Goal: Transaction & Acquisition: Purchase product/service

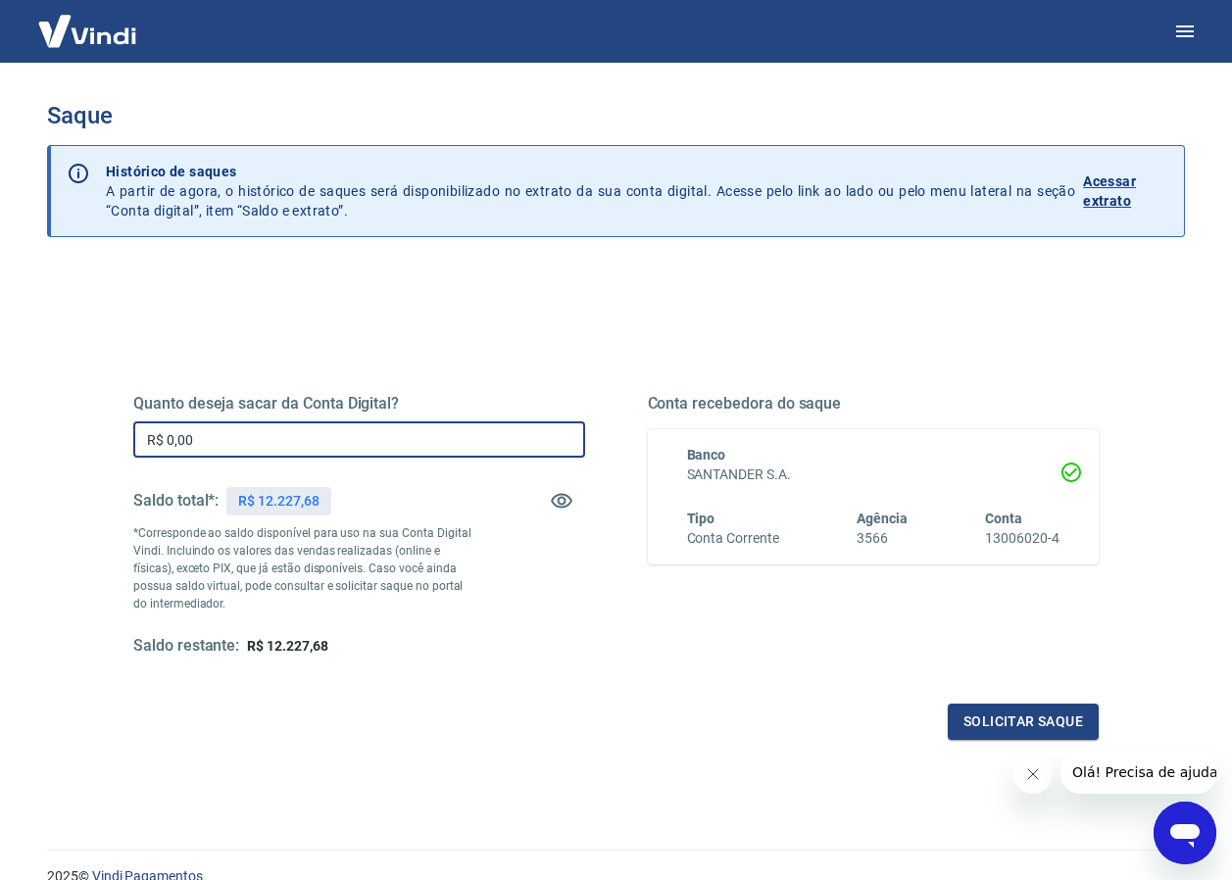
click at [285, 446] on input "R$ 0,00" at bounding box center [359, 440] width 452 height 36
type input "R$ 12.227,68"
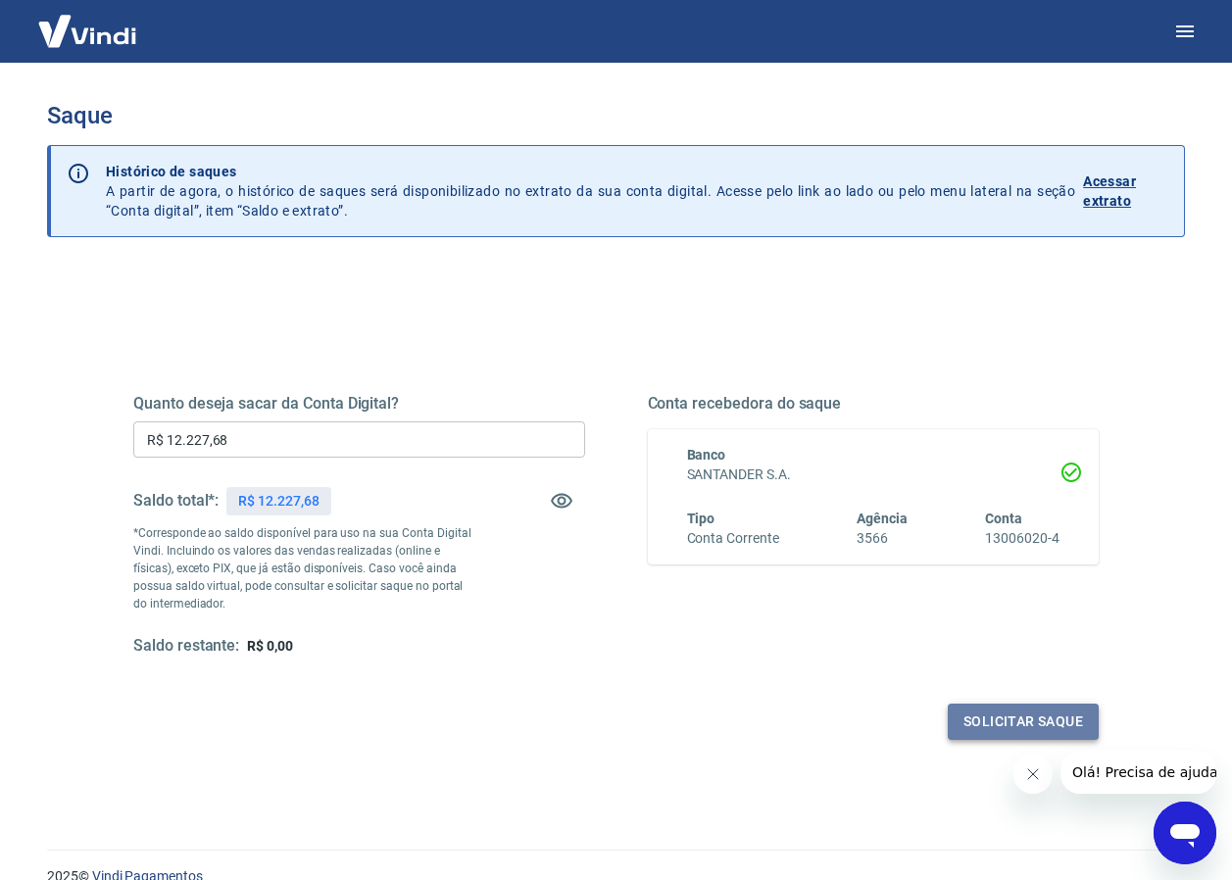
click at [969, 714] on button "Solicitar saque" at bounding box center [1023, 722] width 151 height 36
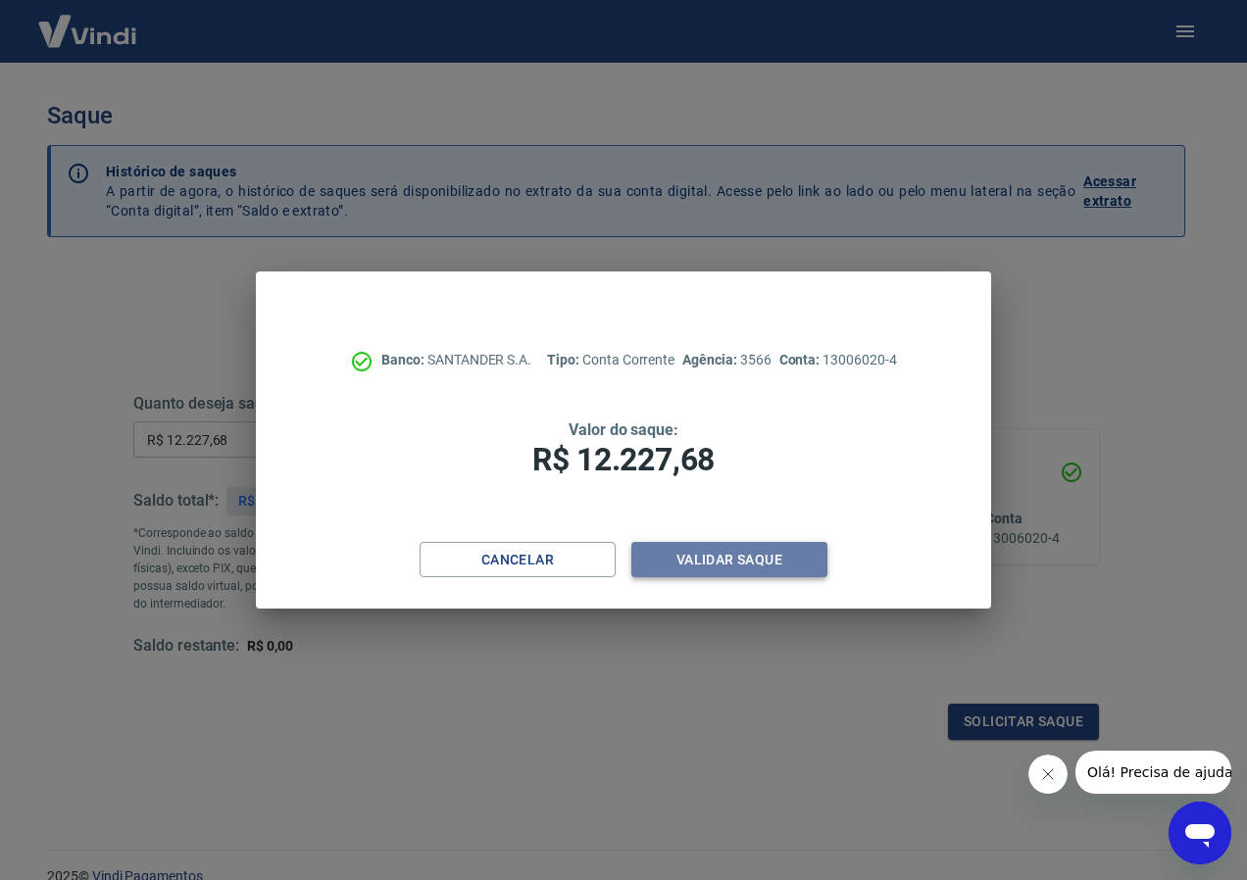
click at [720, 571] on button "Validar saque" at bounding box center [729, 560] width 196 height 36
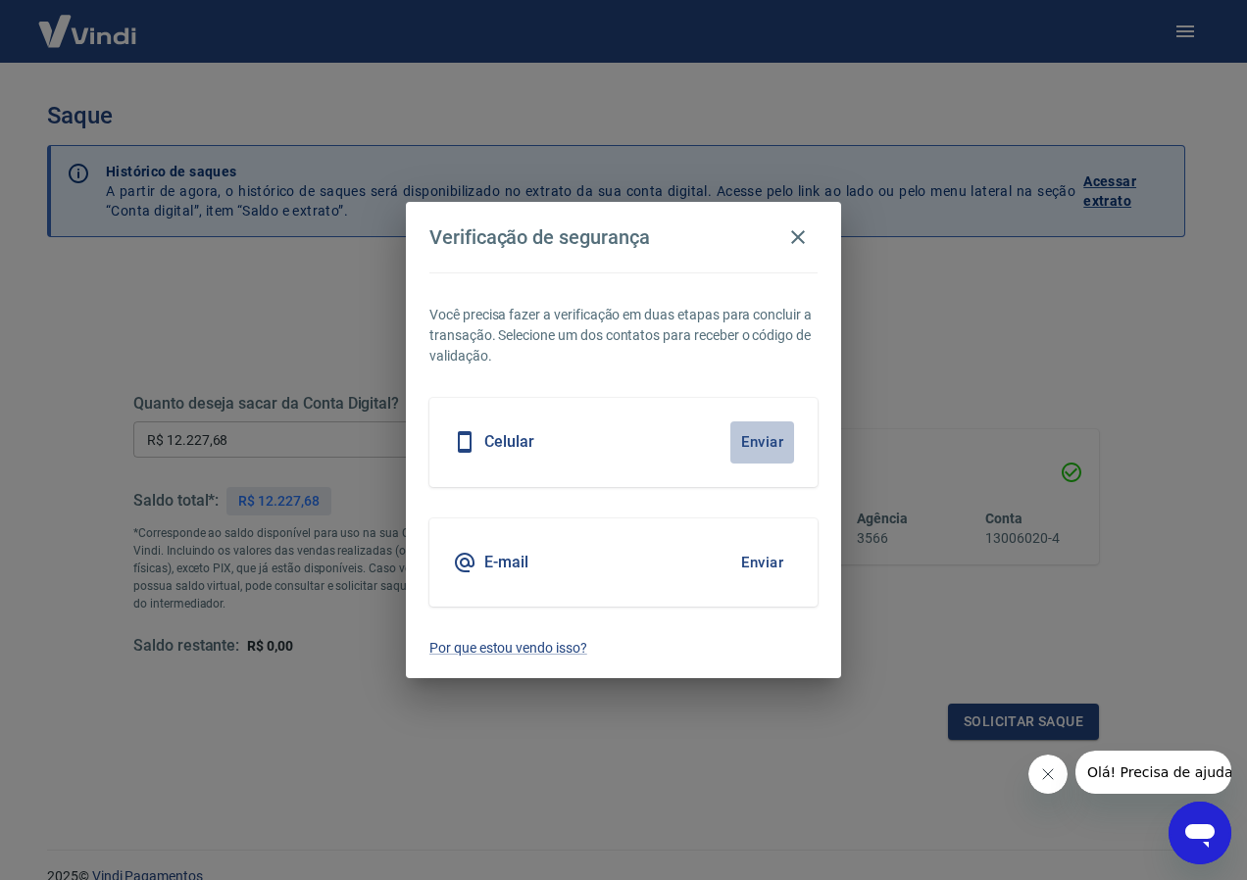
click button "Enviar"
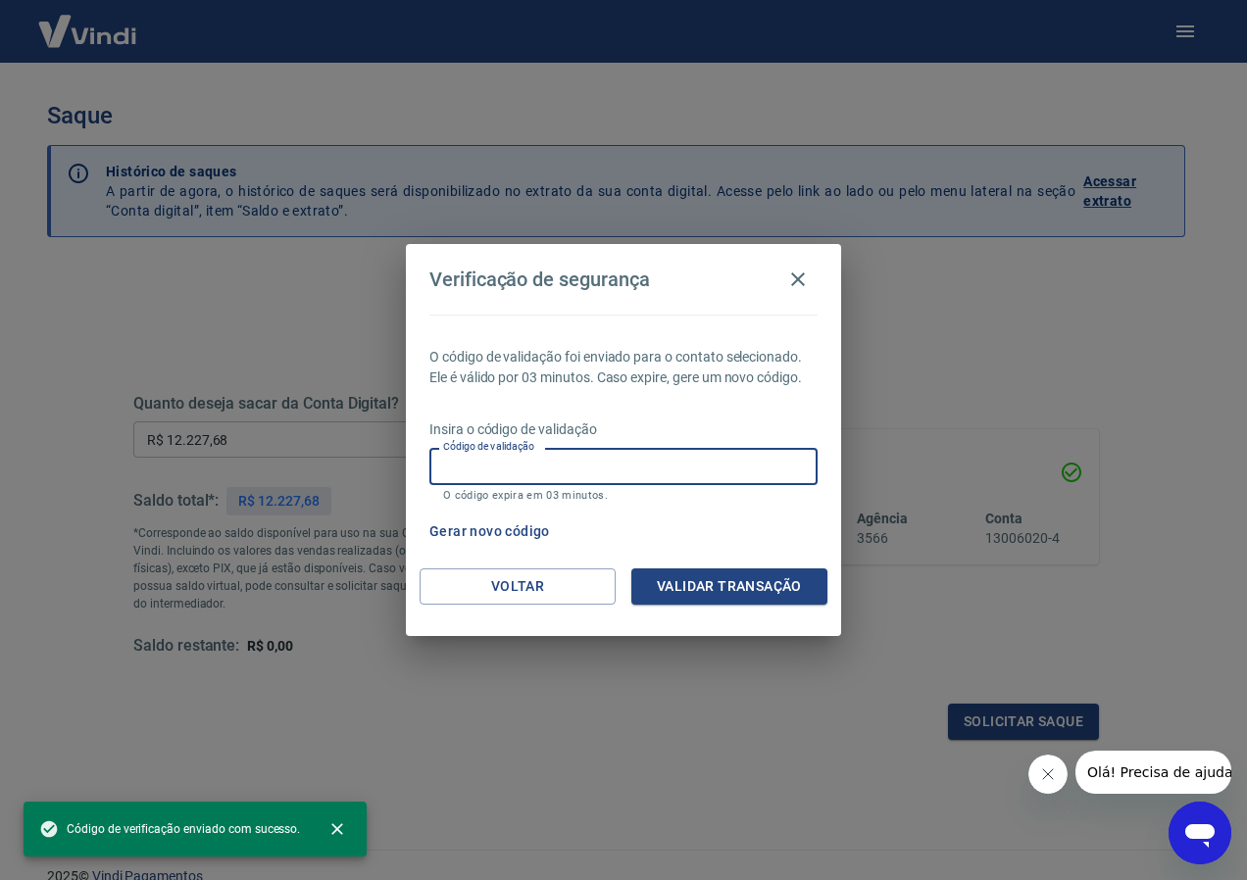
click input "Código de validação"
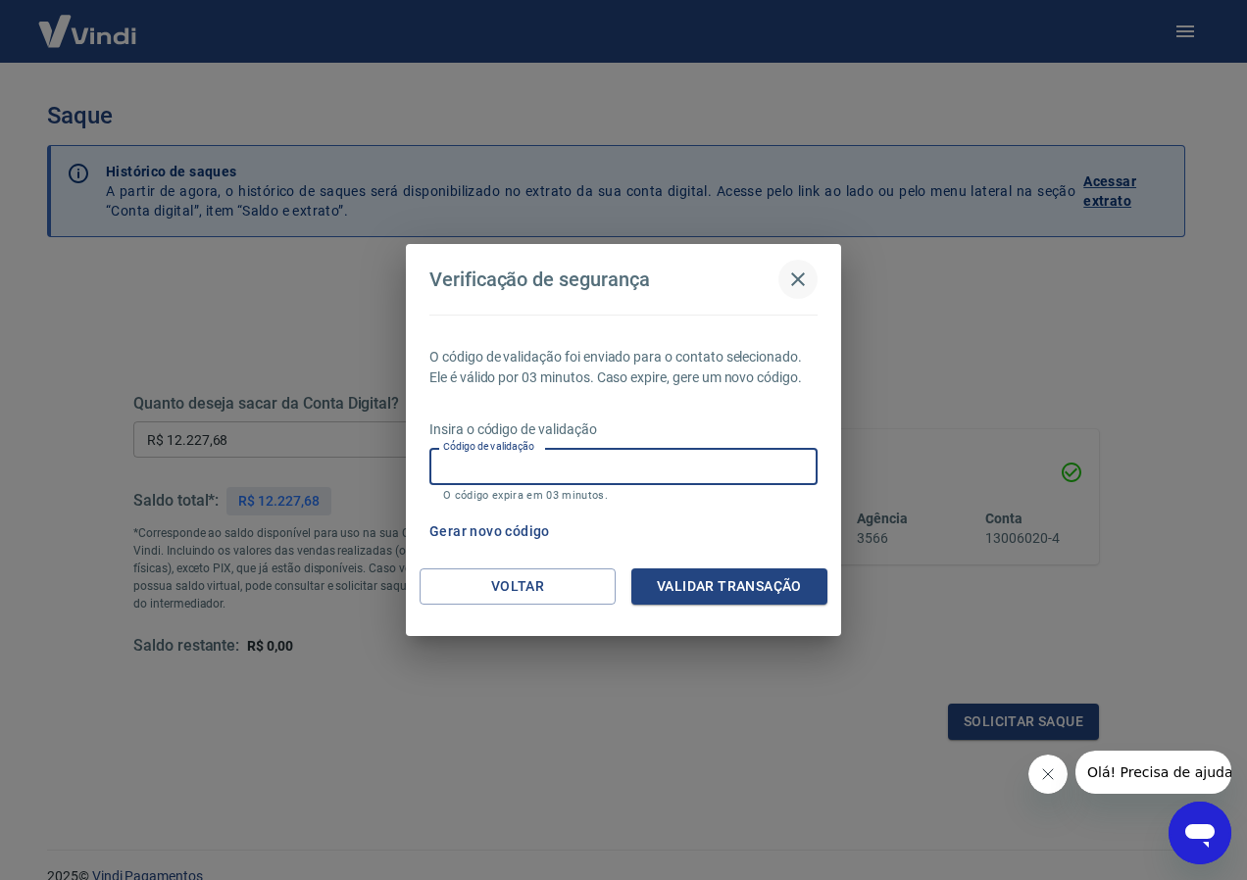
click icon "button"
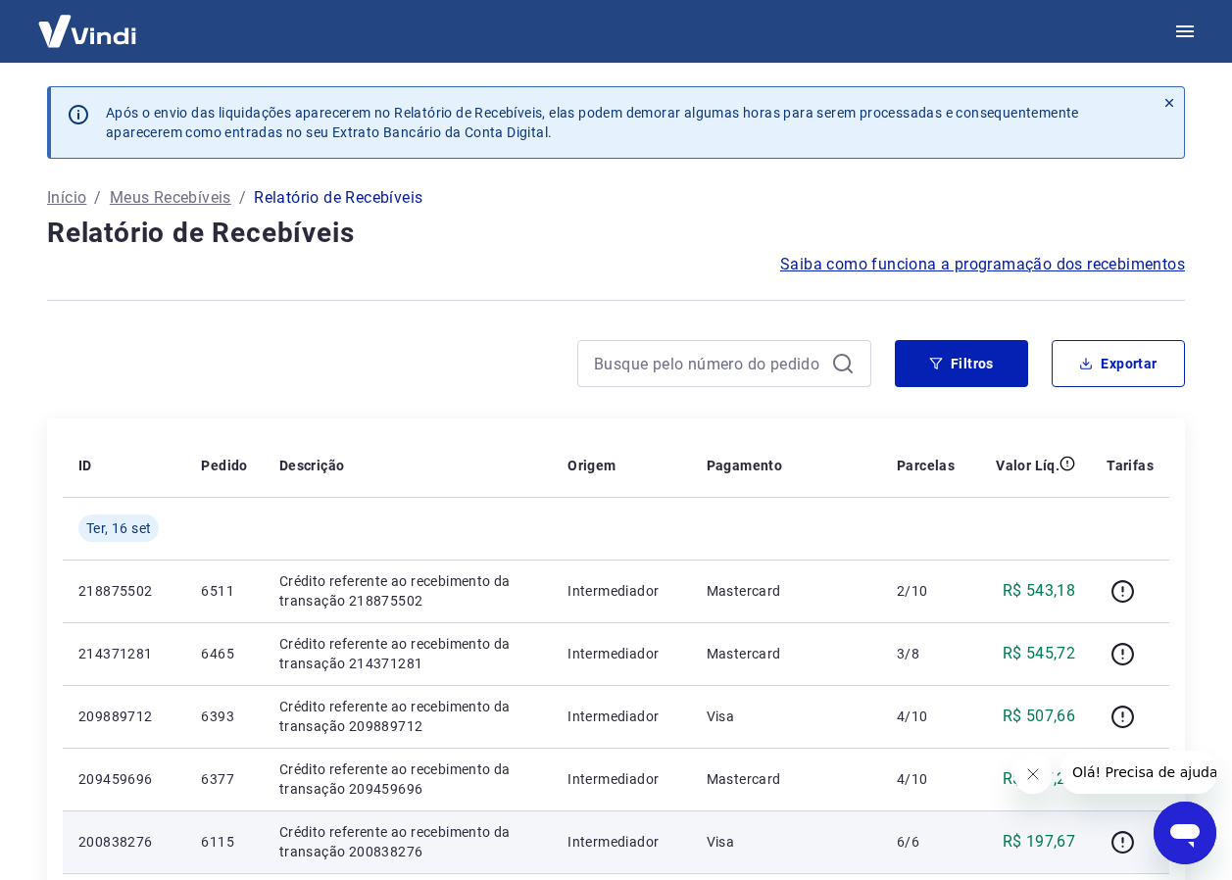
scroll to position [392, 0]
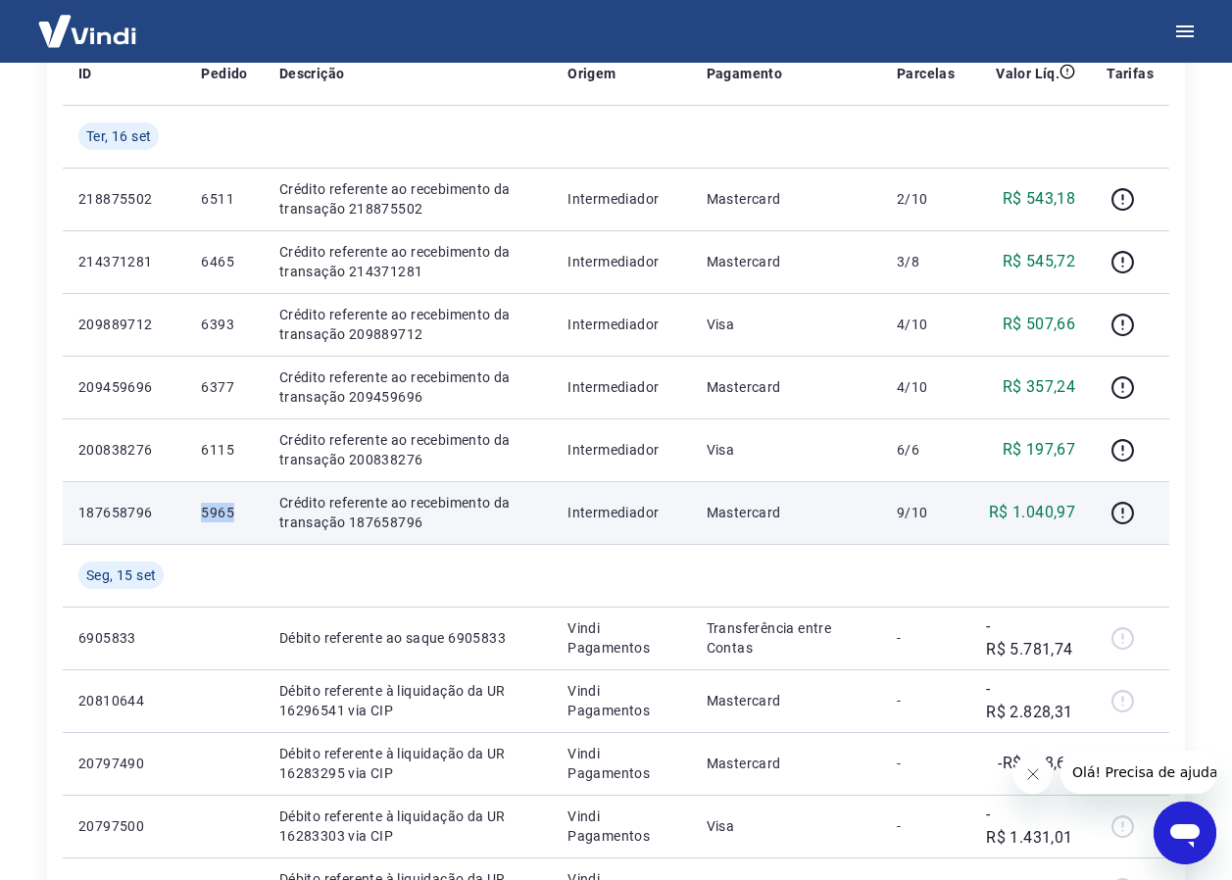
drag, startPoint x: 201, startPoint y: 521, endPoint x: 249, endPoint y: 517, distance: 48.2
click at [249, 517] on td "5965" at bounding box center [223, 512] width 77 height 63
drag, startPoint x: 249, startPoint y: 517, endPoint x: 235, endPoint y: 515, distance: 13.9
copy p "5965"
click at [1119, 516] on icon "button" at bounding box center [1123, 513] width 25 height 25
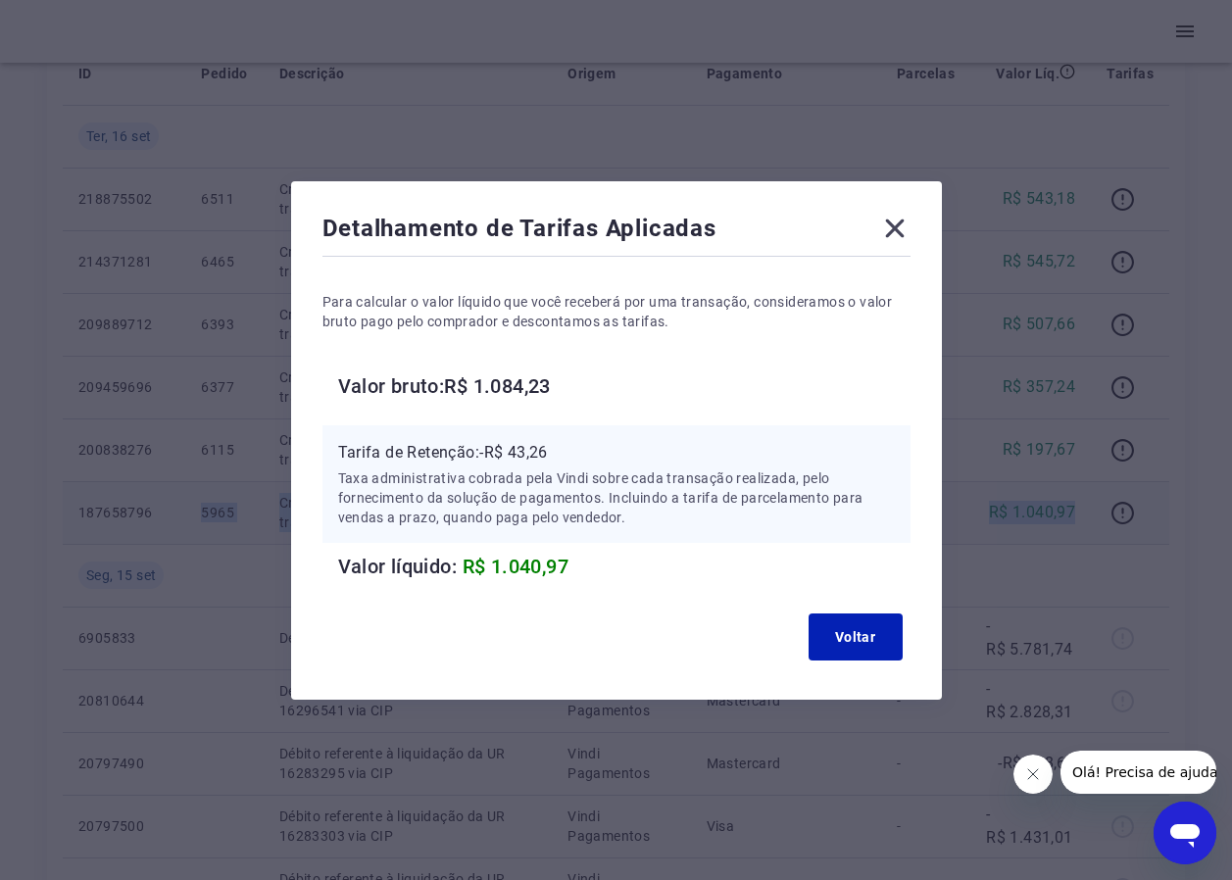
click at [903, 224] on icon at bounding box center [894, 228] width 31 height 31
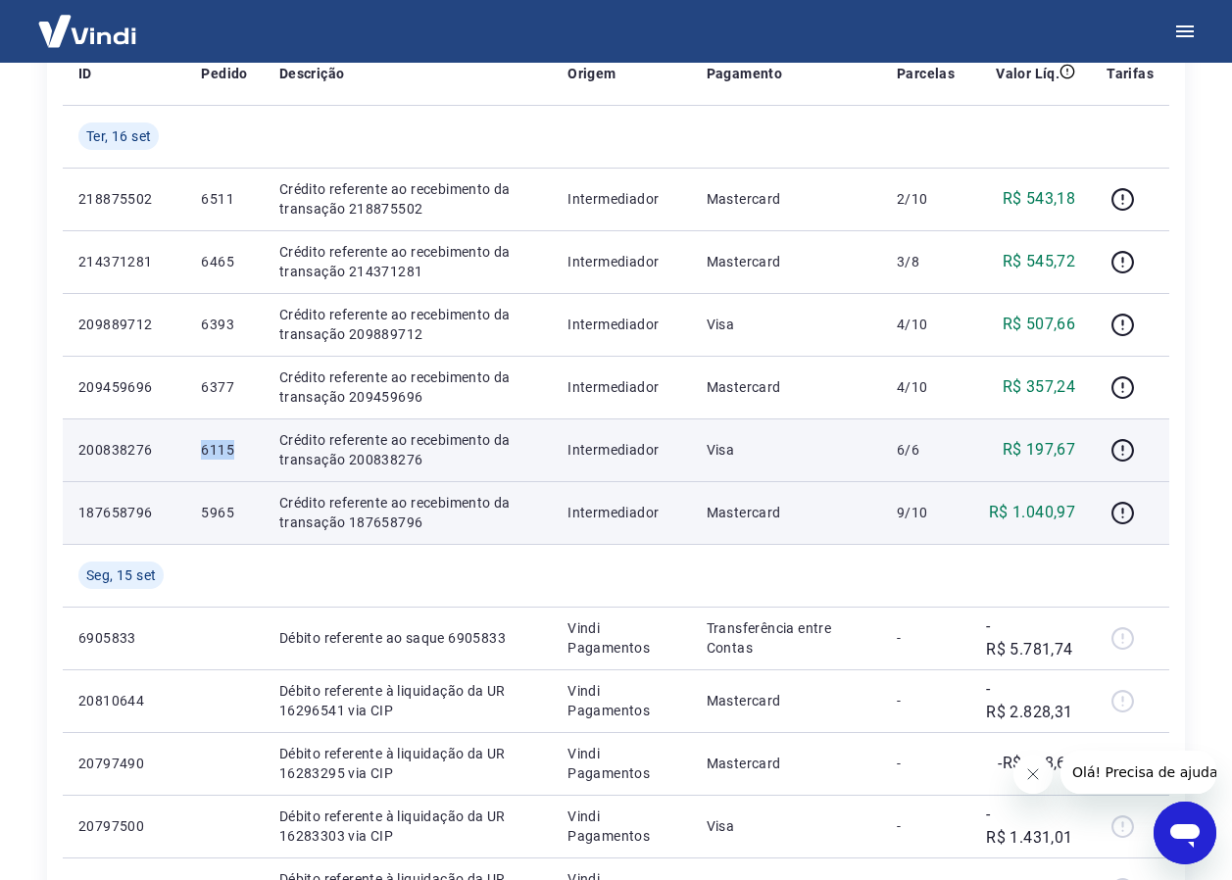
drag, startPoint x: 201, startPoint y: 452, endPoint x: 236, endPoint y: 449, distance: 35.4
click at [236, 449] on td "6115" at bounding box center [223, 450] width 77 height 63
click at [236, 449] on p "6115" at bounding box center [224, 450] width 46 height 20
click at [236, 448] on p "6115" at bounding box center [224, 450] width 46 height 20
drag, startPoint x: 236, startPoint y: 449, endPoint x: 215, endPoint y: 446, distance: 21.8
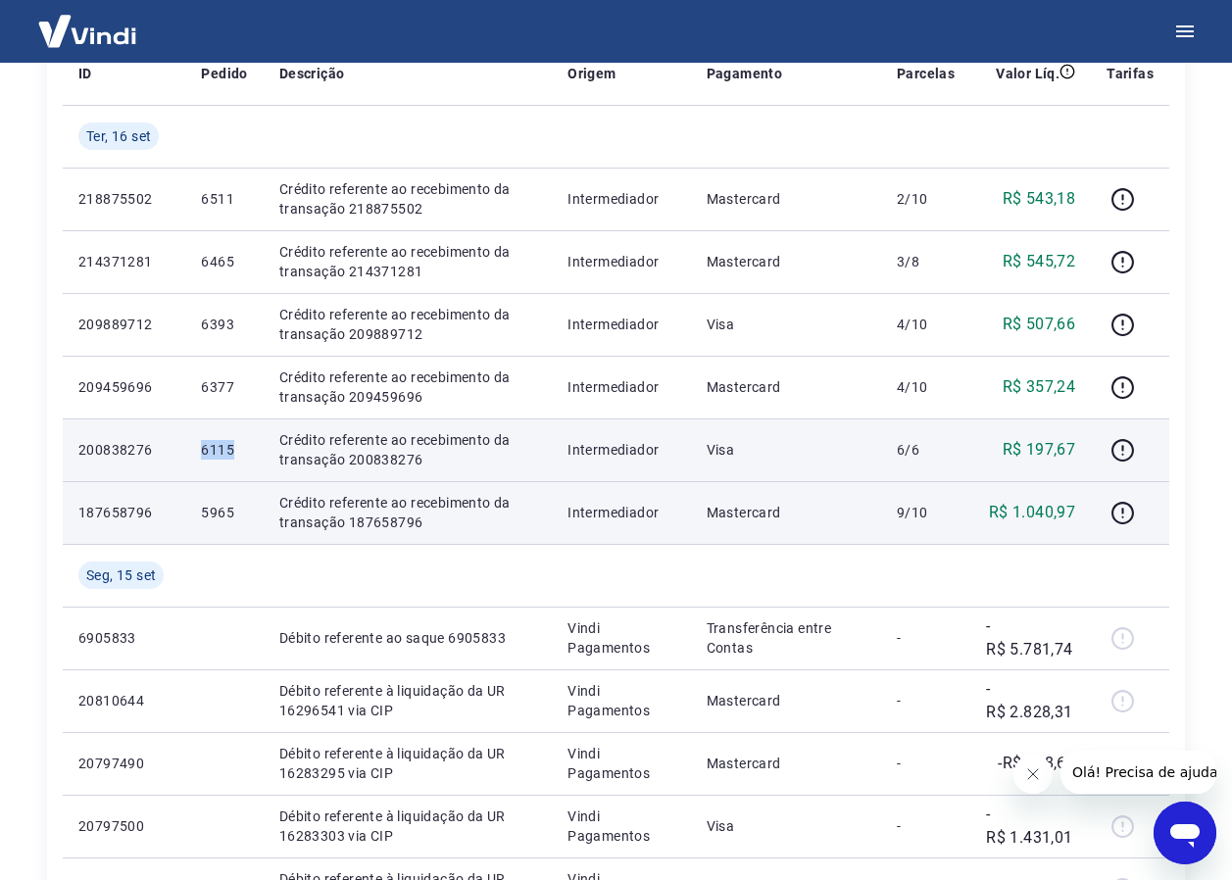
copy p "6115"
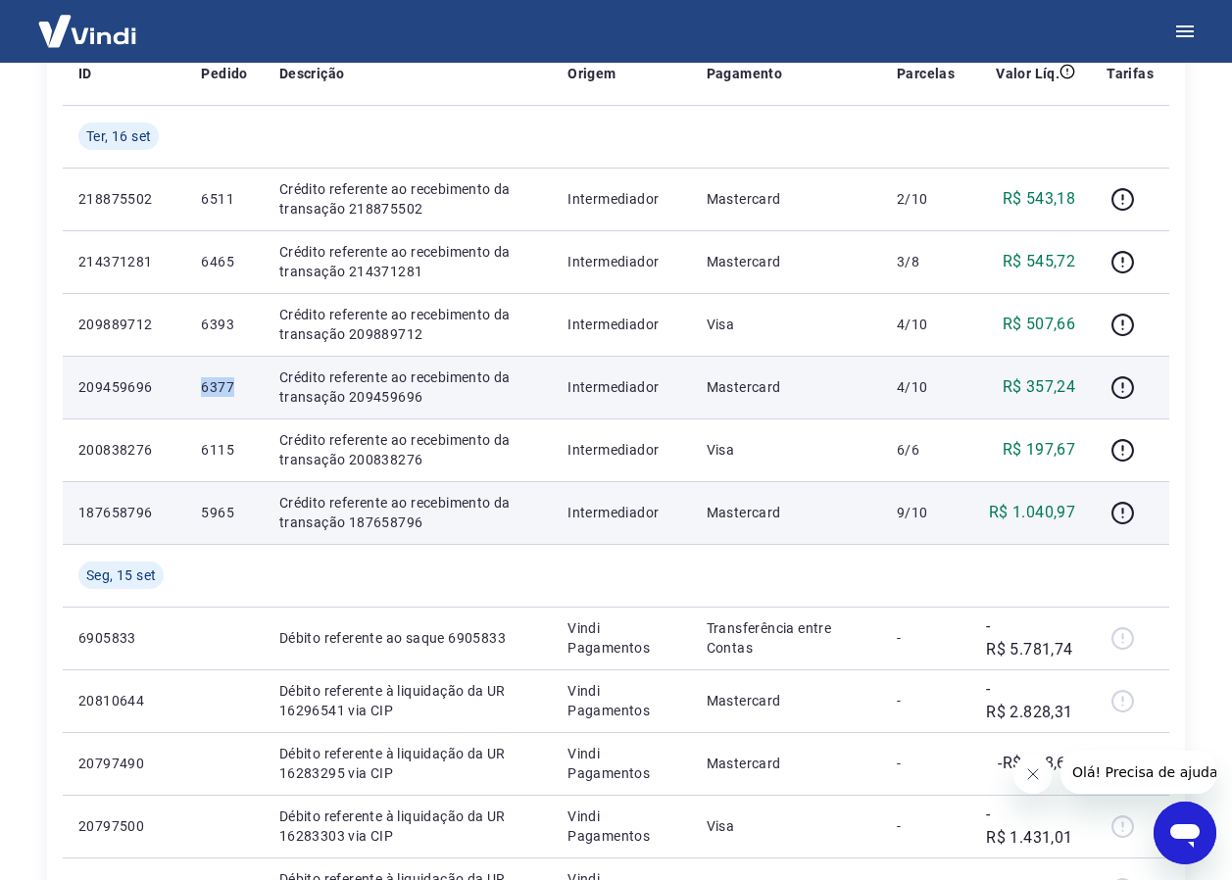
drag, startPoint x: 201, startPoint y: 391, endPoint x: 243, endPoint y: 384, distance: 42.7
click at [243, 384] on td "6377" at bounding box center [223, 387] width 77 height 63
drag, startPoint x: 243, startPoint y: 384, endPoint x: 225, endPoint y: 386, distance: 17.8
copy p "6377"
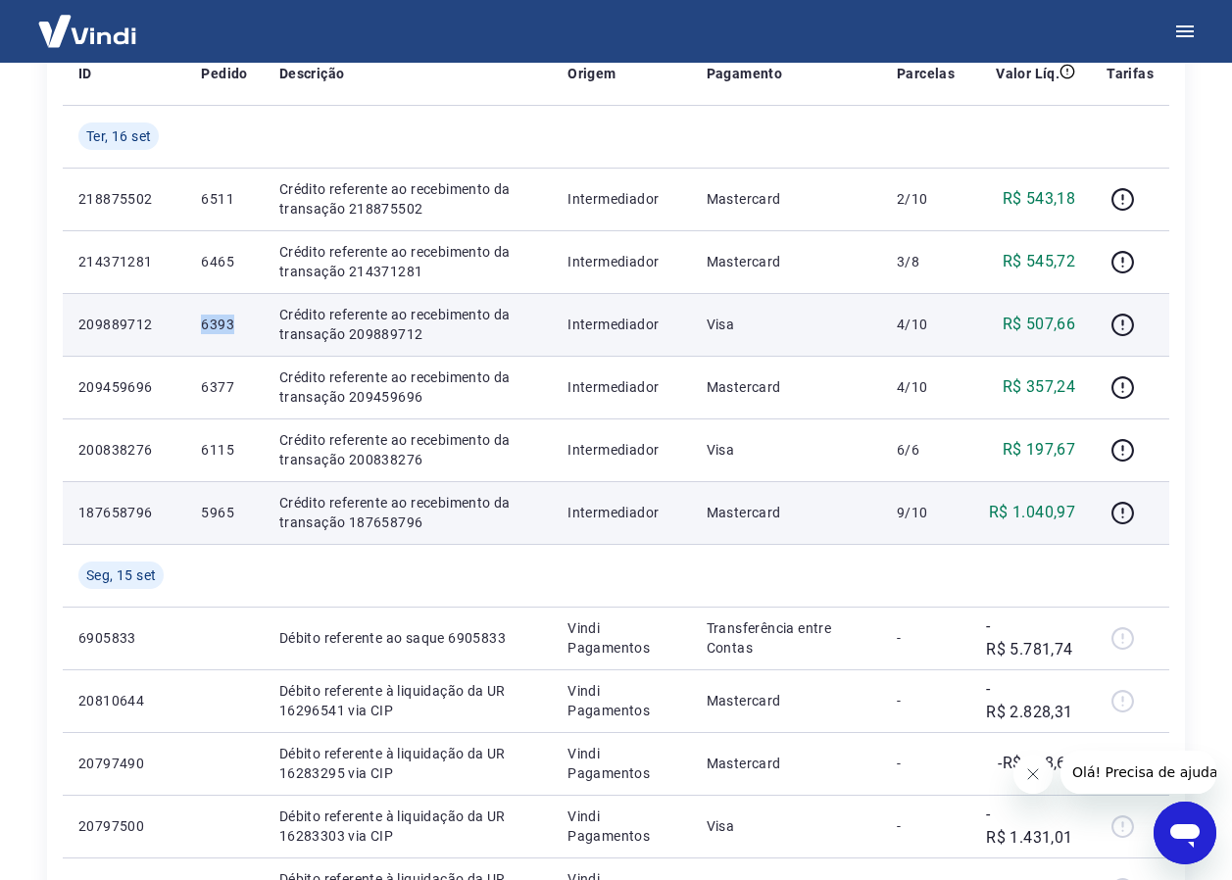
drag, startPoint x: 203, startPoint y: 323, endPoint x: 241, endPoint y: 312, distance: 39.7
click at [241, 312] on td "6393" at bounding box center [223, 324] width 77 height 63
drag, startPoint x: 241, startPoint y: 312, endPoint x: 225, endPoint y: 320, distance: 18.4
copy p "6393"
drag, startPoint x: 225, startPoint y: 320, endPoint x: 266, endPoint y: 331, distance: 42.8
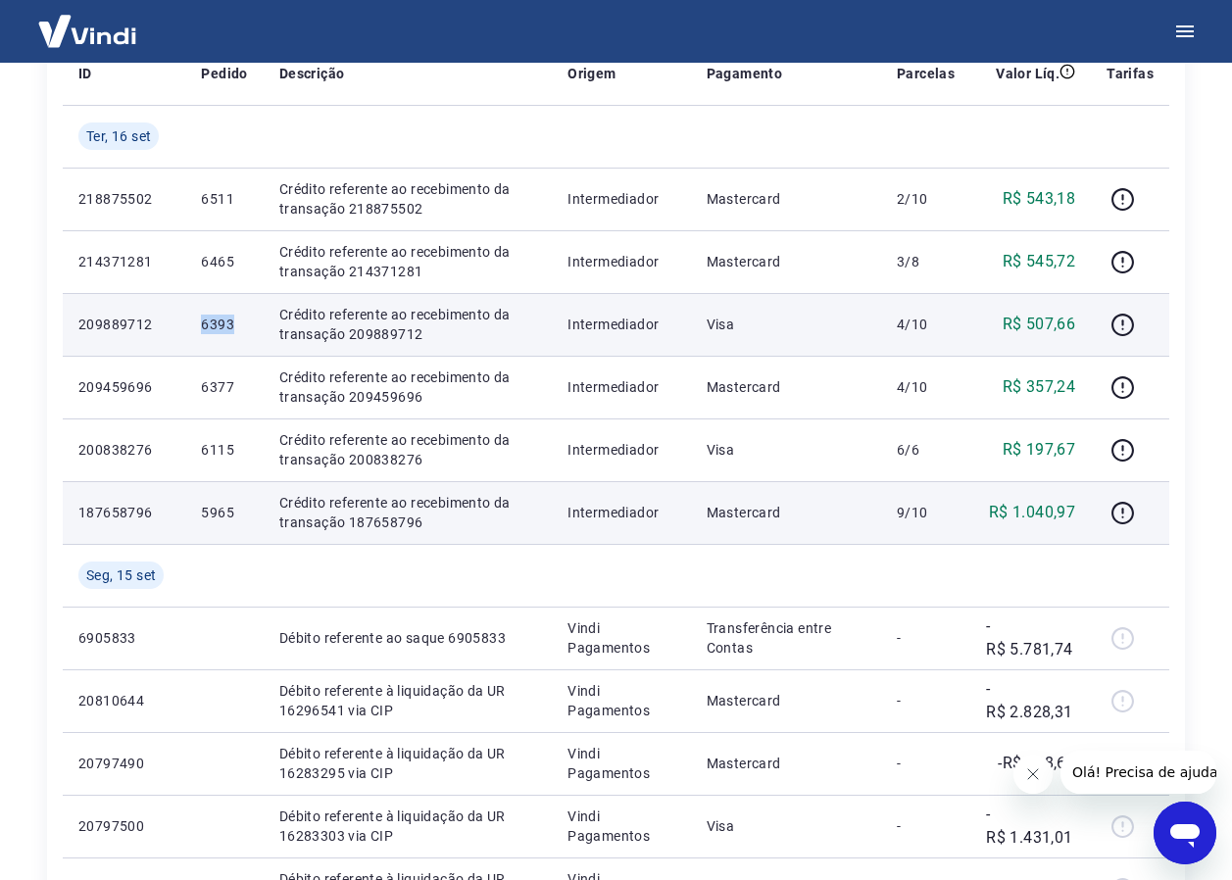
click at [266, 331] on td "Crédito referente ao recebimento da transação 209889712" at bounding box center [408, 324] width 288 height 63
click at [1119, 320] on icon "button" at bounding box center [1123, 325] width 25 height 25
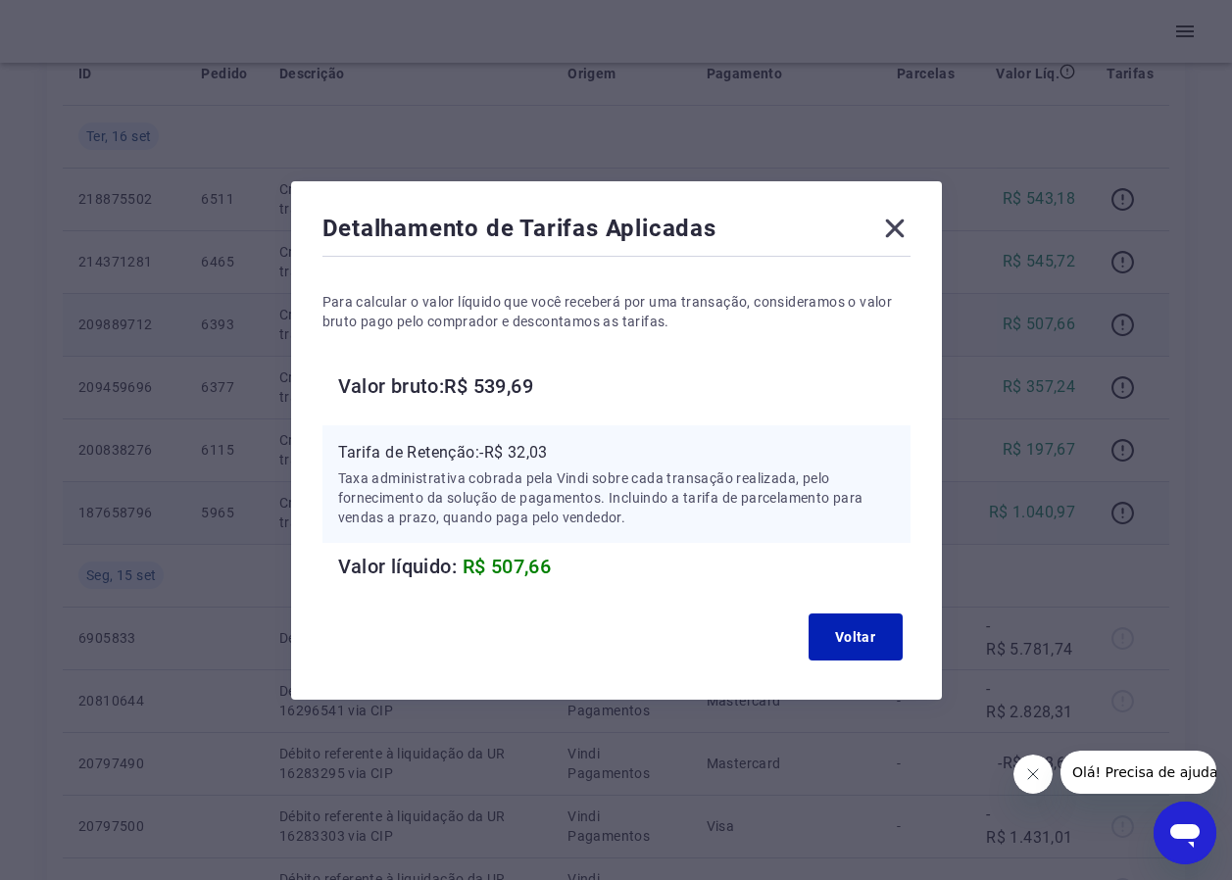
click at [891, 229] on icon at bounding box center [894, 228] width 31 height 31
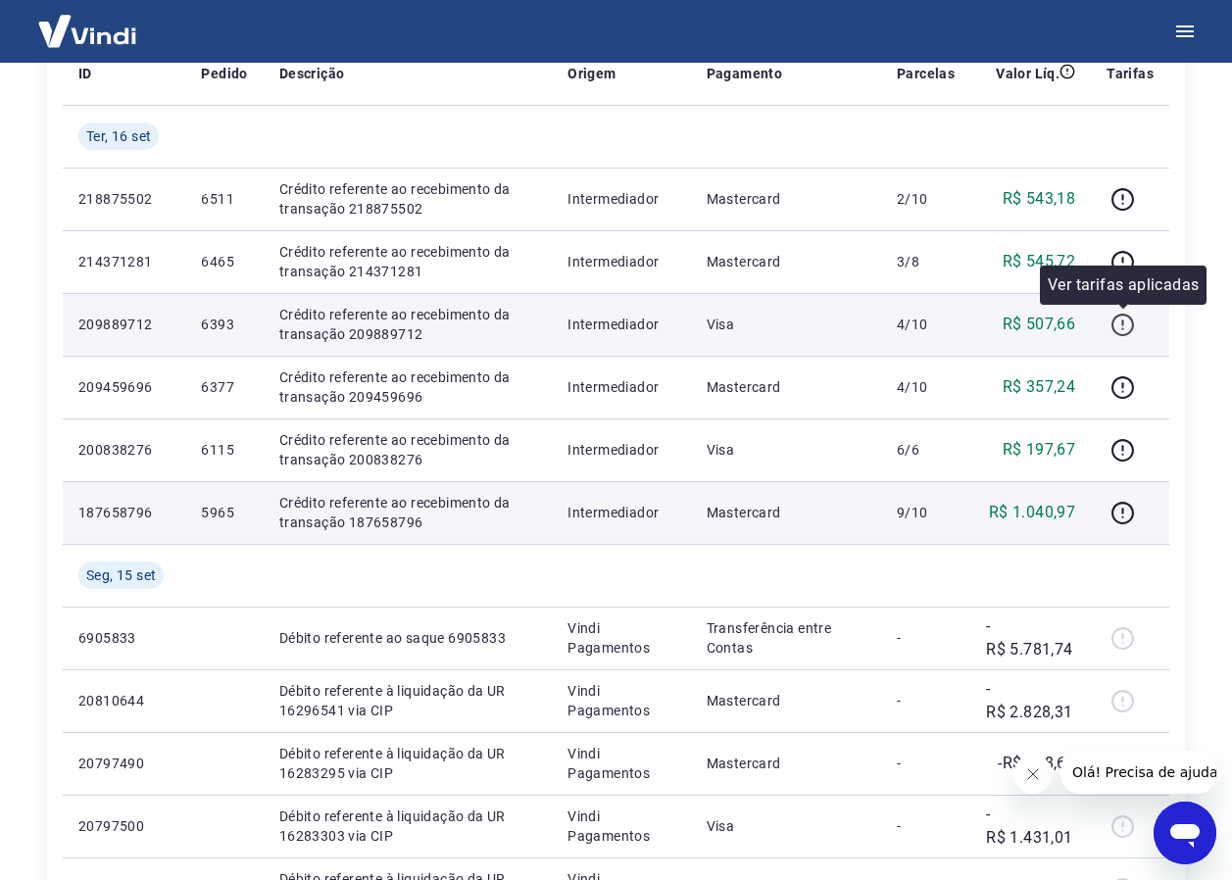
click at [1127, 325] on icon "button" at bounding box center [1123, 325] width 25 height 25
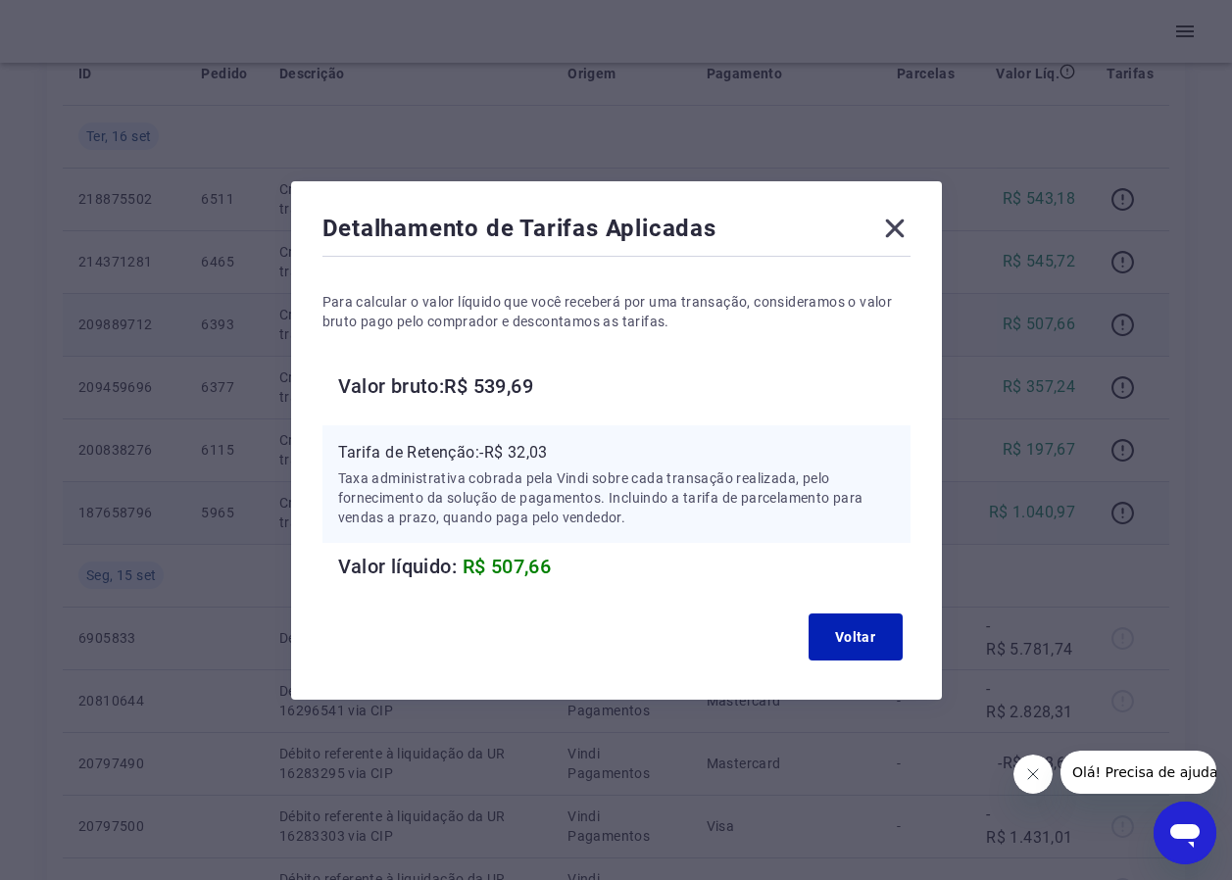
click at [892, 217] on icon at bounding box center [894, 228] width 31 height 31
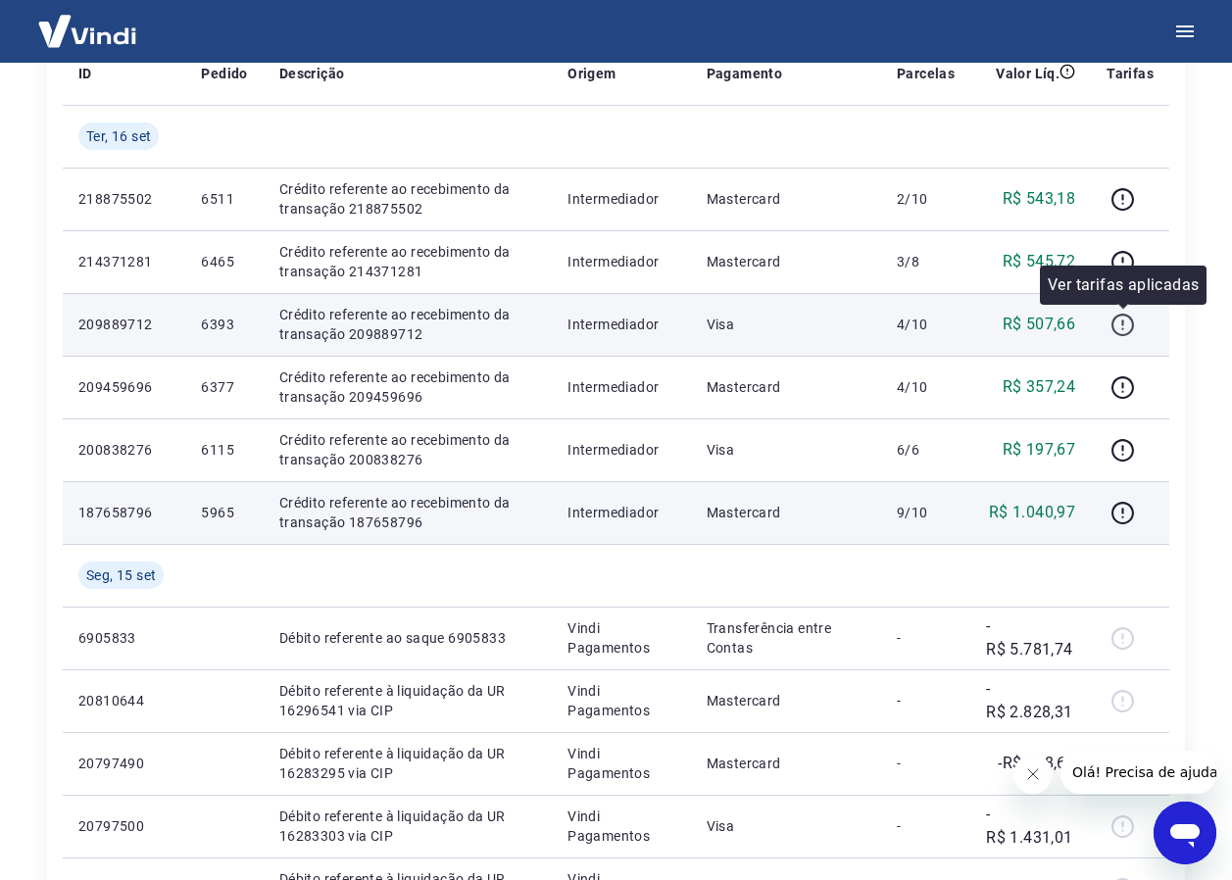
click at [1120, 324] on icon "button" at bounding box center [1123, 325] width 25 height 25
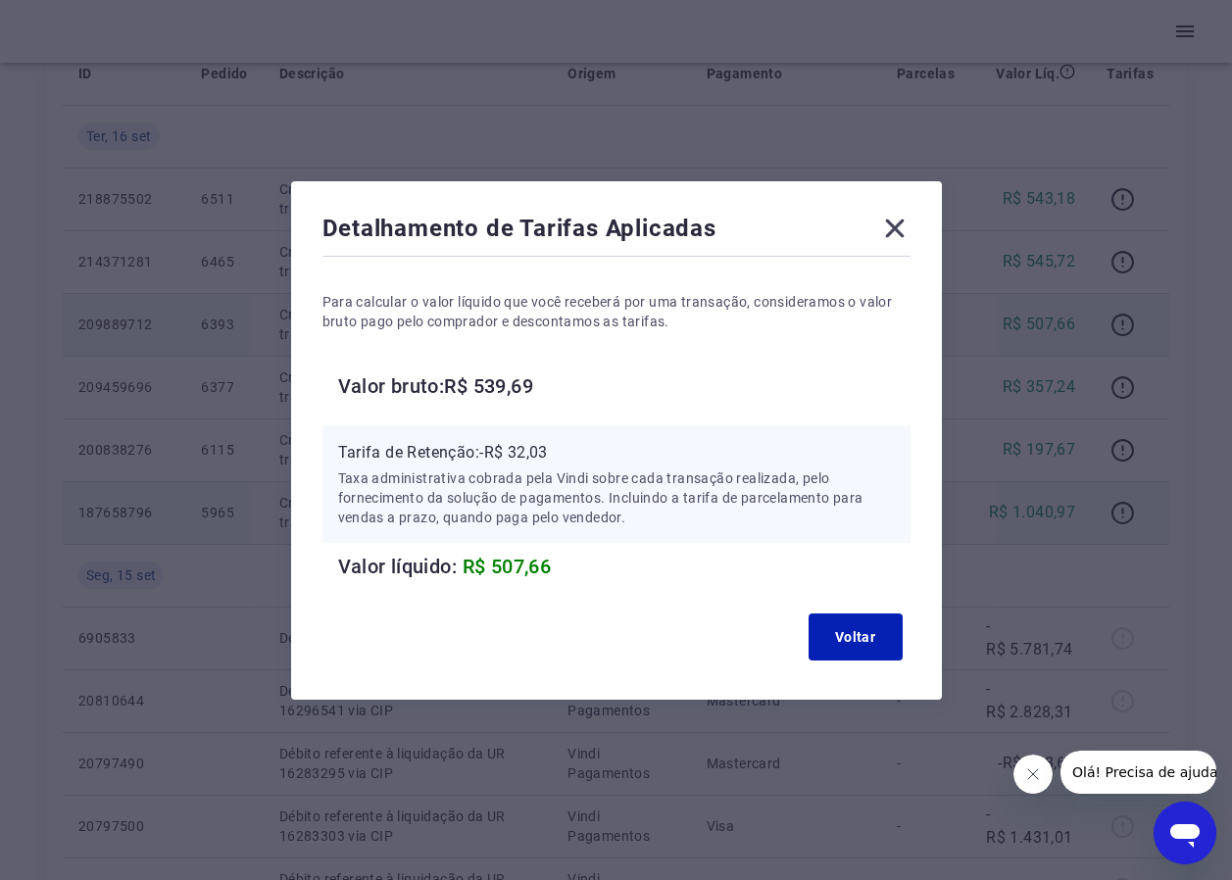
click at [897, 228] on icon at bounding box center [894, 228] width 31 height 31
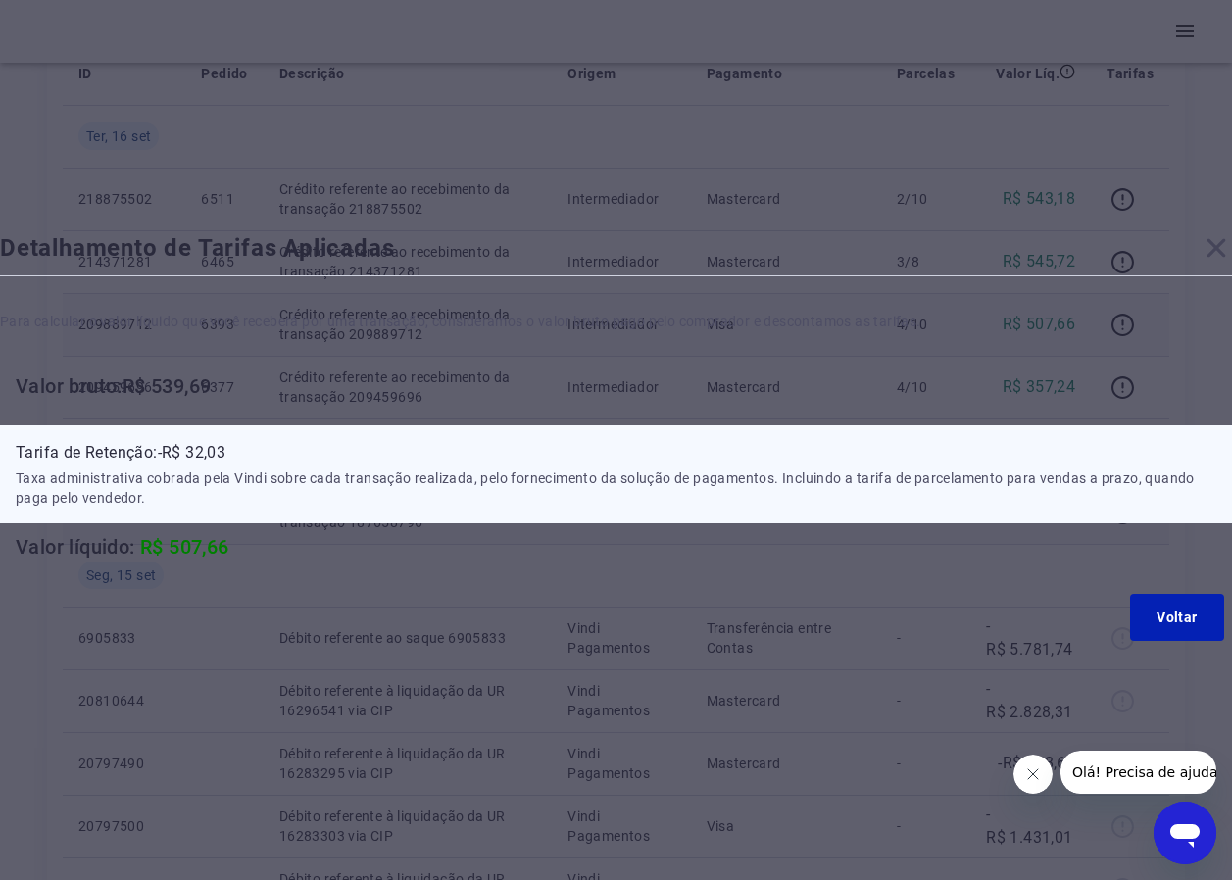
click at [897, 228] on td "2/10" at bounding box center [925, 199] width 89 height 63
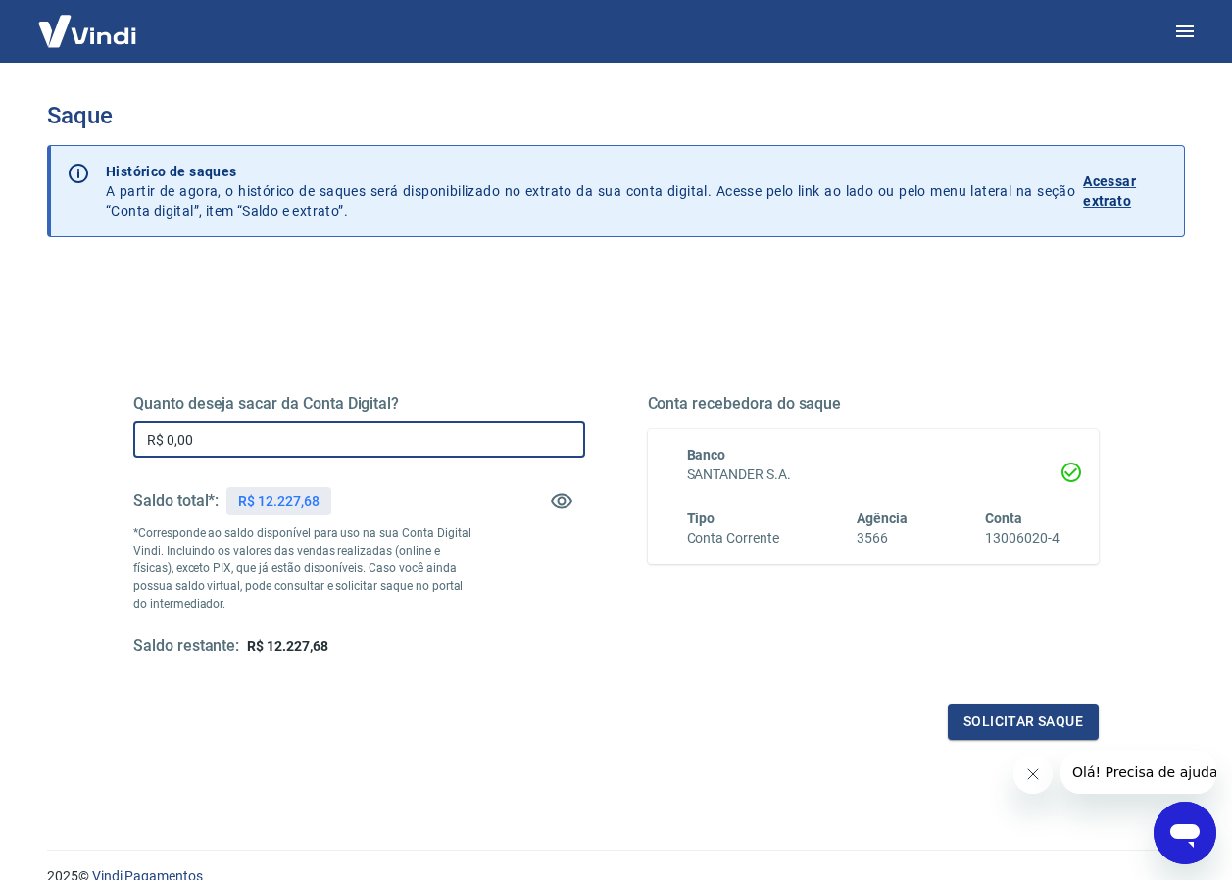
click at [208, 435] on input "R$ 0,00" at bounding box center [359, 440] width 452 height 36
type input "R$ 12.227,68"
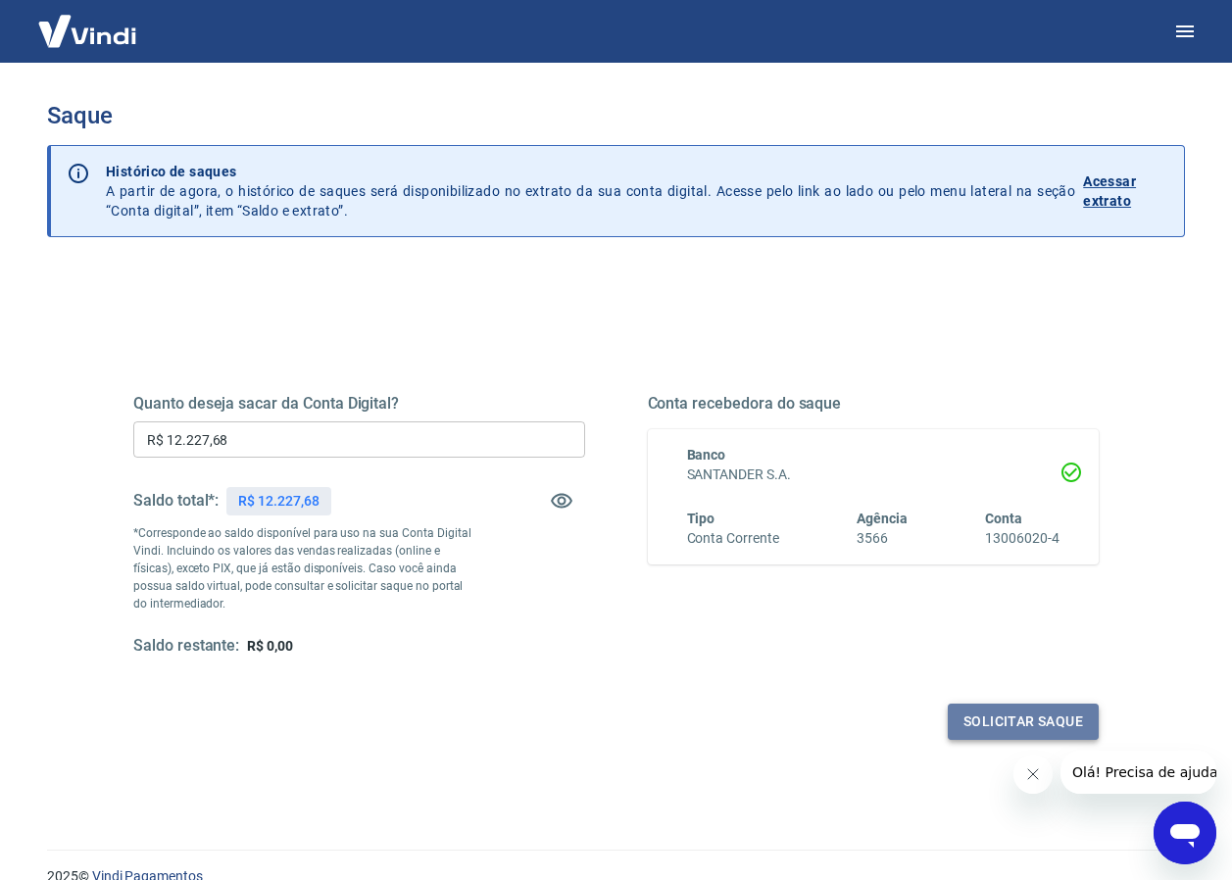
click at [1009, 727] on button "Solicitar saque" at bounding box center [1023, 722] width 151 height 36
click at [1042, 724] on button "Solicitar saque" at bounding box center [1023, 722] width 151 height 36
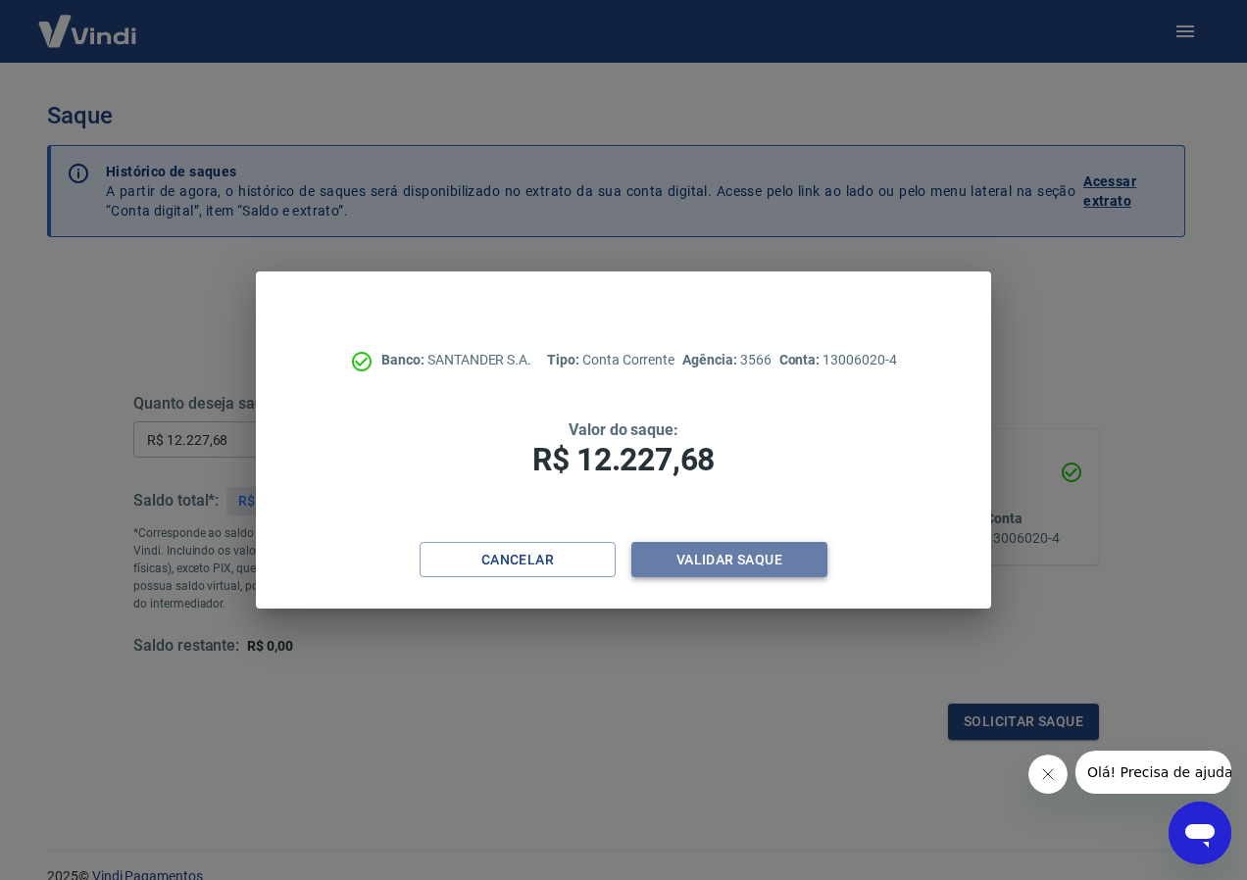
click at [759, 564] on button "Validar saque" at bounding box center [729, 560] width 196 height 36
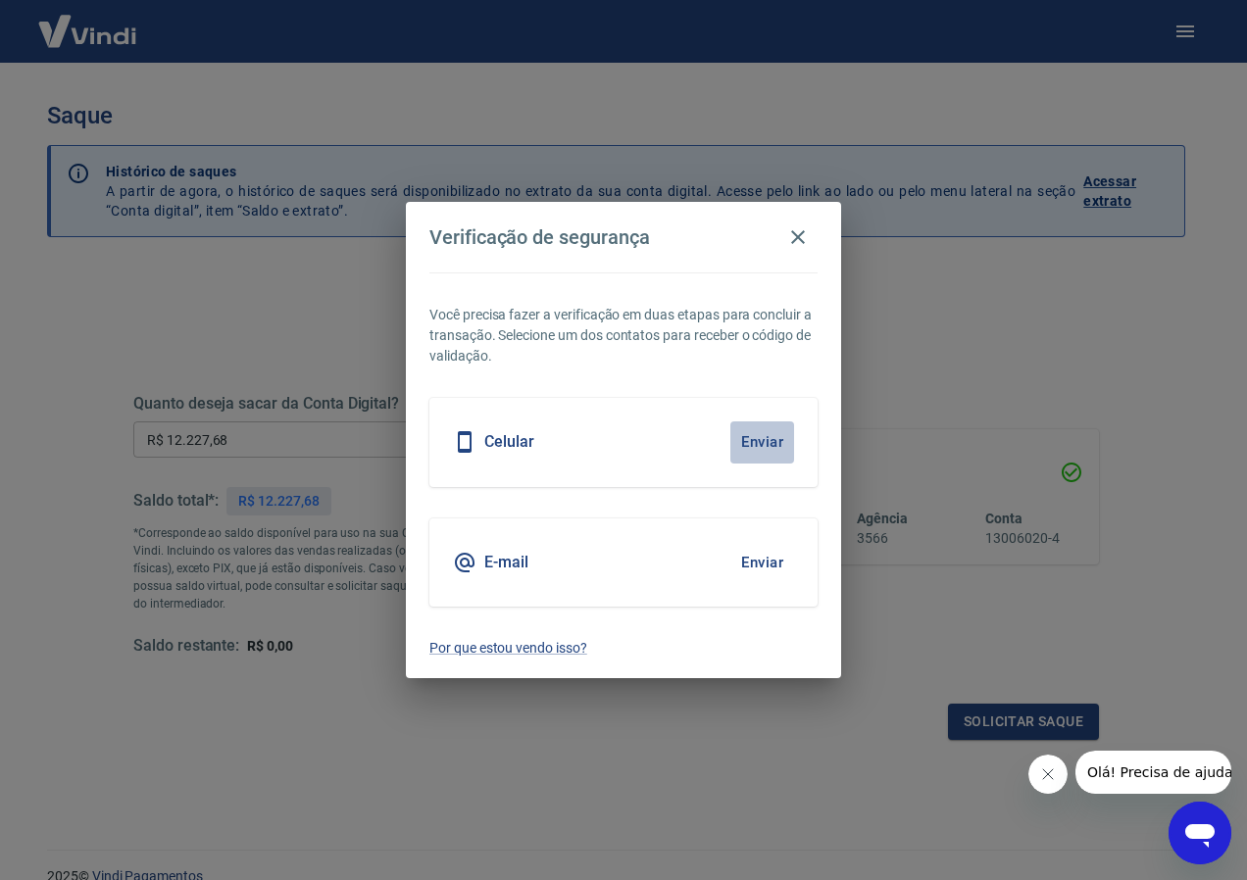
click at [745, 445] on button "Enviar" at bounding box center [762, 442] width 64 height 41
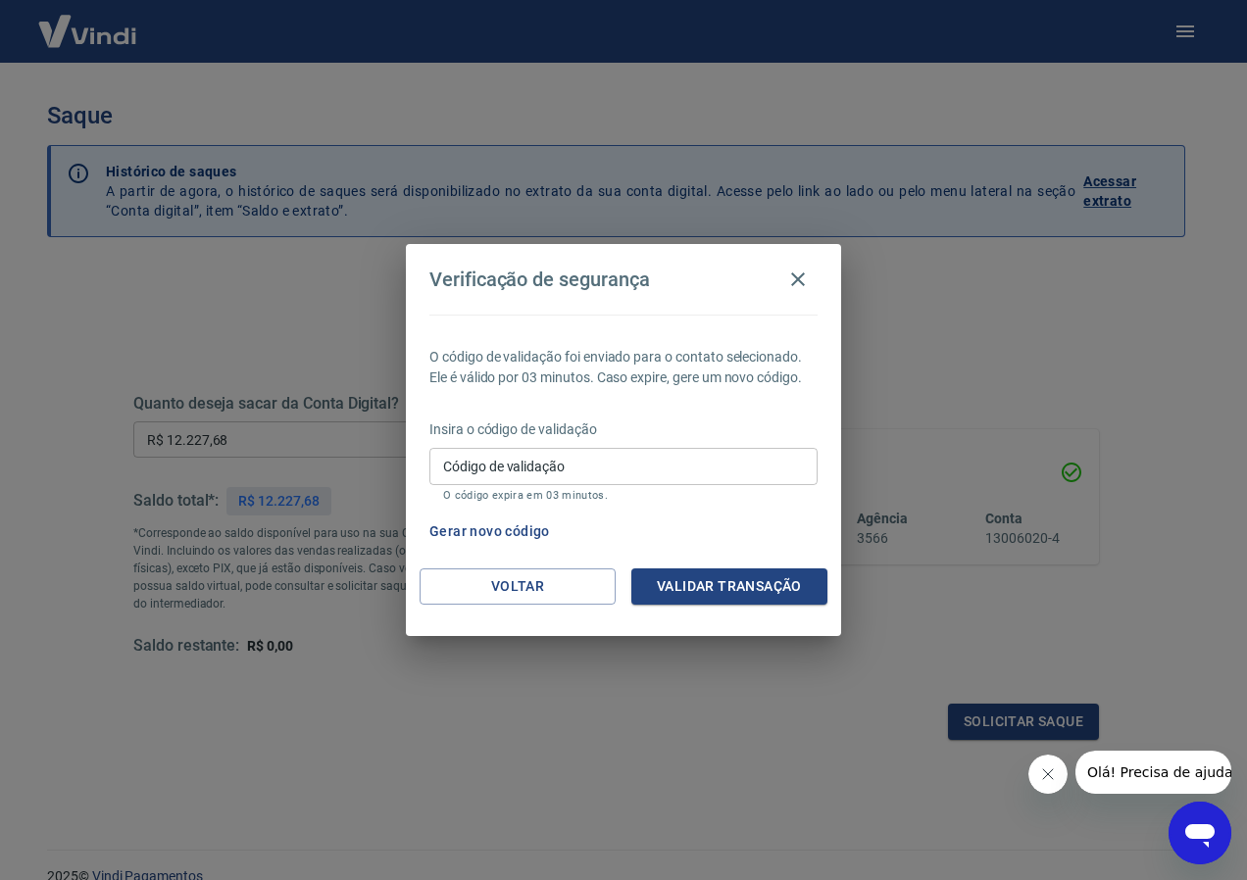
click at [487, 475] on input "Código de validação" at bounding box center [623, 466] width 388 height 36
type input "592352"
click at [746, 585] on button "Validar transação" at bounding box center [729, 587] width 196 height 36
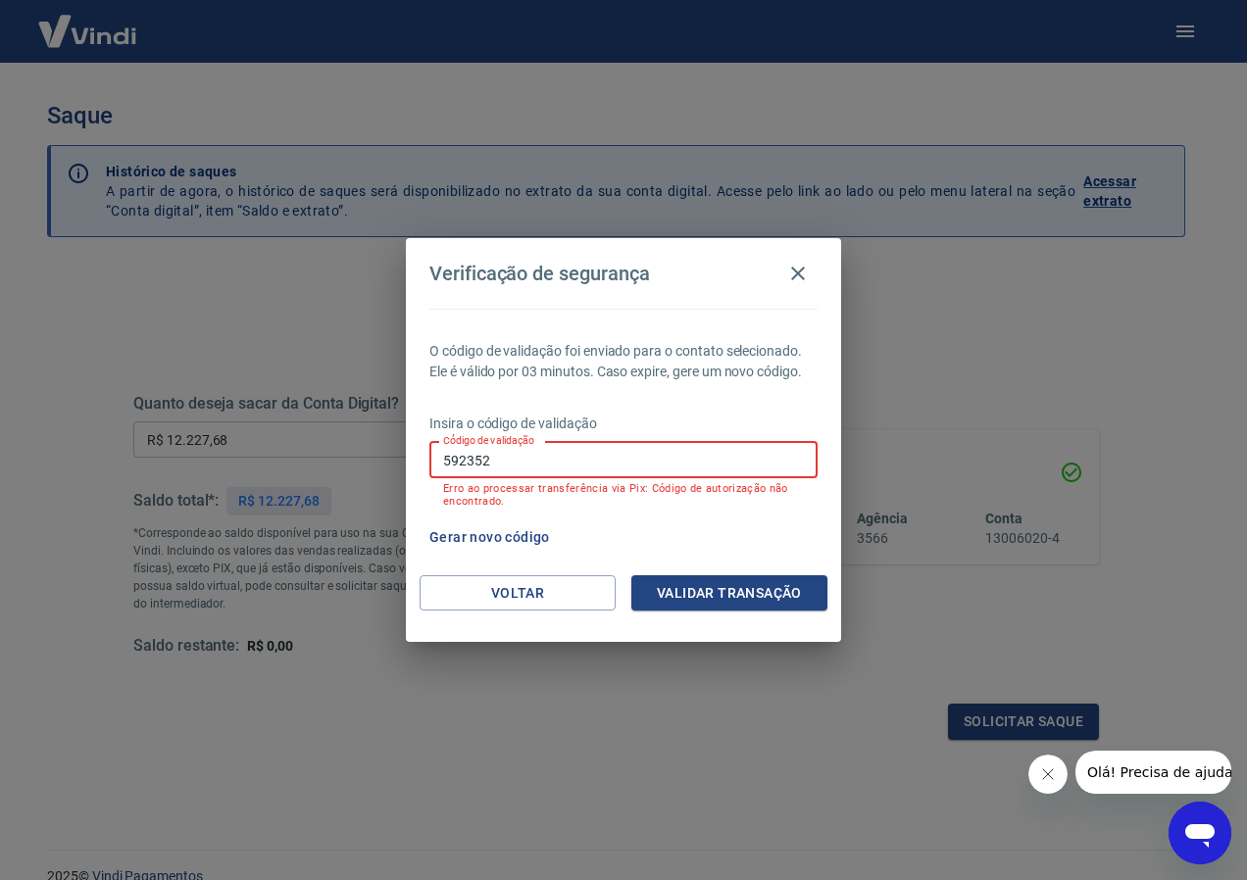
drag, startPoint x: 513, startPoint y: 460, endPoint x: 282, endPoint y: 460, distance: 230.4
click at [282, 460] on div "Verificação de segurança O código de validação foi enviado para o contato selec…" at bounding box center [623, 440] width 1247 height 880
click at [495, 535] on button "Gerar novo código" at bounding box center [490, 538] width 136 height 36
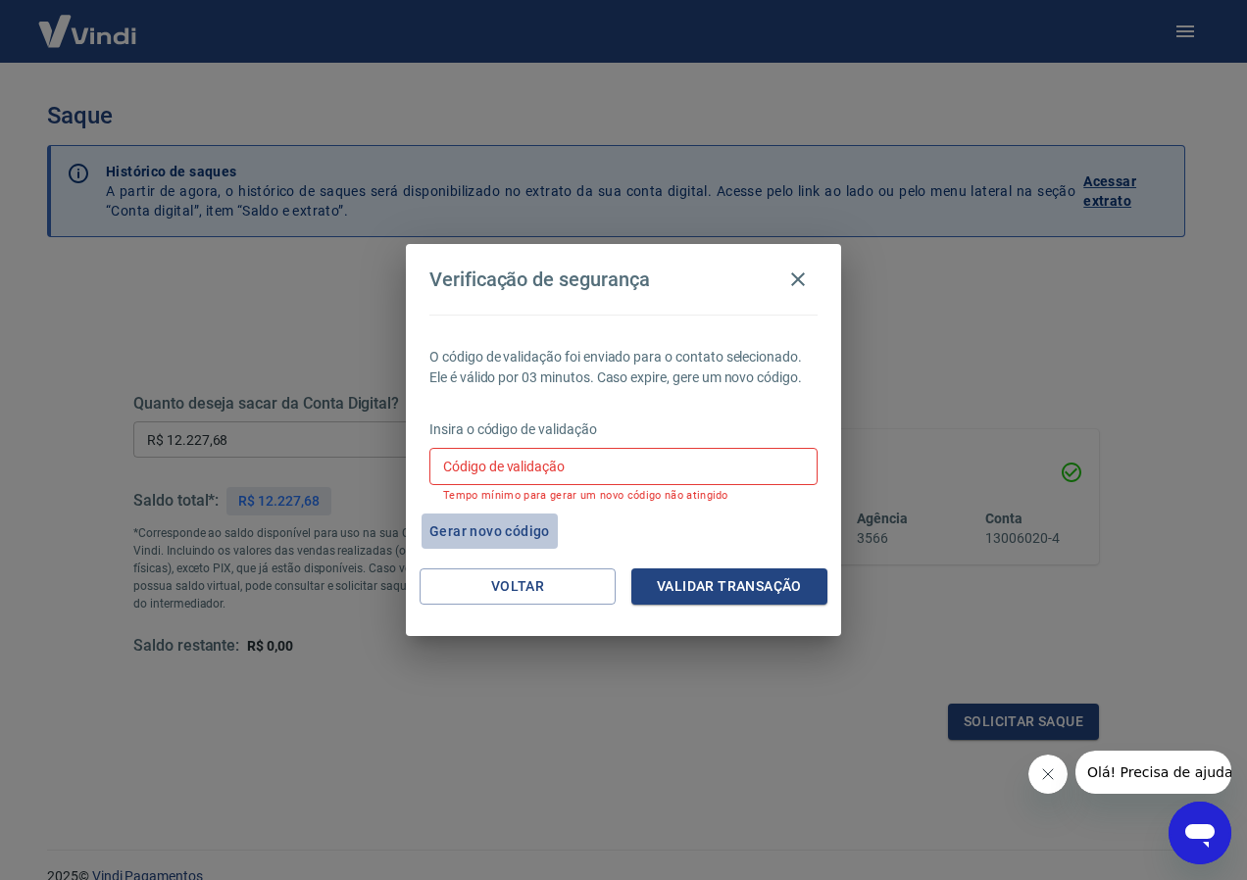
click at [487, 527] on button "Gerar novo código" at bounding box center [490, 532] width 136 height 36
click at [746, 572] on button "Validar transação" at bounding box center [729, 587] width 196 height 36
click at [746, 572] on div "Validar transação" at bounding box center [729, 587] width 196 height 36
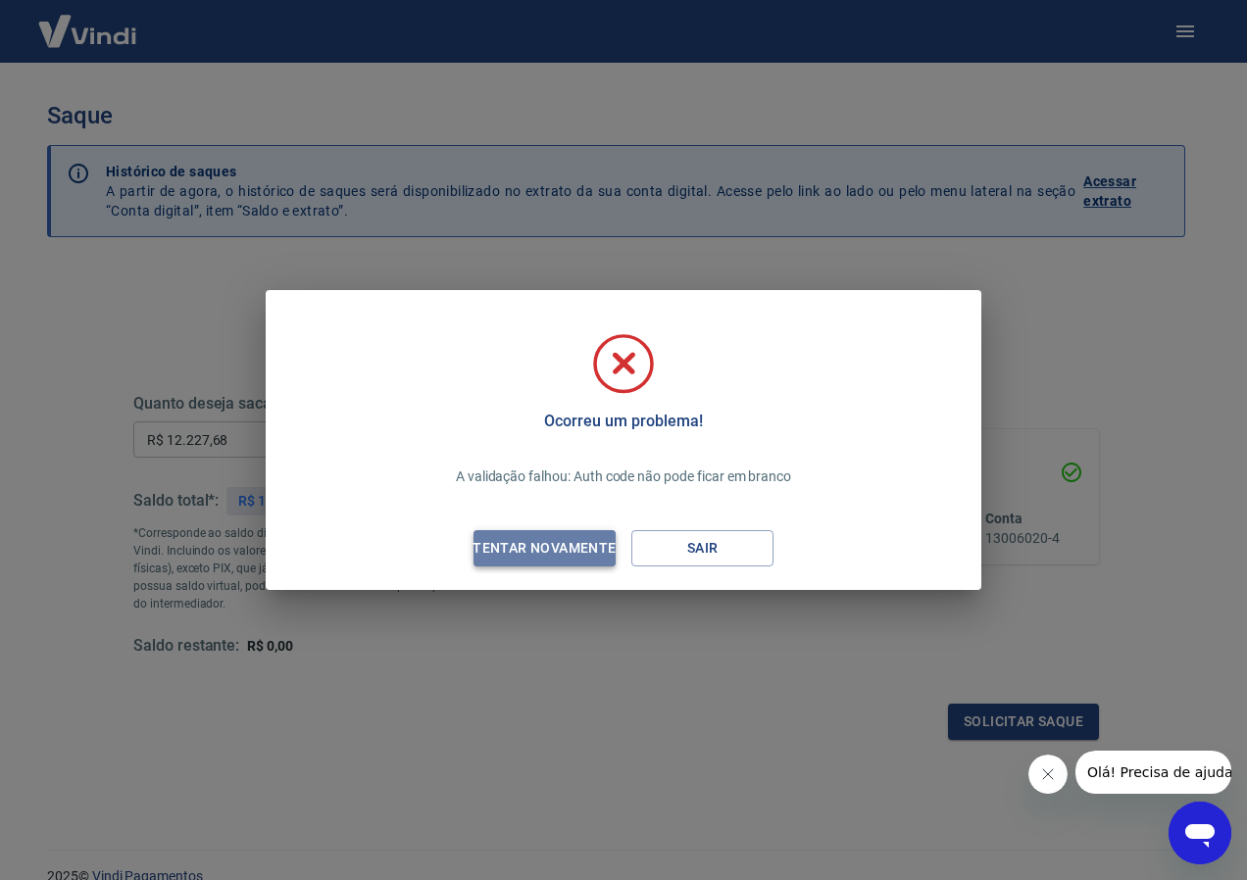
drag, startPoint x: 746, startPoint y: 572, endPoint x: 555, endPoint y: 540, distance: 193.7
click at [555, 540] on div "Tentar novamente" at bounding box center [544, 548] width 190 height 25
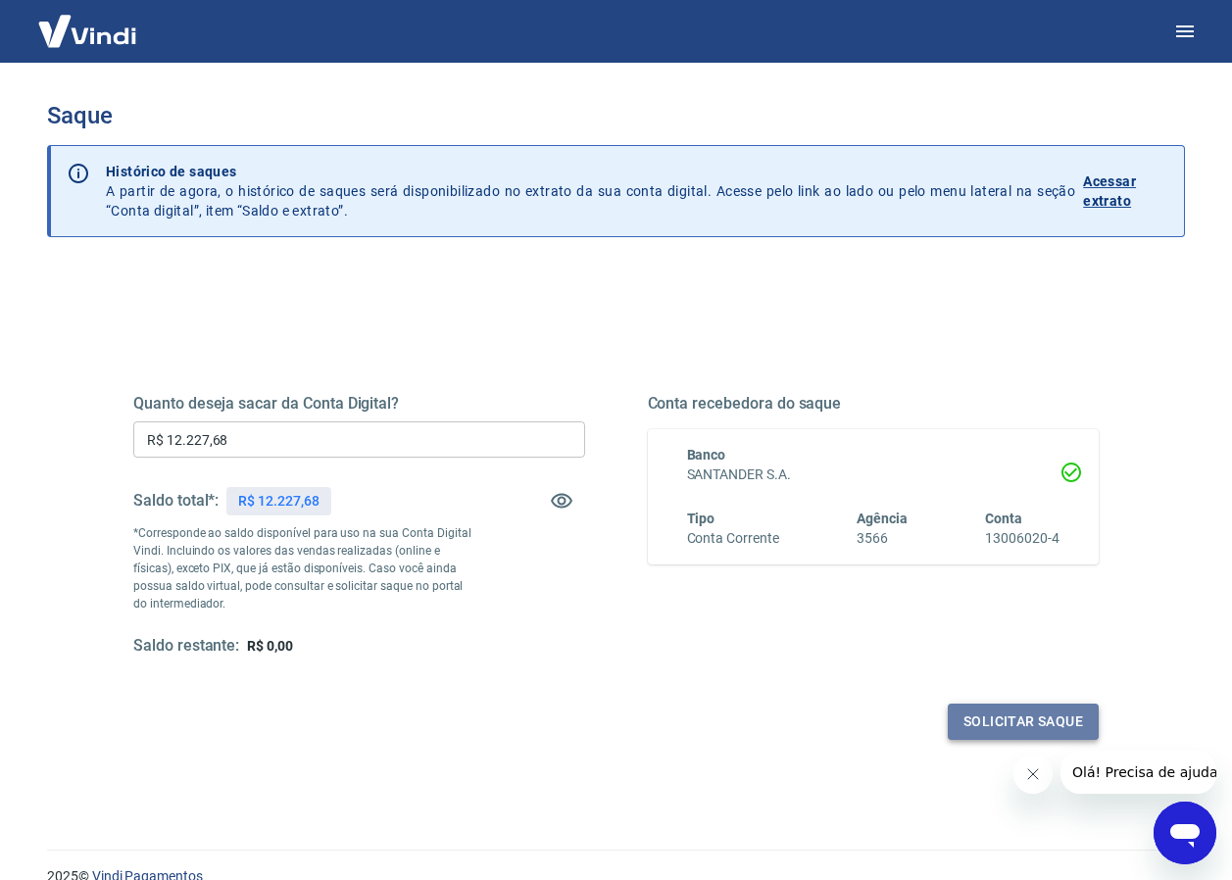
click at [995, 718] on button "Solicitar saque" at bounding box center [1023, 722] width 151 height 36
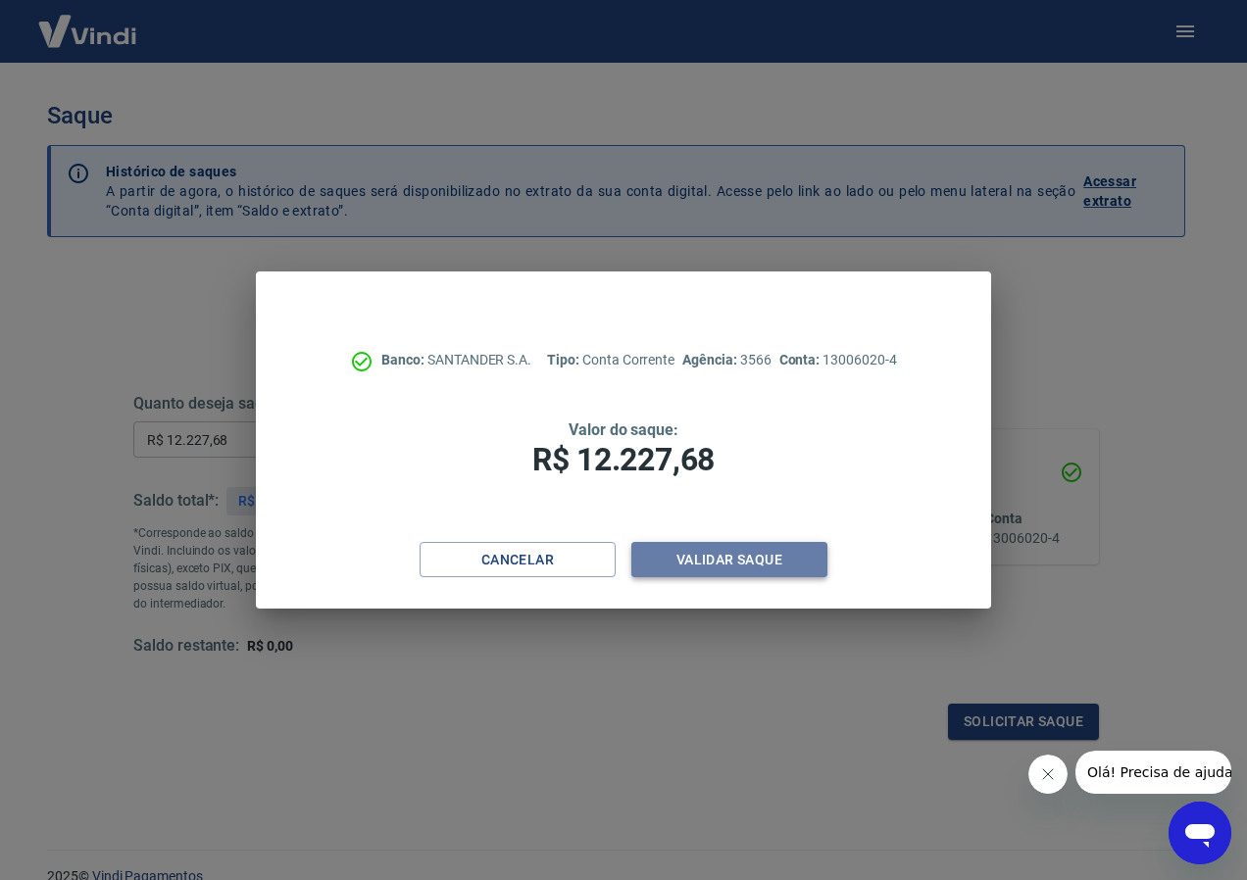
click at [658, 556] on button "Validar saque" at bounding box center [729, 560] width 196 height 36
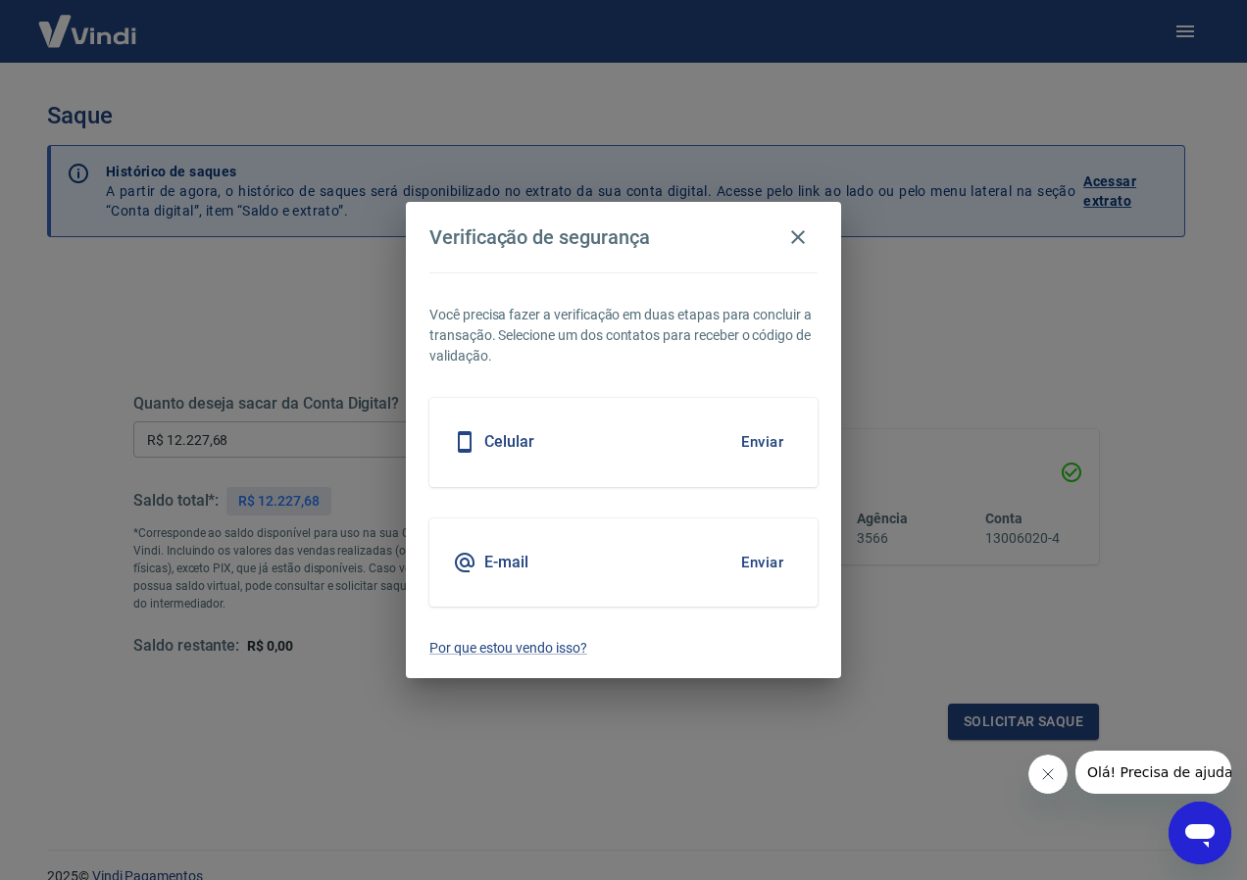
click at [756, 448] on button "Enviar" at bounding box center [762, 442] width 64 height 41
click at [766, 431] on body "Saque Histórico de saques A partir de agora, o histórico de saques será disponi…" at bounding box center [623, 440] width 1247 height 880
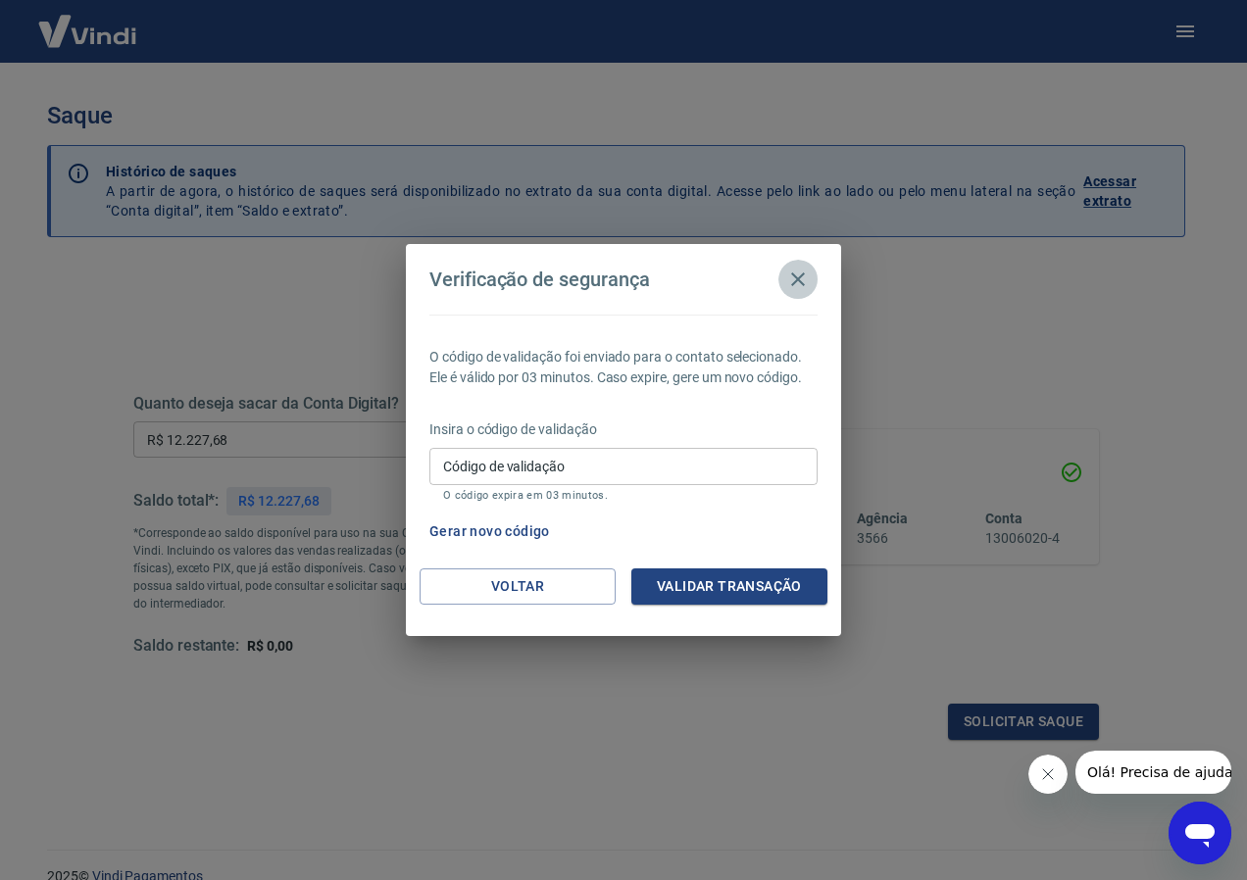
click at [813, 266] on button "button" at bounding box center [797, 279] width 39 height 39
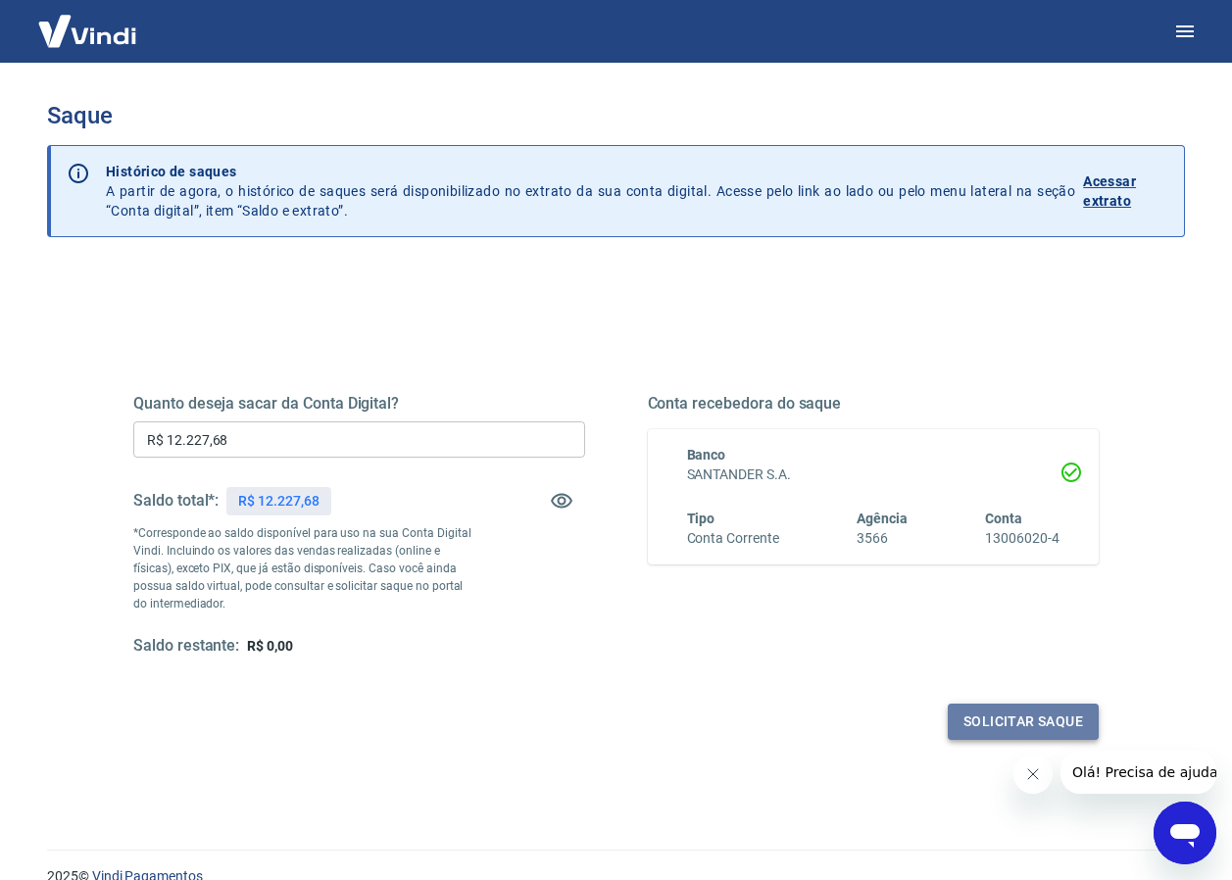
click at [1014, 720] on button "Solicitar saque" at bounding box center [1023, 722] width 151 height 36
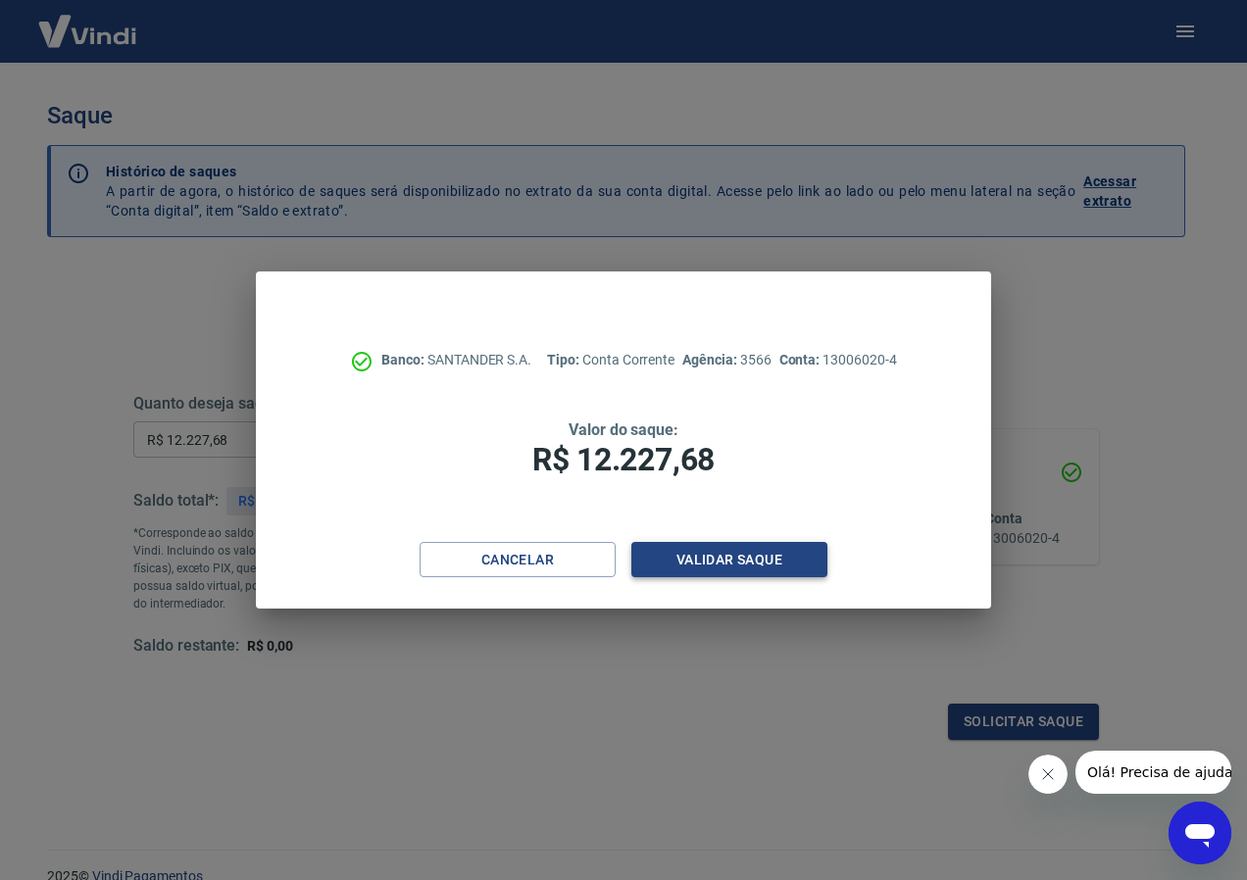
click at [725, 542] on button "Validar saque" at bounding box center [729, 560] width 196 height 36
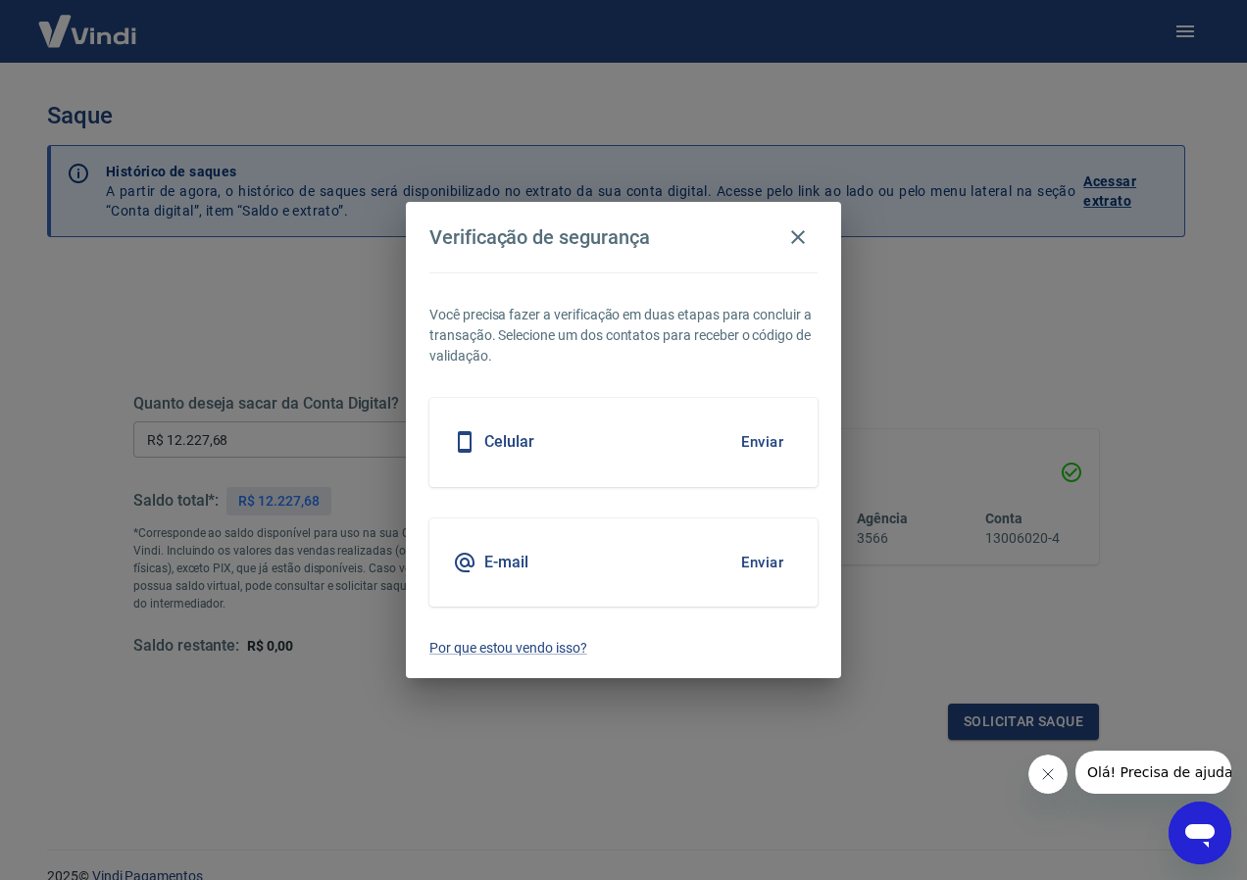
click at [764, 444] on button "Enviar" at bounding box center [762, 442] width 64 height 41
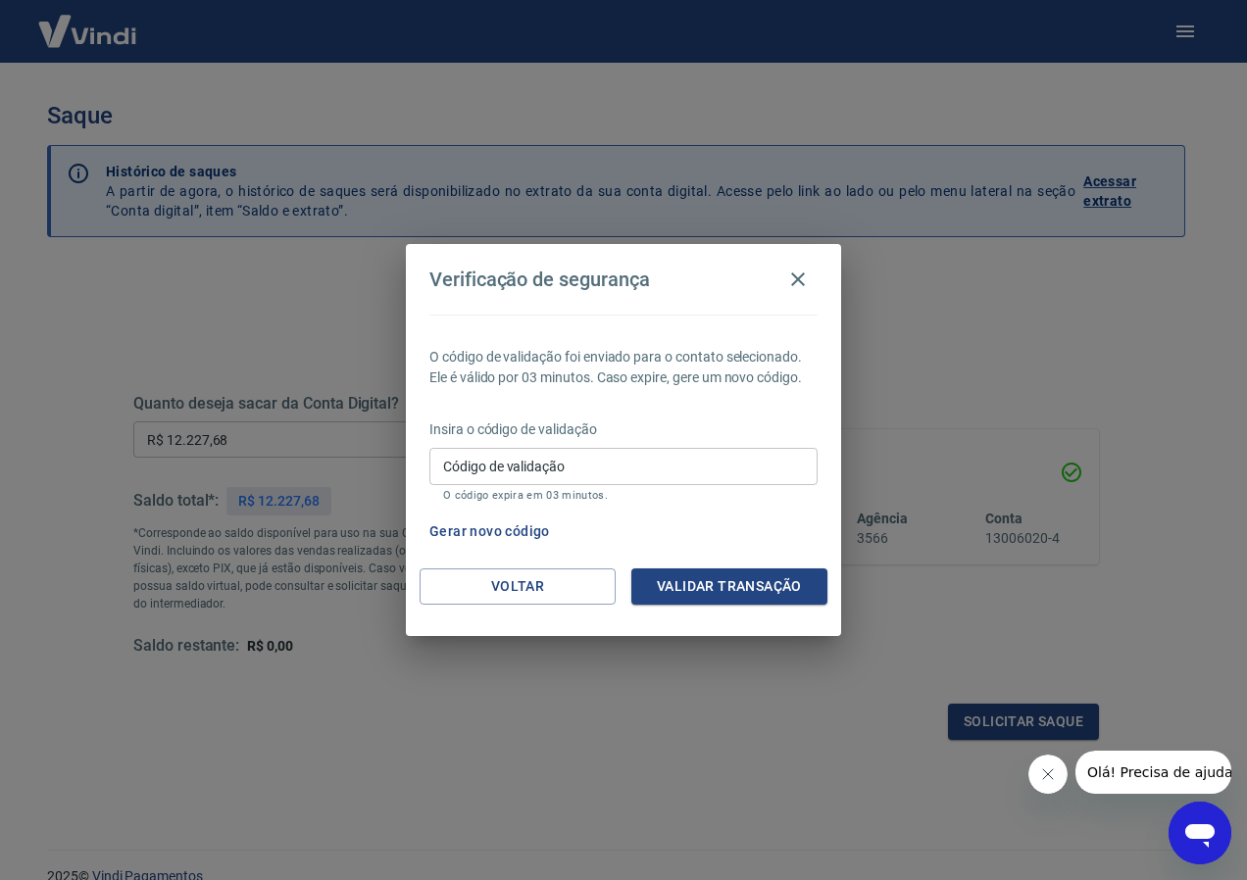
click at [476, 537] on button "Gerar novo código" at bounding box center [490, 532] width 136 height 36
click at [800, 275] on icon "button" at bounding box center [798, 280] width 24 height 24
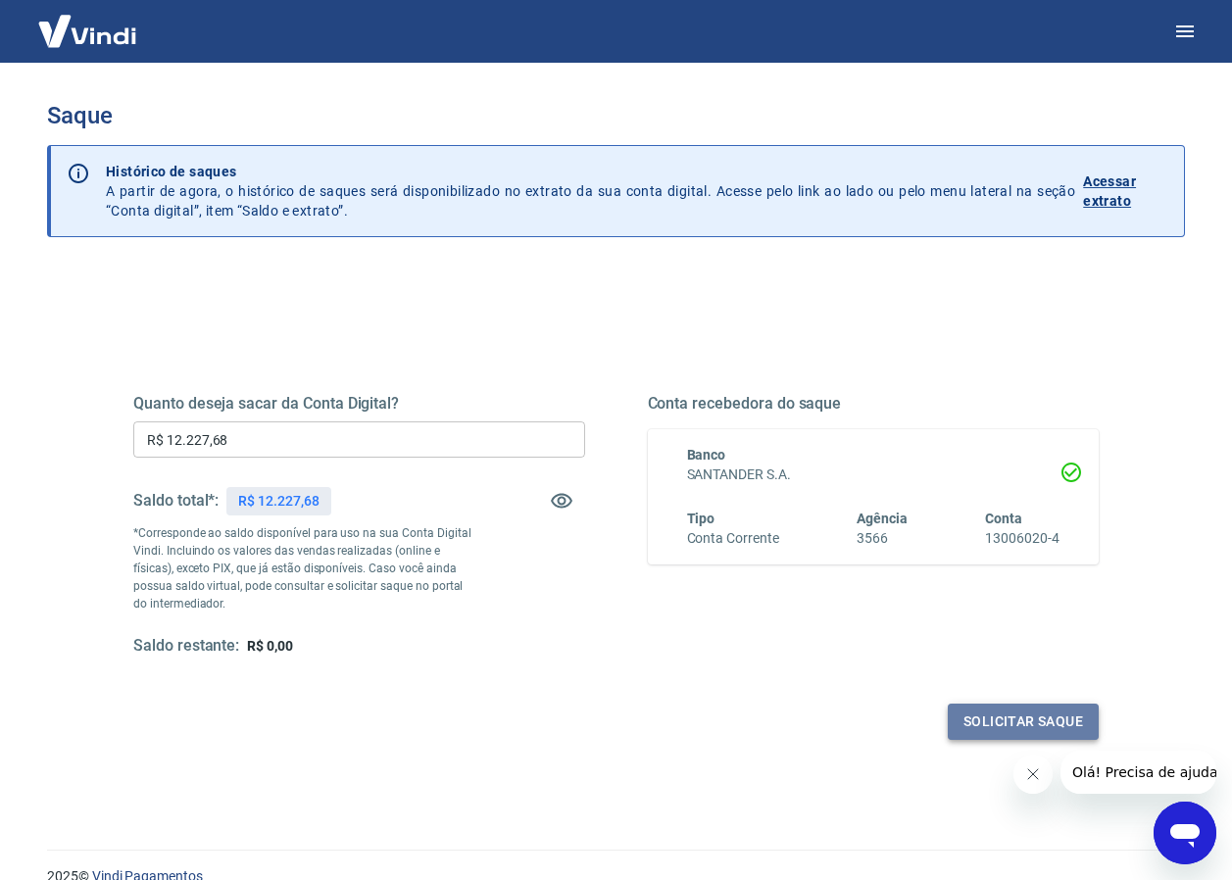
click at [988, 724] on button "Solicitar saque" at bounding box center [1023, 722] width 151 height 36
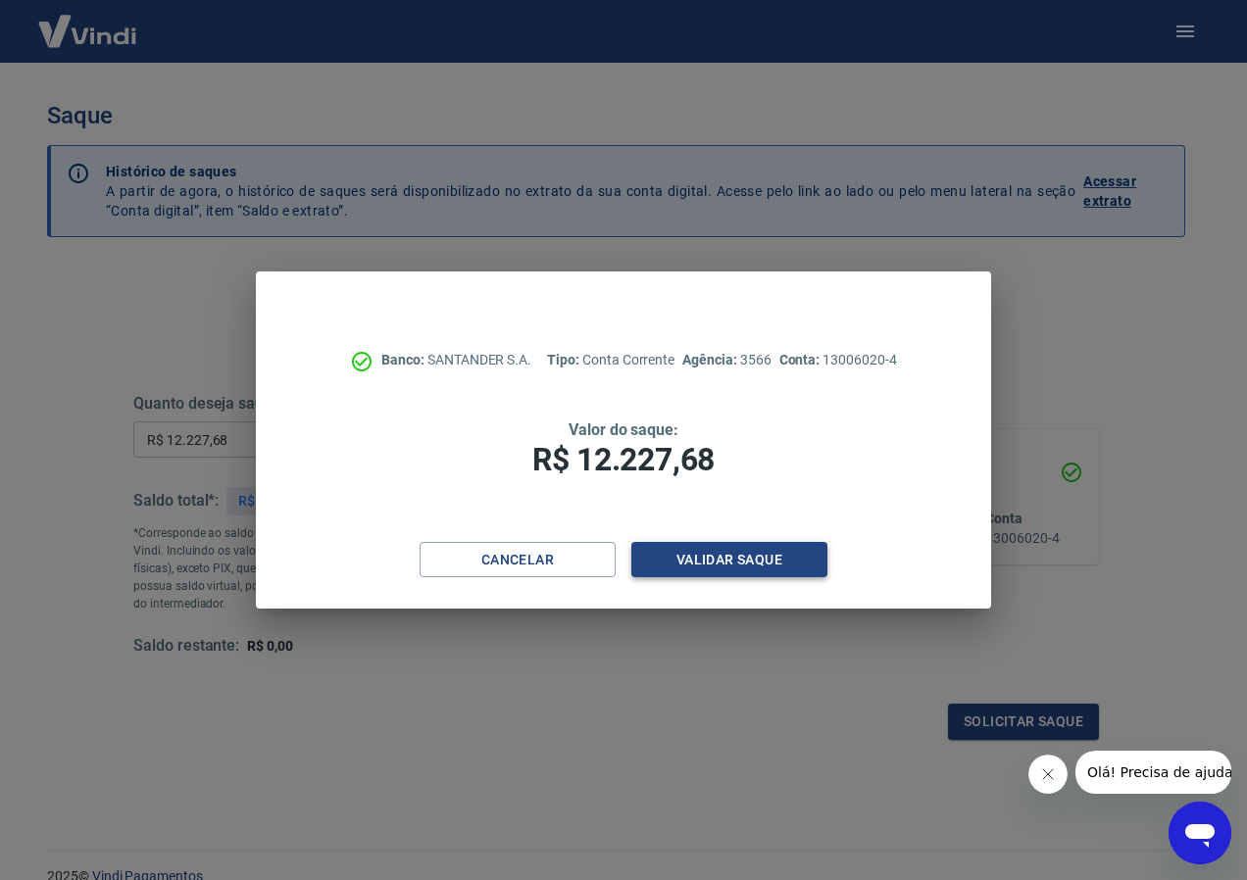
click at [731, 555] on button "Validar saque" at bounding box center [729, 560] width 196 height 36
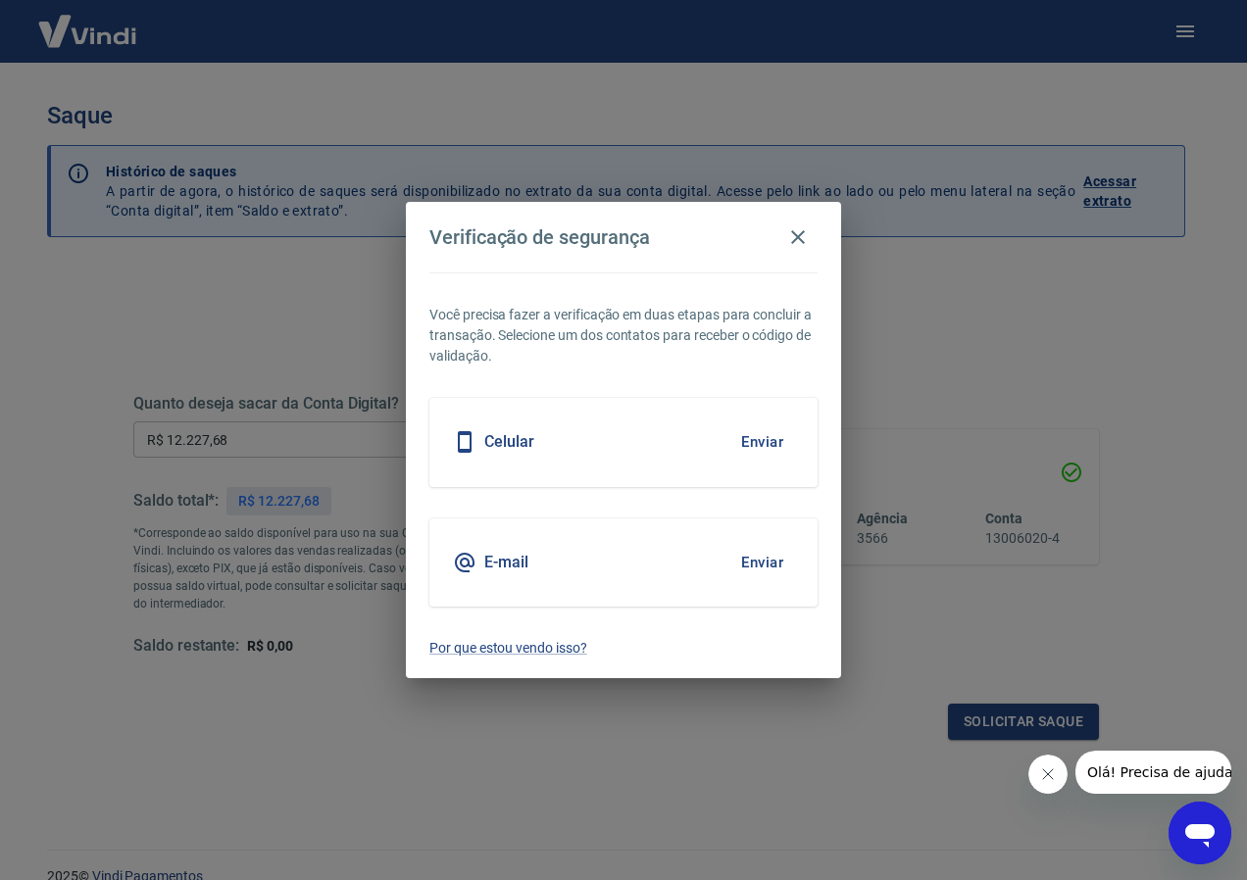
click at [526, 431] on div "Celular" at bounding box center [493, 442] width 81 height 24
click at [764, 445] on button "Enviar" at bounding box center [762, 442] width 64 height 41
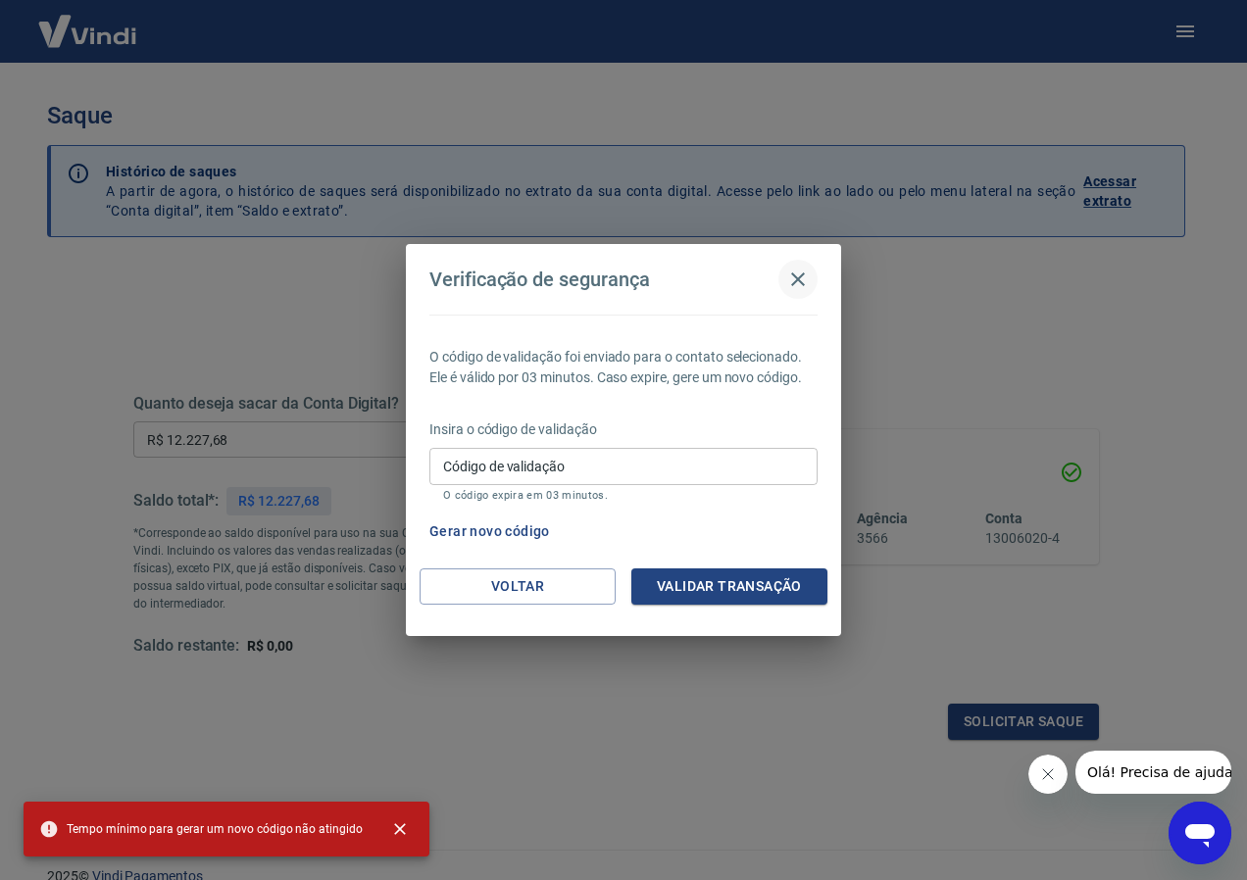
click at [807, 269] on icon "button" at bounding box center [798, 280] width 24 height 24
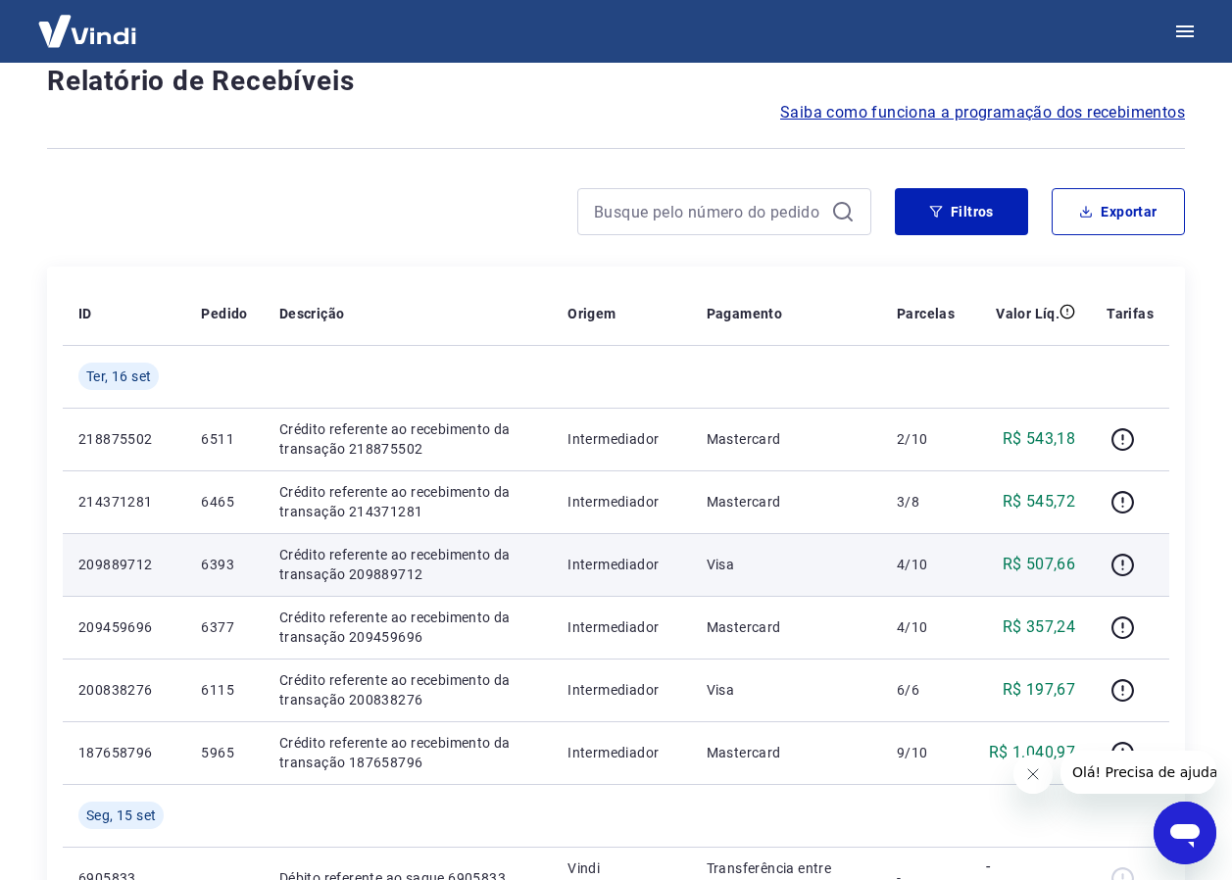
scroll to position [196, 0]
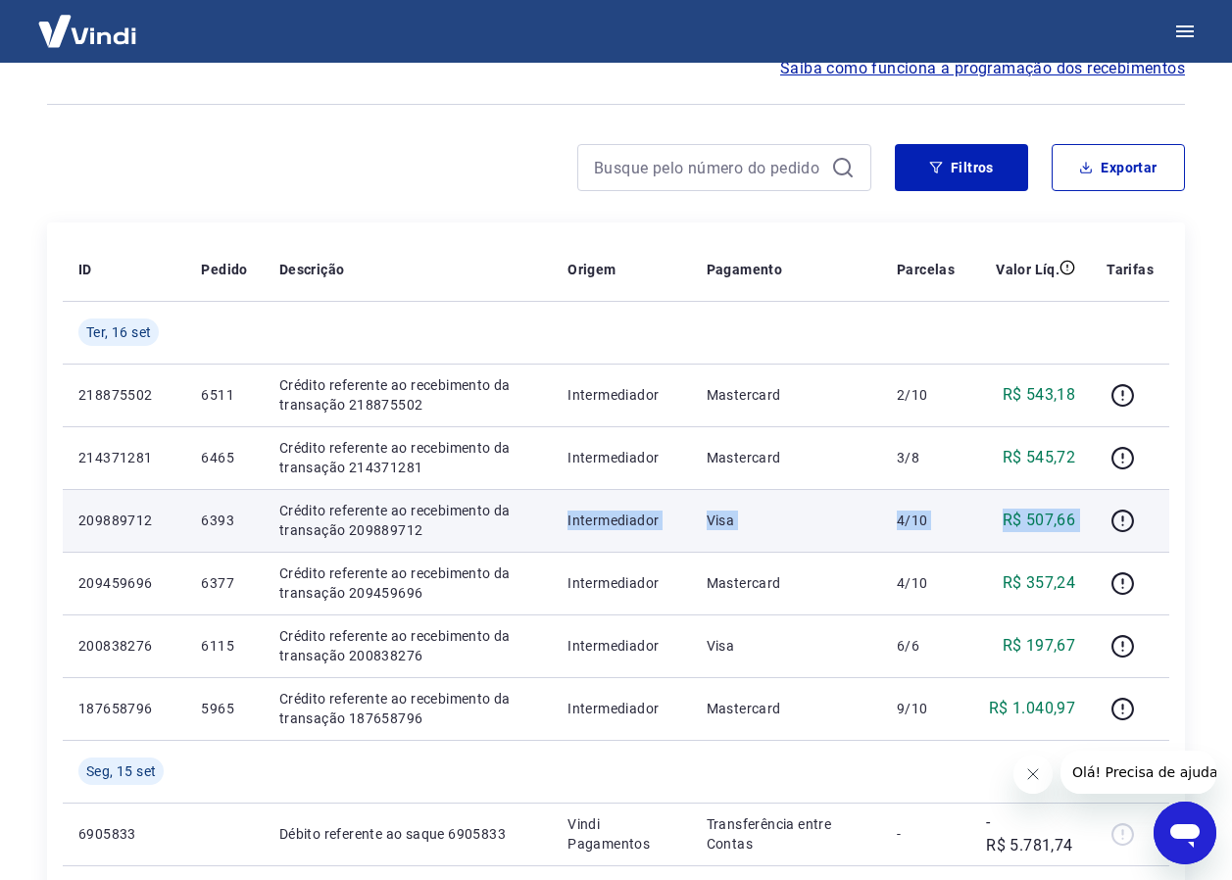
drag, startPoint x: 423, startPoint y: 523, endPoint x: 1123, endPoint y: 496, distance: 700.5
click at [1123, 496] on tr "209889712 6393 Crédito referente ao recebimento da transação 209889712 Intermed…" at bounding box center [616, 520] width 1107 height 63
drag, startPoint x: 1056, startPoint y: 505, endPoint x: 926, endPoint y: 510, distance: 129.5
click at [1054, 505] on td "R$ 507,66" at bounding box center [1031, 520] width 121 height 63
click at [1120, 520] on icon "button" at bounding box center [1123, 521] width 25 height 25
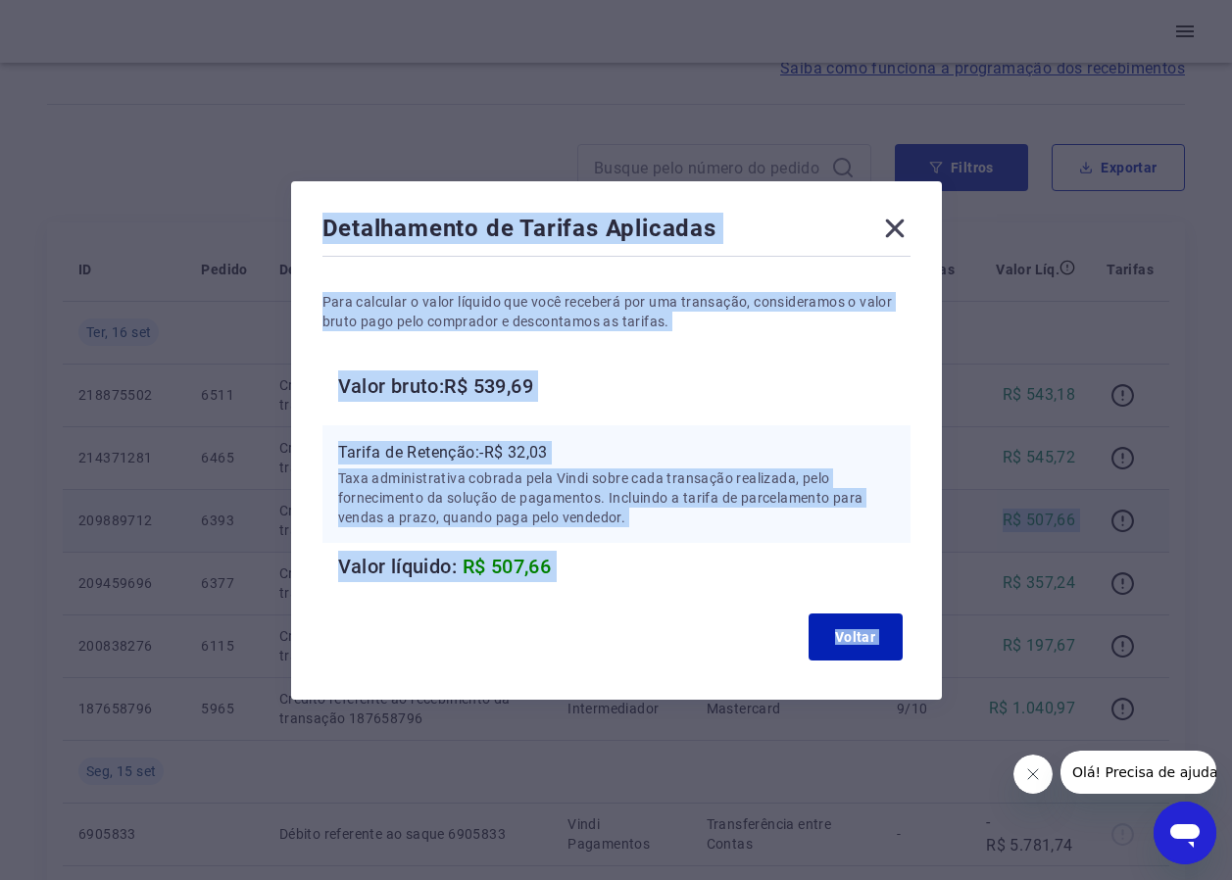
click at [675, 379] on h6 "Valor bruto: R$ 539,69" at bounding box center [624, 386] width 573 height 31
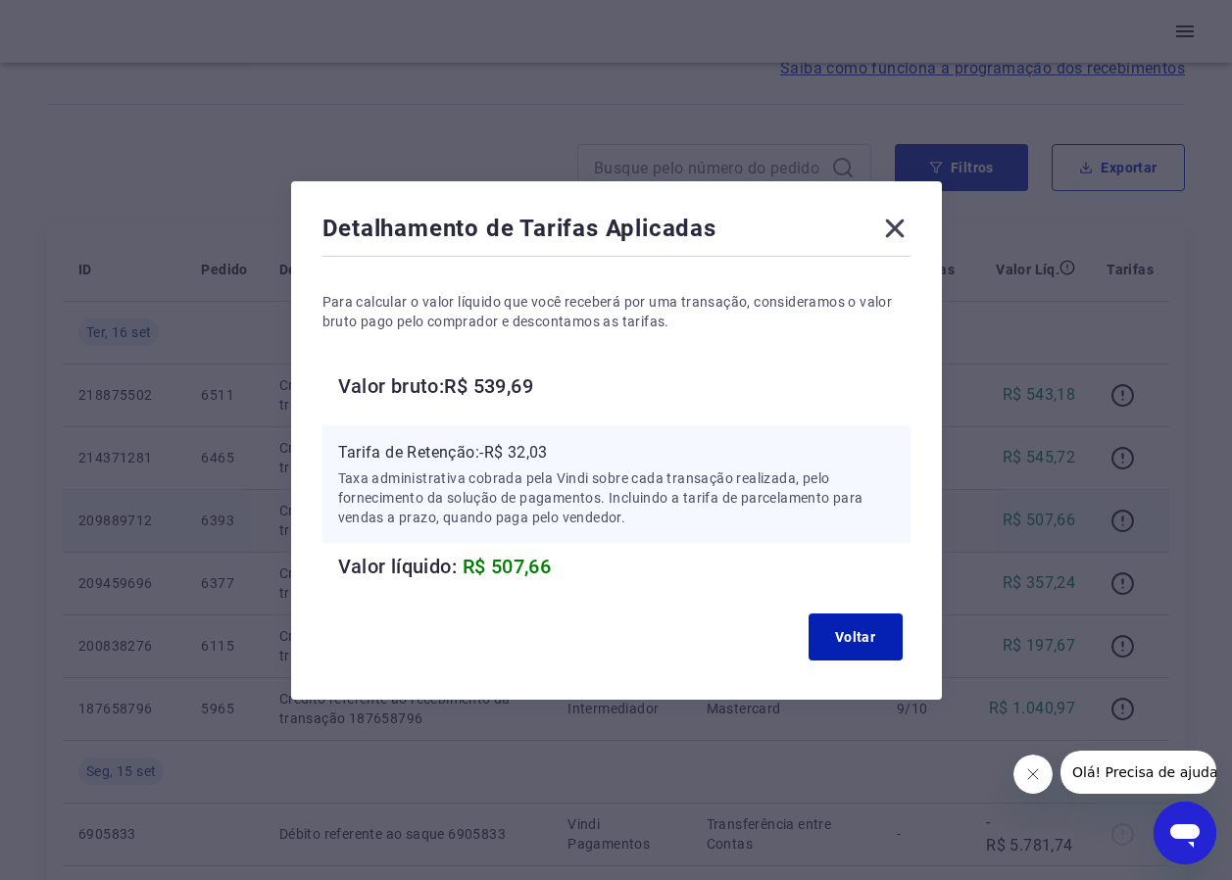
click at [907, 226] on icon at bounding box center [894, 228] width 31 height 31
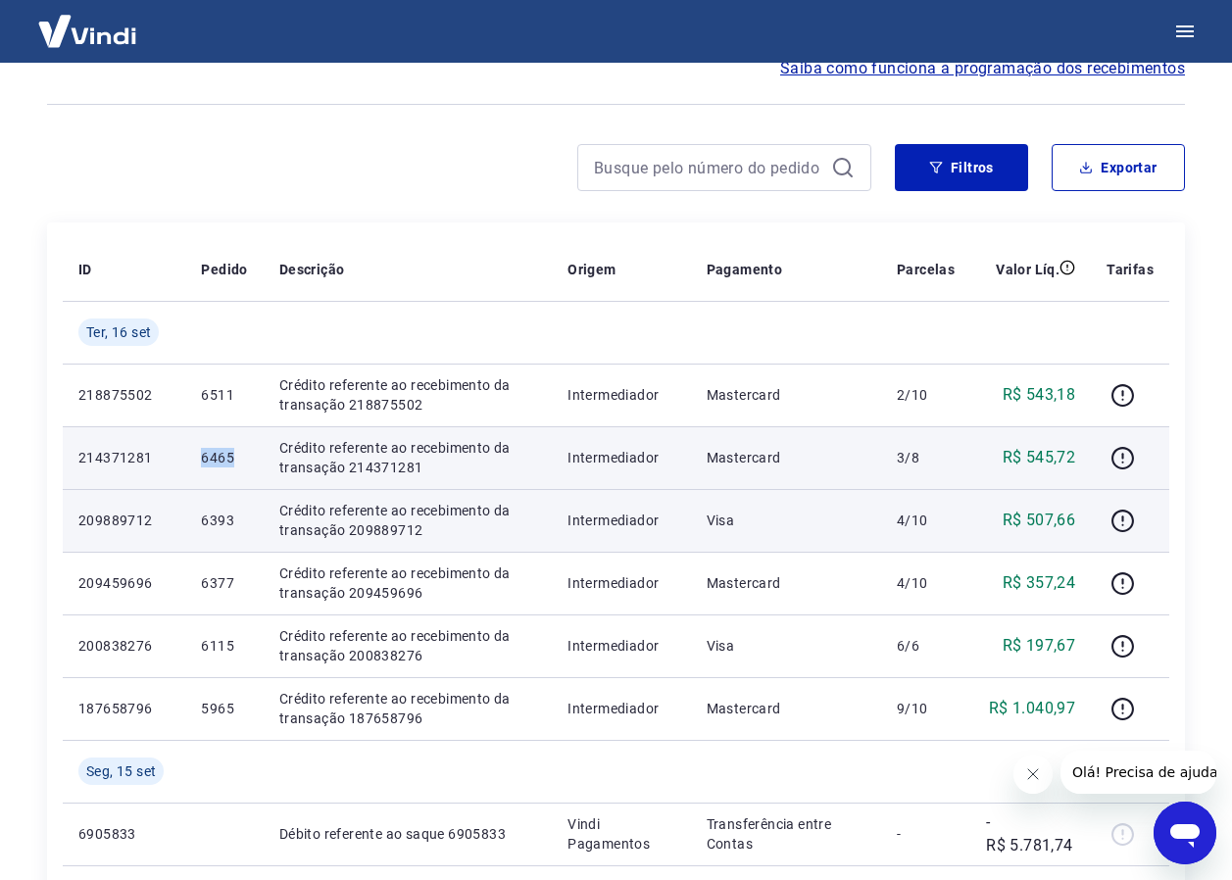
drag, startPoint x: 187, startPoint y: 455, endPoint x: 250, endPoint y: 465, distance: 63.5
click at [250, 465] on td "6465" at bounding box center [223, 457] width 77 height 63
drag, startPoint x: 250, startPoint y: 465, endPoint x: 225, endPoint y: 454, distance: 27.7
copy p "6465"
click at [298, 472] on p "Crédito referente ao recebimento da transação 214371281" at bounding box center [407, 457] width 257 height 39
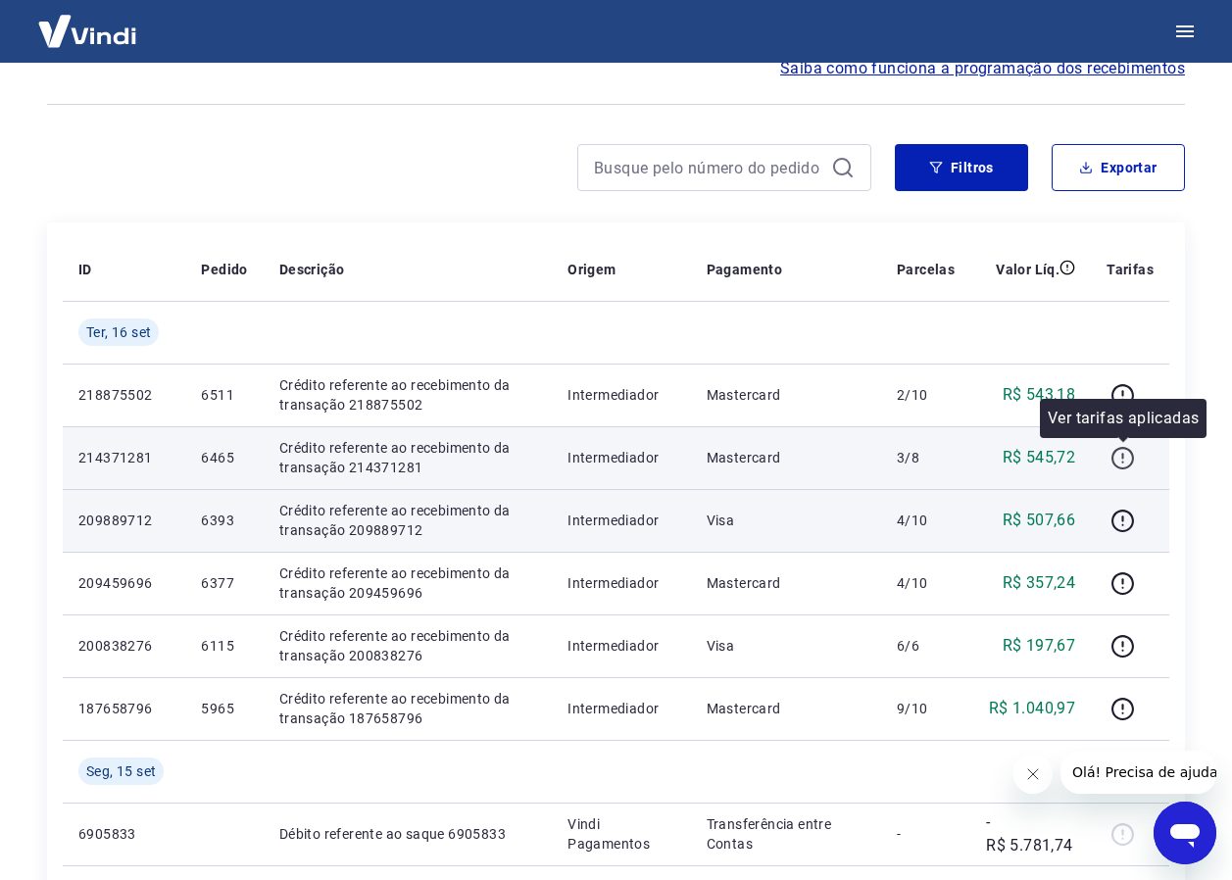
click at [1124, 447] on icon "button" at bounding box center [1123, 458] width 23 height 23
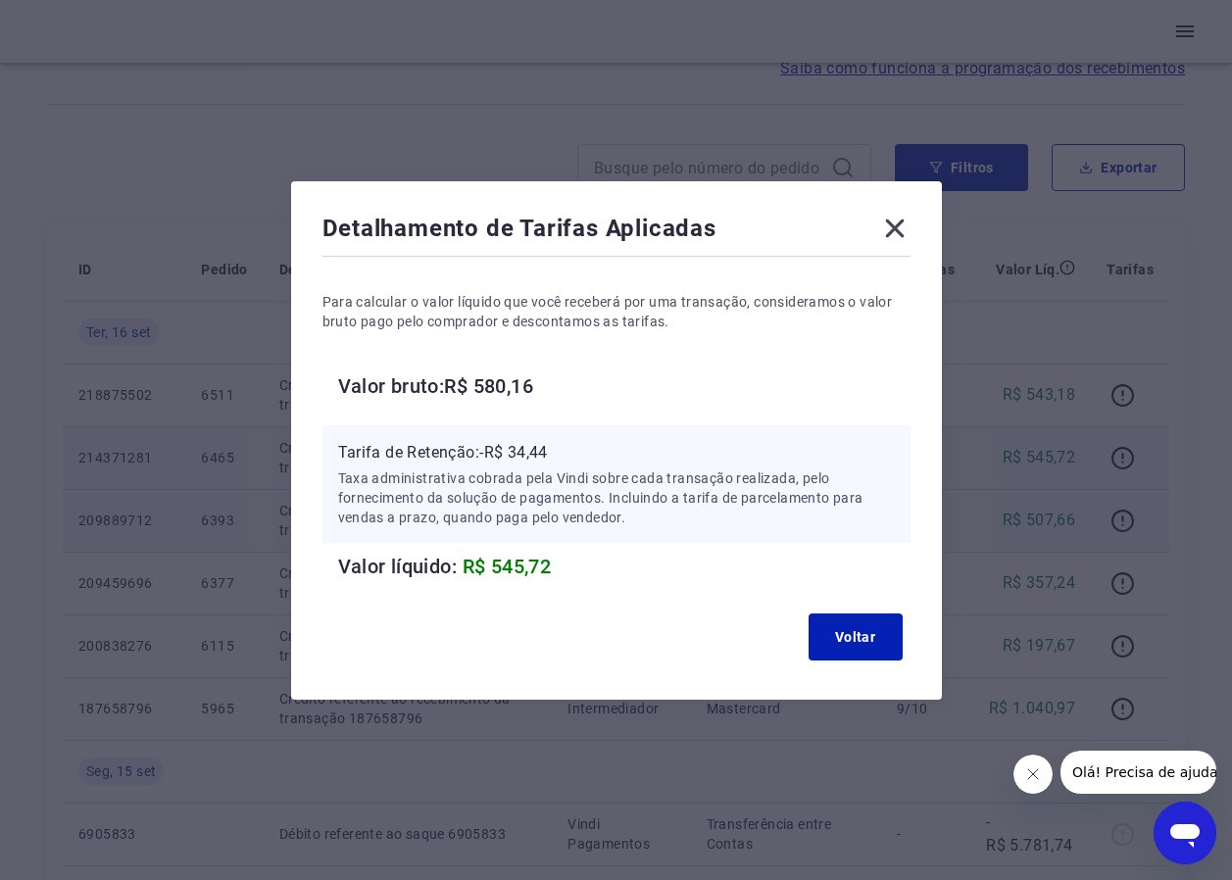
click at [903, 228] on icon at bounding box center [894, 228] width 19 height 19
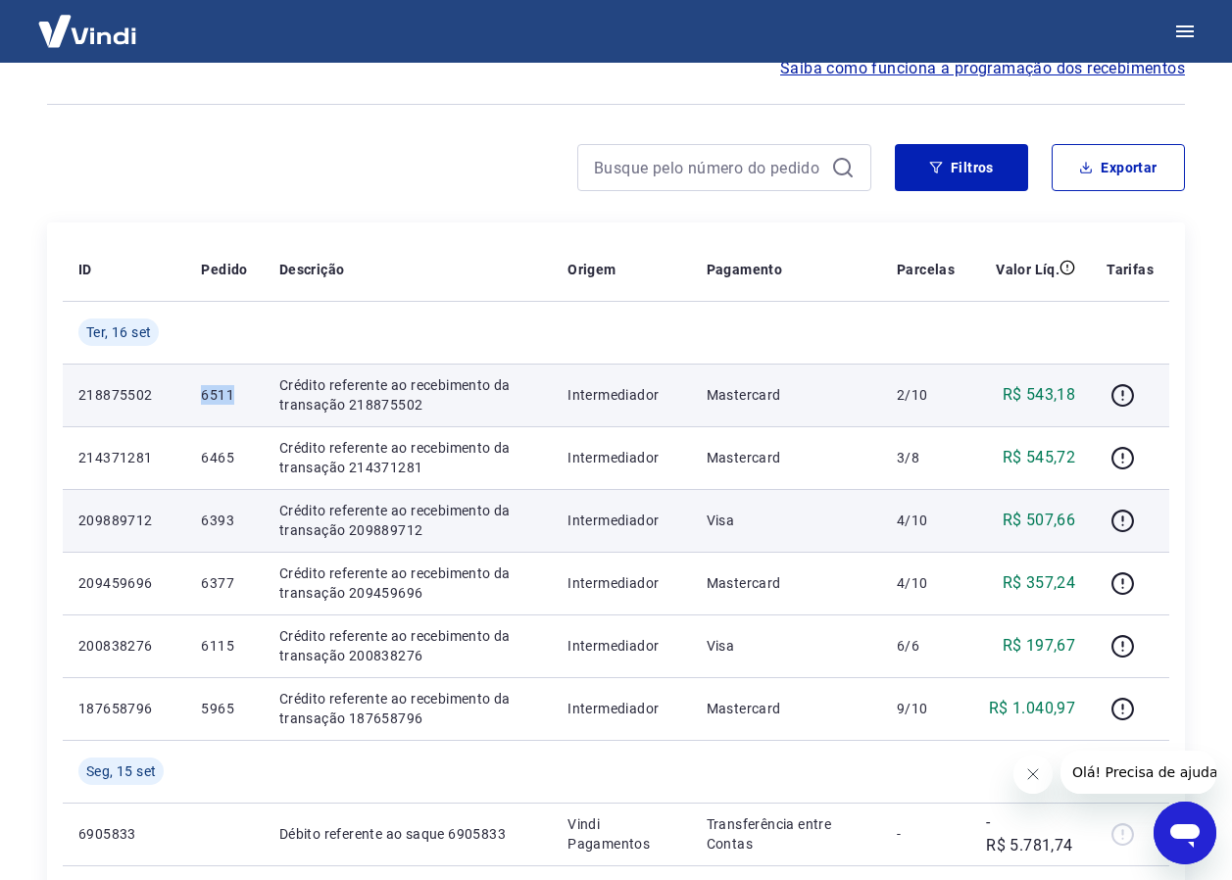
drag, startPoint x: 199, startPoint y: 398, endPoint x: 242, endPoint y: 396, distance: 43.2
click at [242, 396] on td "6511" at bounding box center [223, 395] width 77 height 63
drag, startPoint x: 242, startPoint y: 396, endPoint x: 213, endPoint y: 398, distance: 29.5
copy p "6511"
click at [275, 417] on td "Crédito referente ao recebimento da transação 218875502" at bounding box center [408, 395] width 288 height 63
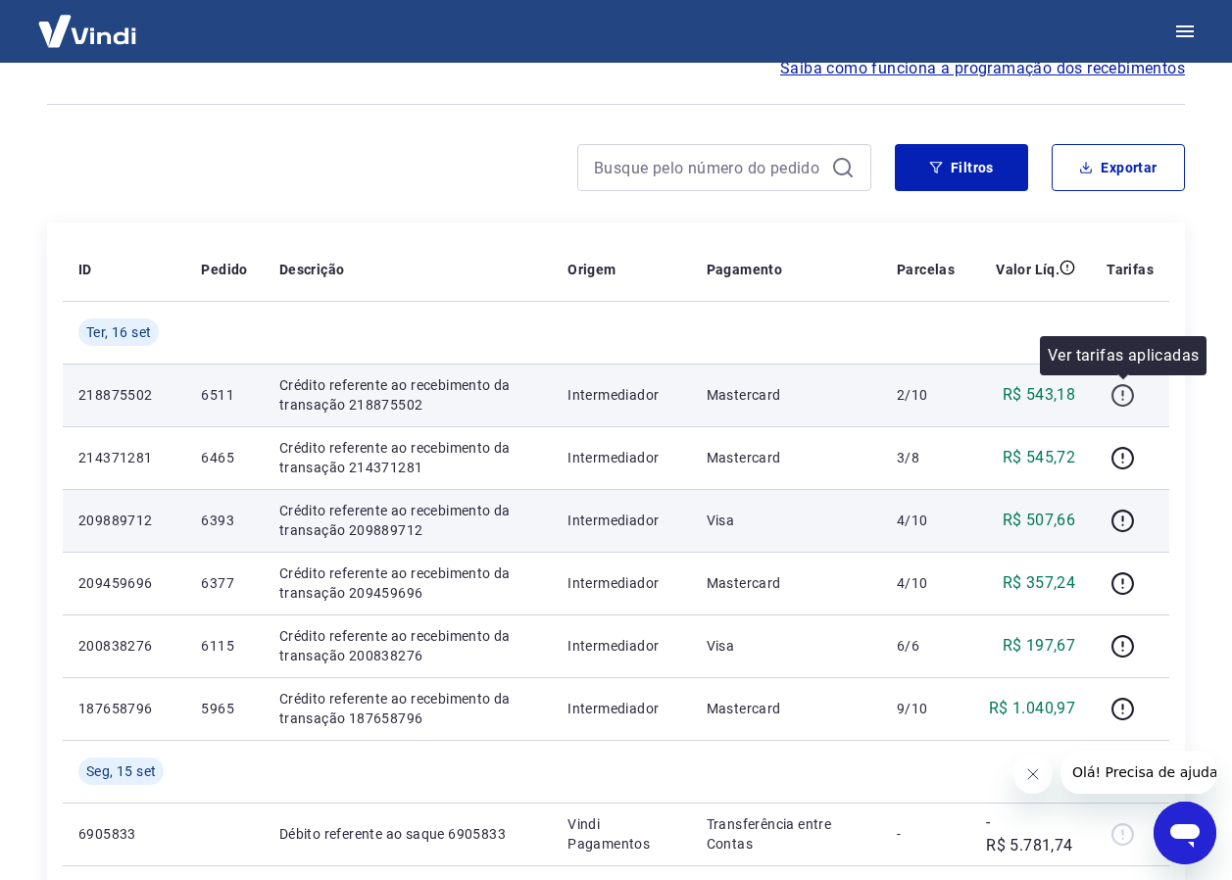
click at [1118, 394] on icon "button" at bounding box center [1123, 395] width 25 height 25
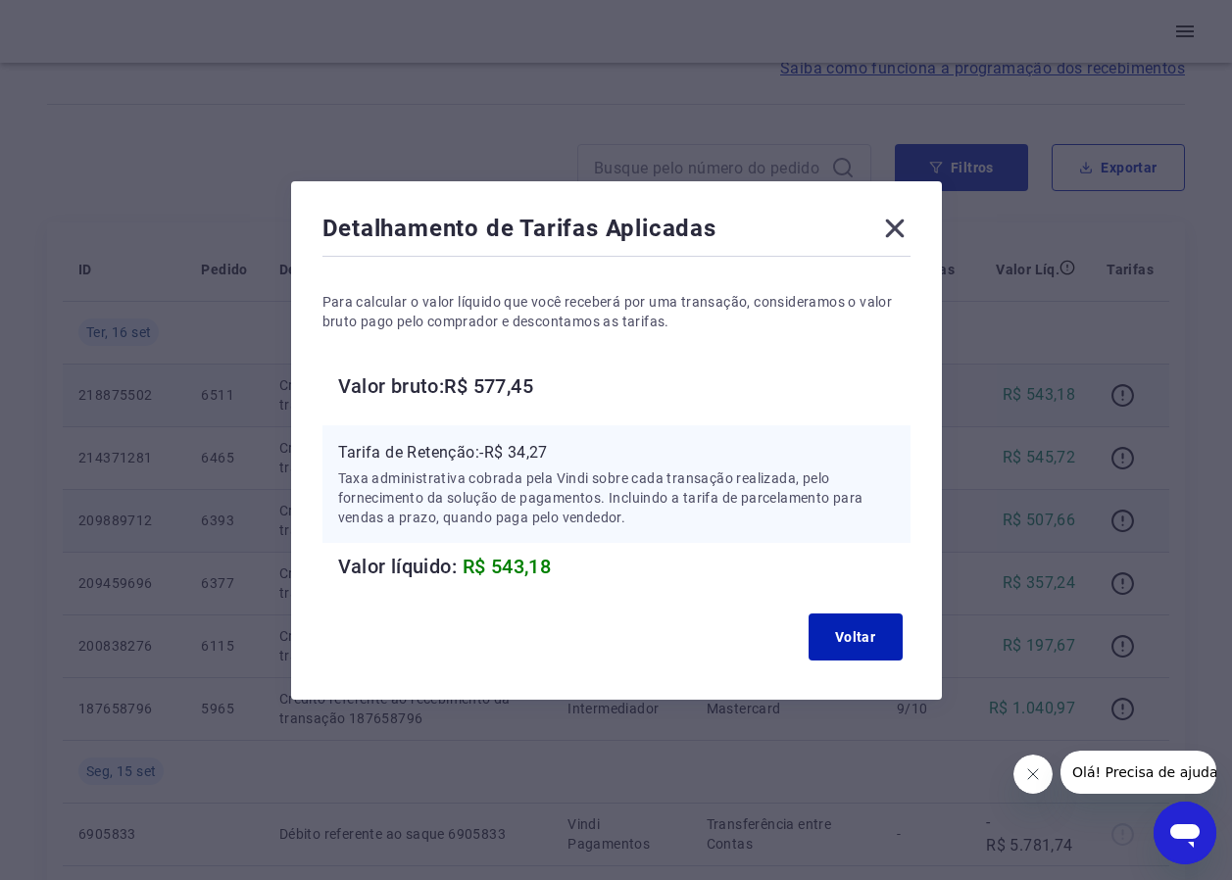
click at [906, 240] on icon at bounding box center [894, 228] width 31 height 31
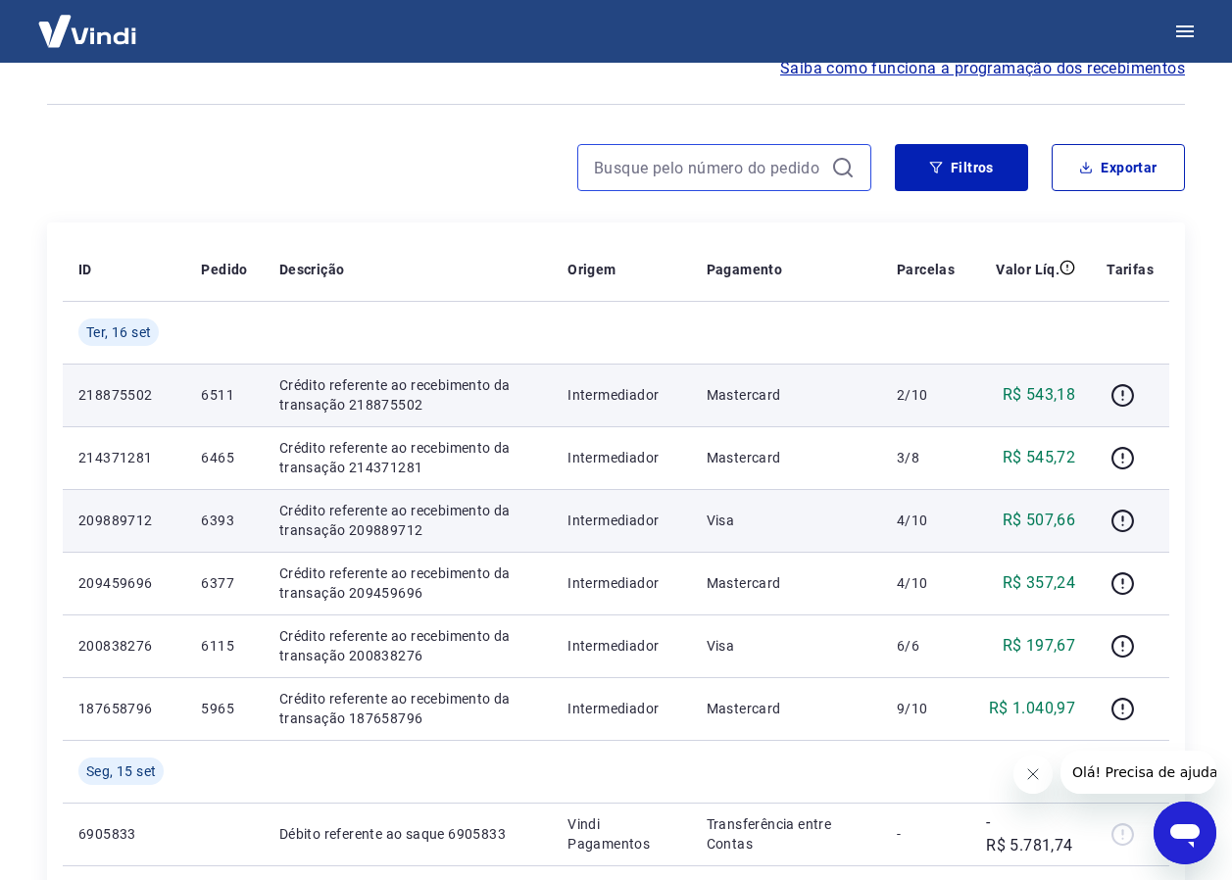
click at [739, 178] on input at bounding box center [708, 167] width 229 height 29
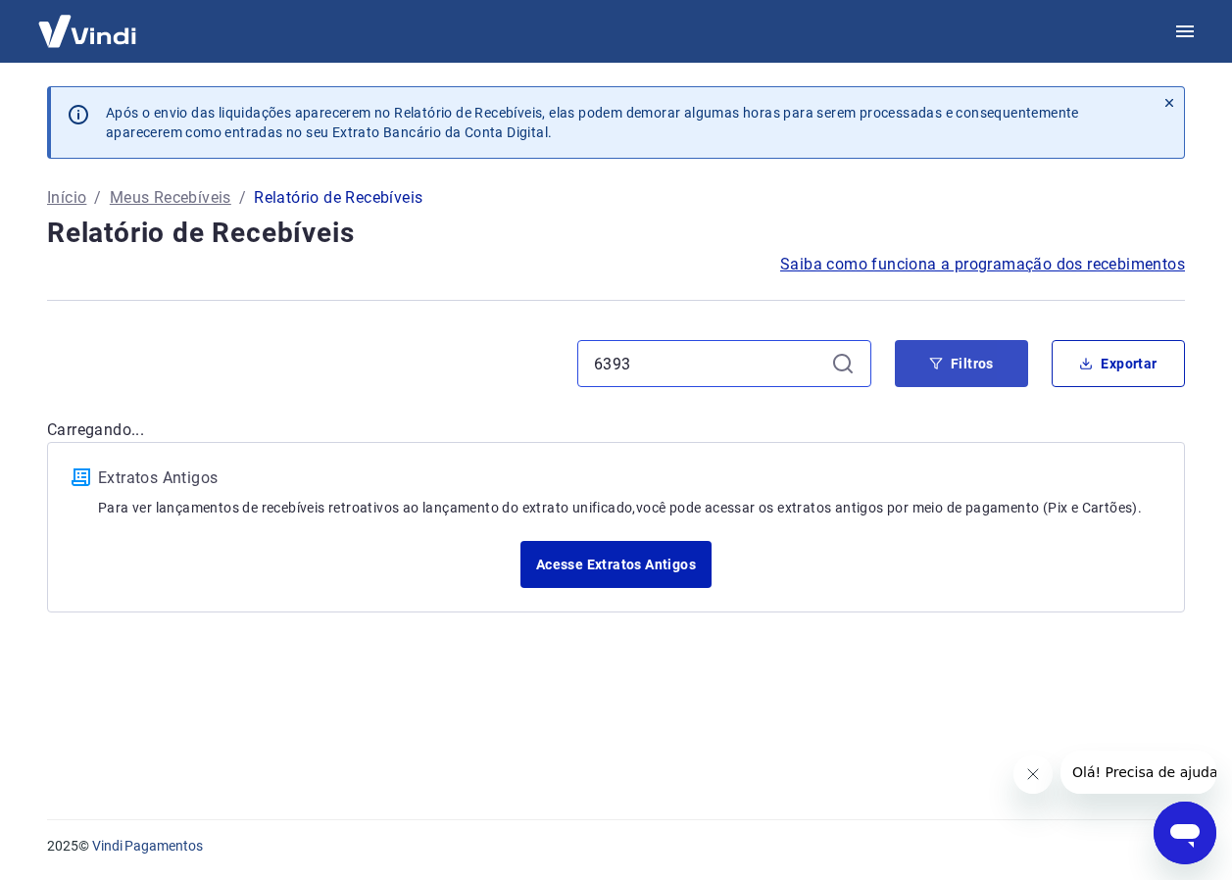
type input "6393"
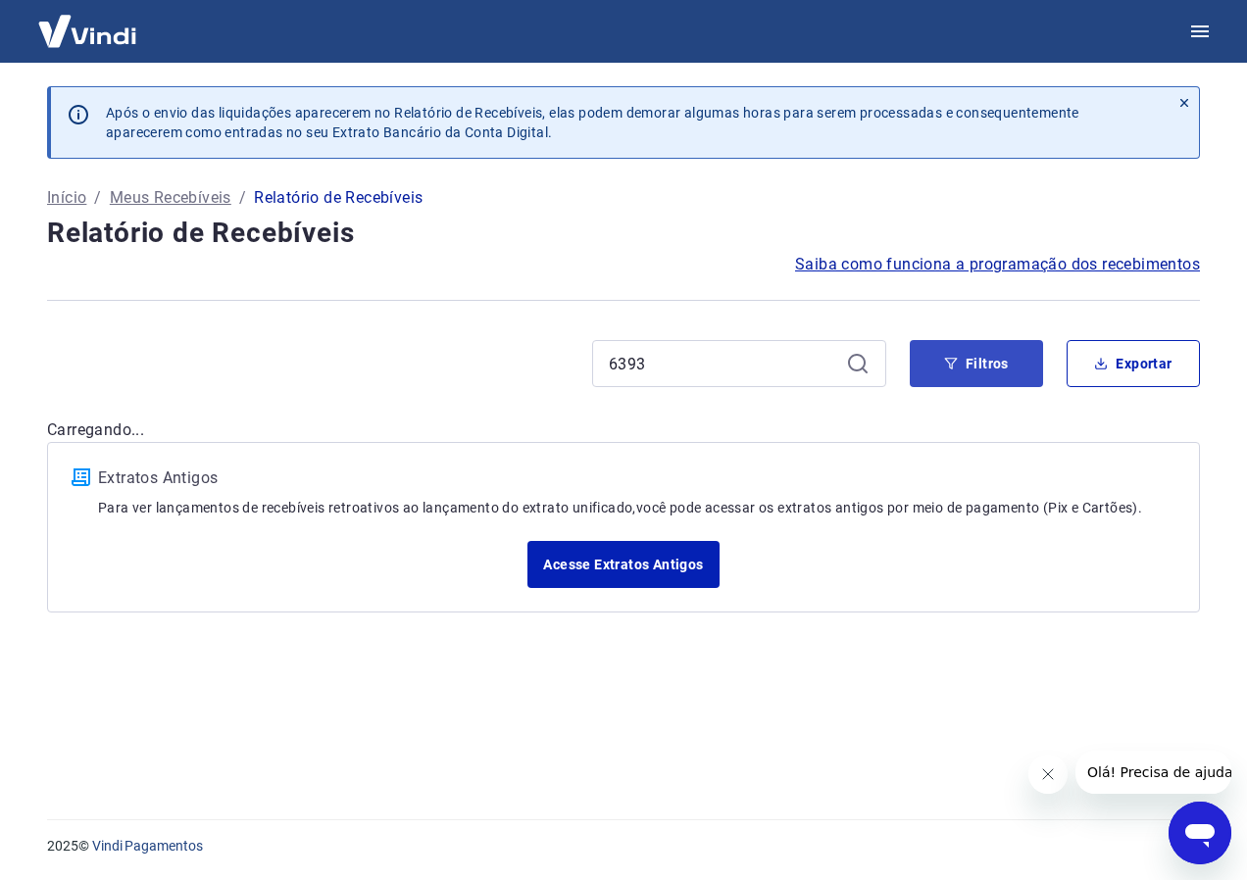
click at [958, 165] on div "Após o envio das liquidações aparecerem no Relatório de Recebíveis, elas podem …" at bounding box center [623, 134] width 1153 height 96
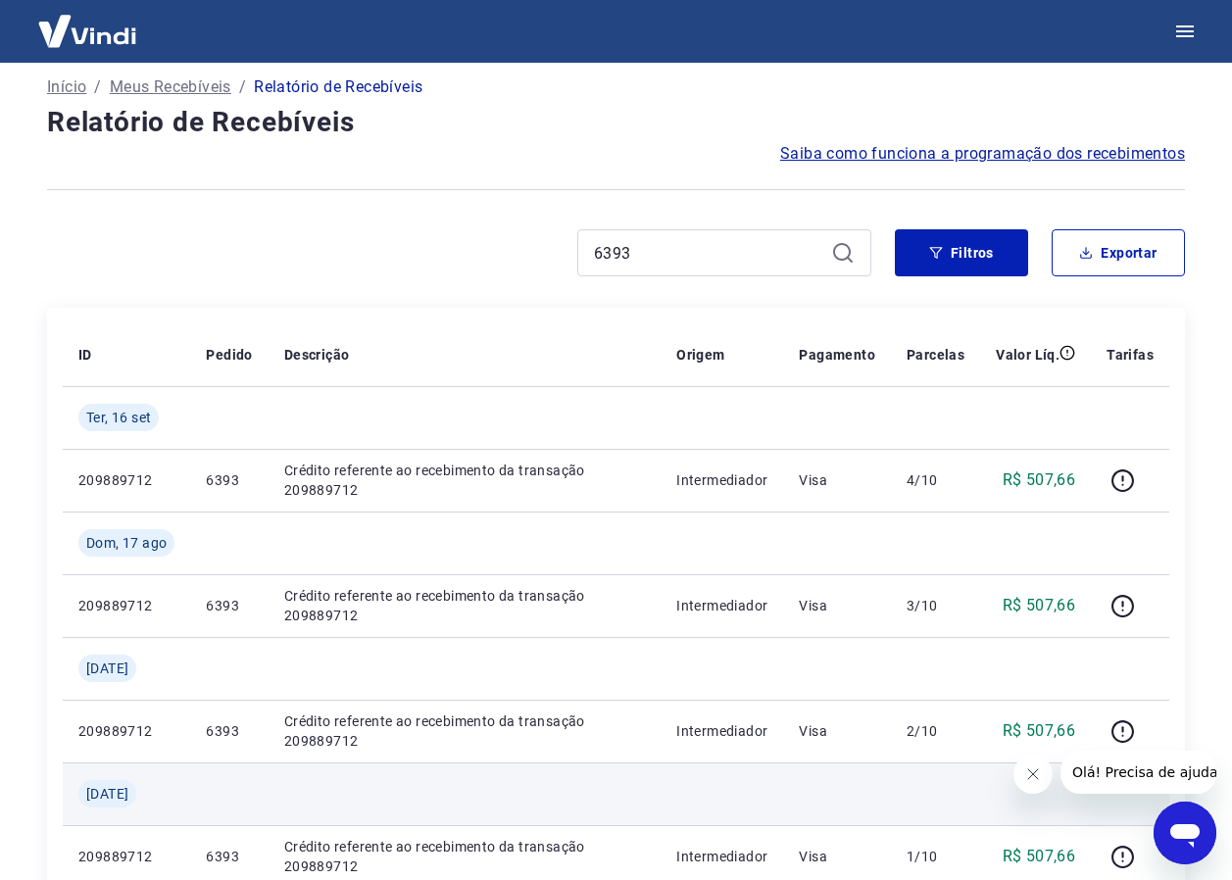
scroll to position [98, 0]
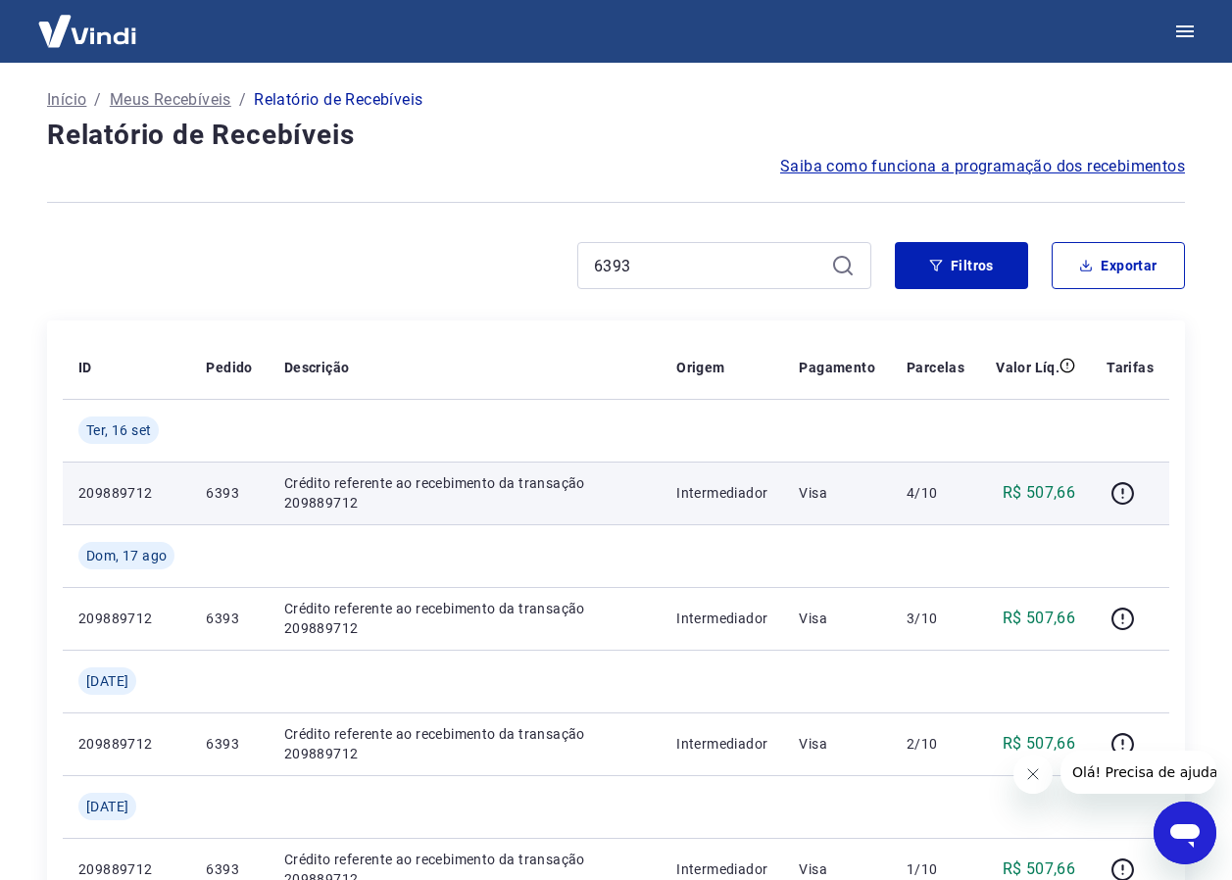
click at [63, 495] on td "209889712" at bounding box center [126, 493] width 127 height 63
drag, startPoint x: 63, startPoint y: 495, endPoint x: 154, endPoint y: 505, distance: 91.7
click at [154, 505] on td "209889712" at bounding box center [126, 493] width 127 height 63
drag, startPoint x: 154, startPoint y: 505, endPoint x: 233, endPoint y: 516, distance: 80.1
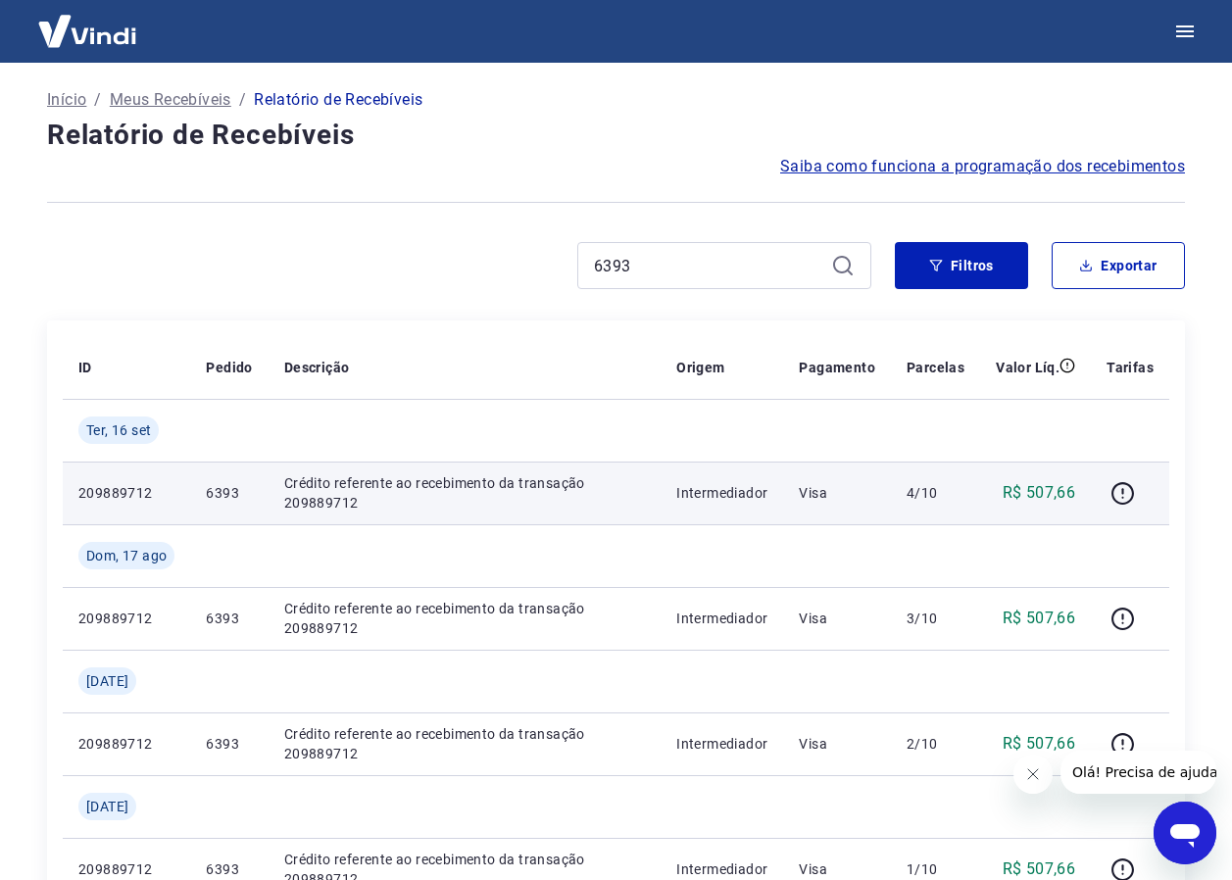
click at [233, 516] on td "6393" at bounding box center [228, 493] width 77 height 63
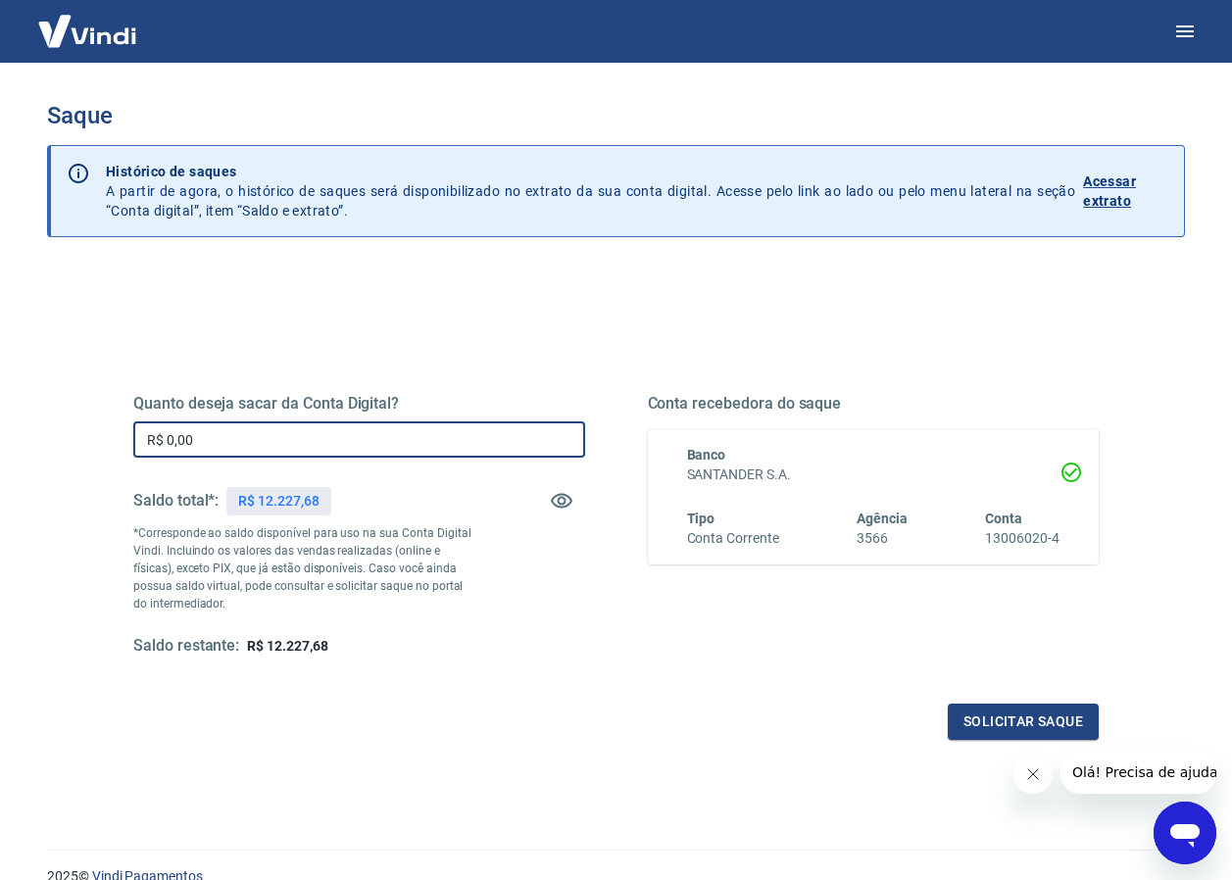
click at [250, 443] on input "R$ 0,00" at bounding box center [359, 440] width 452 height 36
type input "R$ 12.227,68"
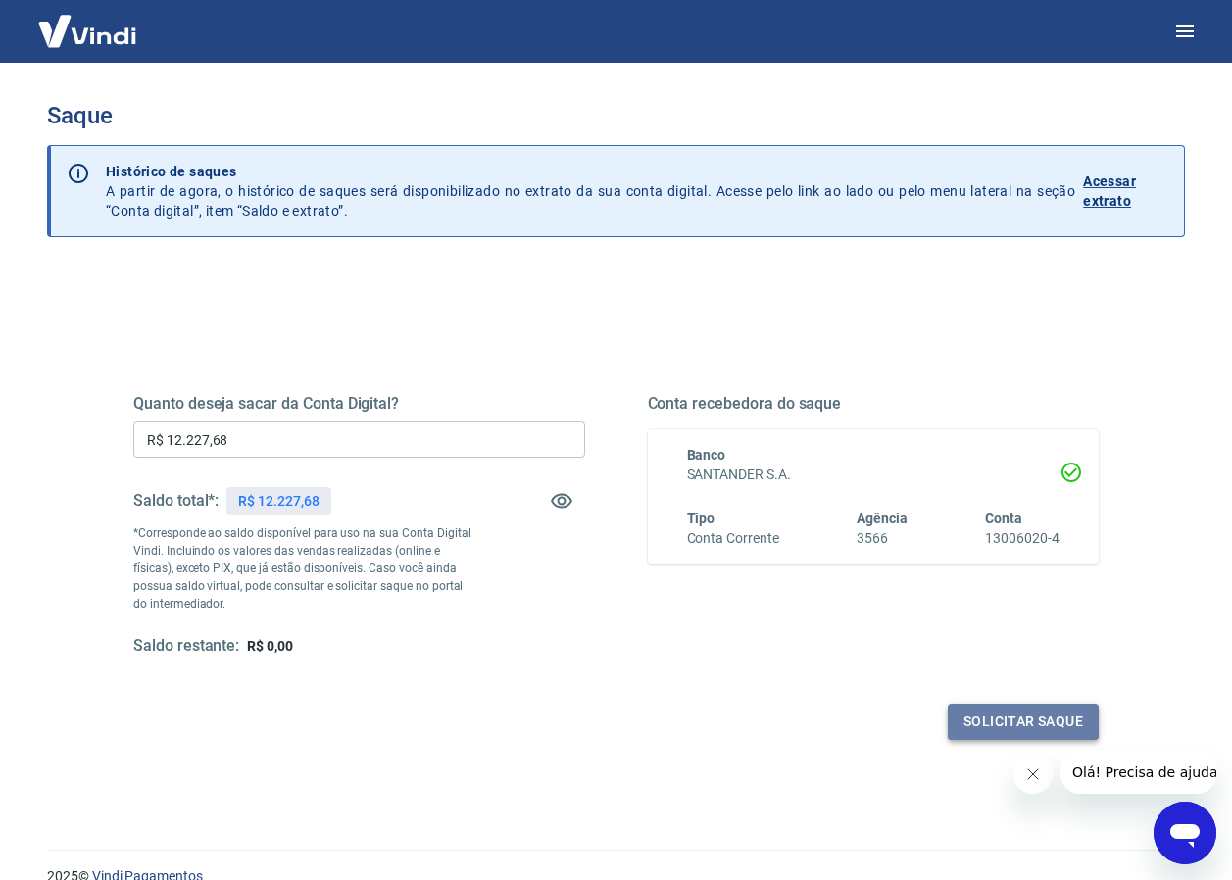
click at [1025, 712] on button "Solicitar saque" at bounding box center [1023, 722] width 151 height 36
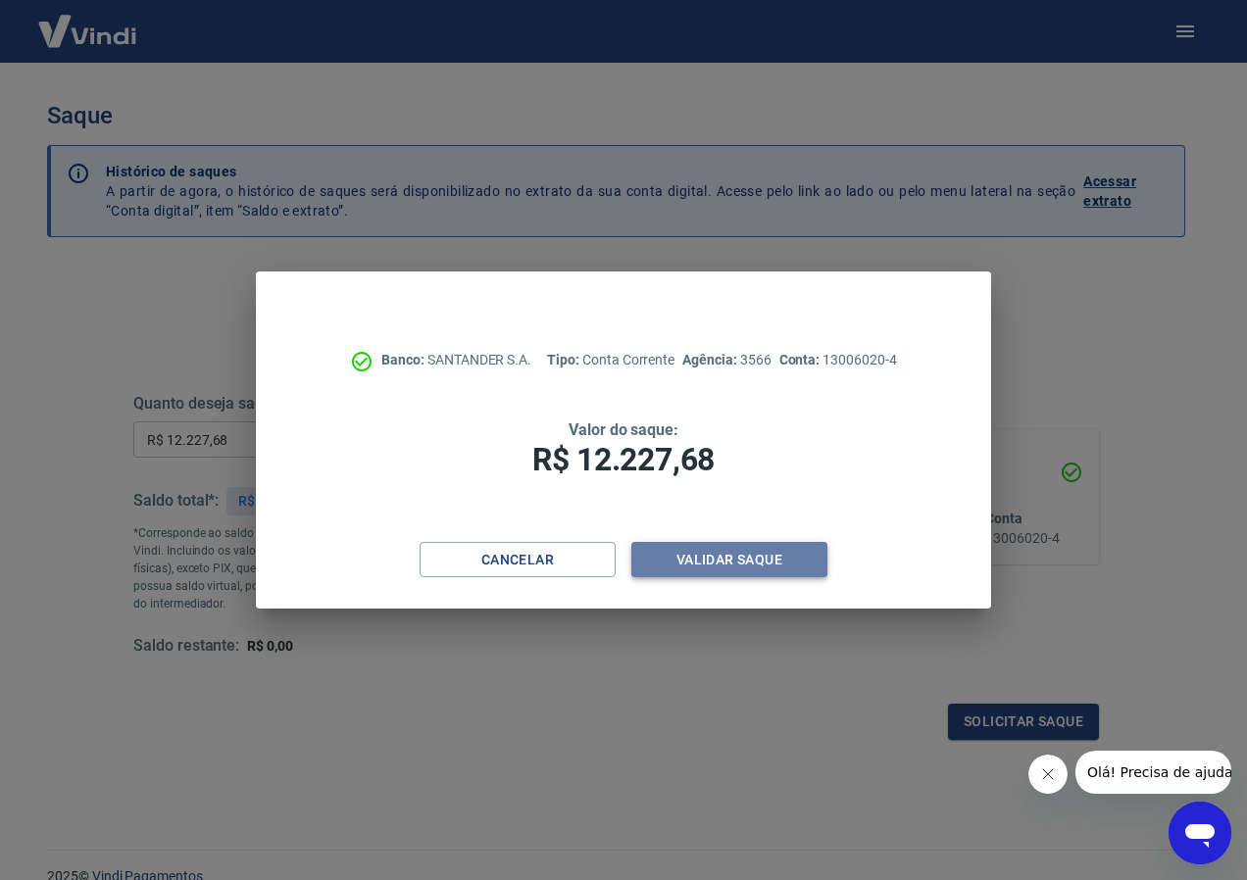
click at [712, 559] on button "Validar saque" at bounding box center [729, 560] width 196 height 36
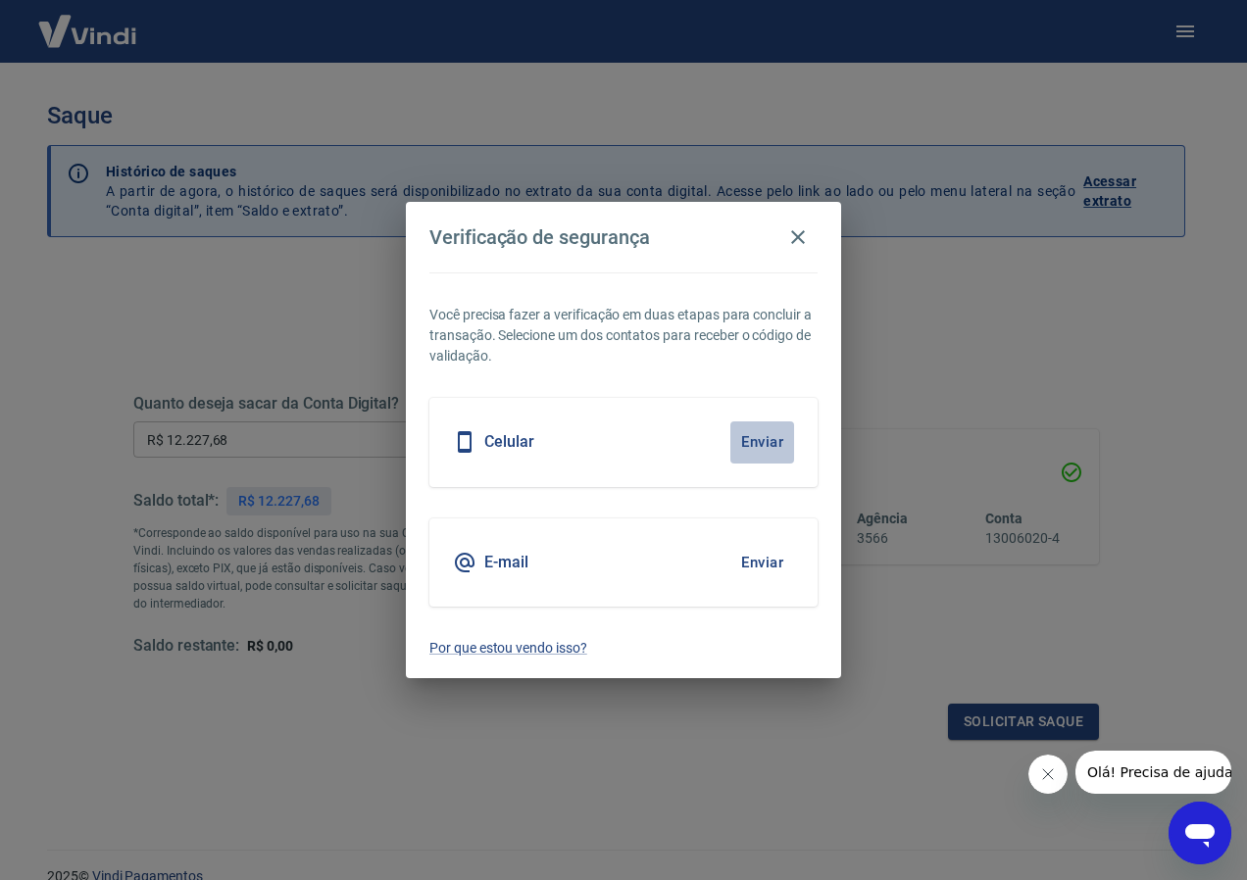
click at [768, 441] on button "Enviar" at bounding box center [762, 442] width 64 height 41
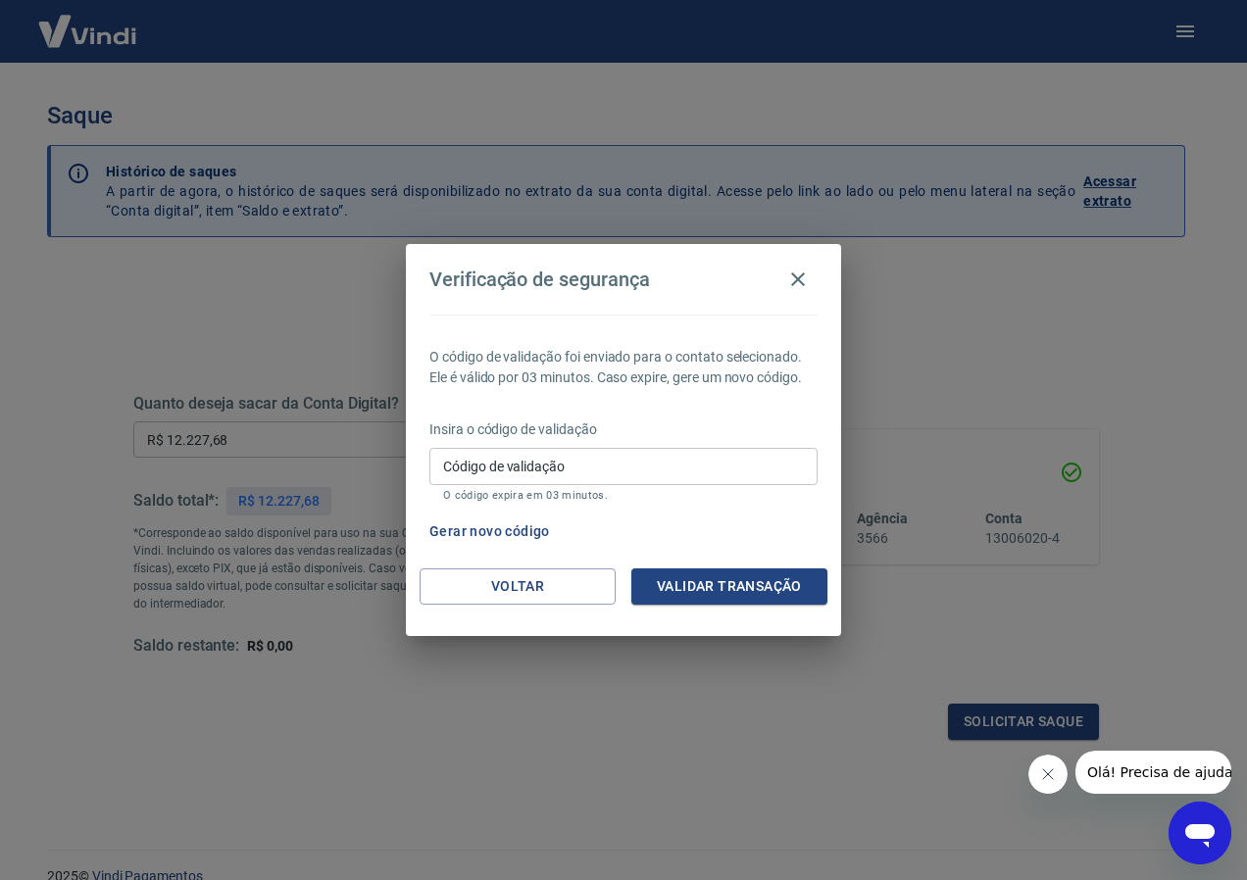
click at [996, 308] on div "Verificação de segurança O código de validação foi enviado para o contato selec…" at bounding box center [623, 440] width 1247 height 880
click at [799, 274] on icon "button" at bounding box center [798, 280] width 24 height 24
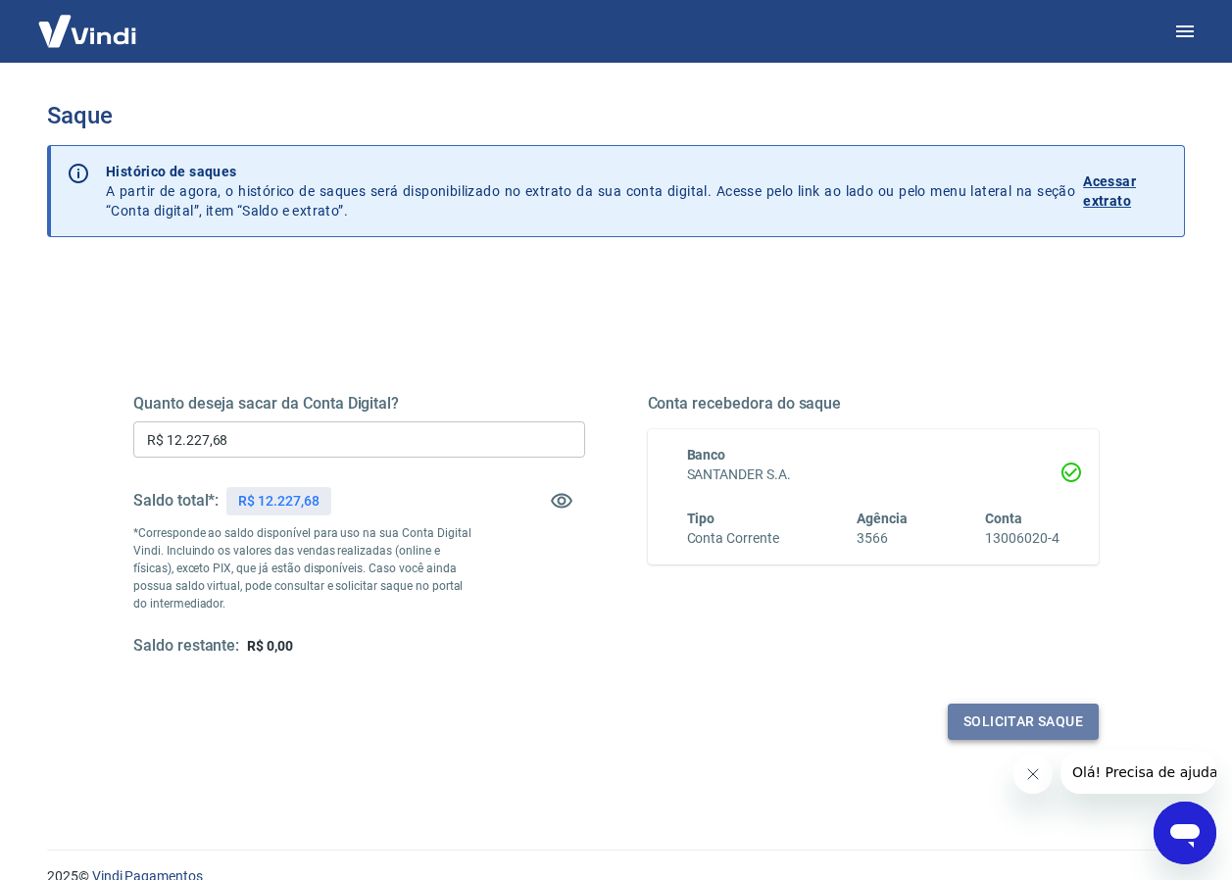
click at [1054, 716] on button "Solicitar saque" at bounding box center [1023, 722] width 151 height 36
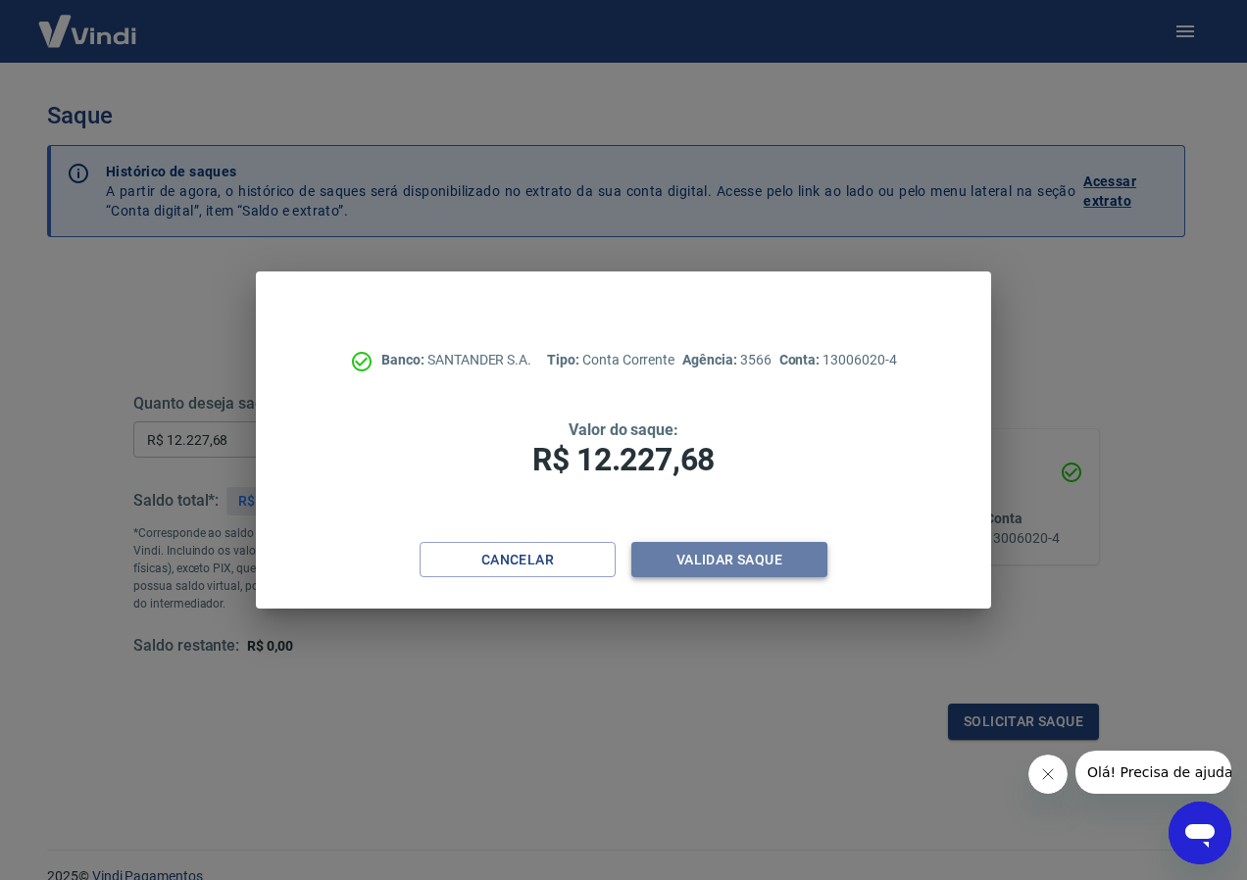
click at [712, 549] on button "Validar saque" at bounding box center [729, 560] width 196 height 36
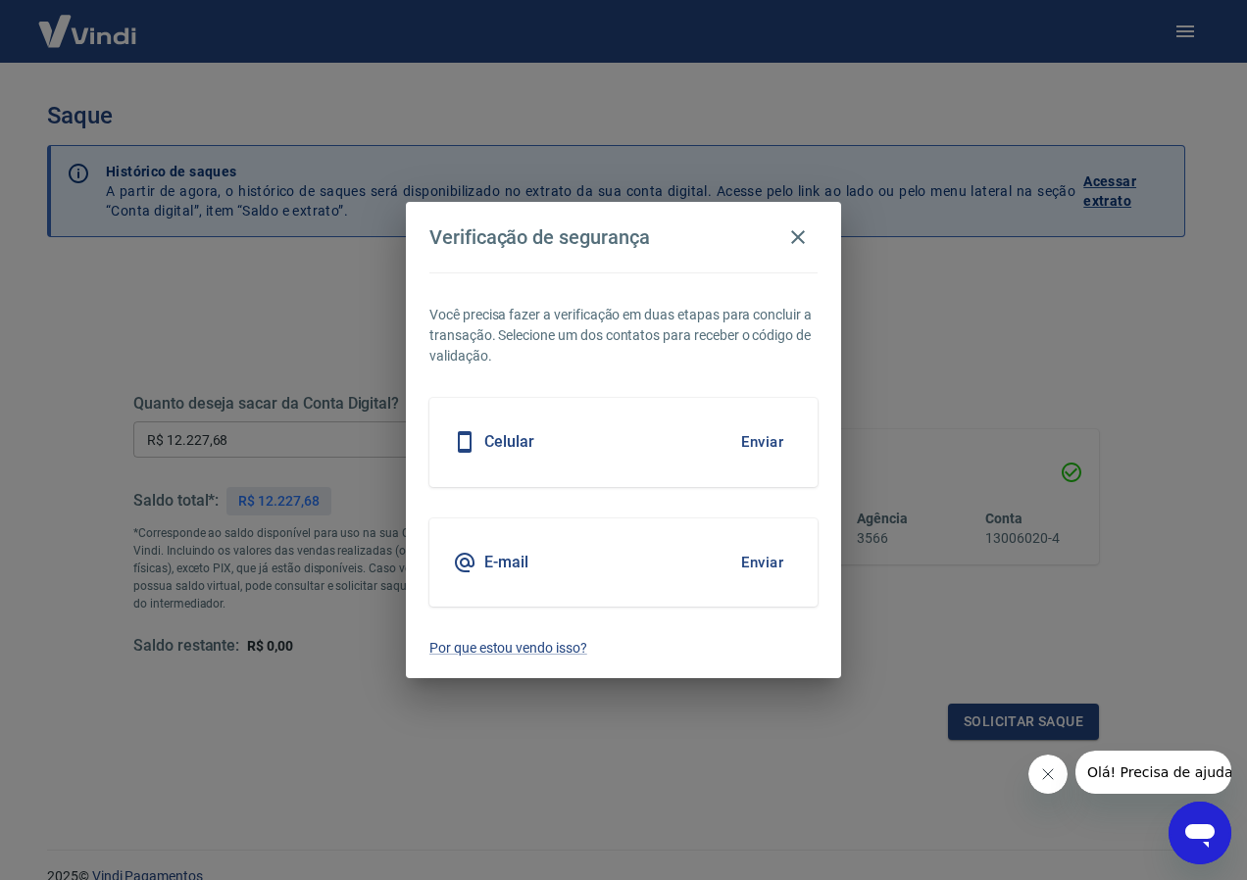
drag, startPoint x: 712, startPoint y: 549, endPoint x: 509, endPoint y: 432, distance: 234.1
click at [509, 432] on h5 "Celular" at bounding box center [509, 442] width 50 height 20
click at [753, 436] on button "Enviar" at bounding box center [762, 442] width 64 height 41
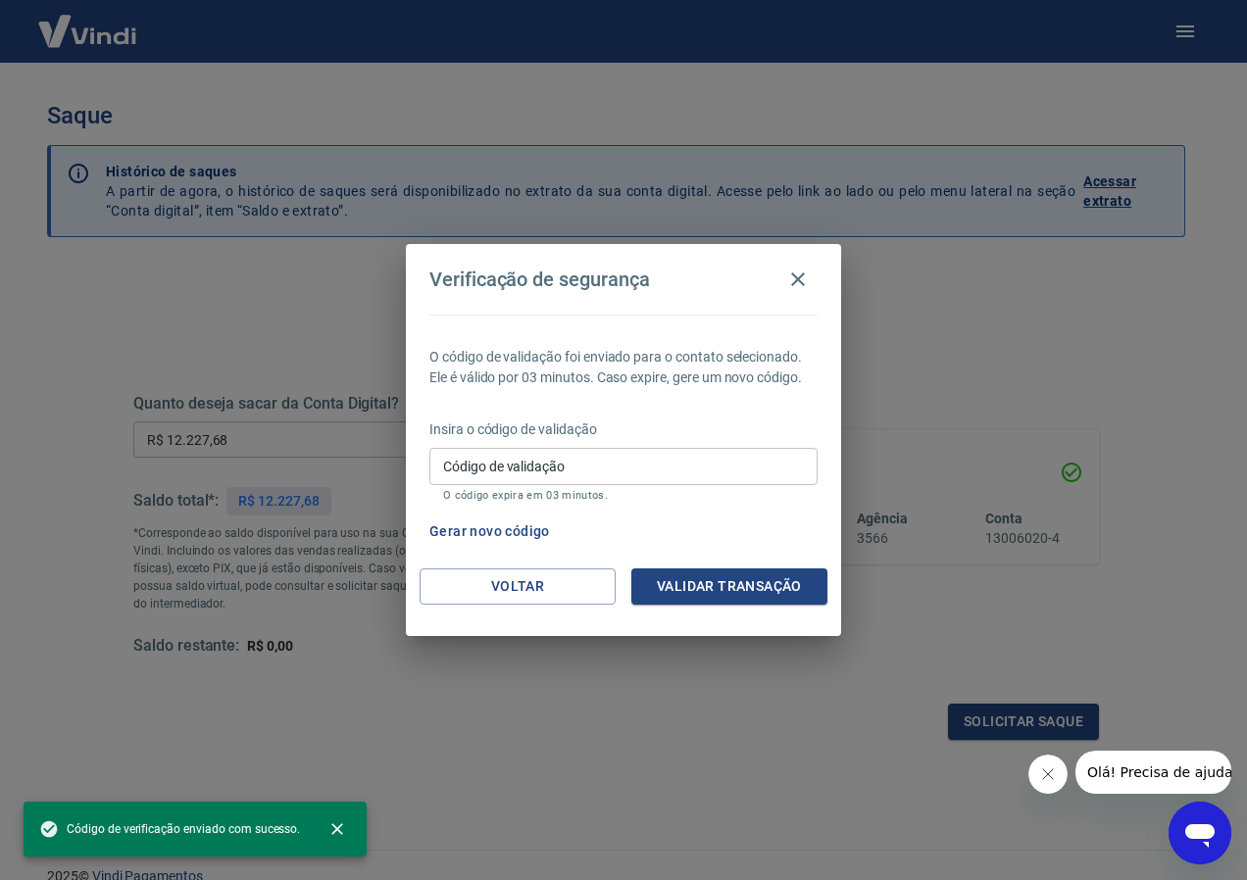
click at [652, 701] on div "Verificação de segurança O código de validação foi enviado para o contato selec…" at bounding box center [623, 440] width 1247 height 880
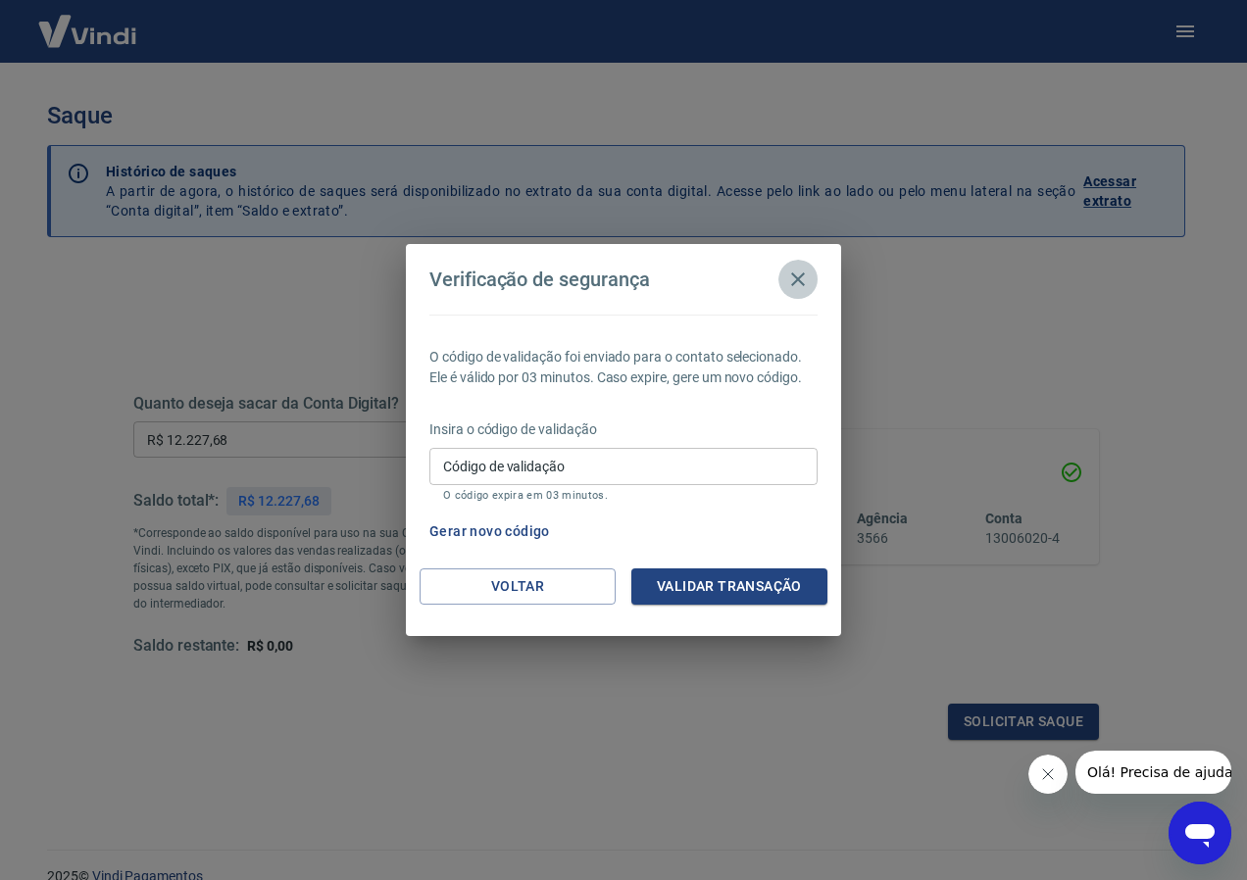
click at [796, 273] on icon "button" at bounding box center [798, 280] width 24 height 24
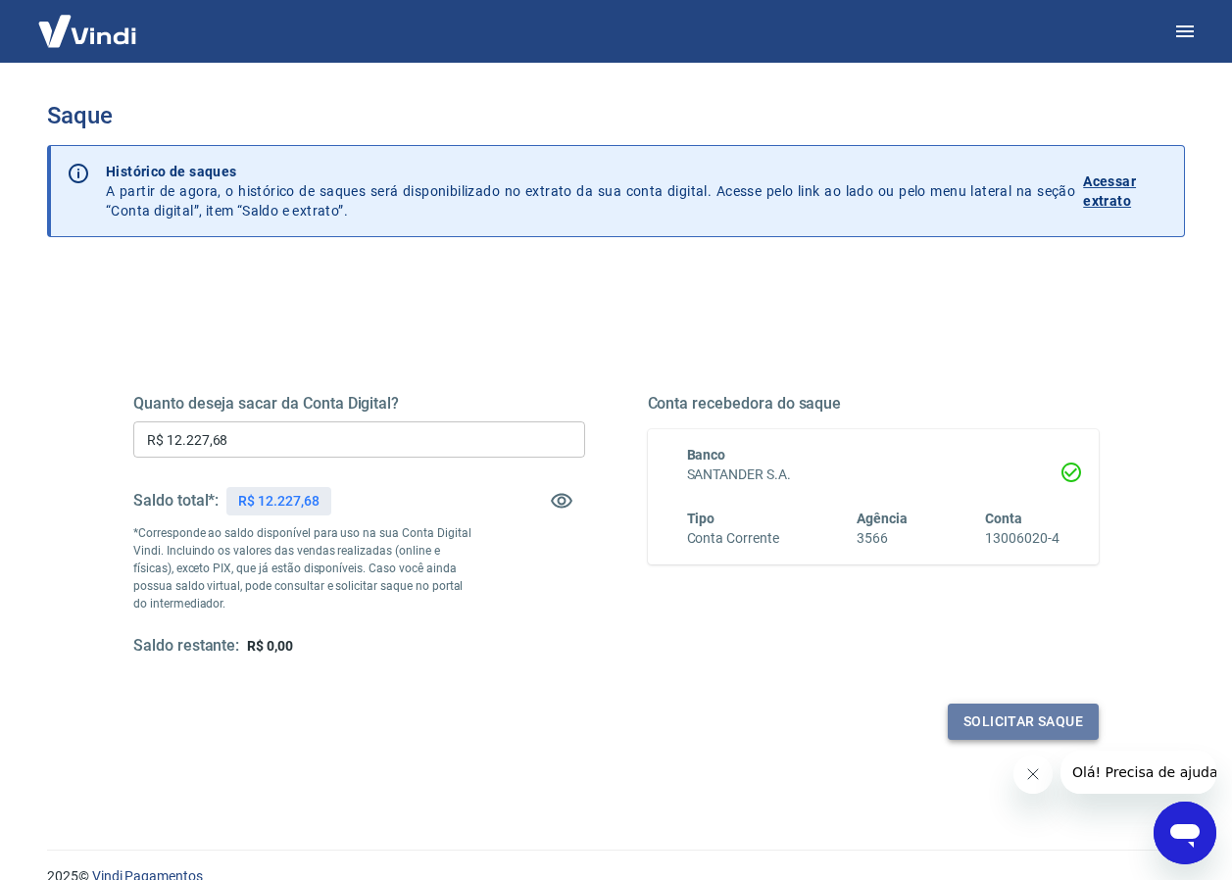
click at [1010, 710] on button "Solicitar saque" at bounding box center [1023, 722] width 151 height 36
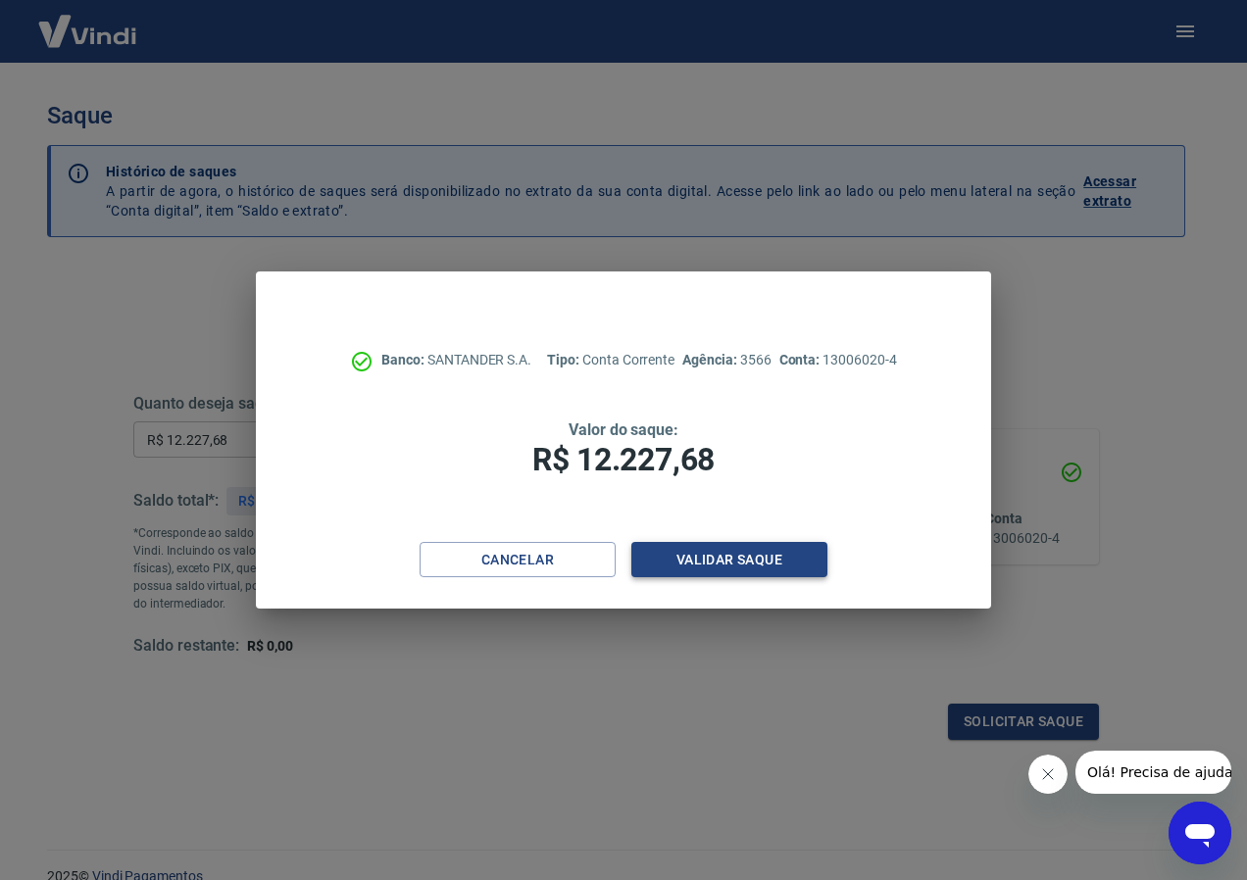
click at [698, 561] on button "Validar saque" at bounding box center [729, 560] width 196 height 36
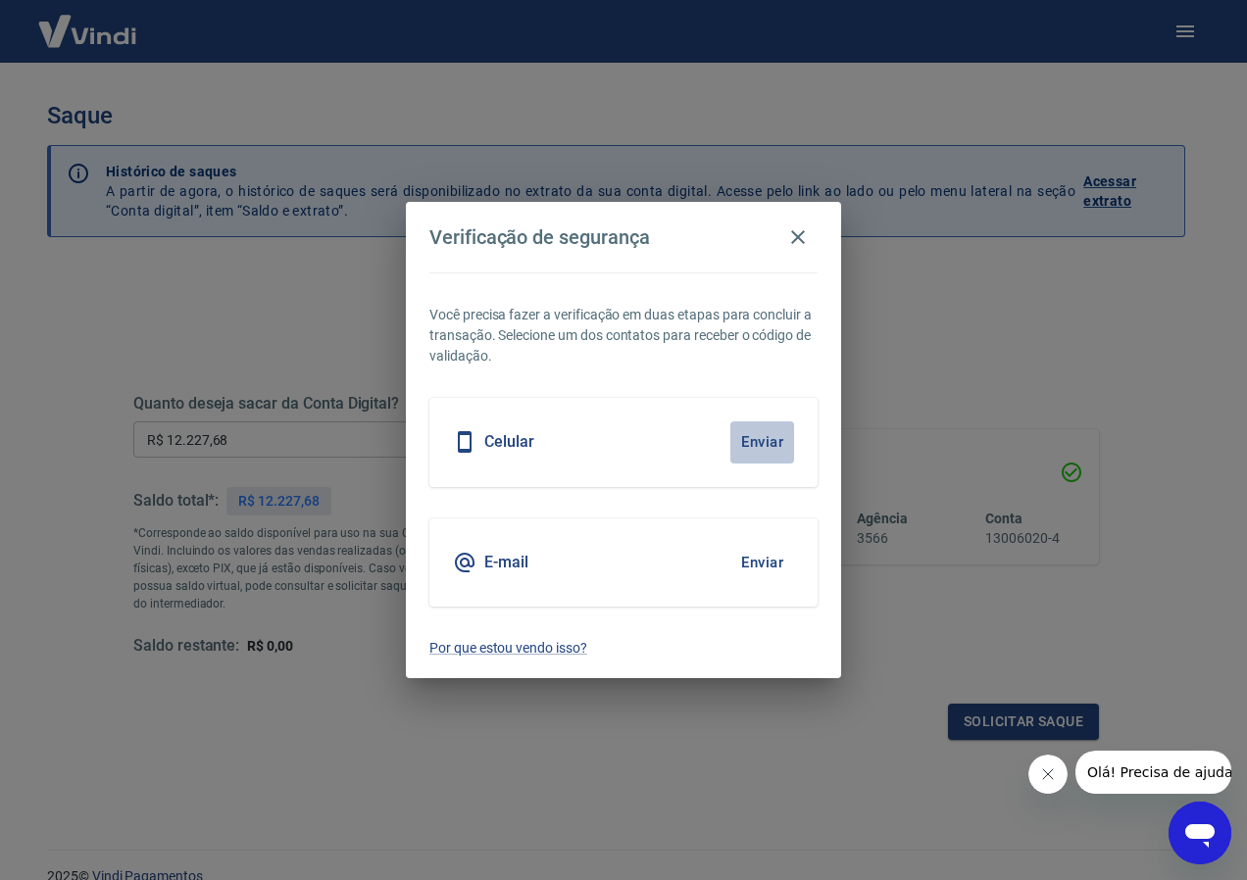
click at [761, 437] on button "Enviar" at bounding box center [762, 442] width 64 height 41
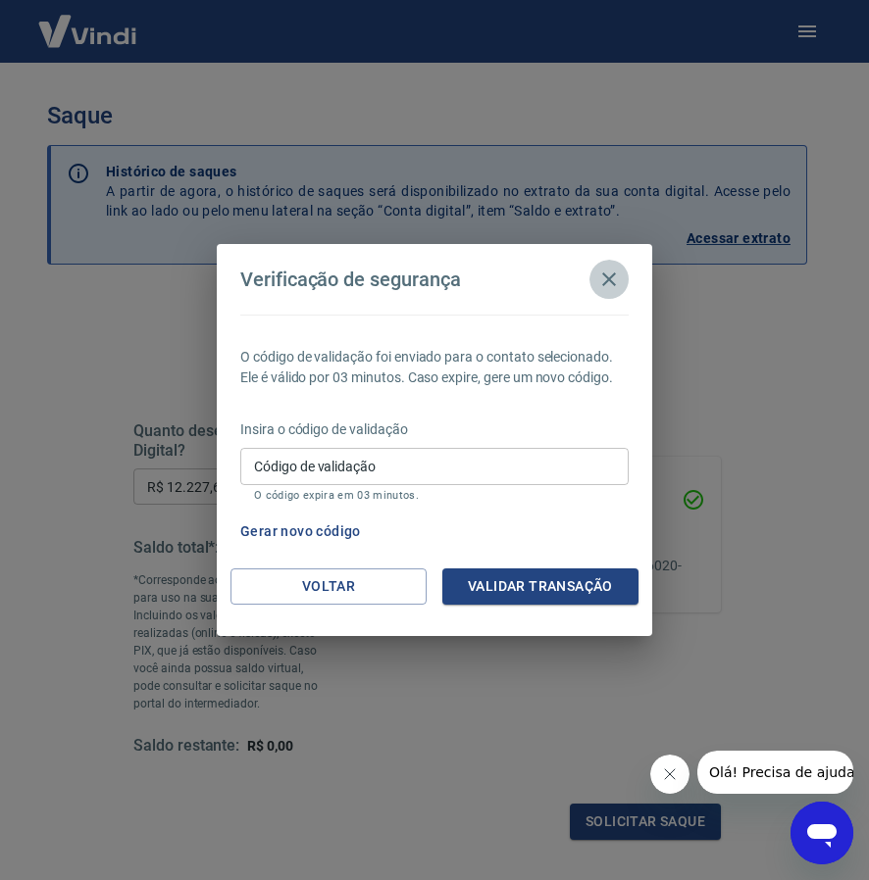
click at [601, 279] on icon "button" at bounding box center [609, 280] width 24 height 24
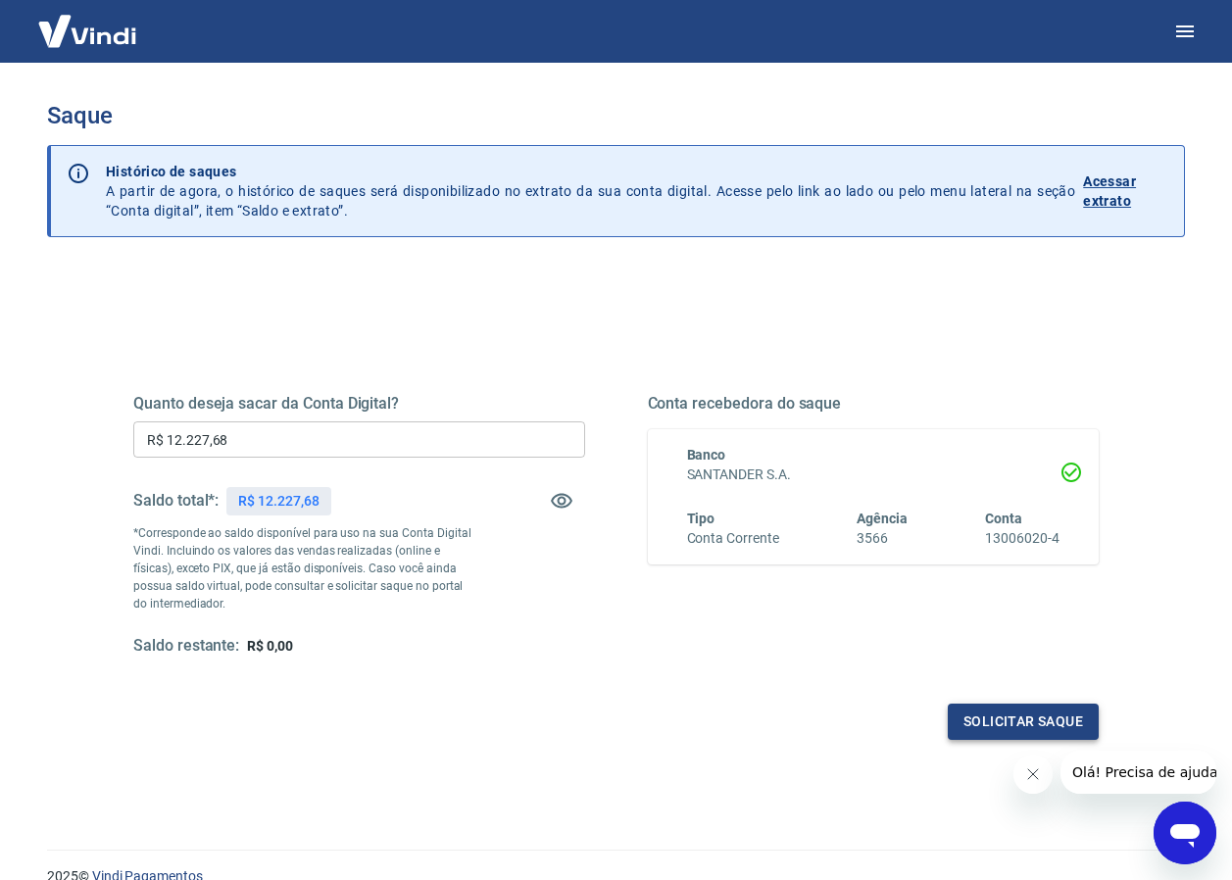
click at [1000, 718] on button "Solicitar saque" at bounding box center [1023, 722] width 151 height 36
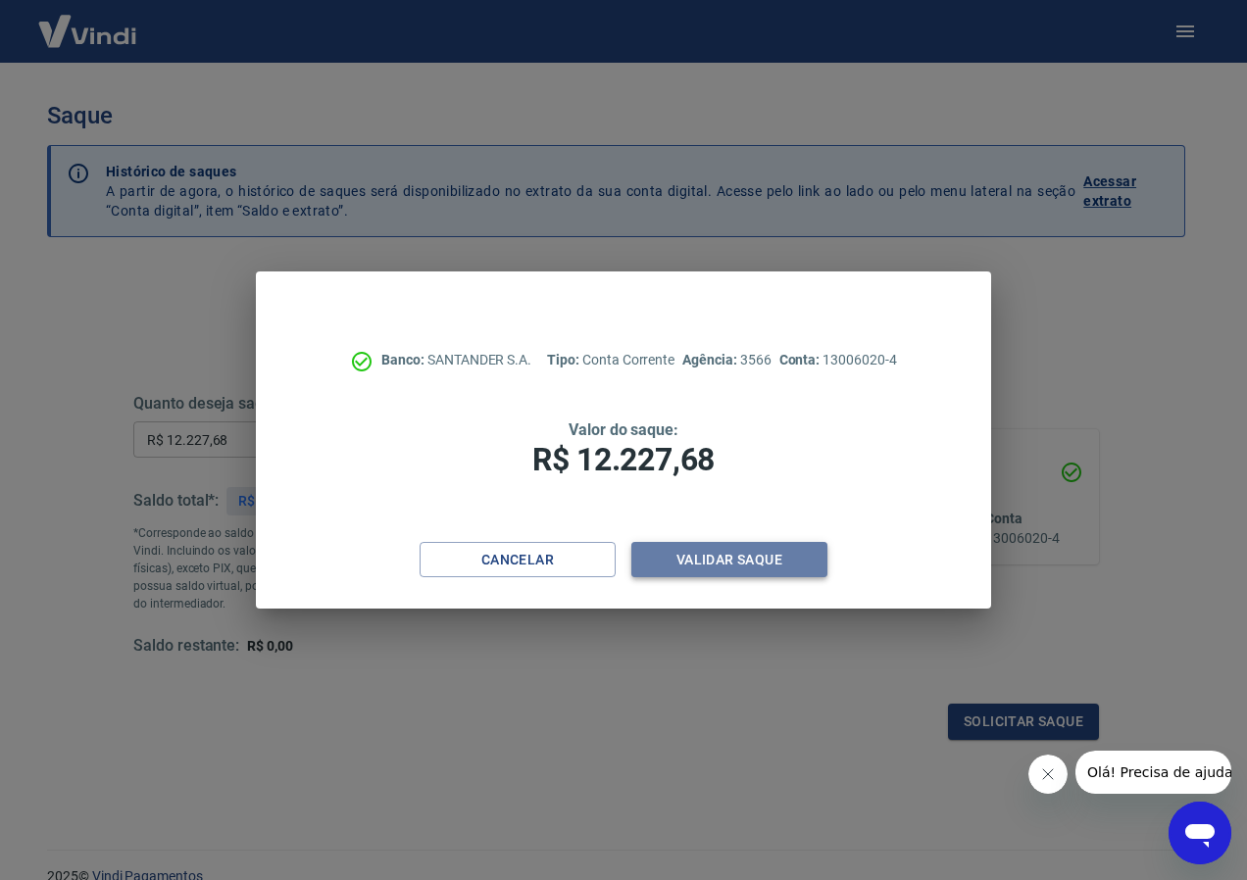
click at [716, 549] on button "Validar saque" at bounding box center [729, 560] width 196 height 36
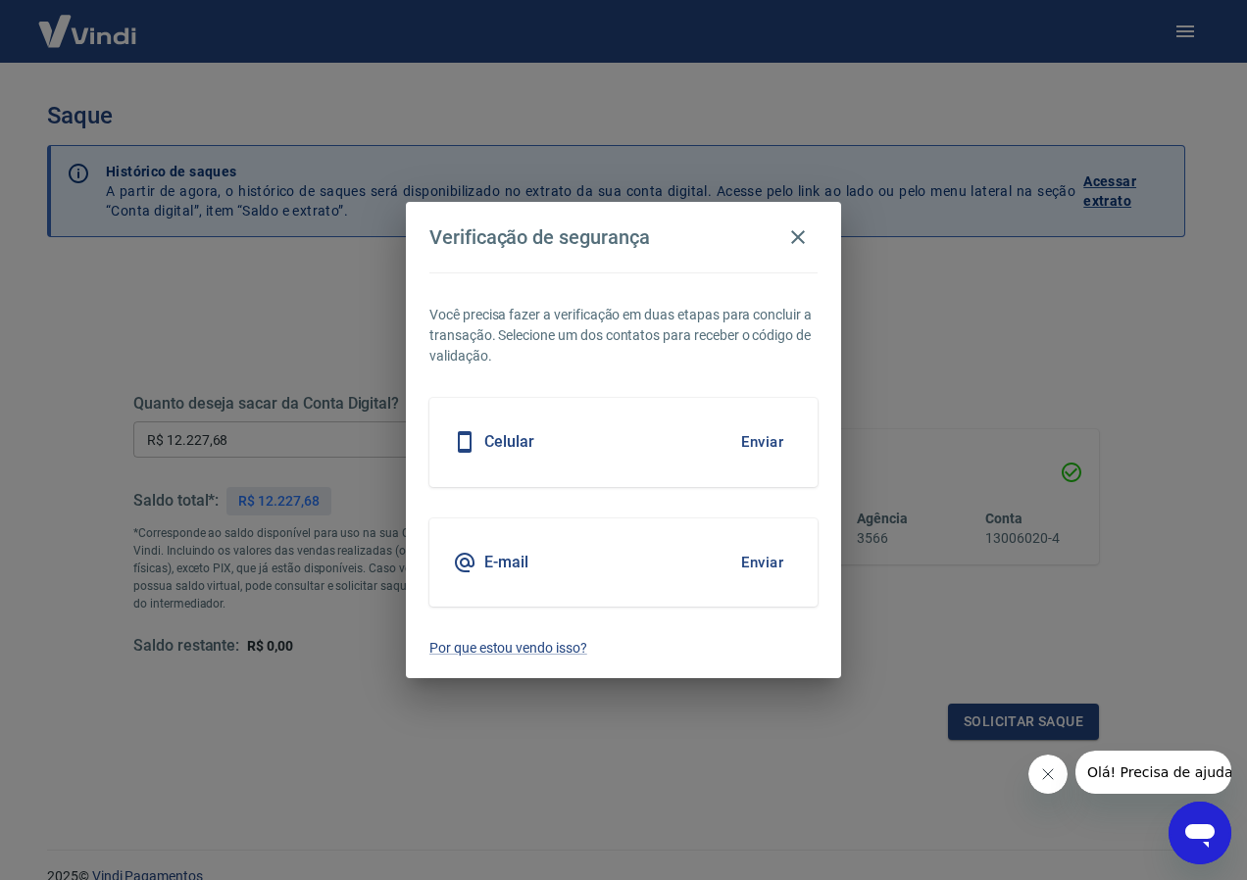
click at [759, 444] on button "Enviar" at bounding box center [762, 442] width 64 height 41
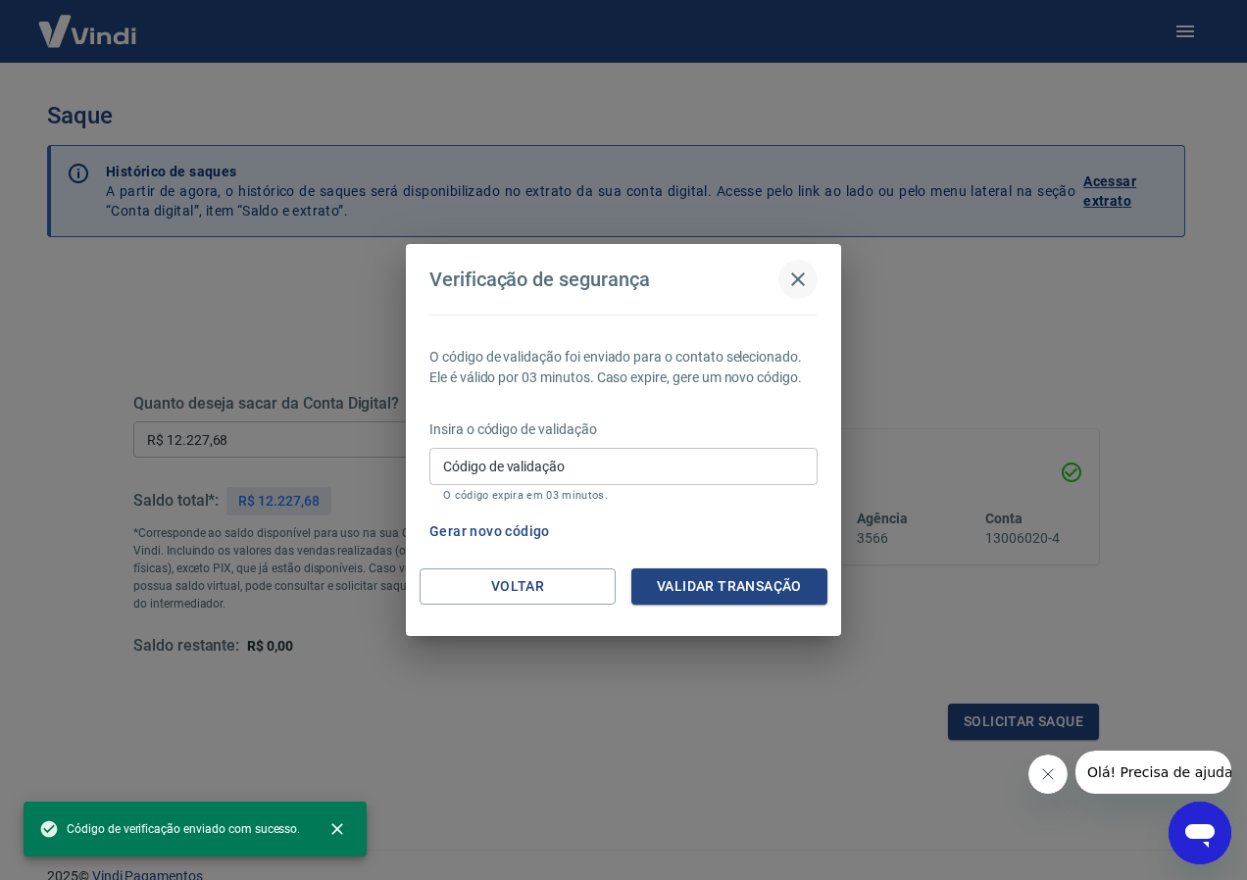
click at [789, 281] on icon "button" at bounding box center [798, 280] width 24 height 24
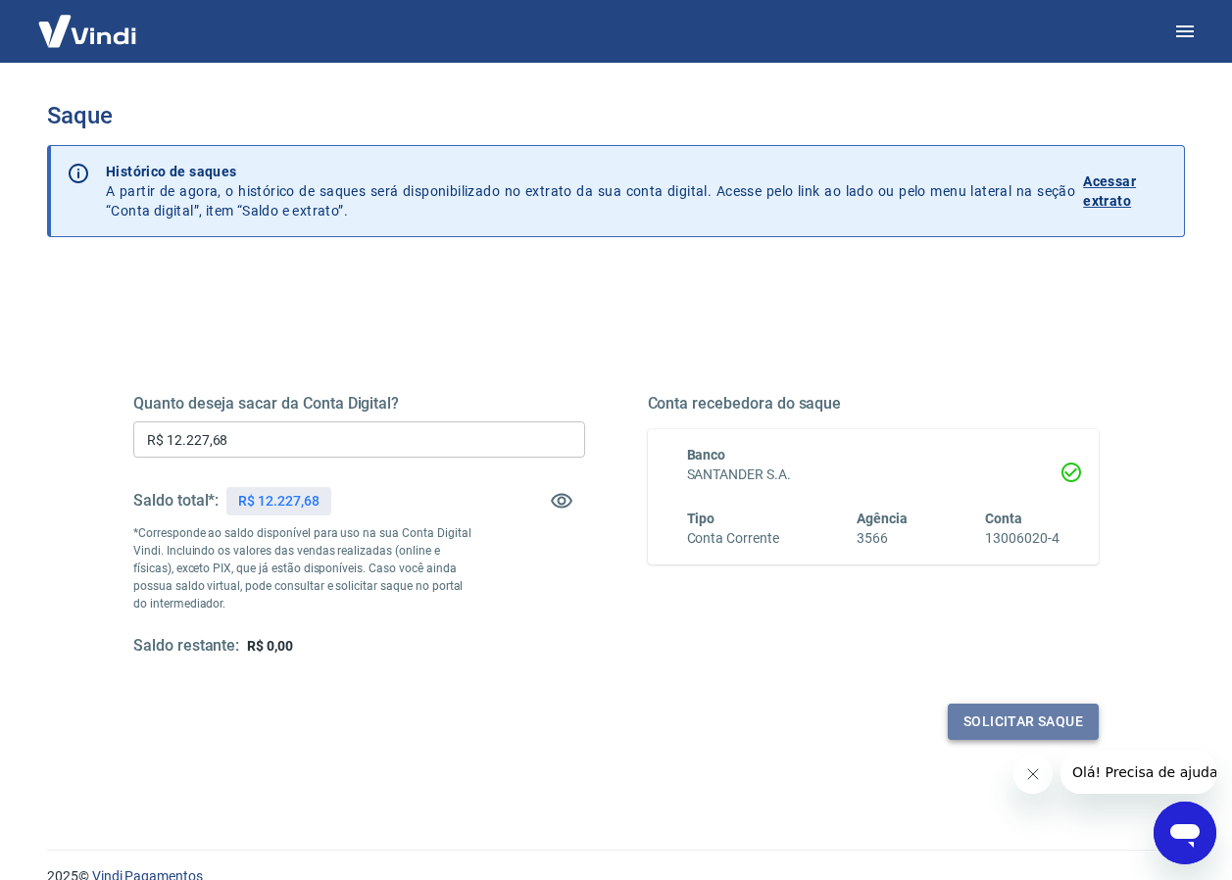
click at [1016, 720] on button "Solicitar saque" at bounding box center [1023, 722] width 151 height 36
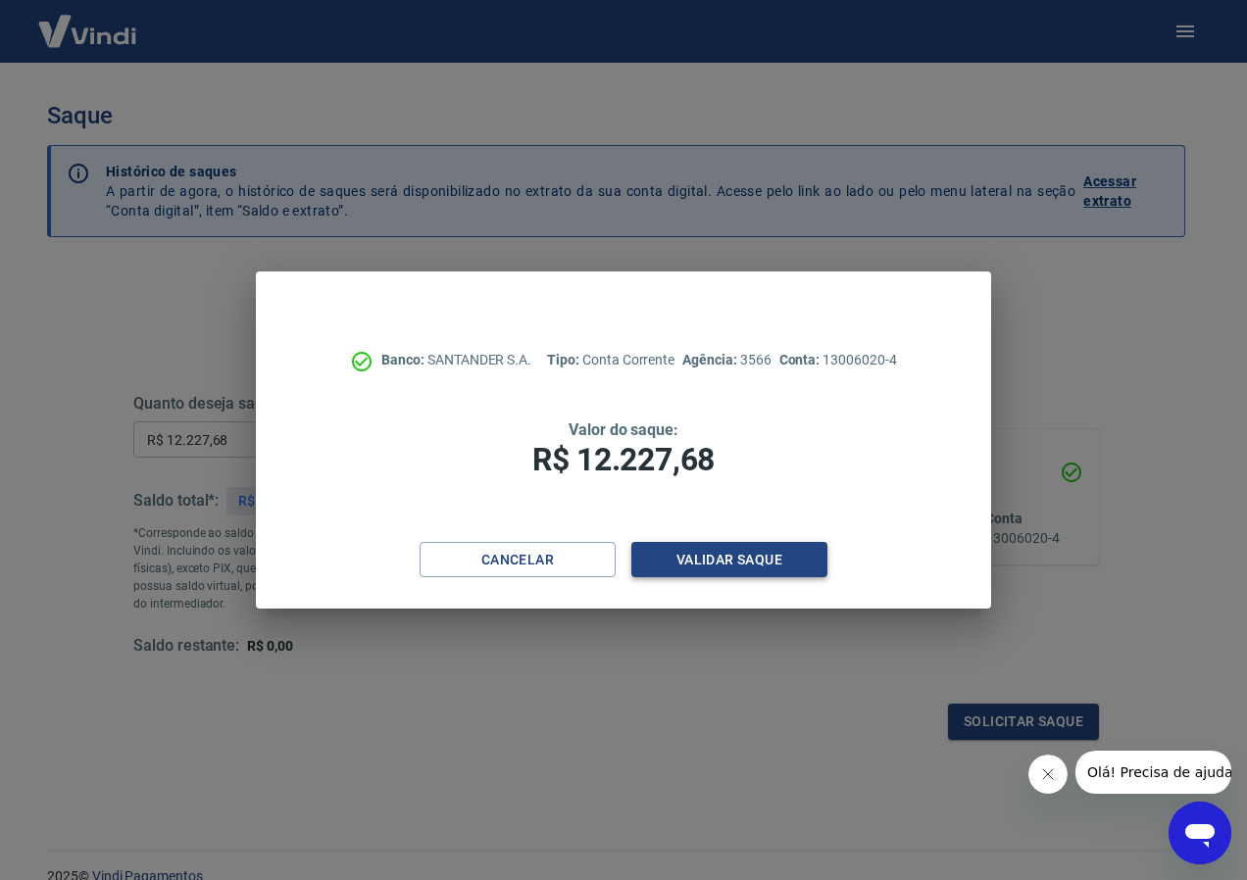
click at [736, 573] on button "Validar saque" at bounding box center [729, 560] width 196 height 36
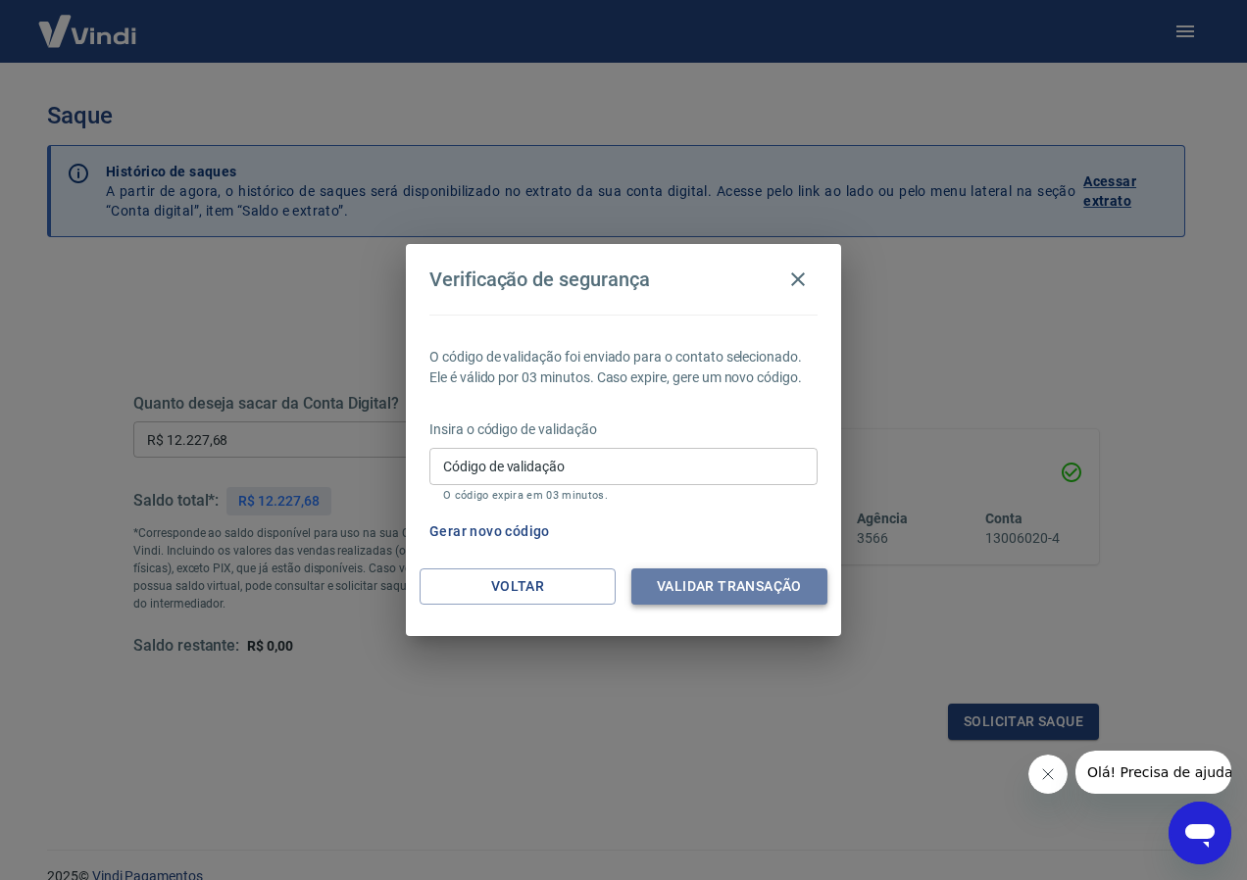
click at [665, 587] on button "Validar transação" at bounding box center [729, 587] width 196 height 36
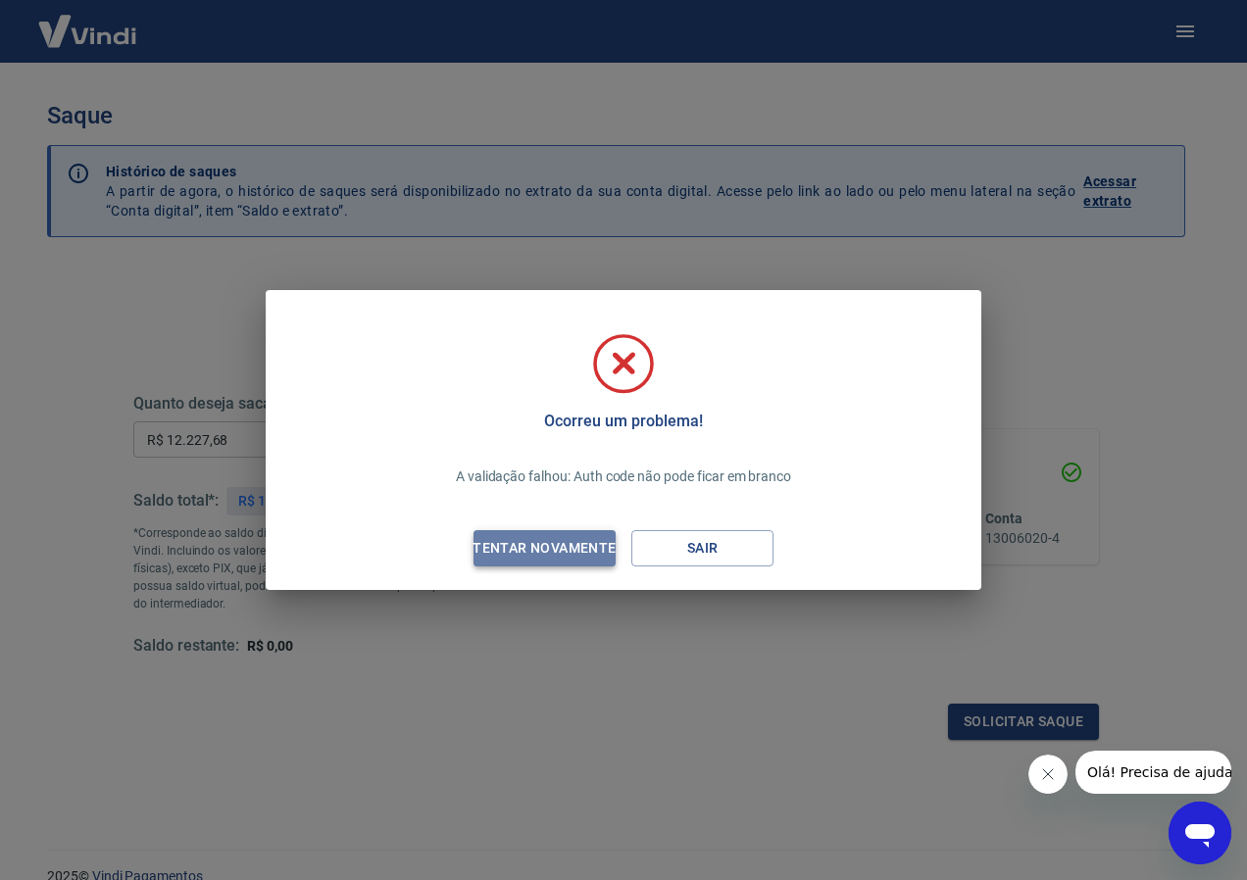
click at [584, 551] on div "Tentar novamente" at bounding box center [544, 548] width 190 height 25
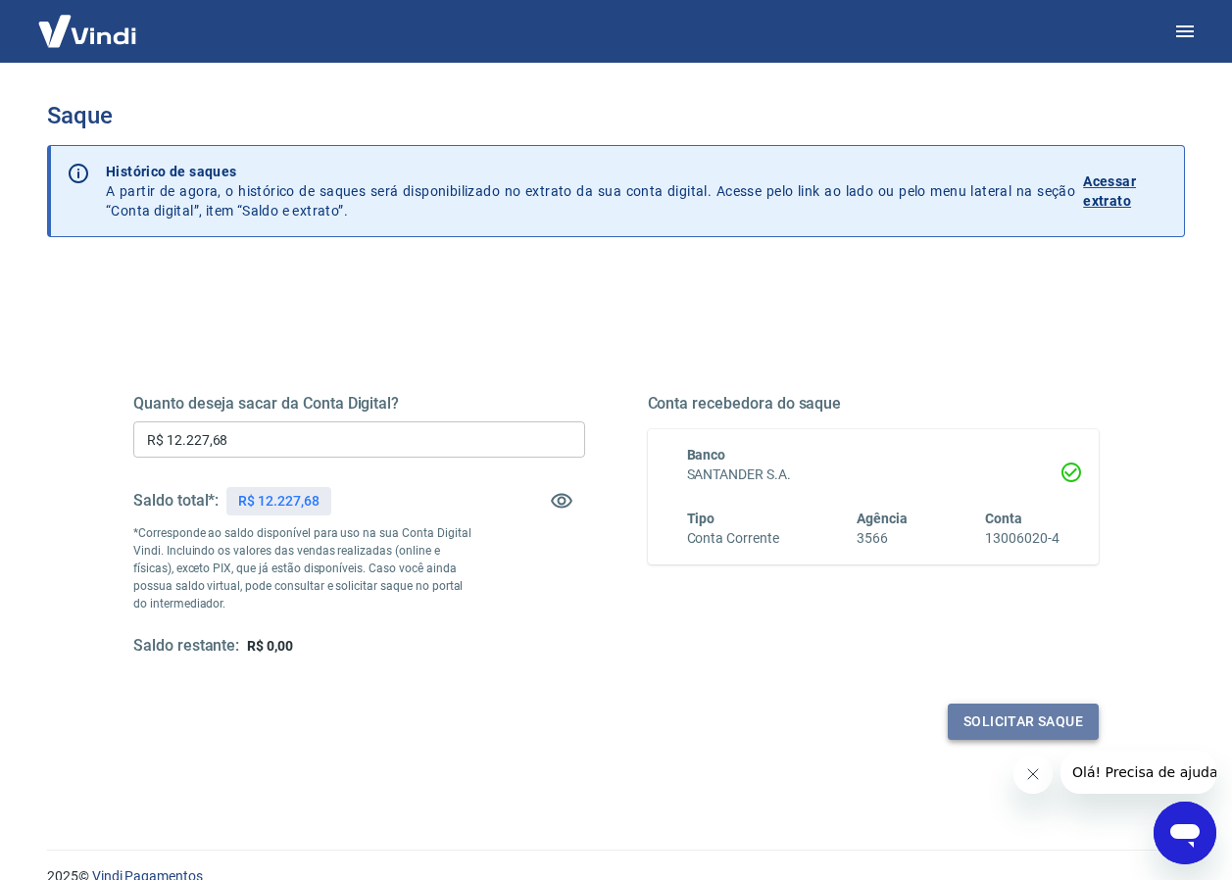
click at [1035, 722] on button "Solicitar saque" at bounding box center [1023, 722] width 151 height 36
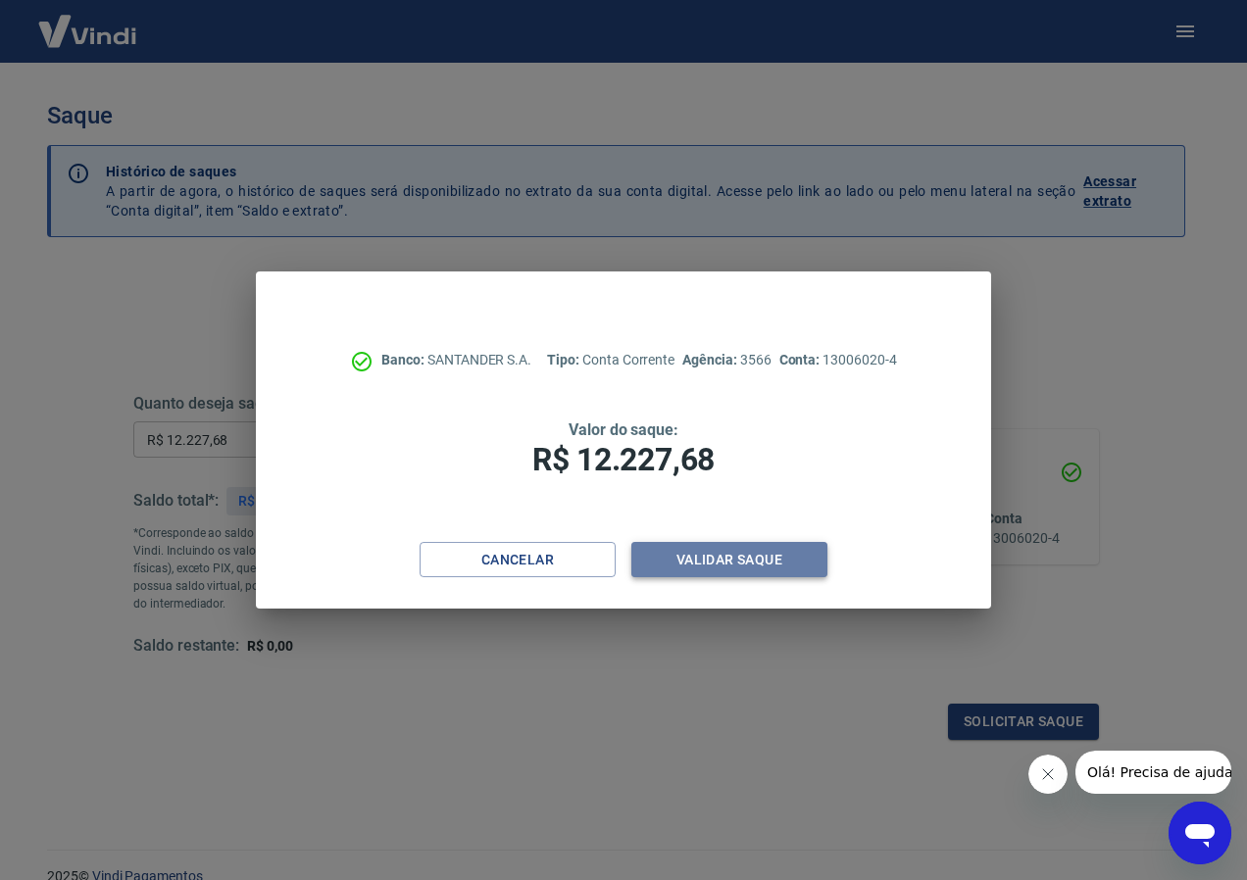
click at [732, 557] on button "Validar saque" at bounding box center [729, 560] width 196 height 36
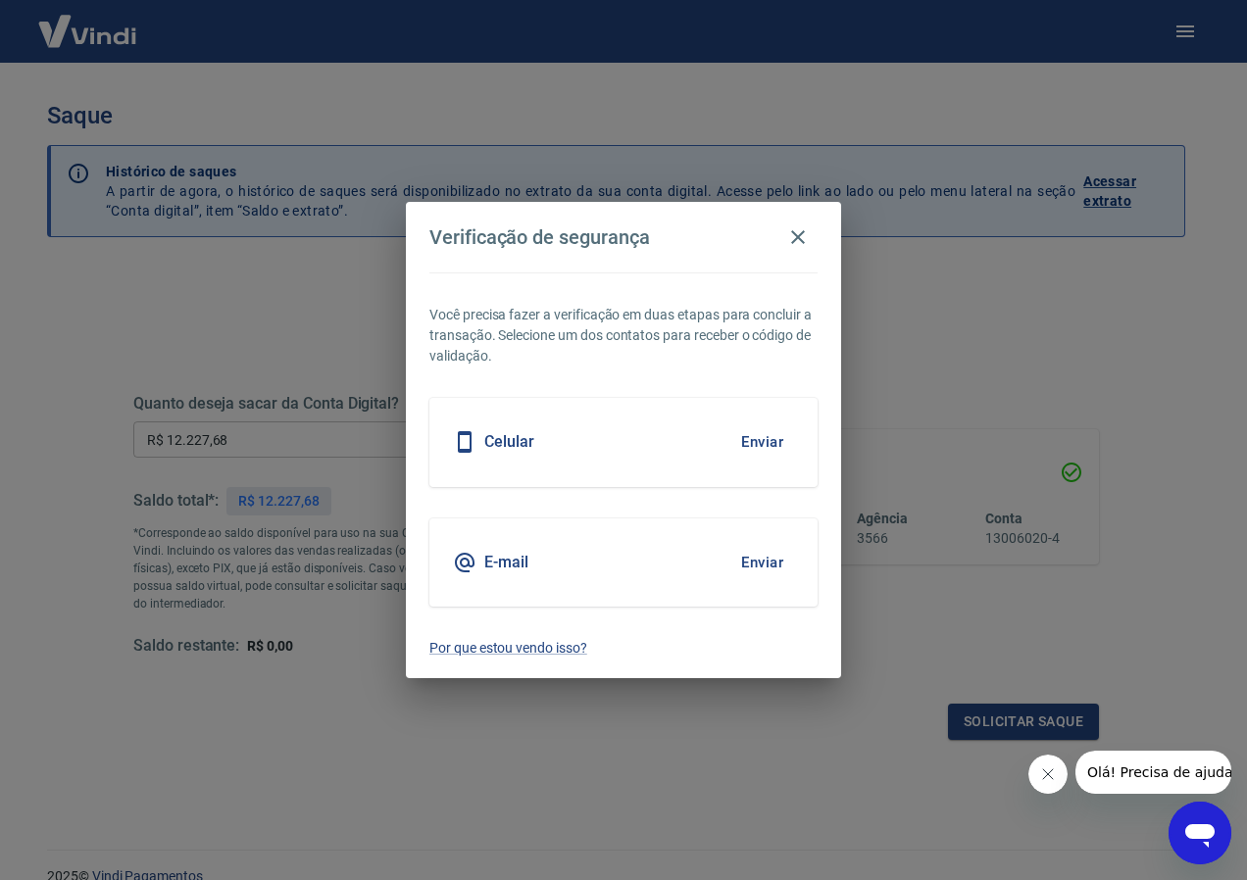
click at [749, 445] on button "Enviar" at bounding box center [762, 442] width 64 height 41
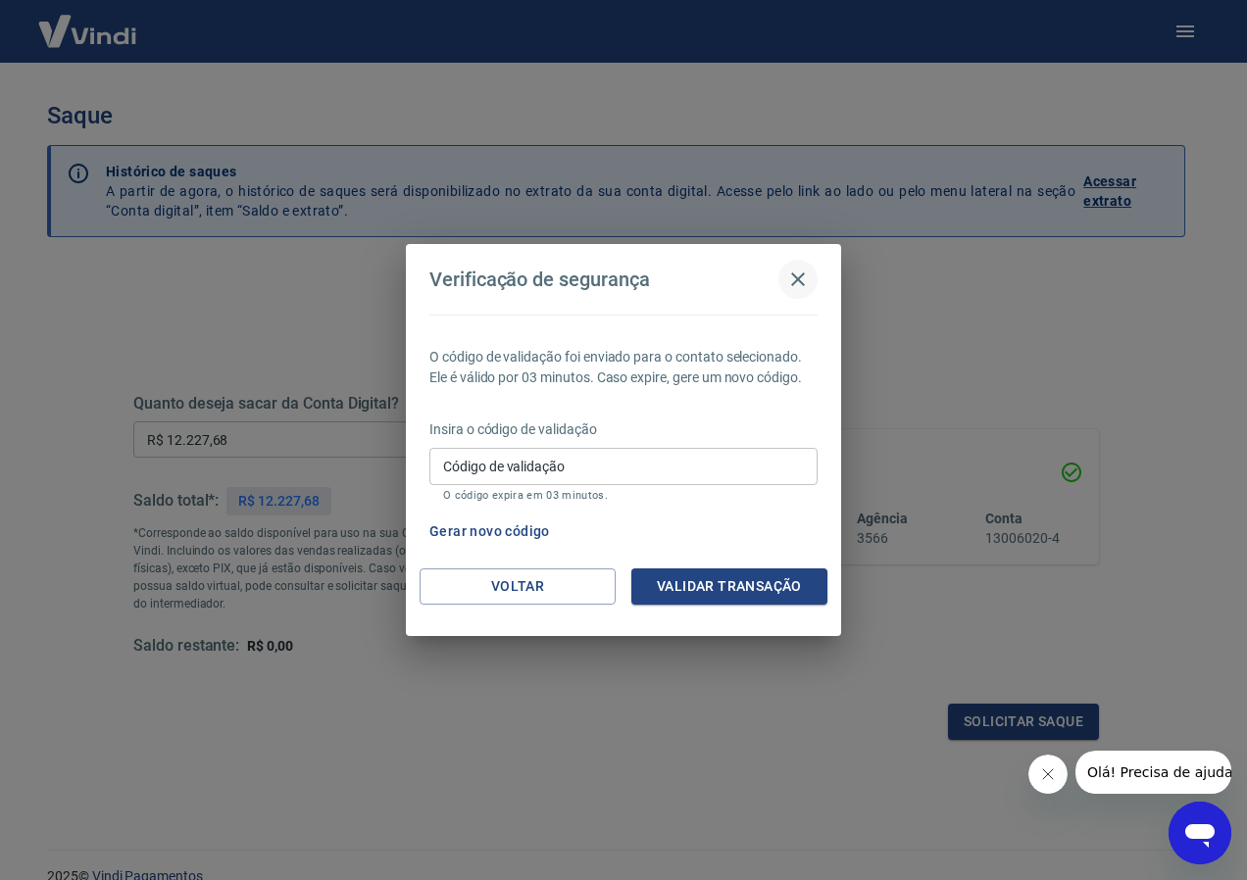
click at [801, 278] on icon "button" at bounding box center [798, 280] width 24 height 24
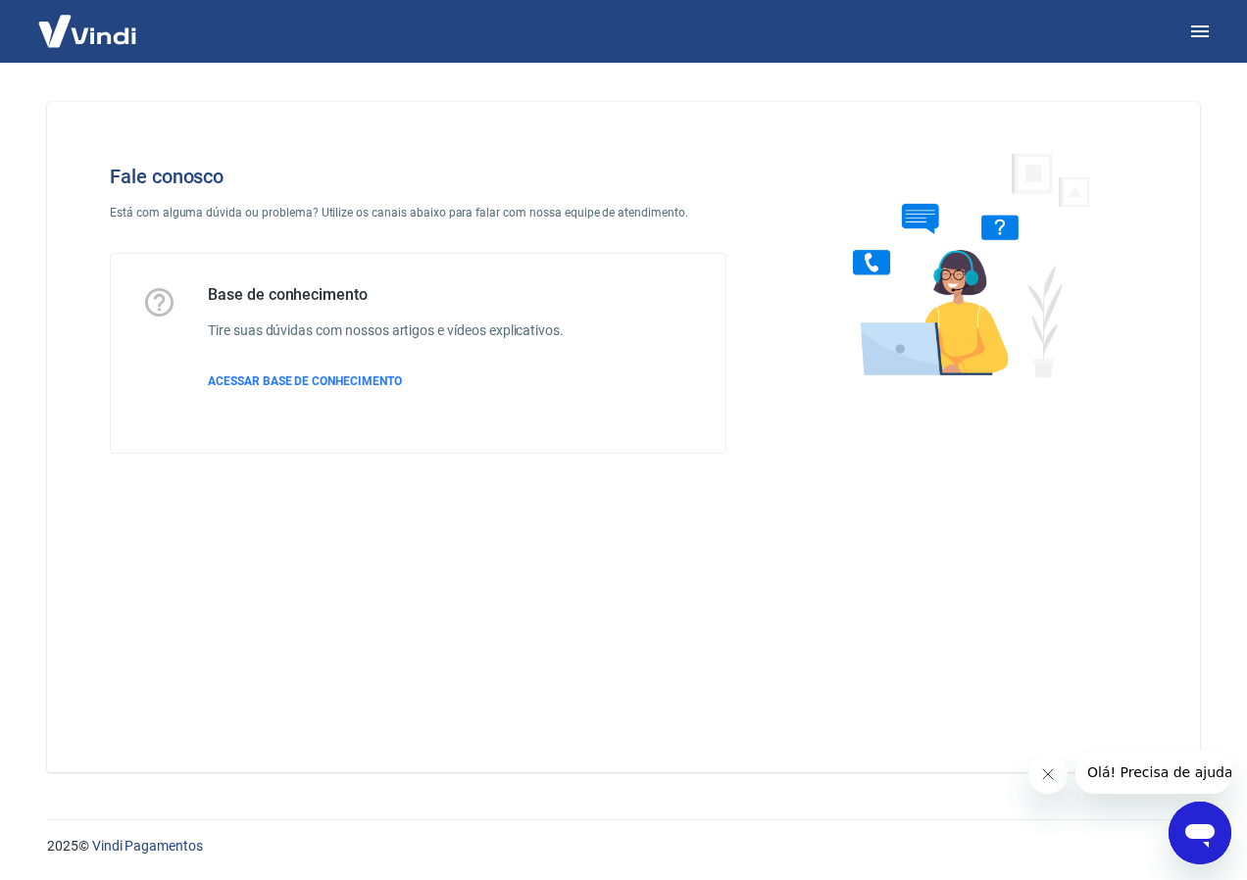
click at [1130, 766] on span "Olá! Precisa de ajuda?" at bounding box center [1162, 773] width 153 height 16
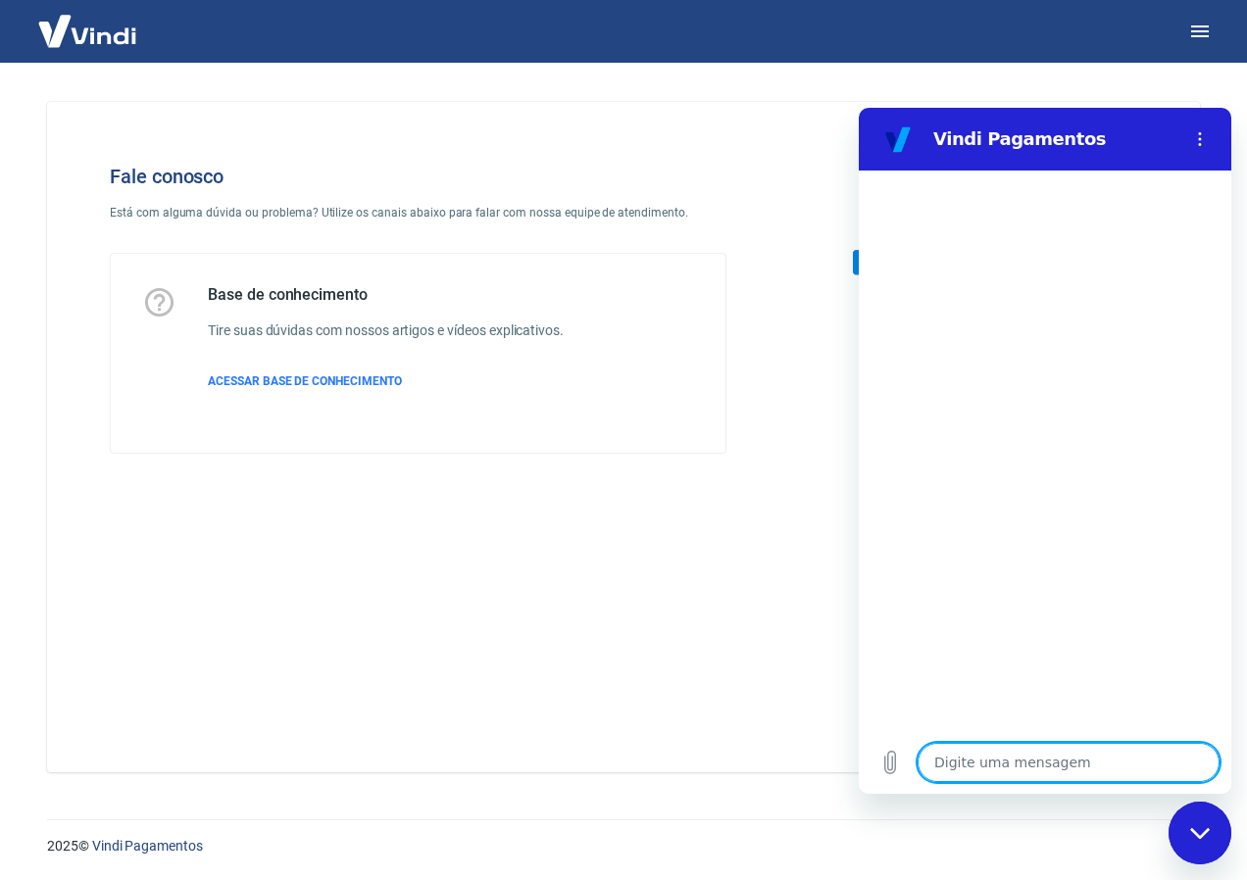
type textarea "b"
type textarea "x"
type textarea "bo"
type textarea "x"
type textarea "bom"
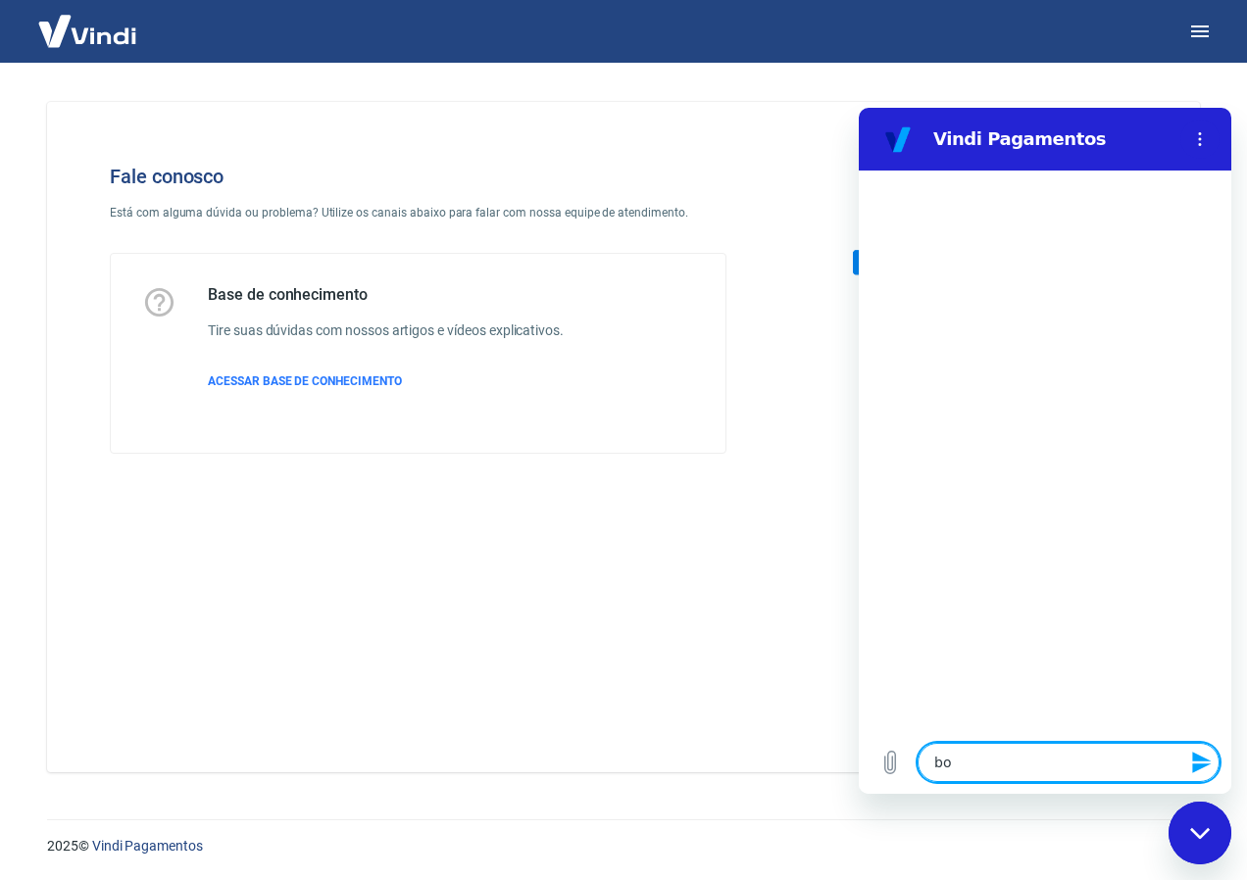
type textarea "x"
type textarea "bom"
type textarea "x"
type textarea "bom d"
type textarea "x"
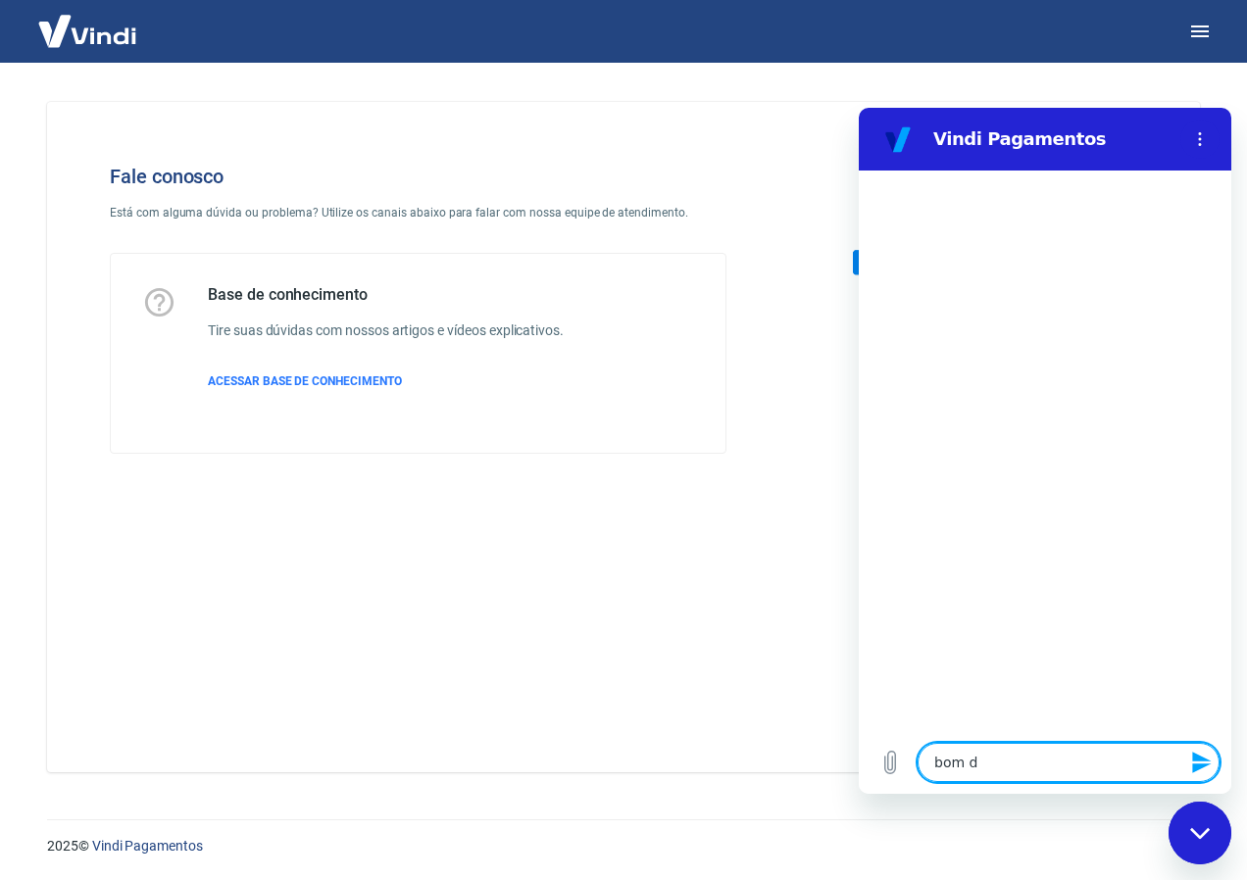
type textarea "bom da"
type textarea "x"
type textarea "bom dai"
type textarea "x"
type textarea "bom dai"
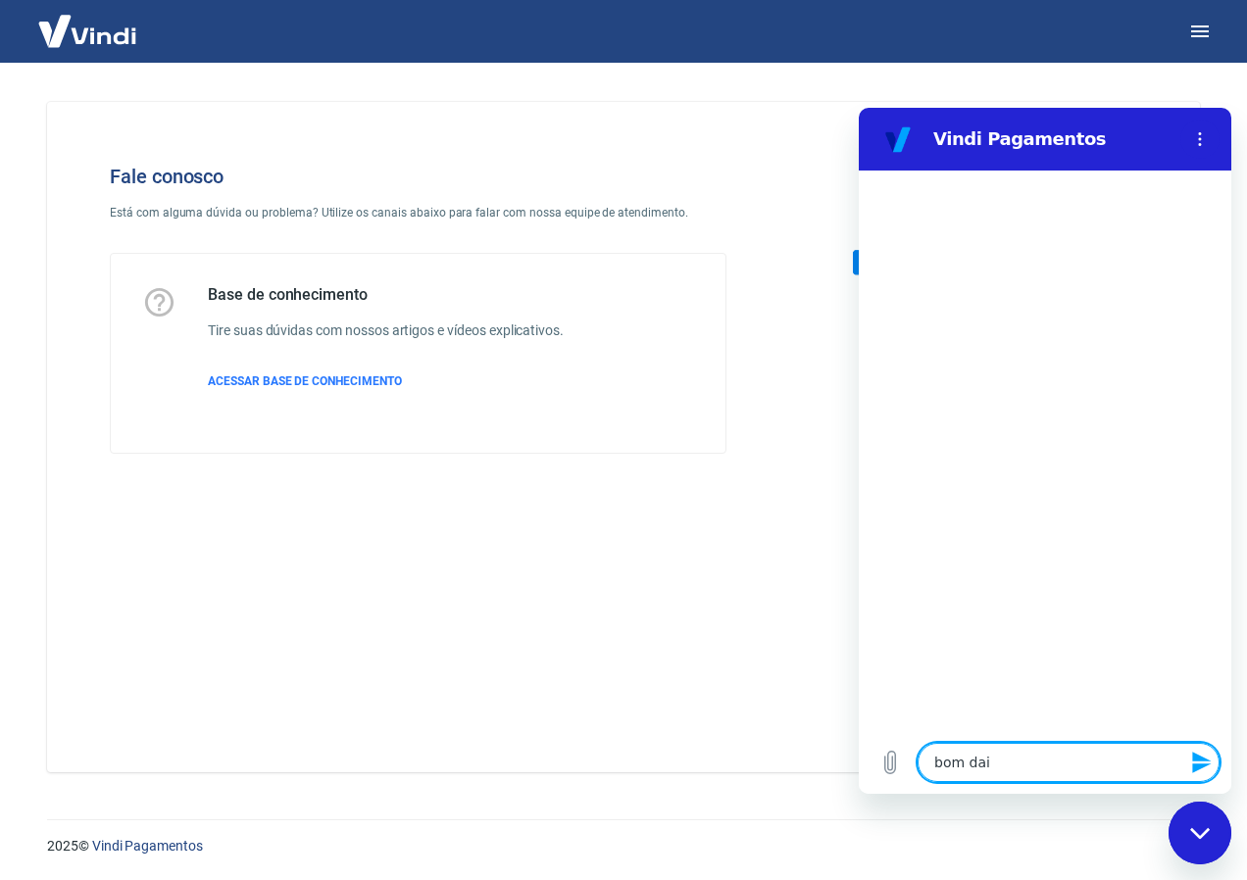
type textarea "x"
type textarea "bom dai !"
type textarea "x"
type textarea "bom dai !"
type textarea "x"
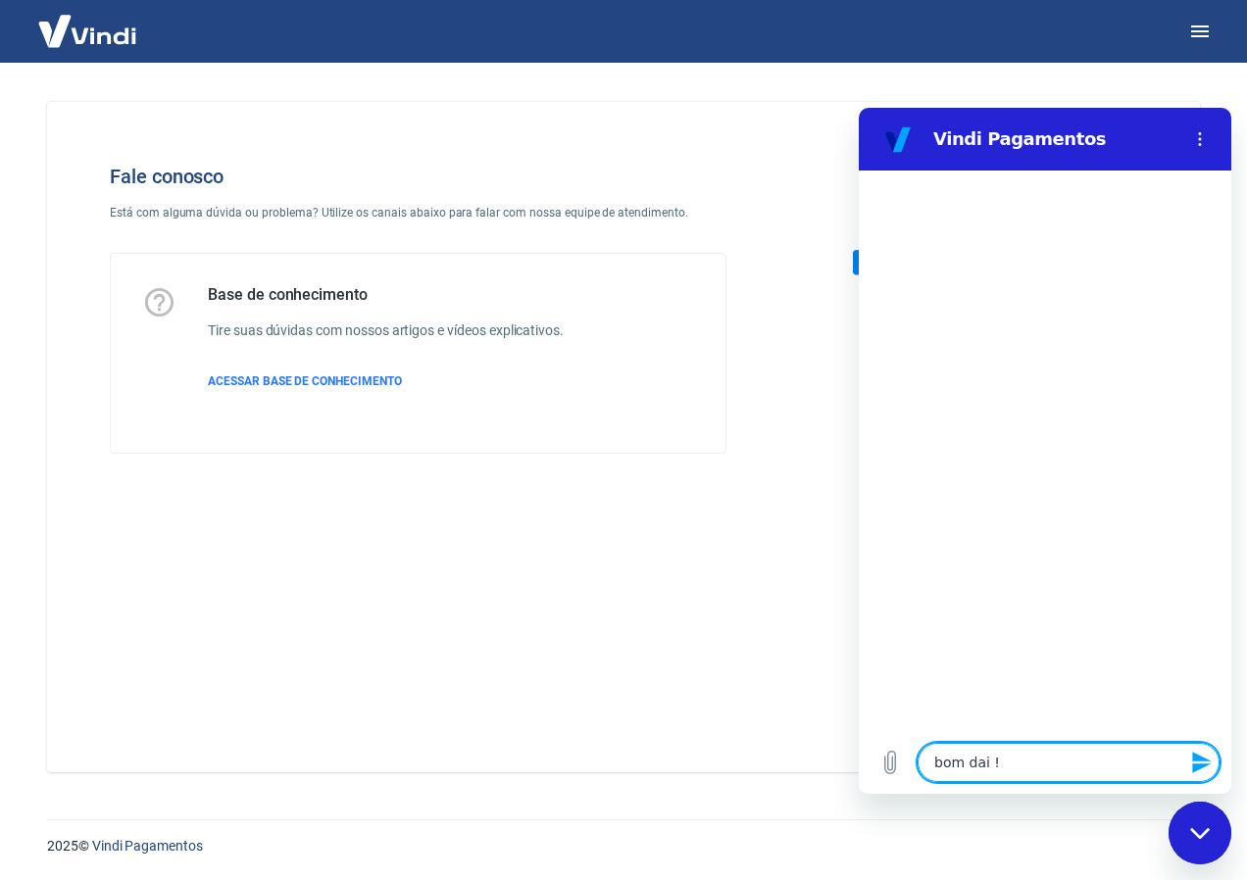
type textarea "bom di !"
type textarea "x"
type textarea "bom dia !"
type textarea "x"
type textarea "bom dia ! P"
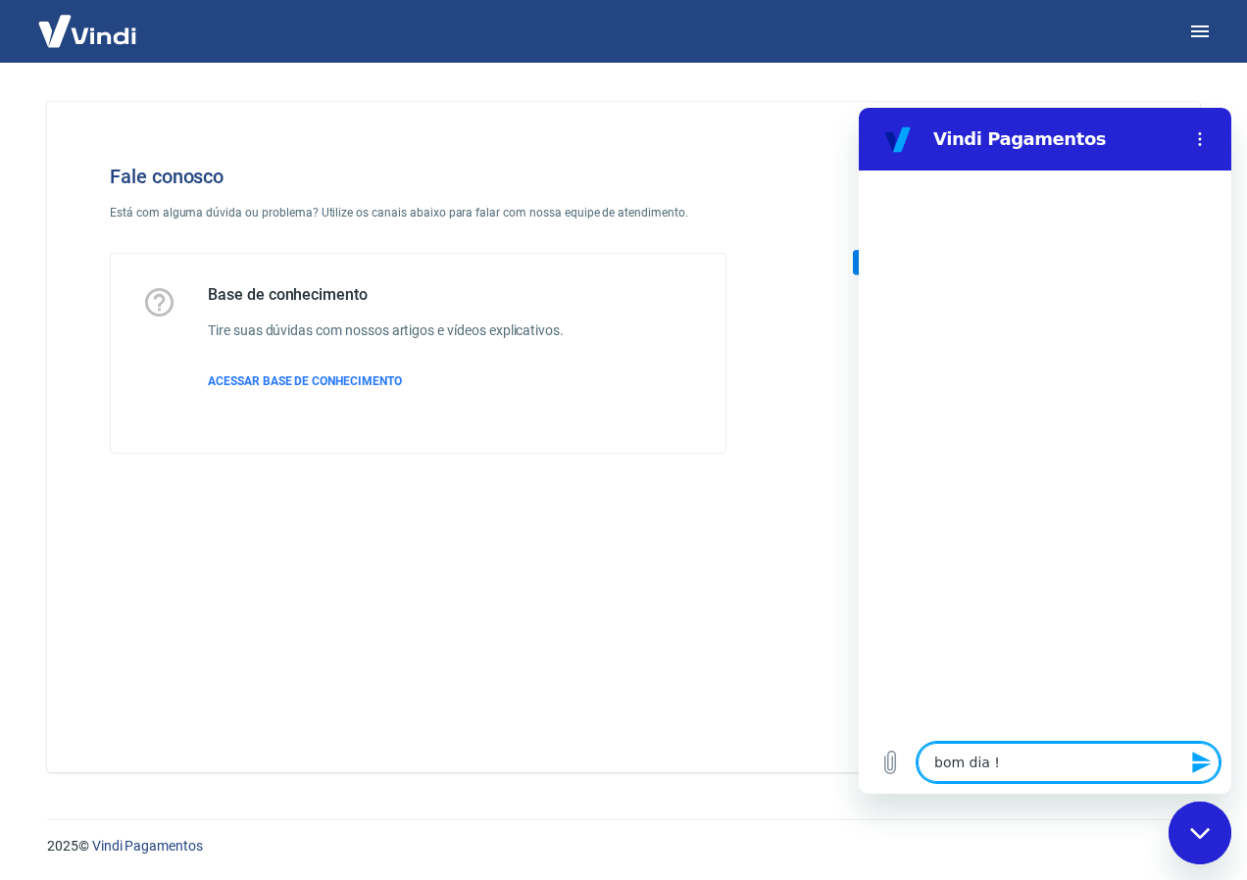
type textarea "x"
type textarea "bom dia ! Pr"
type textarea "x"
type textarea "bom dia ! Pre"
type textarea "x"
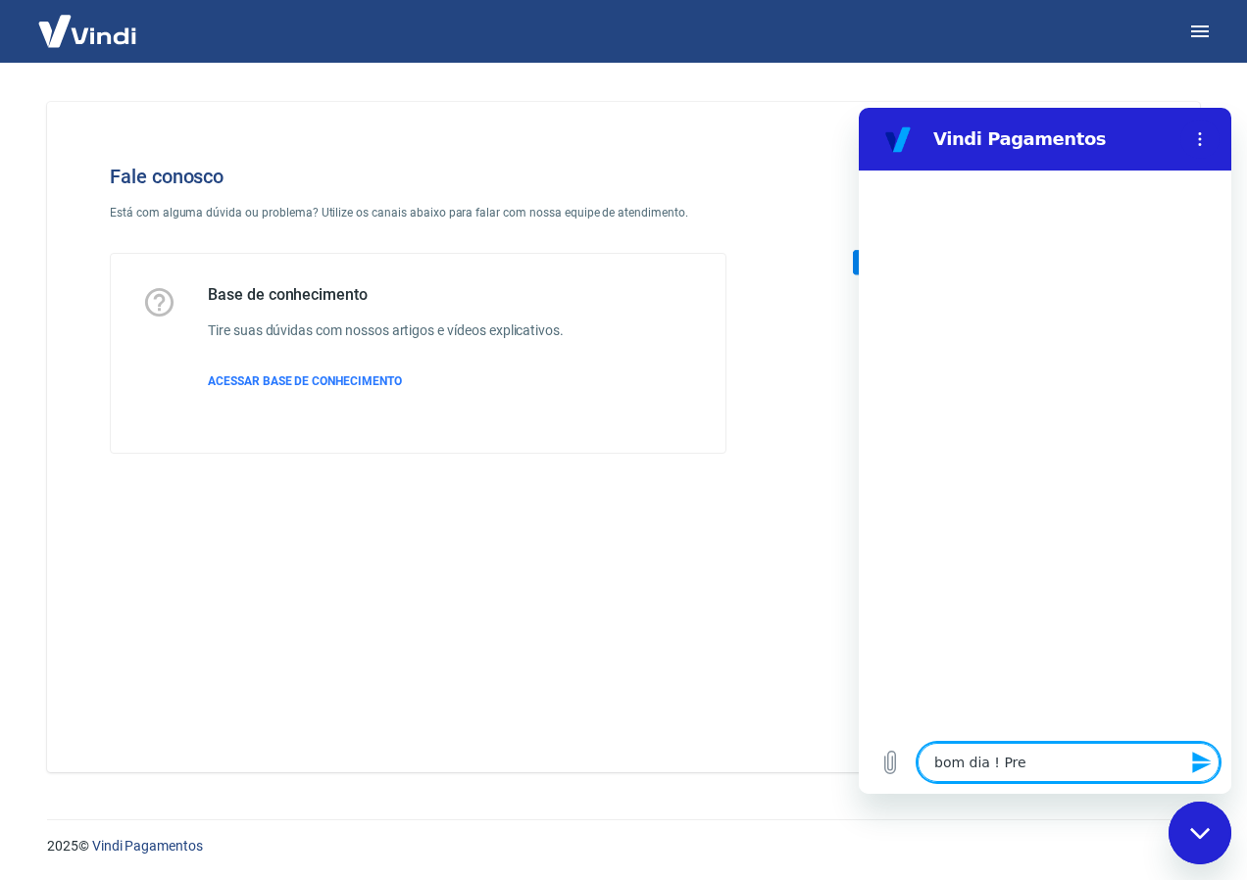
type textarea "bom dia ! Prec"
type textarea "x"
type textarea "bom dia ! Preci"
type textarea "x"
type textarea "bom dia ! Precis"
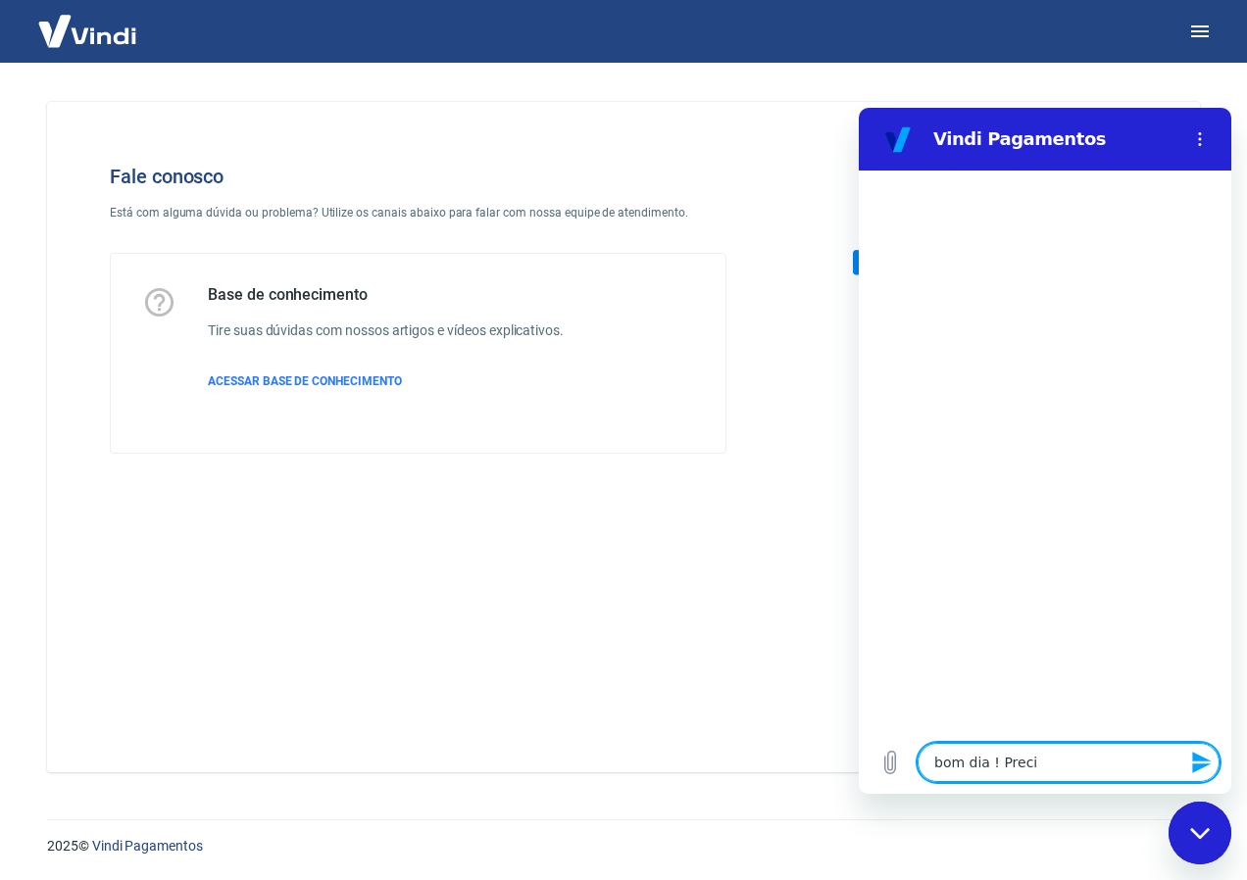
type textarea "x"
type textarea "bom dia ! Preciso"
type textarea "x"
type textarea "bom dia ! Preciso"
type textarea "x"
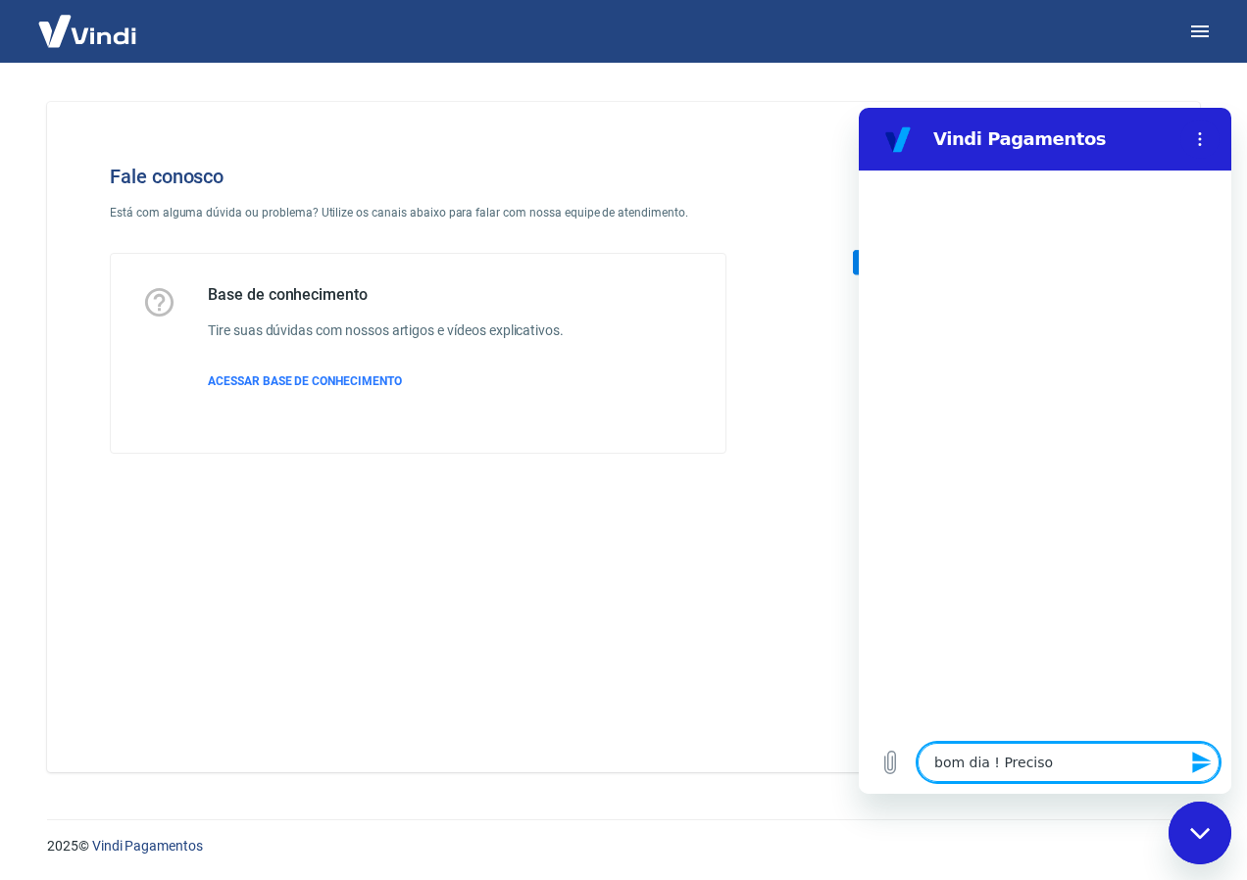
type textarea "bom dia ! Preciso s"
type textarea "x"
type textarea "bom dia ! Preciso sa"
type textarea "x"
type textarea "bom dia ! Preciso sac"
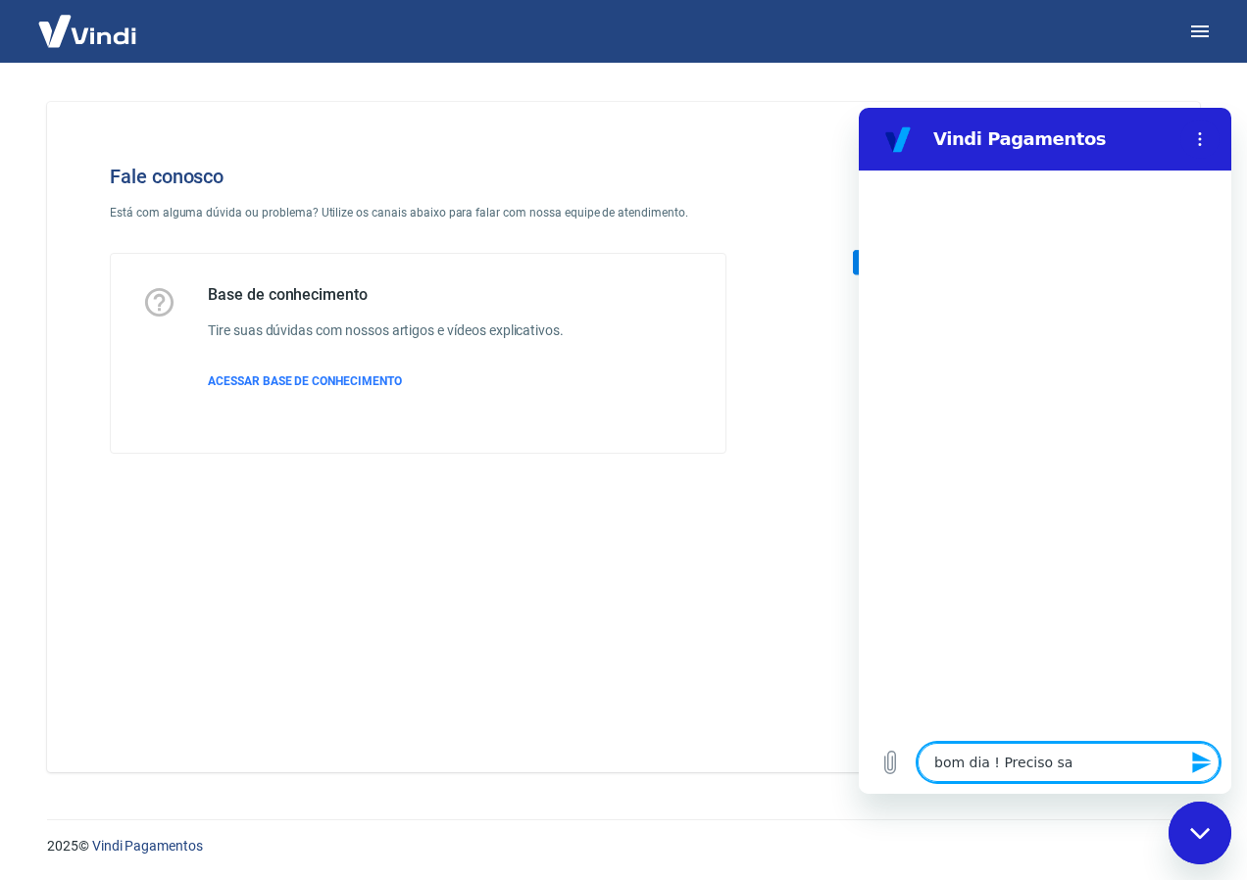
type textarea "x"
type textarea "bom dia ! Preciso saca"
type textarea "x"
type textarea "bom dia ! Preciso sacar"
type textarea "x"
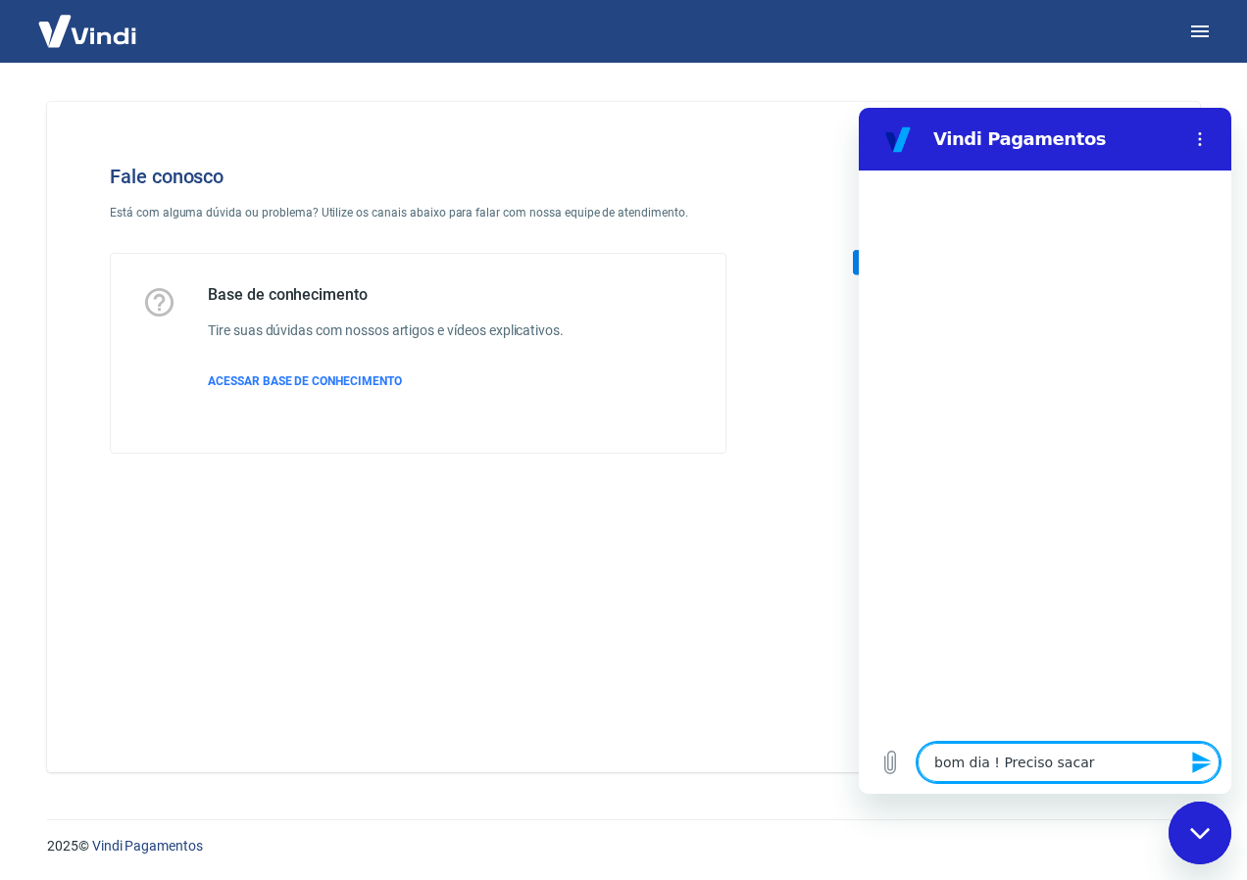
type textarea "bom dia ! Preciso sacar"
type textarea "x"
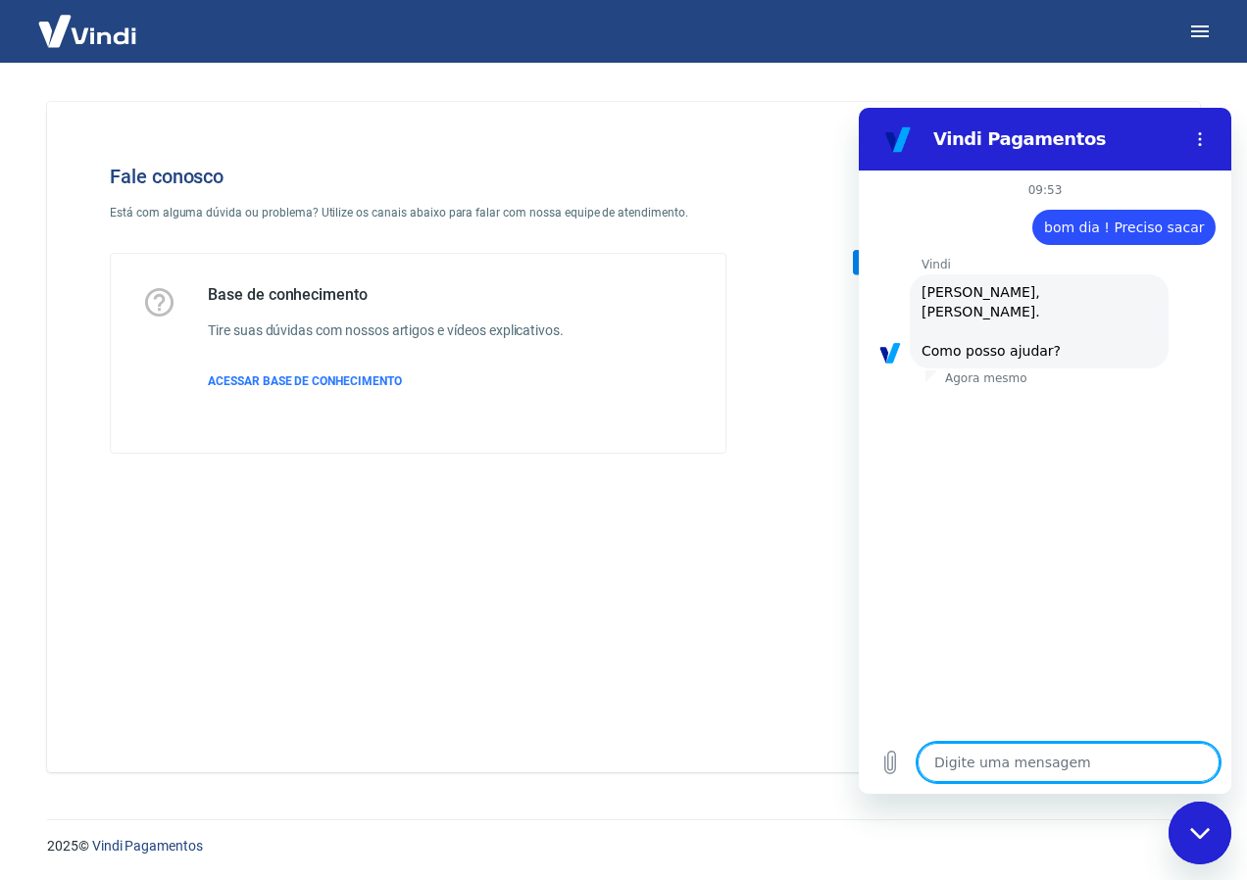
scroll to position [46, 0]
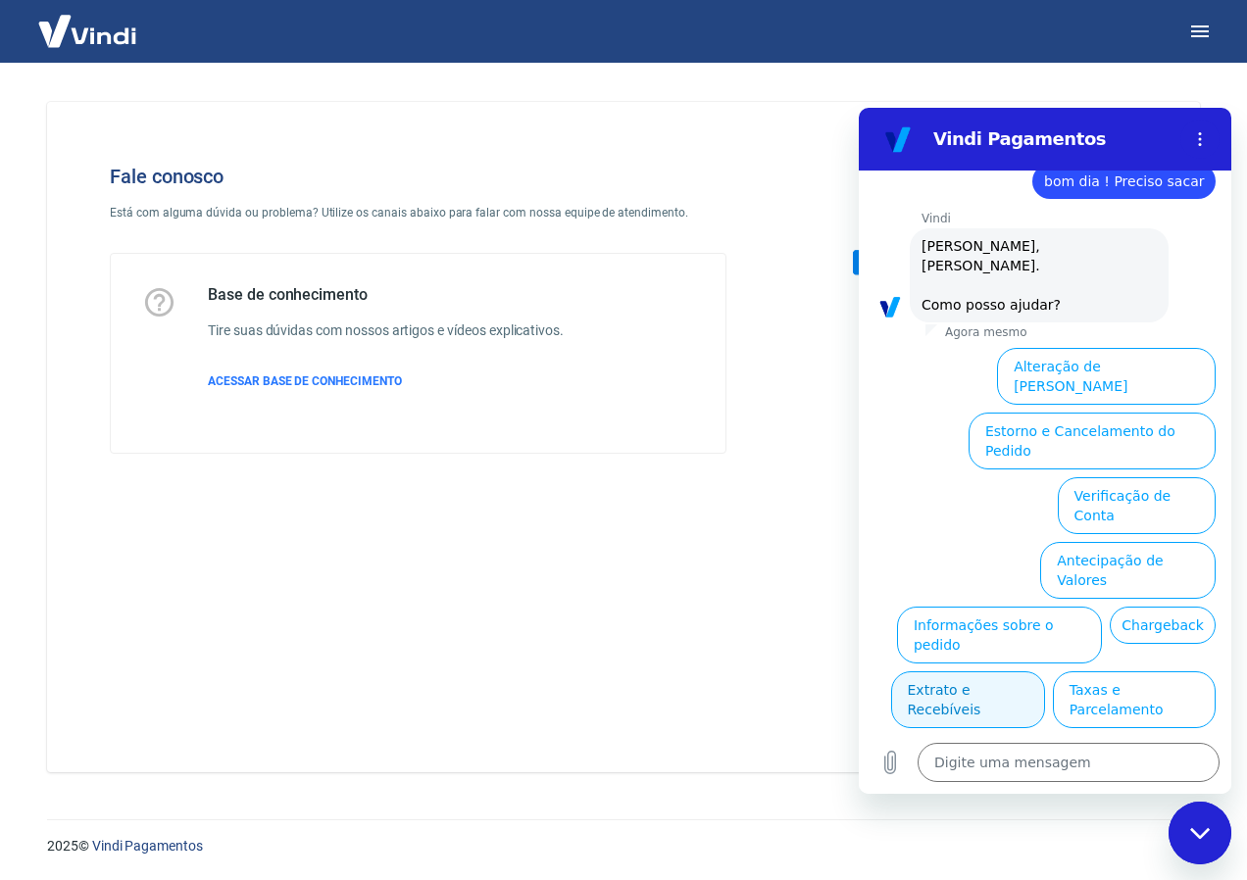
click at [1045, 672] on button "Extrato e Recebíveis" at bounding box center [968, 700] width 154 height 57
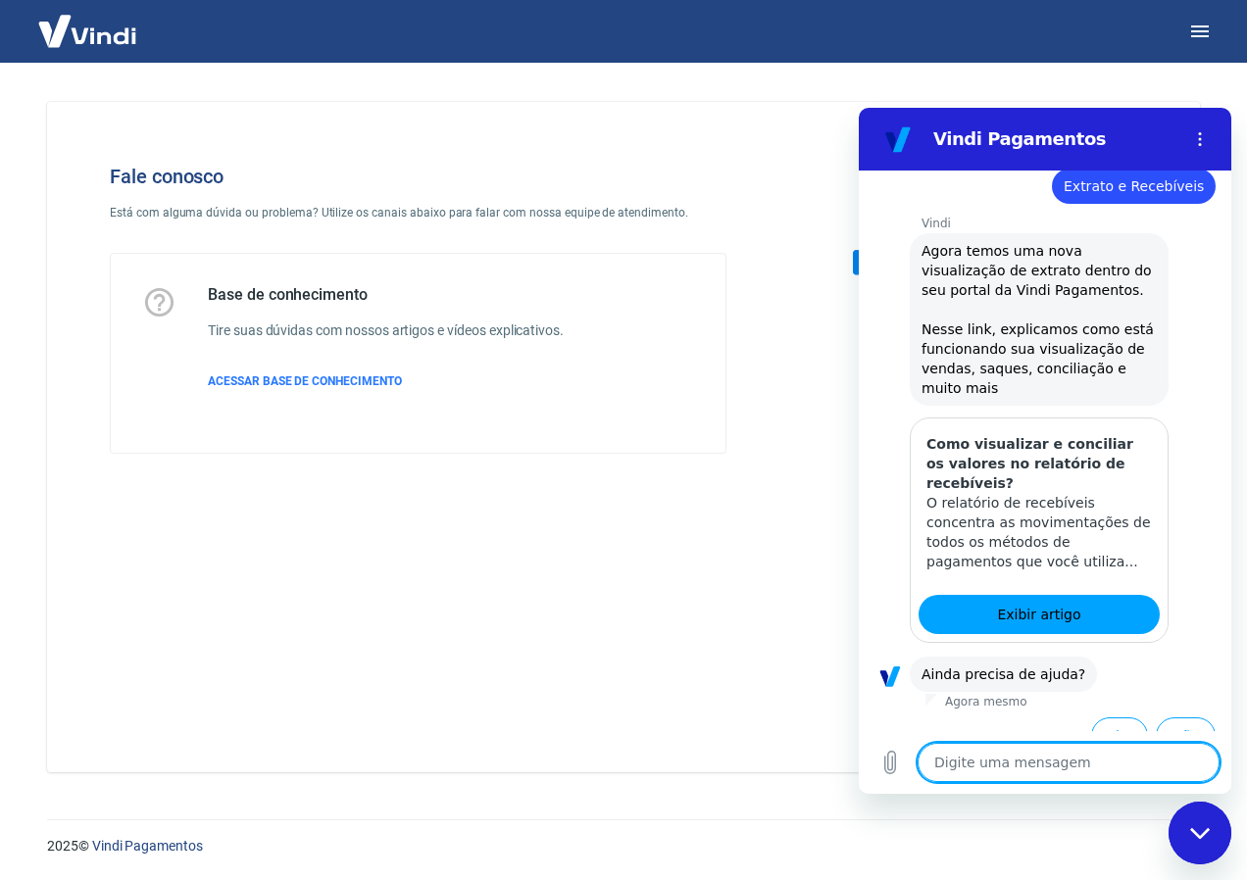
scroll to position [221, 0]
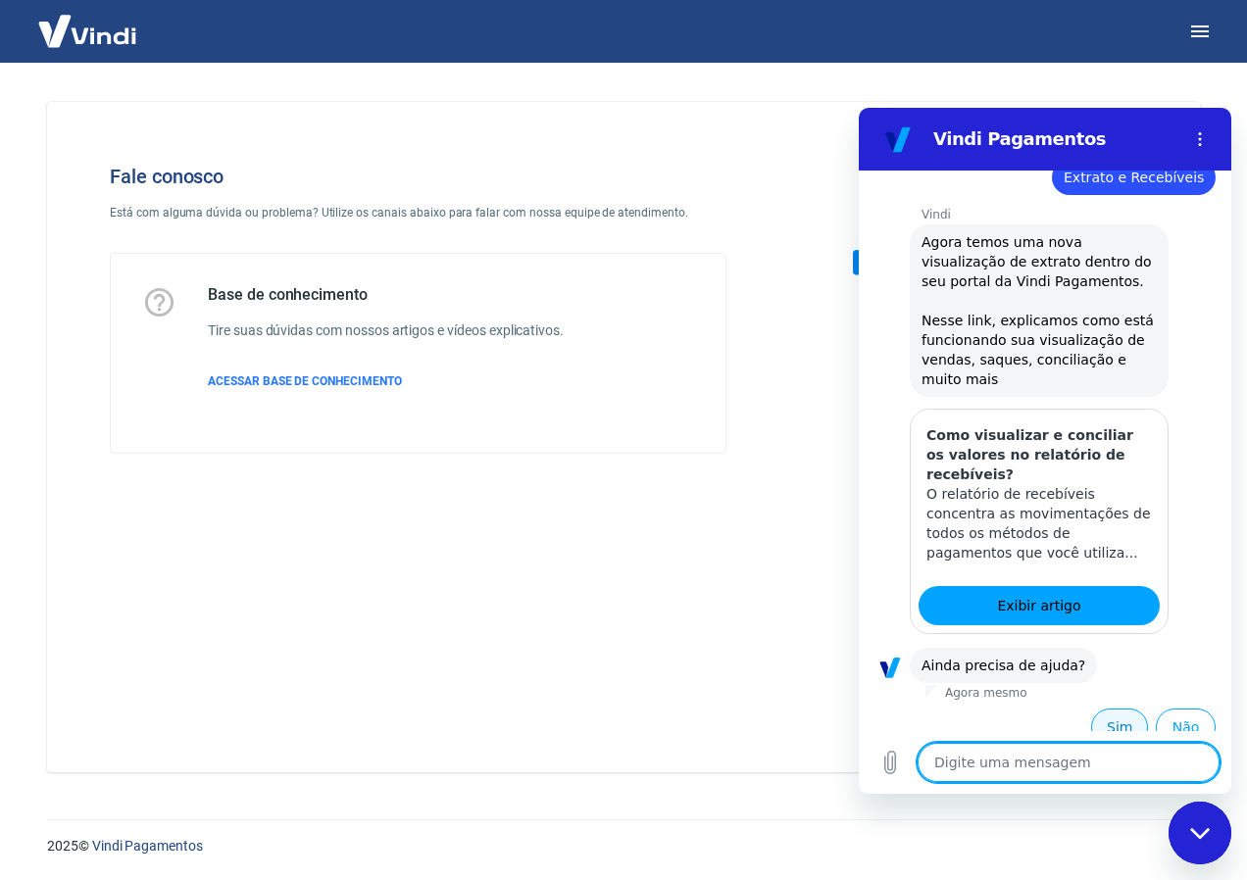
click at [1097, 709] on button "Sim" at bounding box center [1119, 727] width 57 height 37
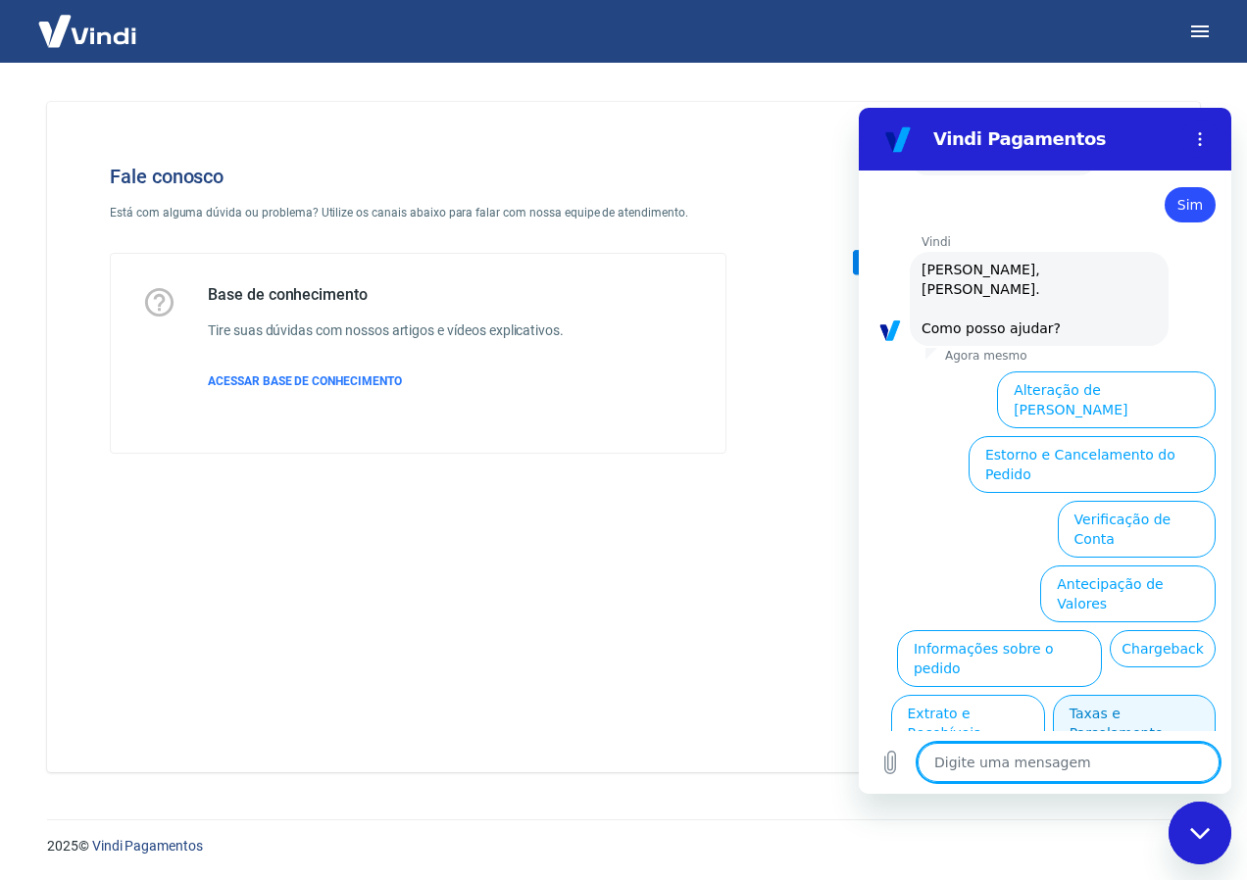
scroll to position [732, 0]
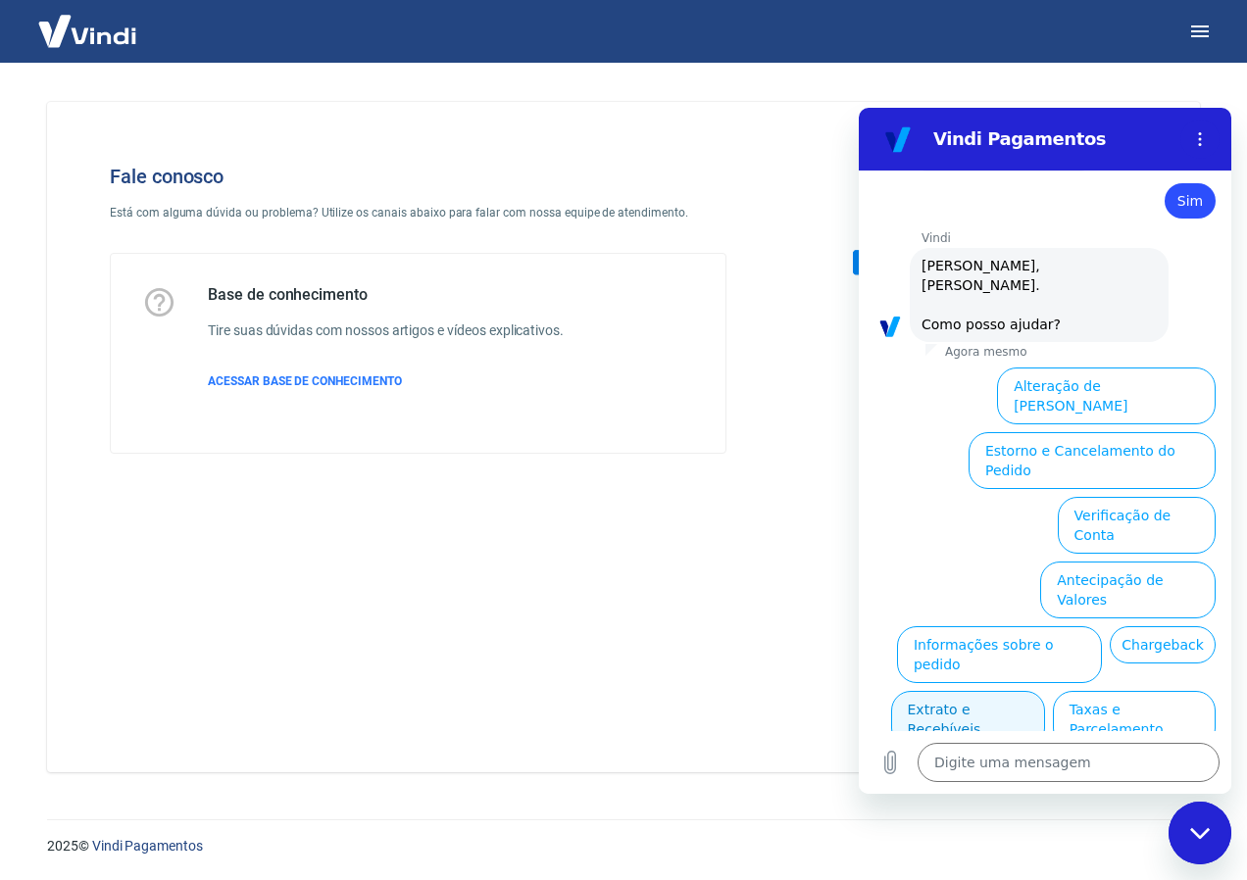
click at [1045, 691] on button "Extrato e Recebíveis" at bounding box center [968, 719] width 154 height 57
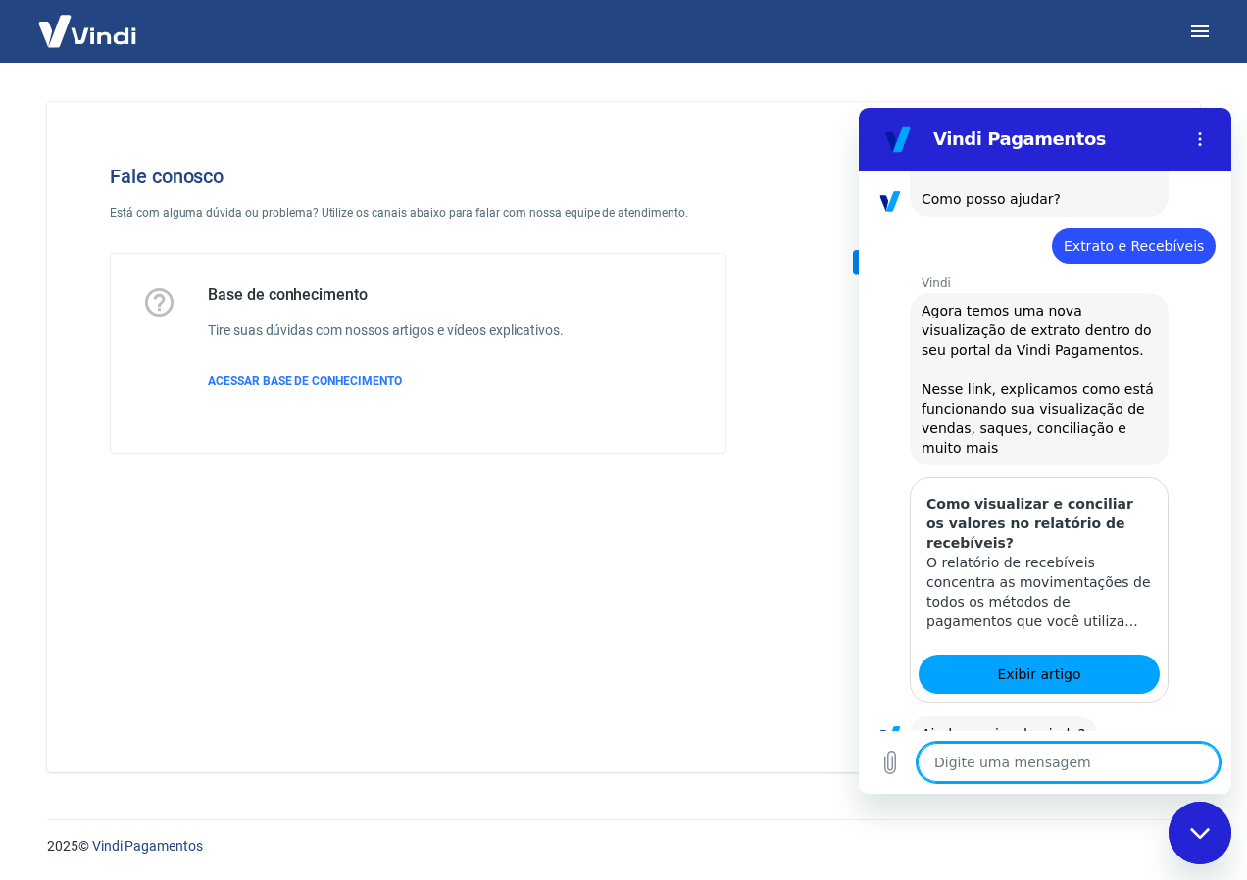
scroll to position [907, 0]
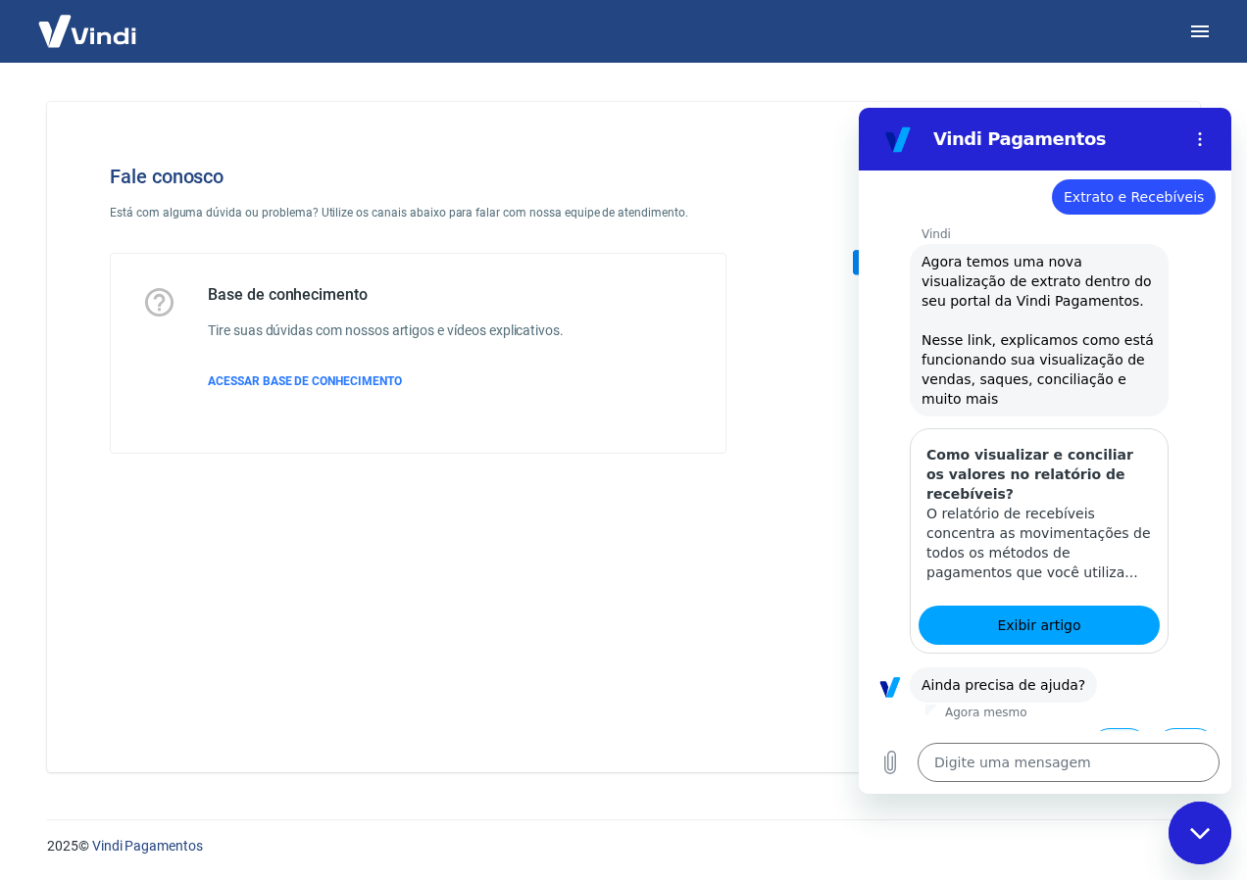
click at [1102, 728] on button "Sim" at bounding box center [1119, 746] width 57 height 37
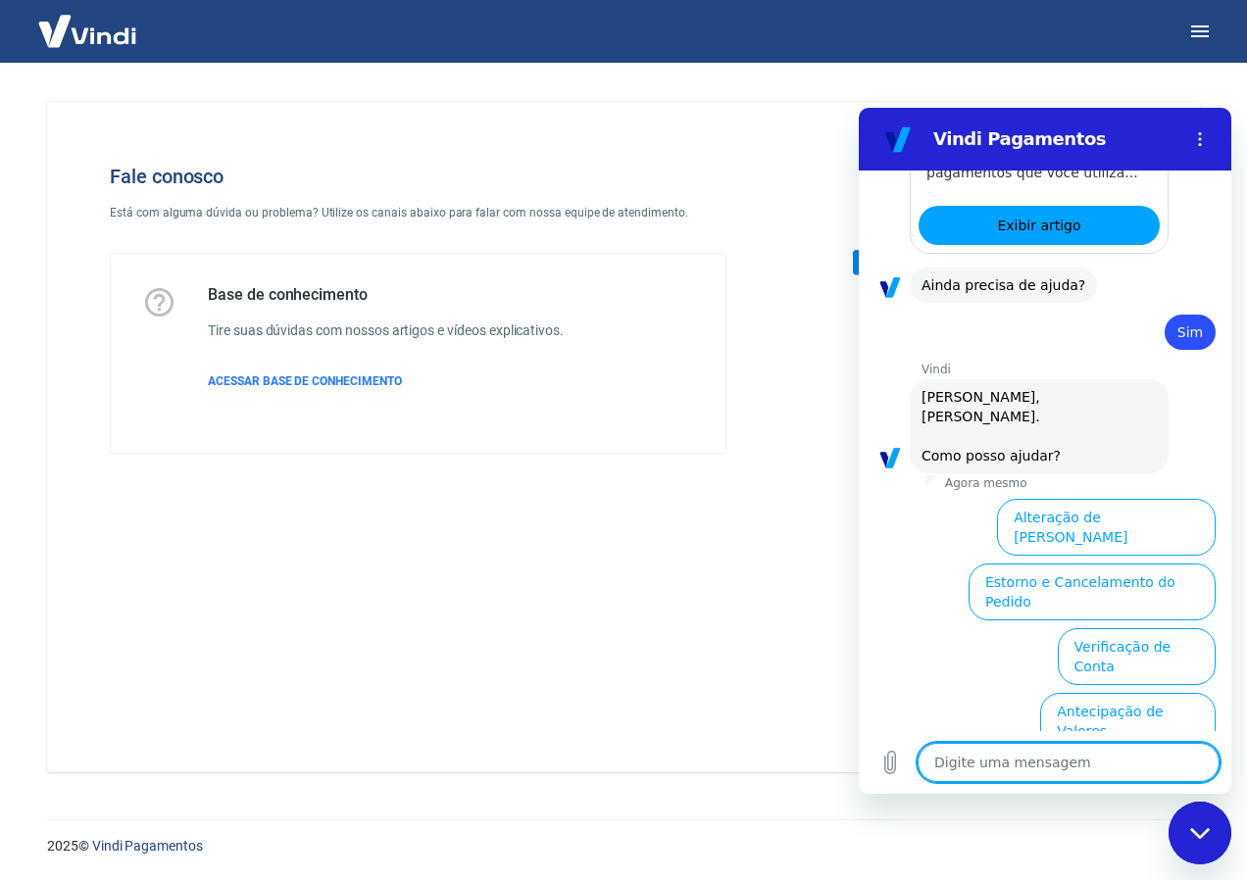
scroll to position [1419, 0]
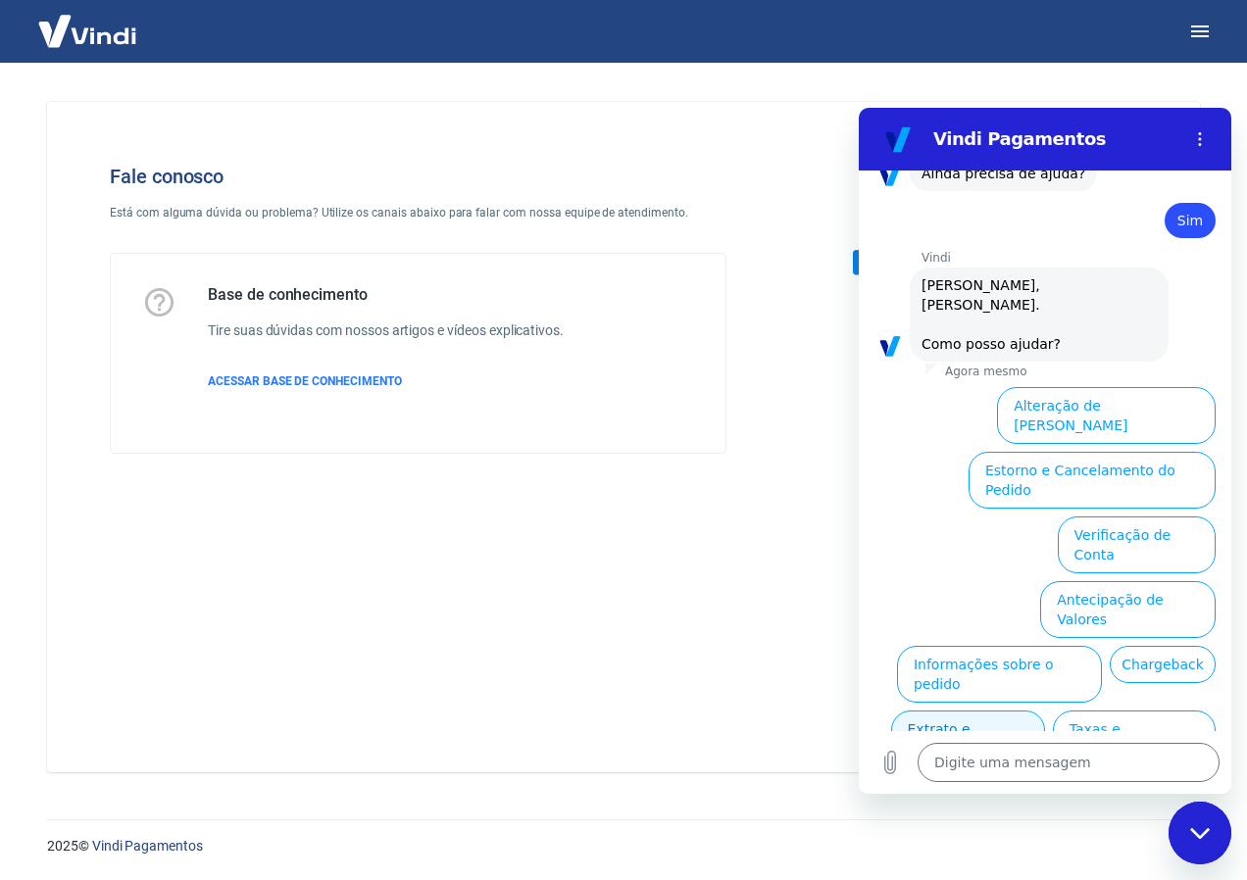
click at [1045, 711] on button "Extrato e Recebíveis" at bounding box center [968, 739] width 154 height 57
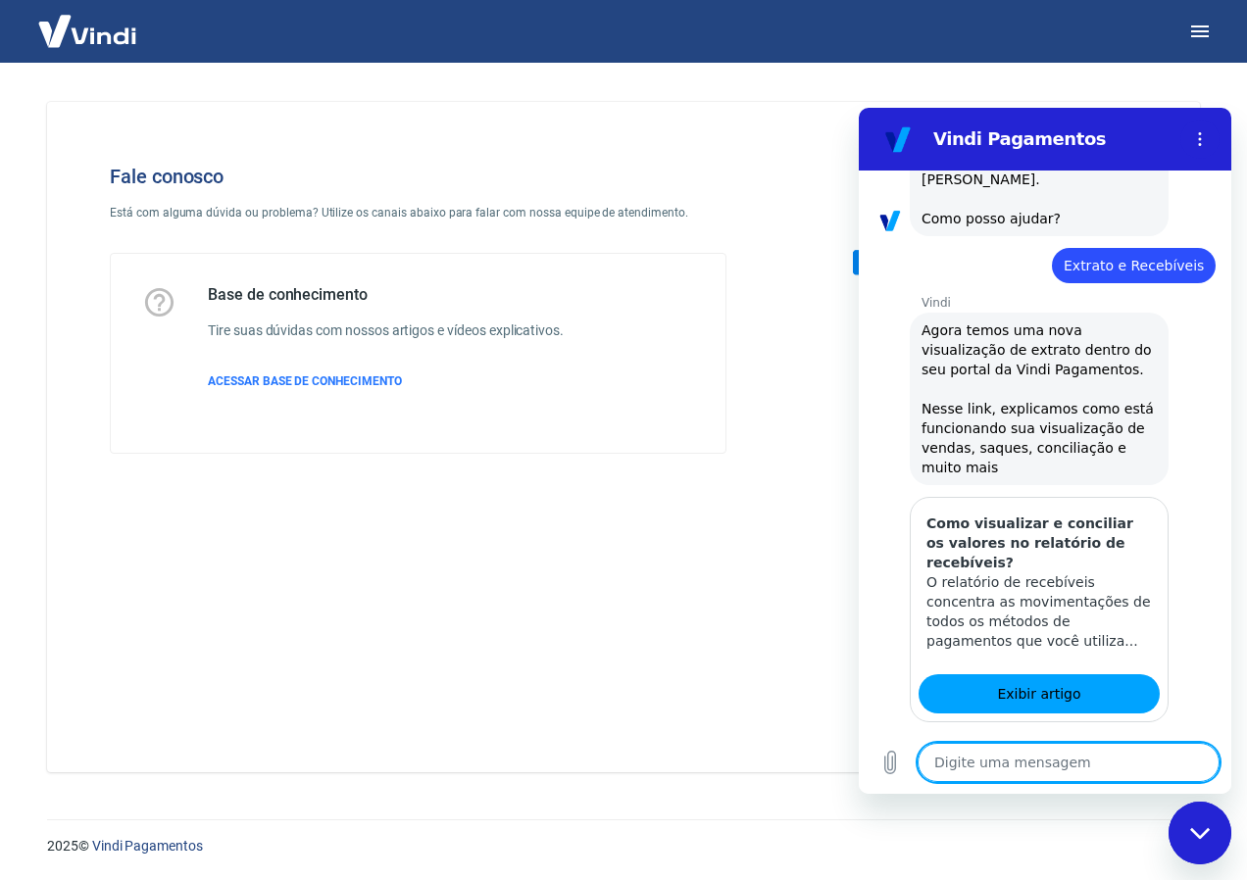
scroll to position [1593, 0]
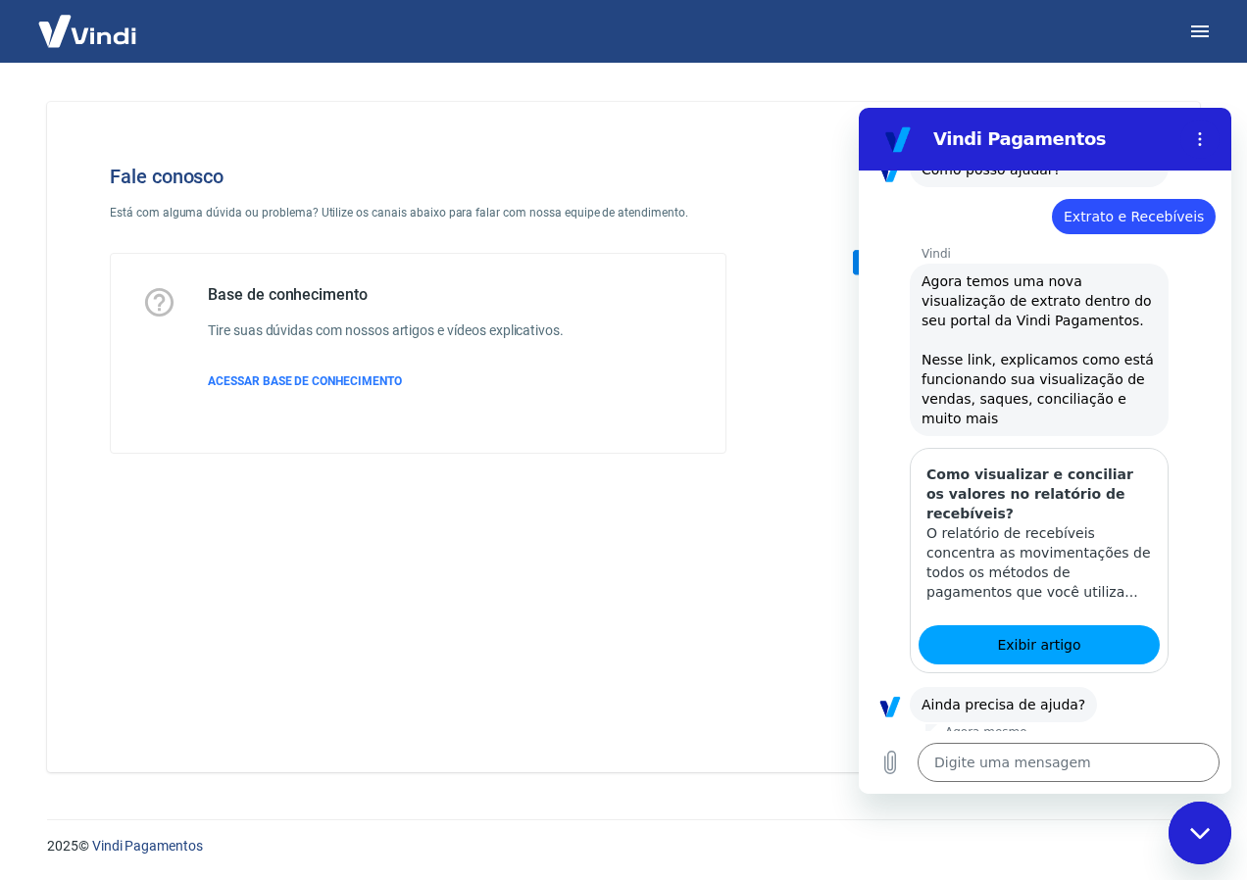
click at [1114, 748] on button "Sim" at bounding box center [1119, 766] width 57 height 37
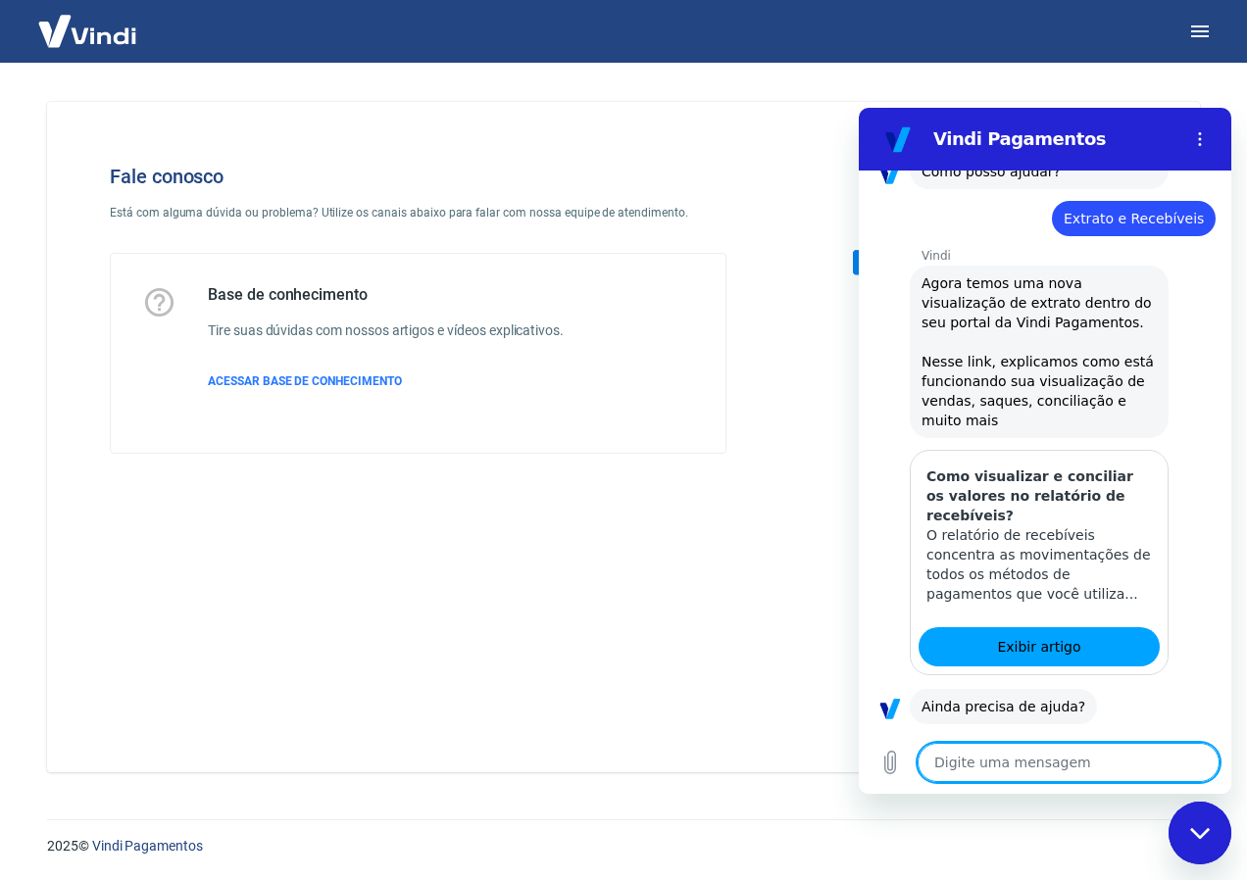
scroll to position [1595, 0]
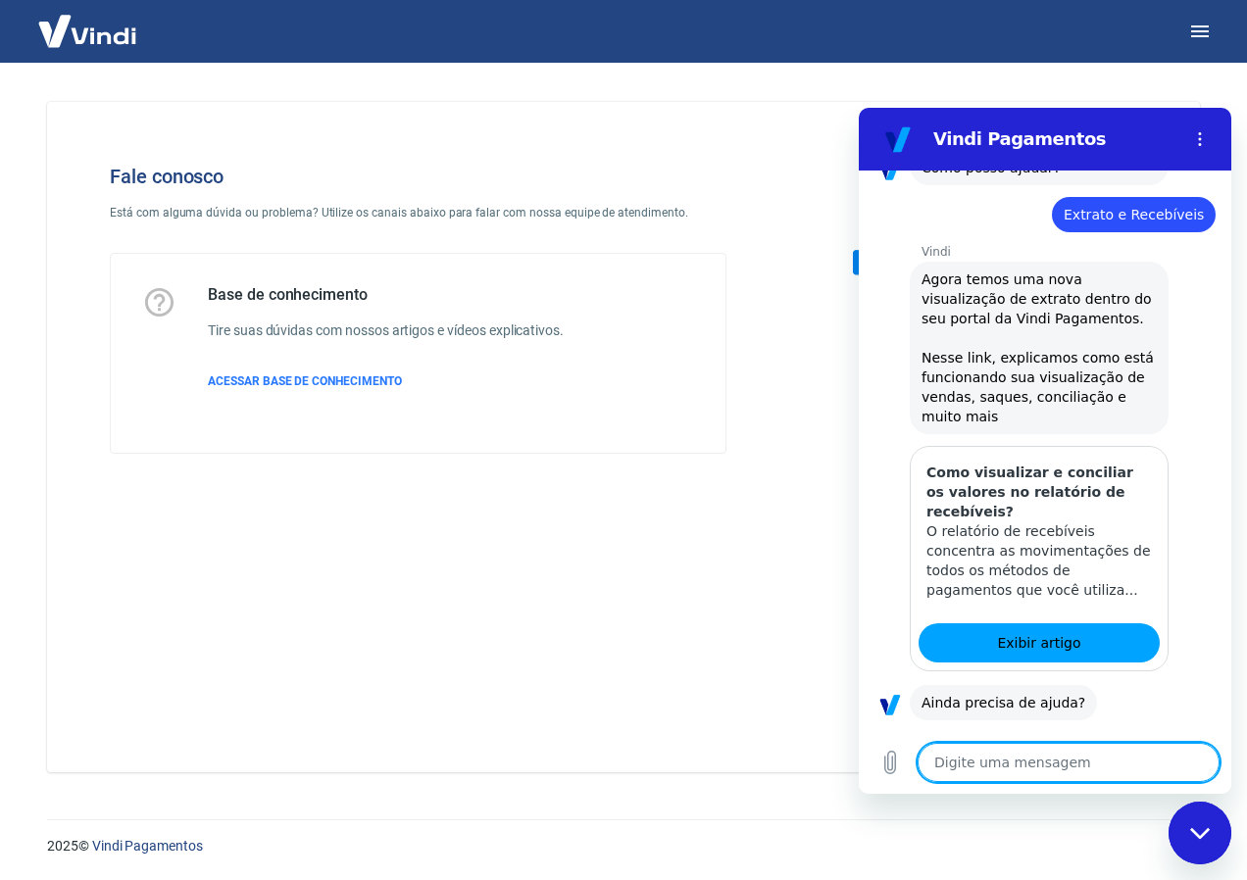
type textarea "x"
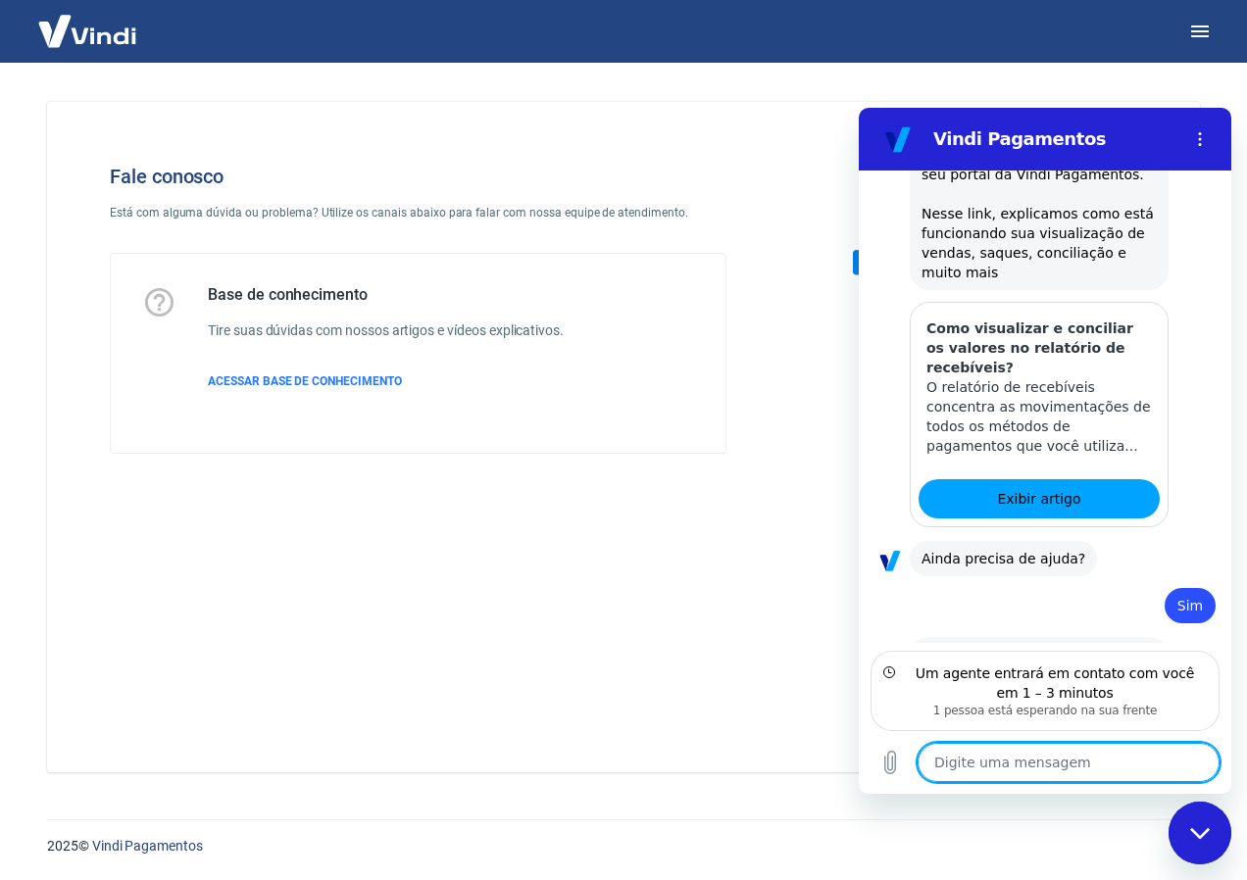
scroll to position [1752, 0]
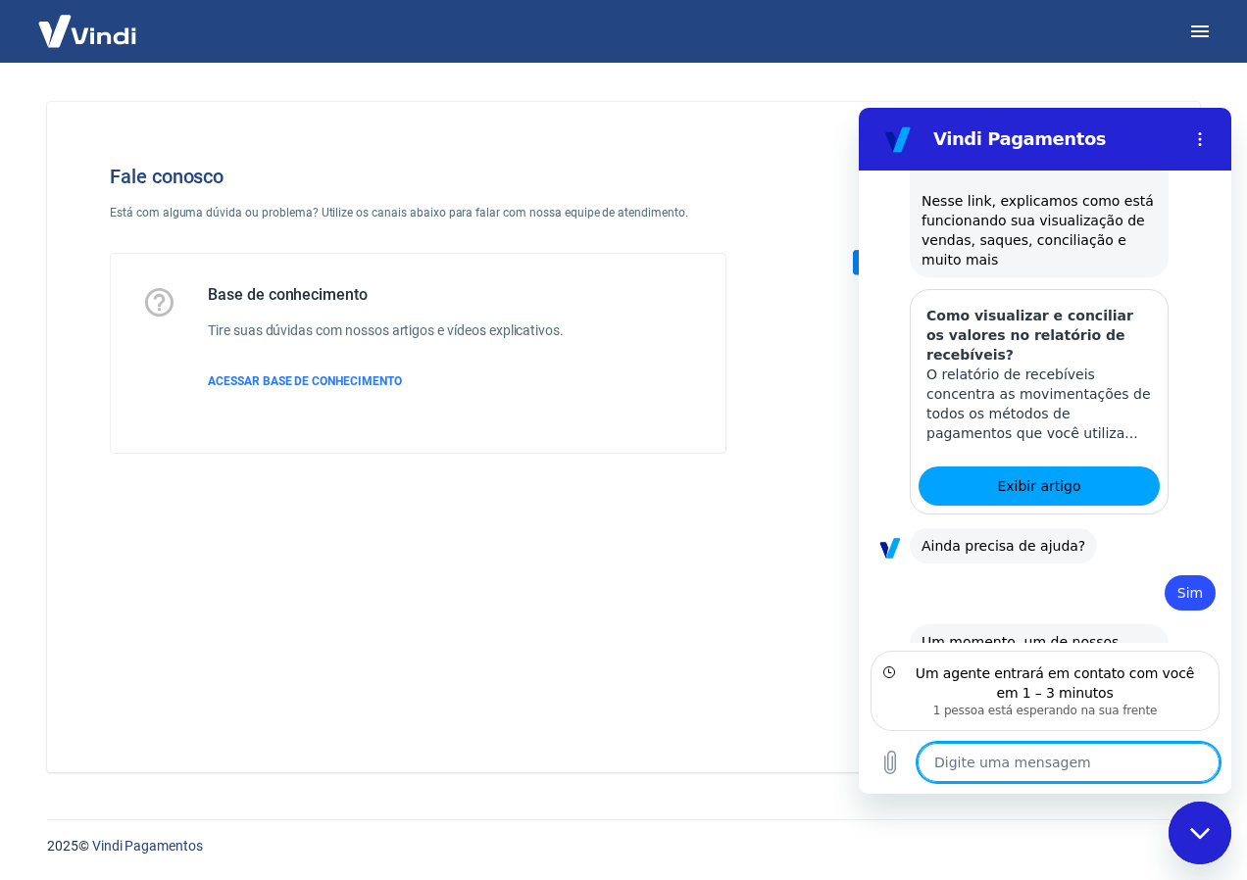
type textarea "b"
type textarea "x"
type textarea "bo"
type textarea "x"
type textarea "bom"
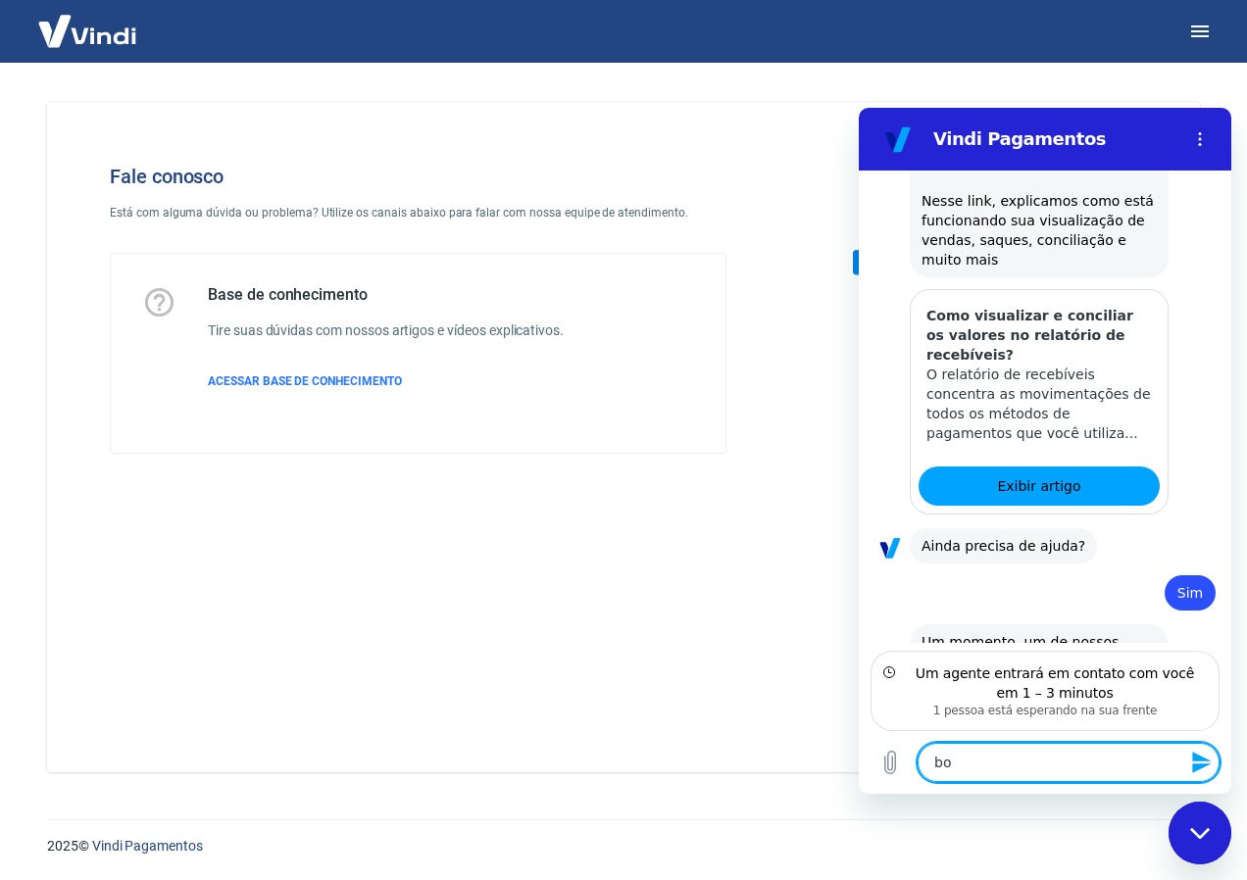
type textarea "x"
type textarea "bom"
type textarea "x"
type textarea "bom d"
type textarea "x"
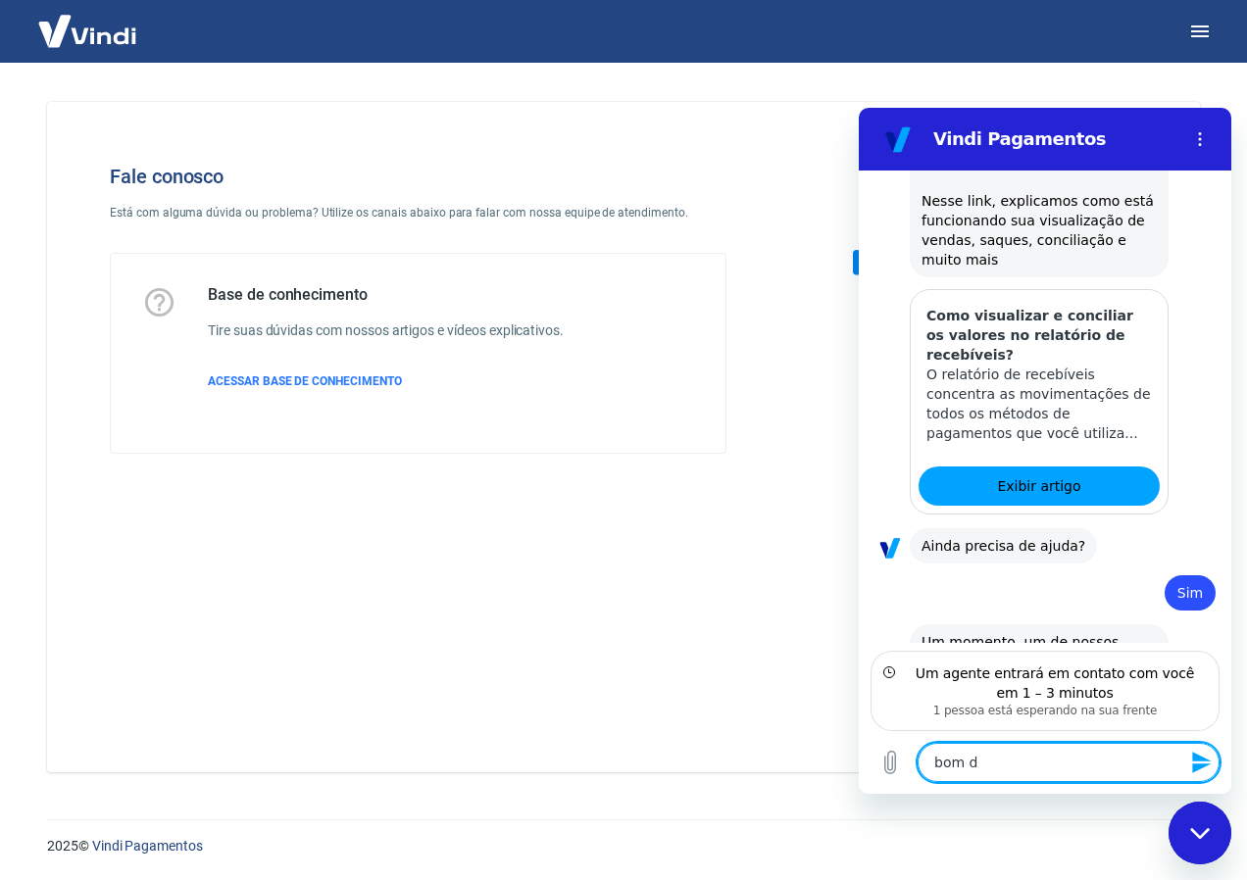
type textarea "bom di"
type textarea "x"
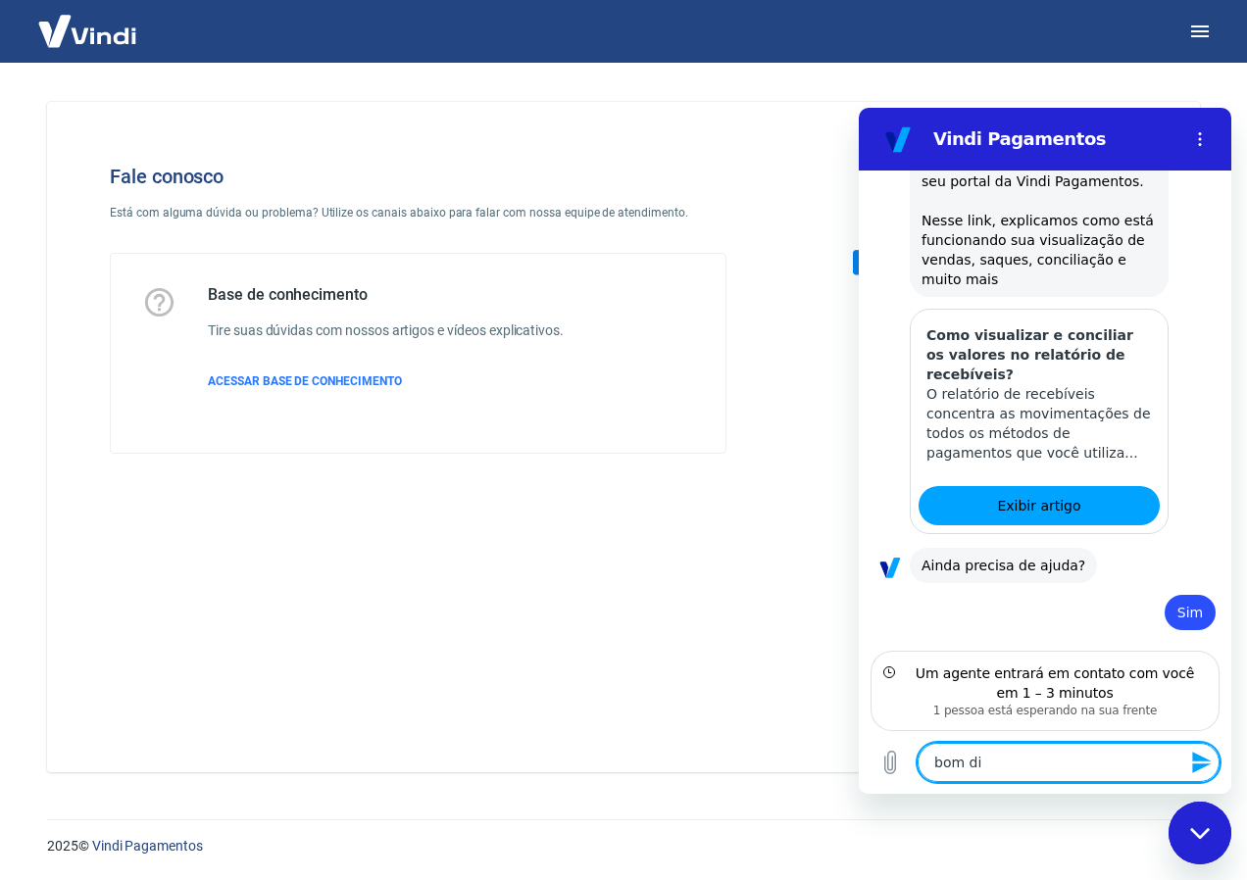
type textarea "bom dia"
type textarea "x"
type textarea "bom dia!"
type textarea "x"
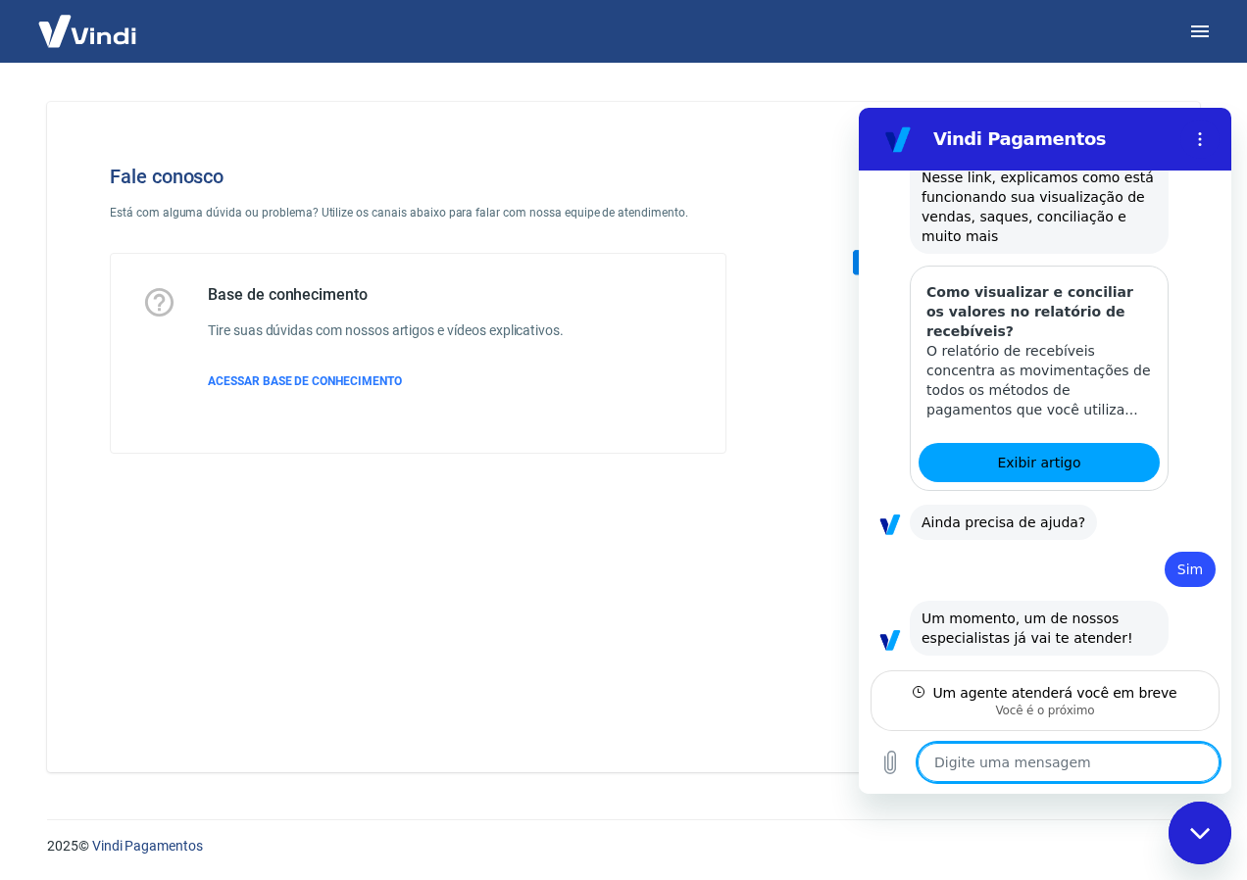
scroll to position [1779, 0]
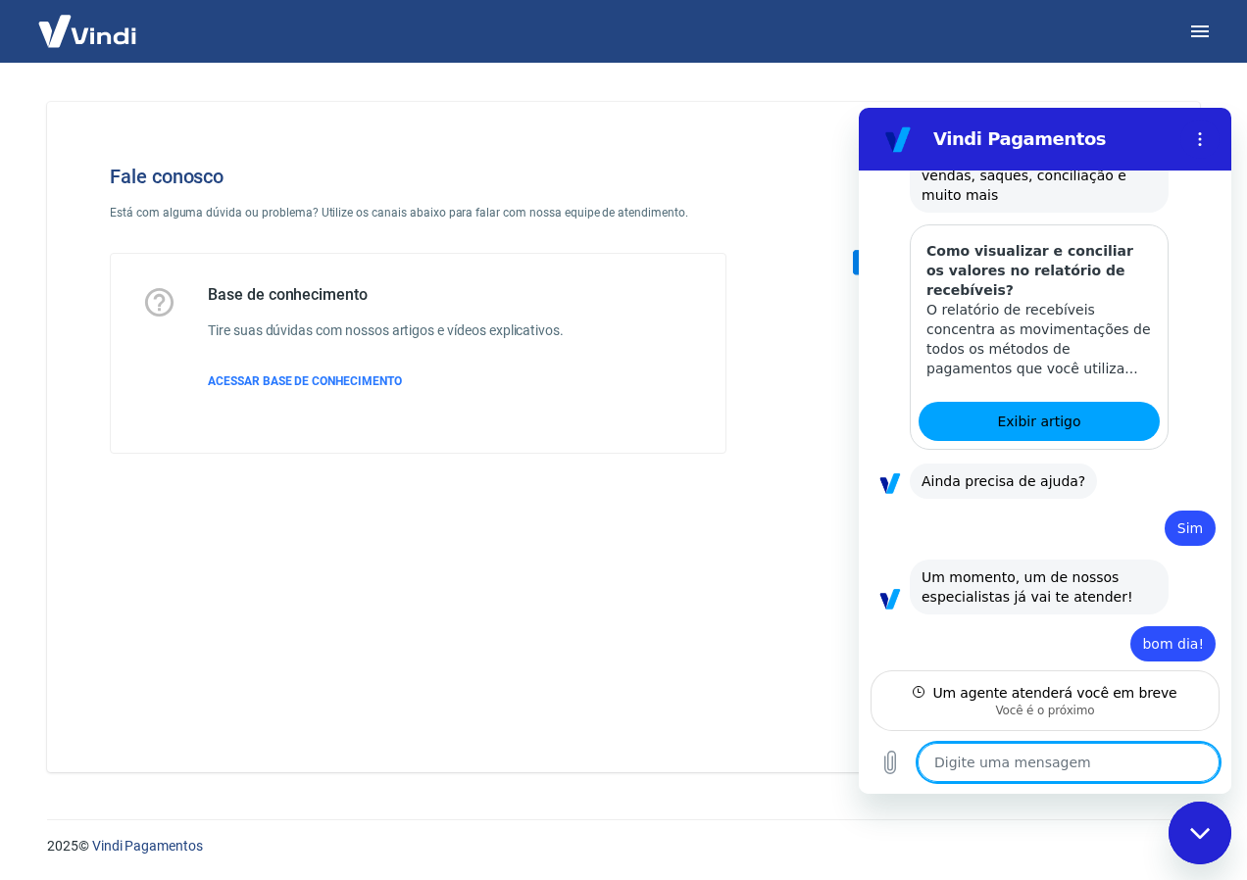
type textarea "x"
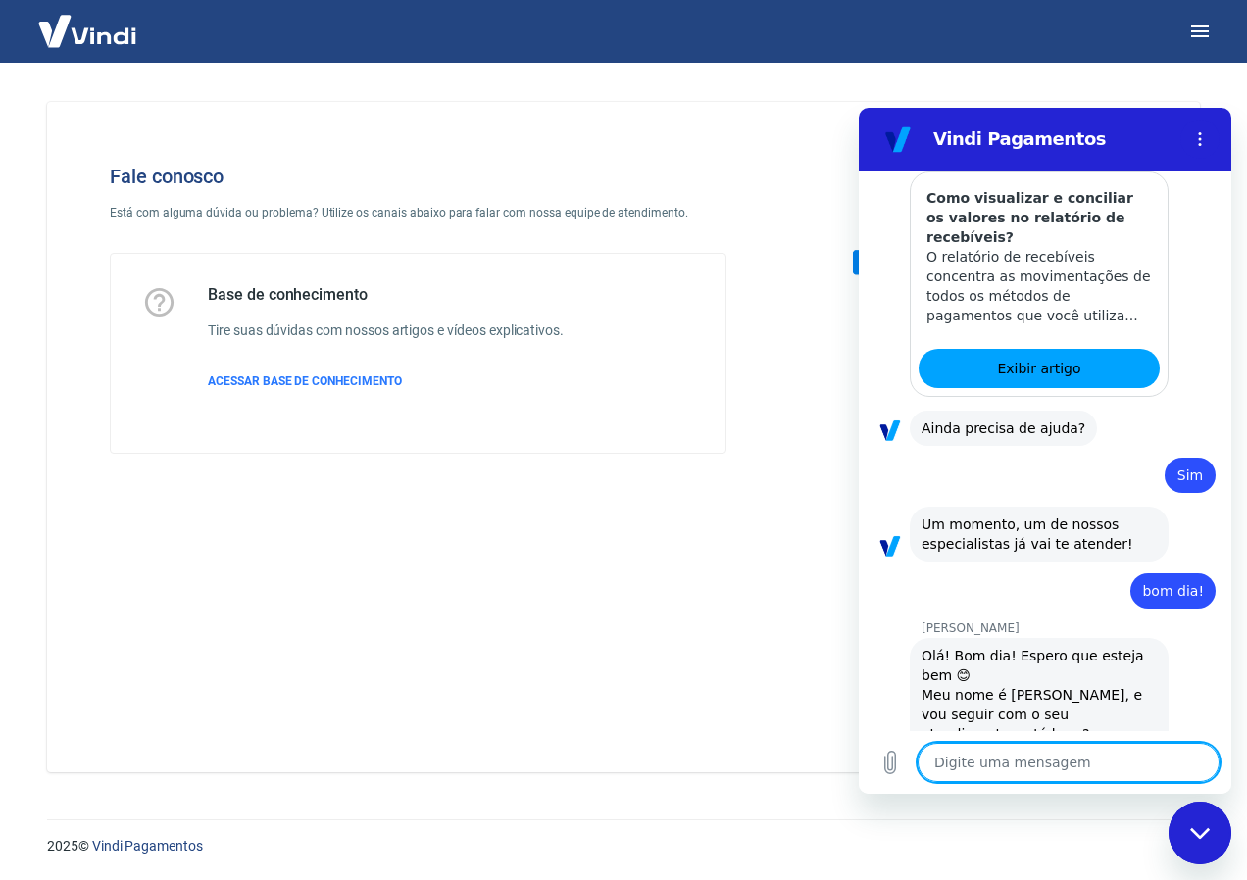
scroll to position [1874, 0]
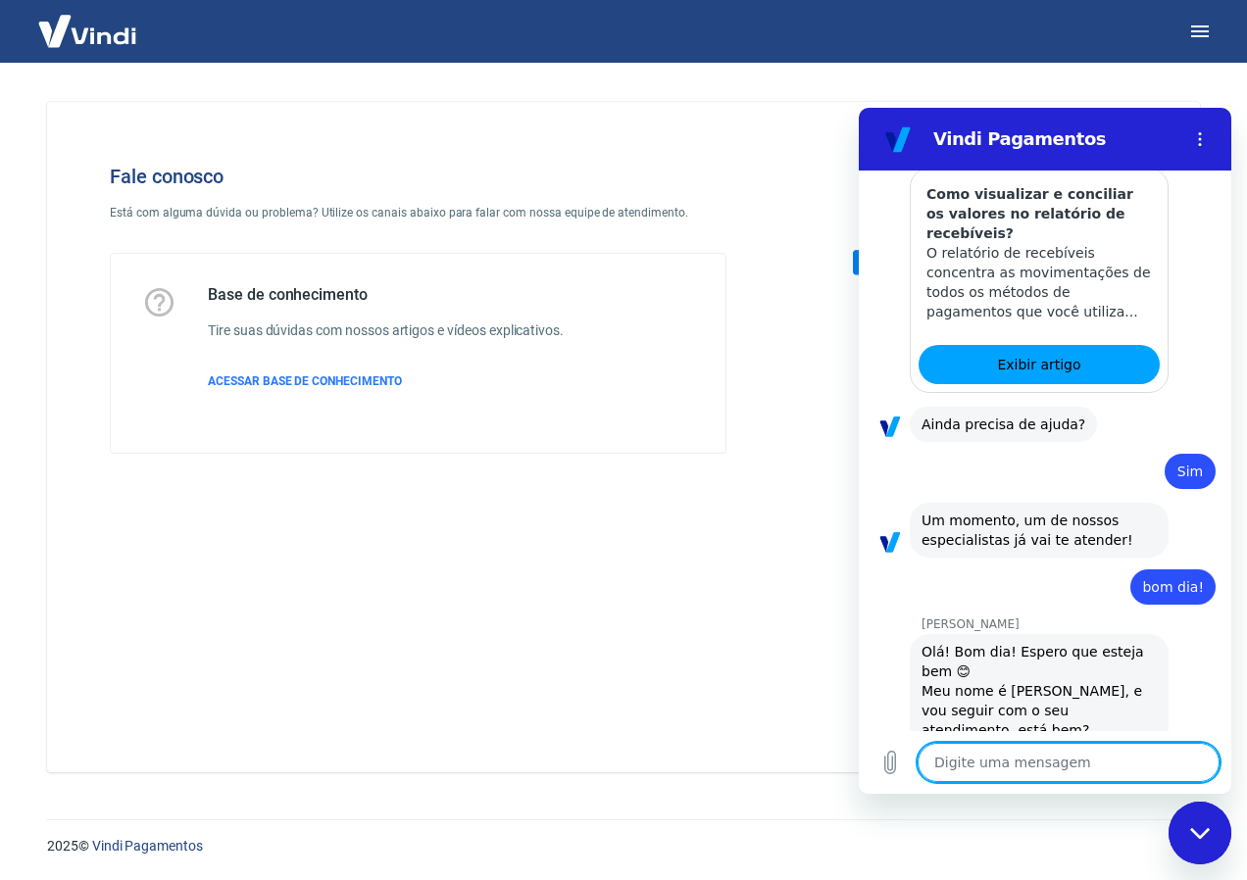
click at [985, 765] on textarea at bounding box center [1069, 762] width 302 height 39
type textarea "A"
type textarea "x"
type textarea "An"
type textarea "x"
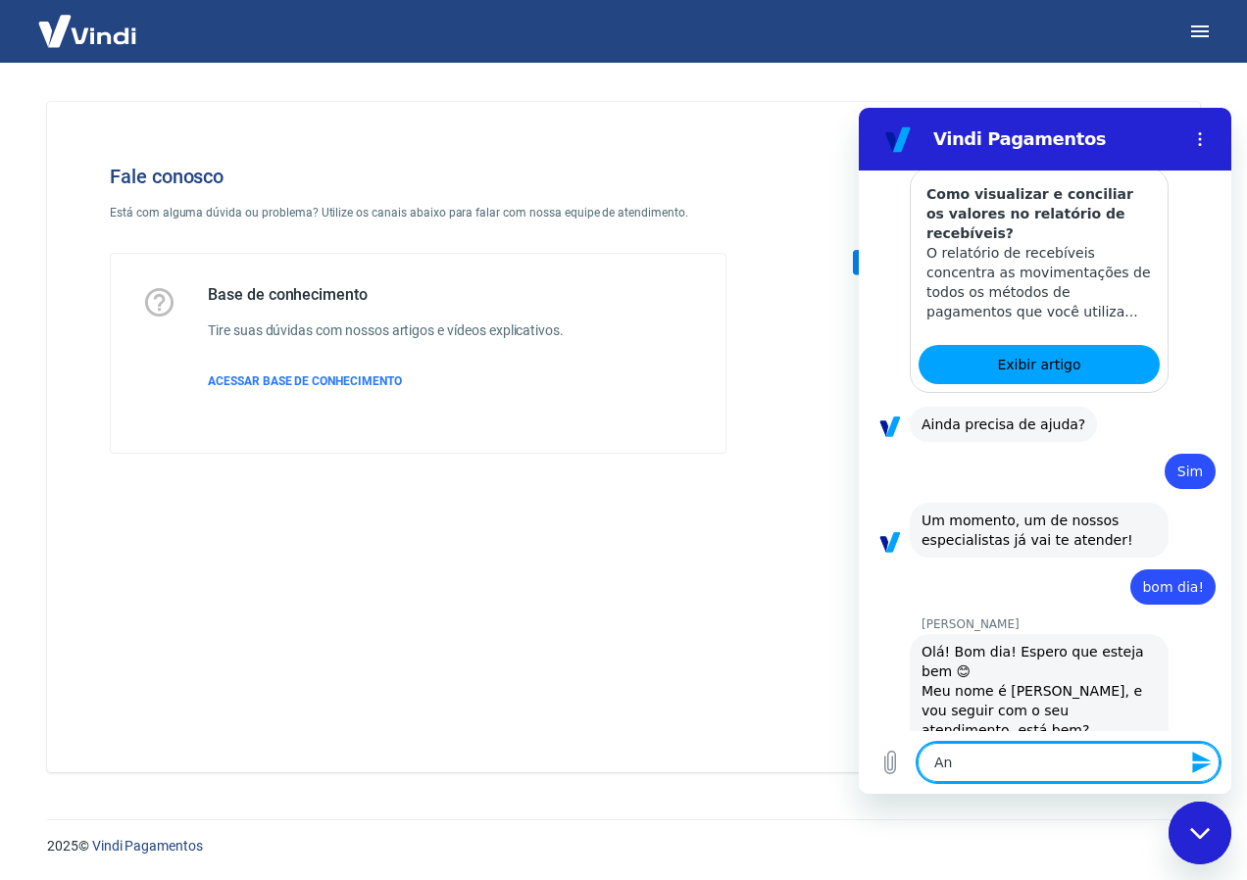
type textarea "Ana"
type textarea "x"
type textarea "Ana"
type textarea "x"
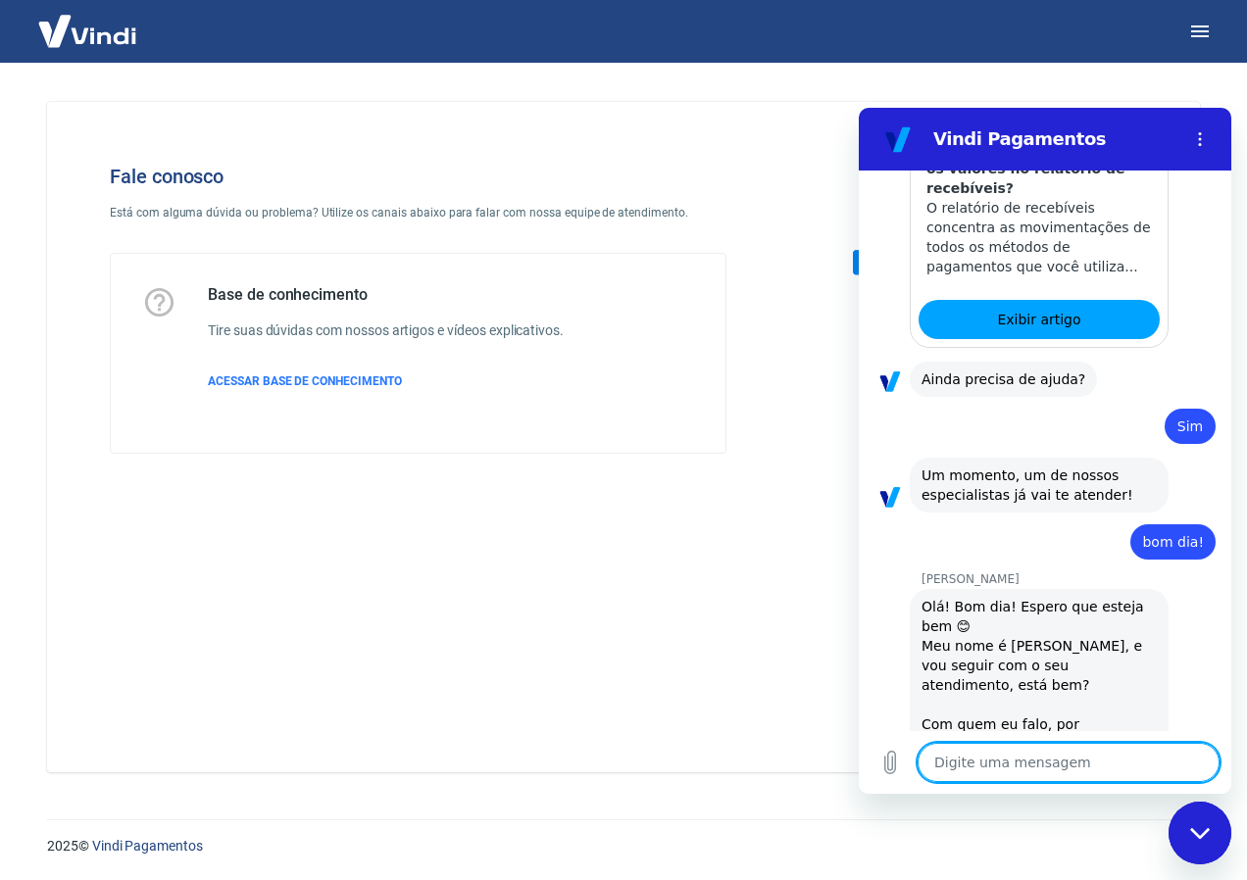
type textarea "x"
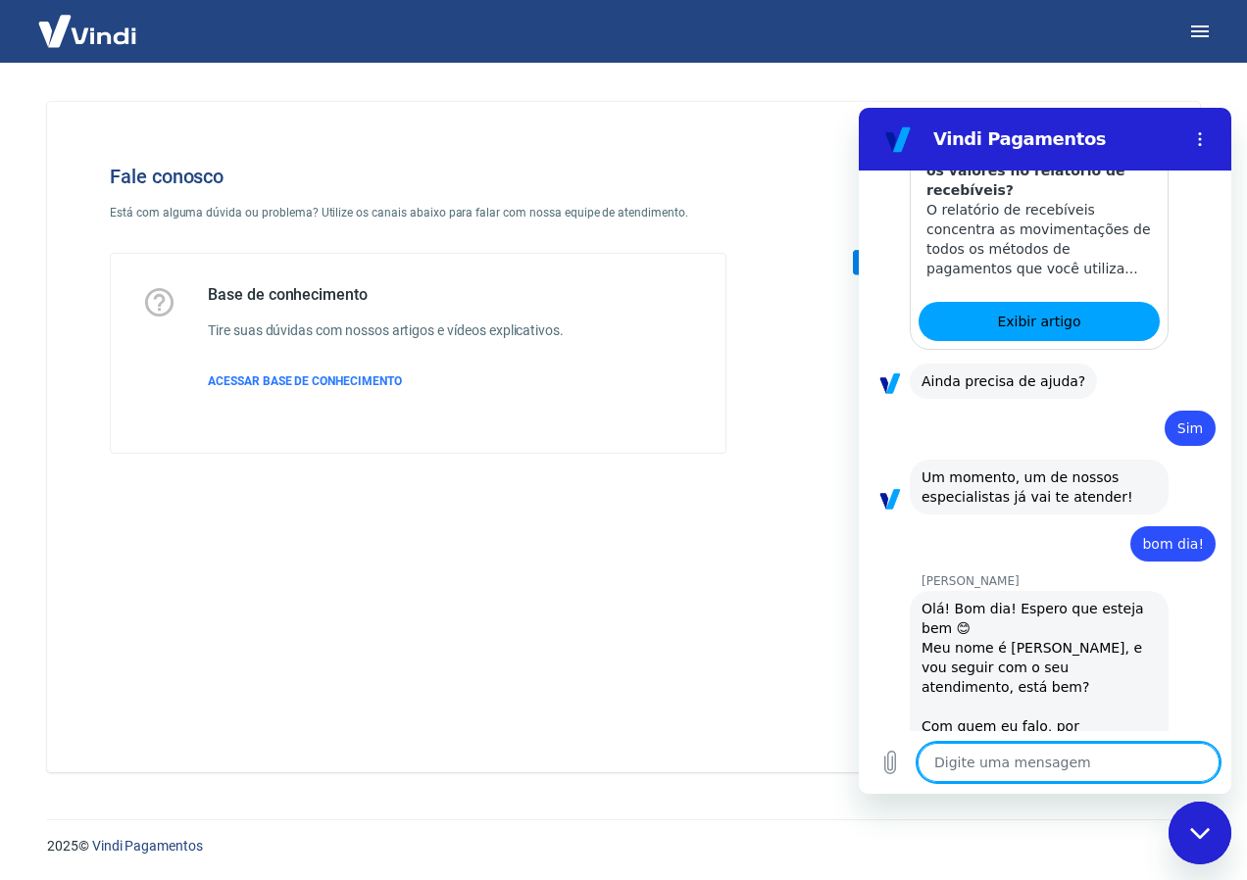
scroll to position [1921, 0]
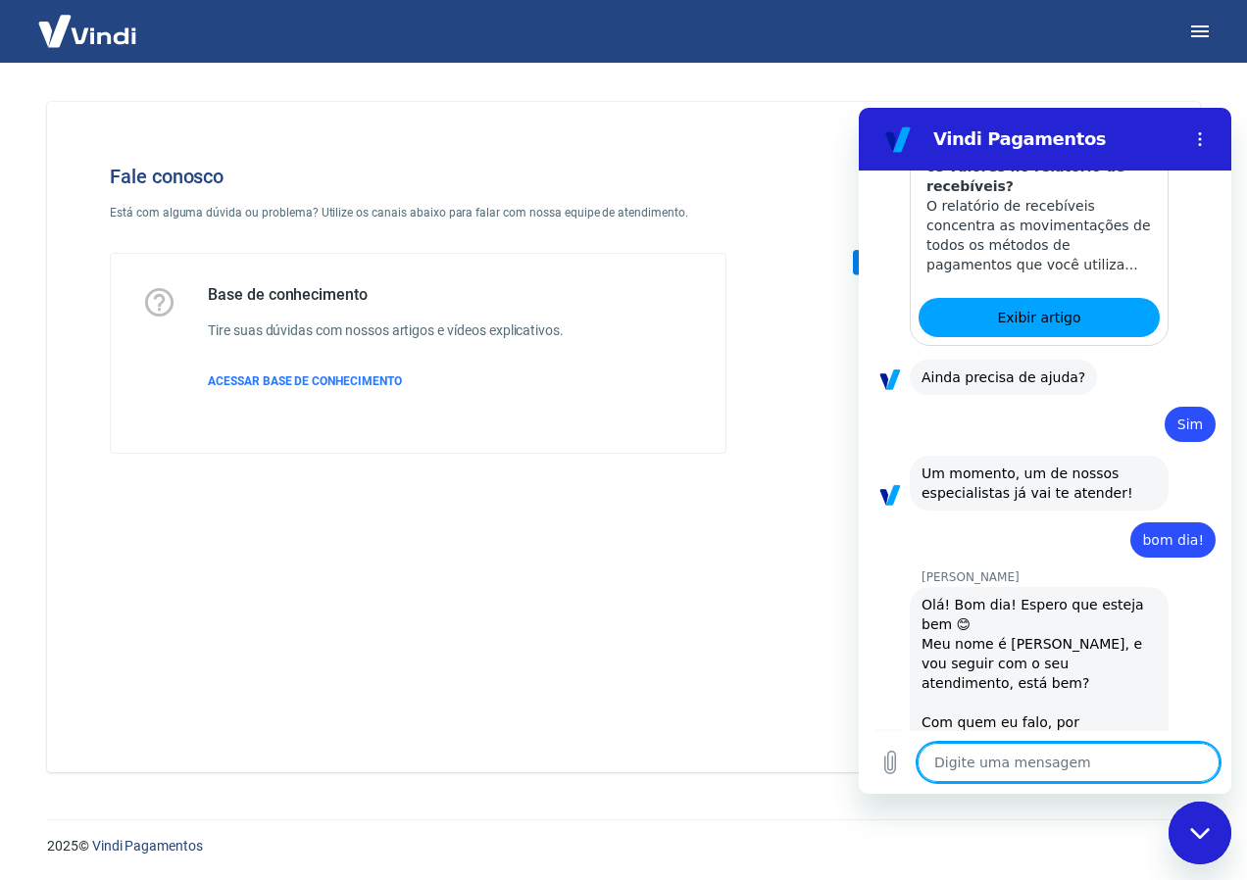
type textarea "B"
type textarea "x"
type textarea "Bo"
type textarea "x"
type textarea "Bom"
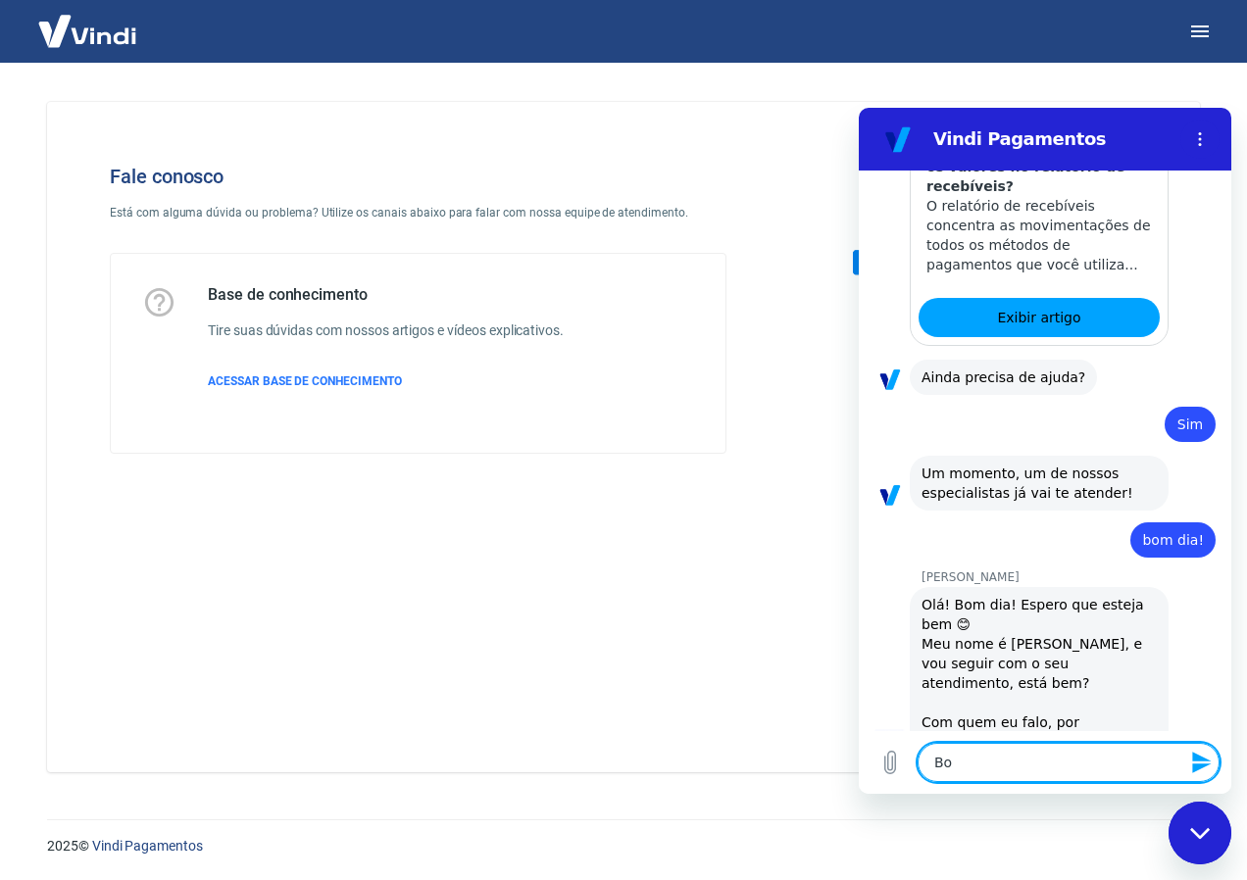
type textarea "x"
type textarea "Bom"
type textarea "x"
type textarea "Bom d"
type textarea "x"
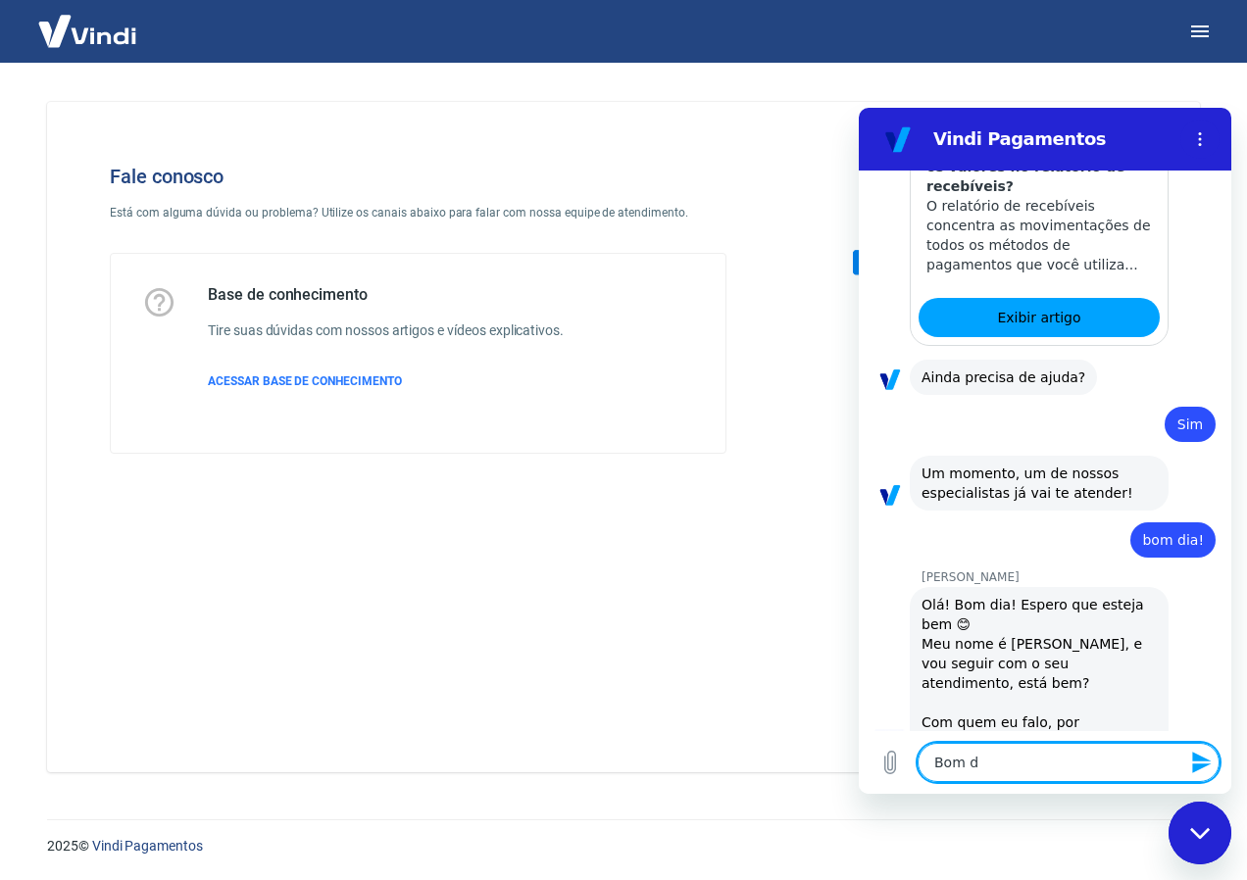
type textarea "Bom di"
type textarea "x"
type textarea "Bom dia"
type textarea "x"
type textarea "Bom dia"
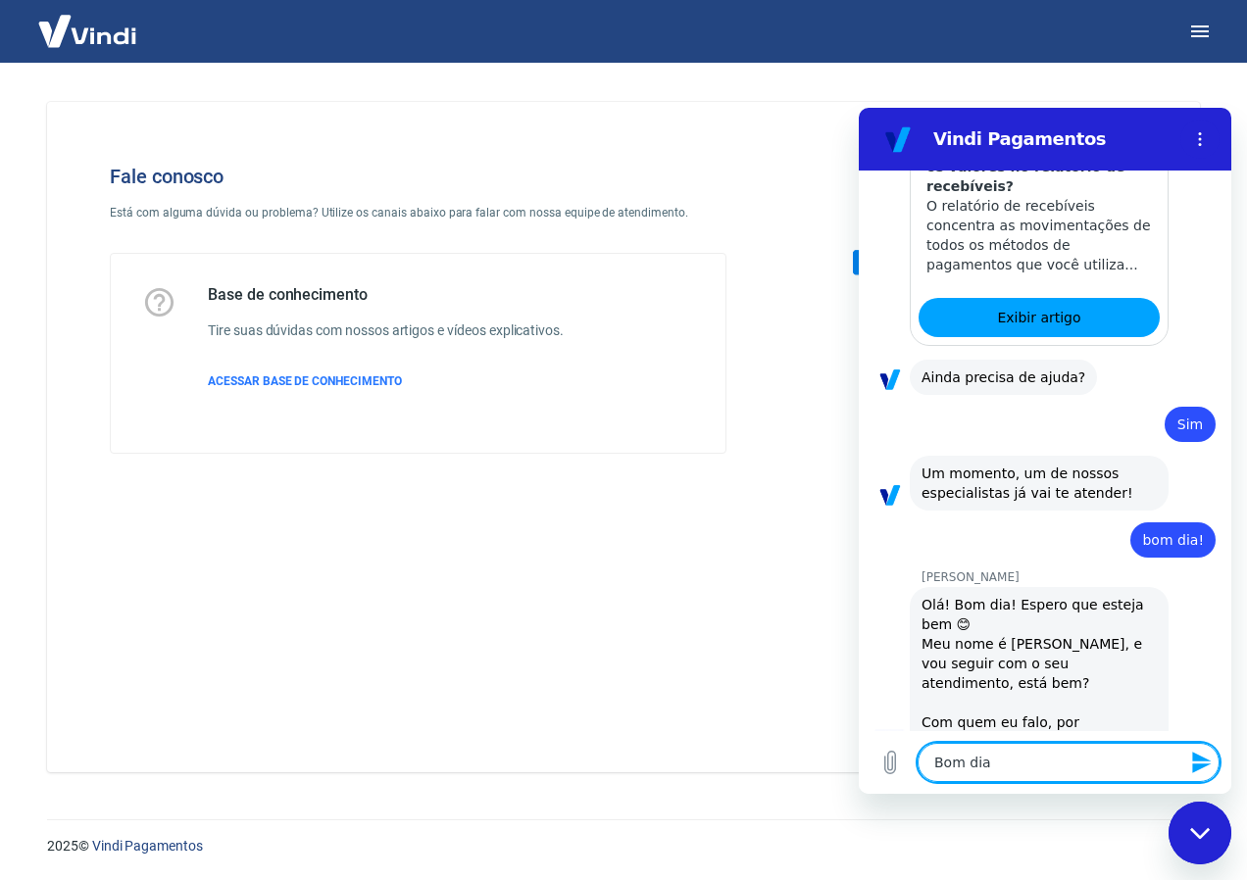
type textarea "x"
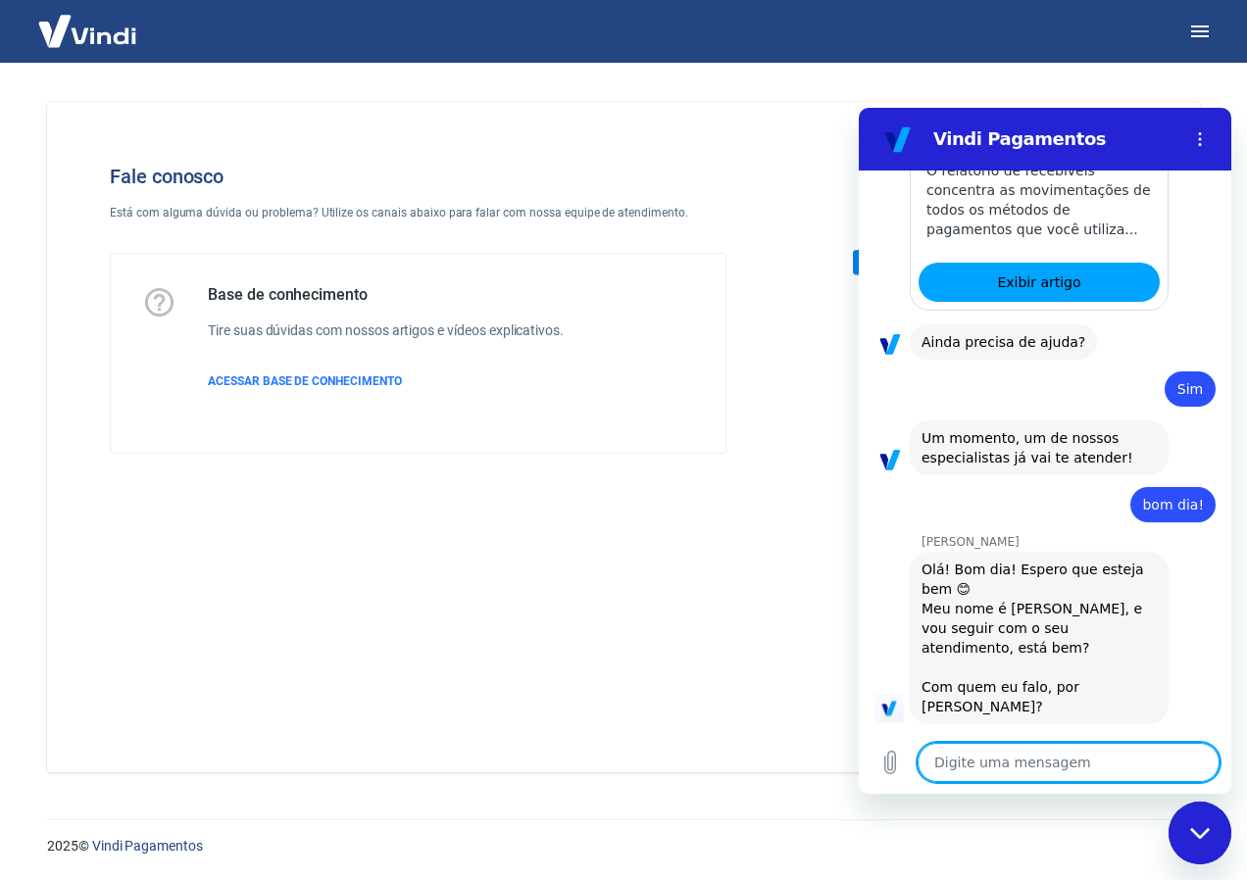
type textarea "x"
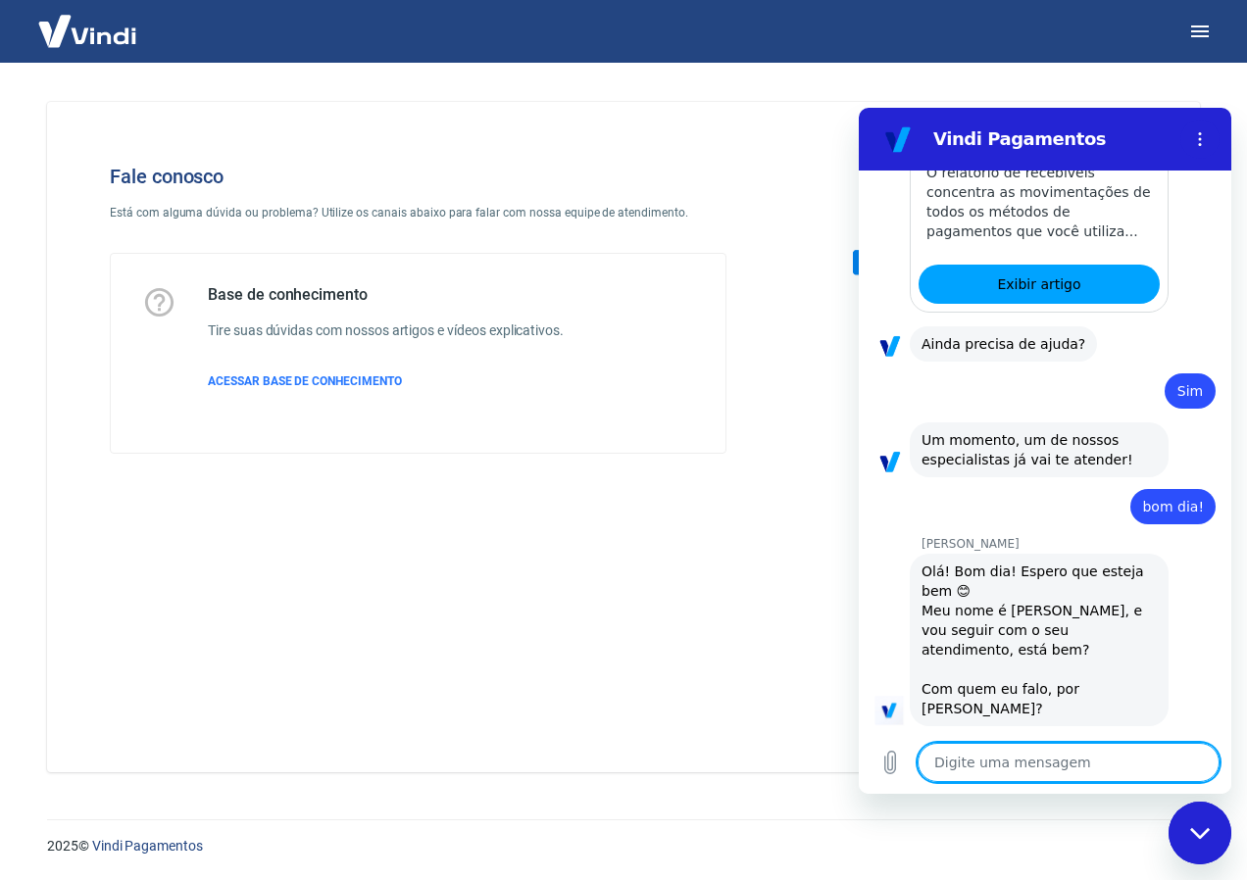
scroll to position [1958, 0]
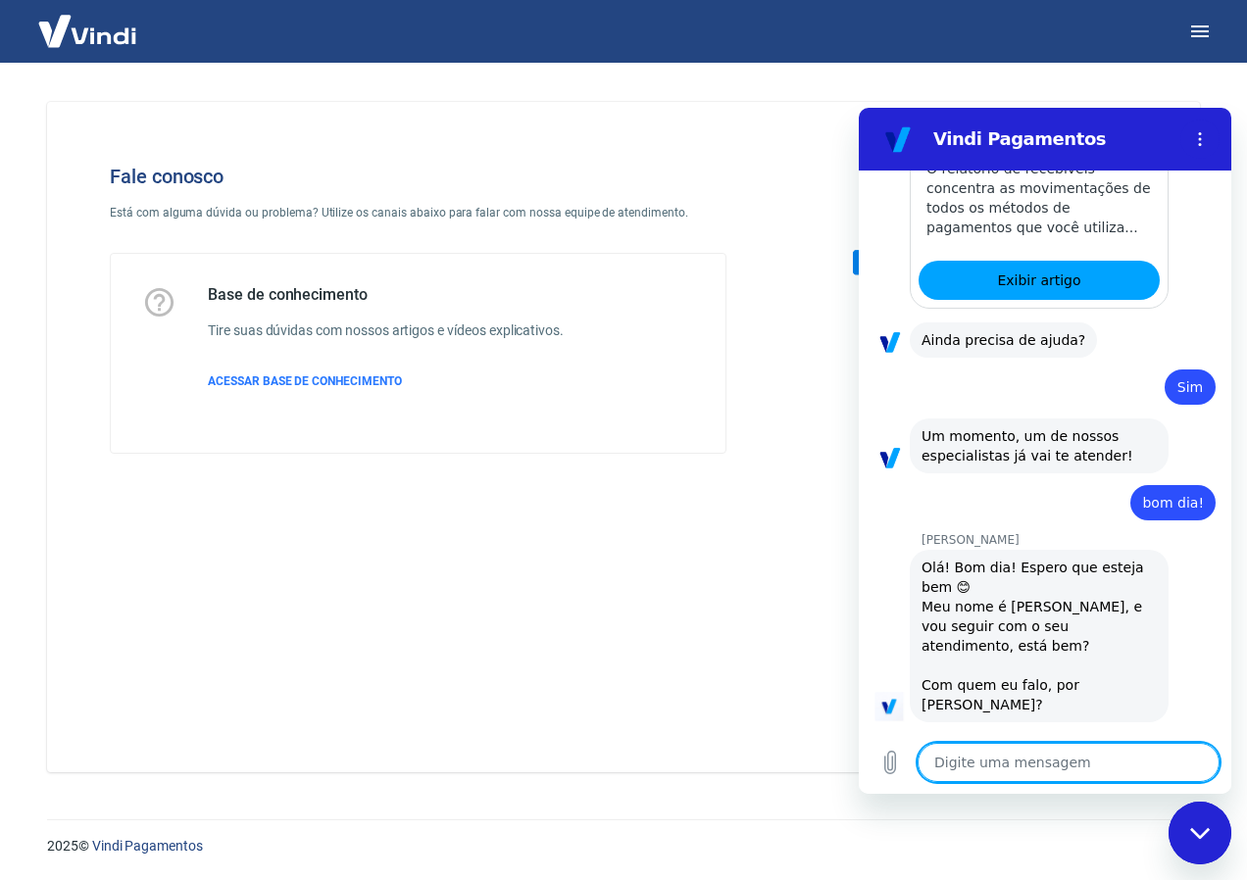
type textarea "E"
type textarea "x"
type textarea "Es"
type textarea "x"
type textarea "Est"
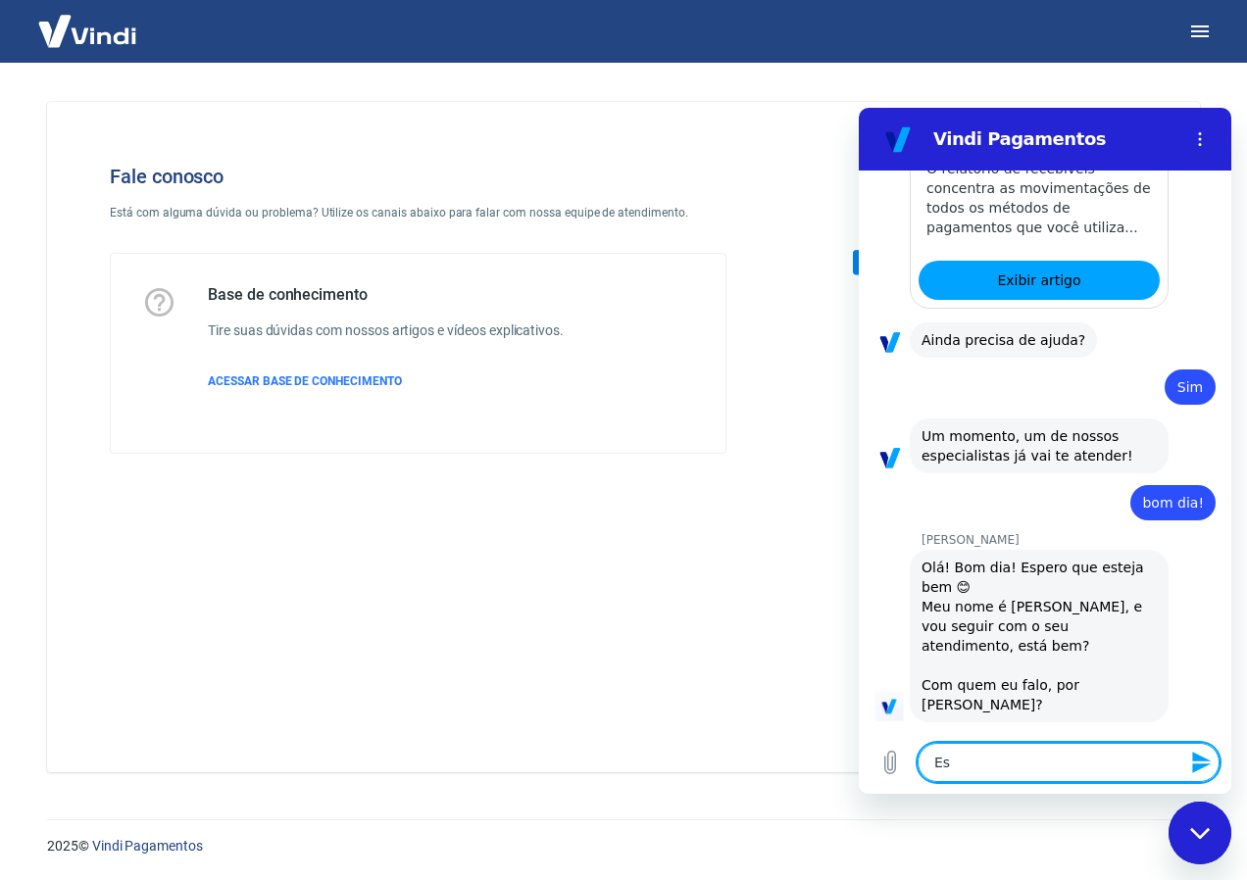
type textarea "x"
type textarea "Esto"
type textarea "x"
type textarea "Esto"
type textarea "x"
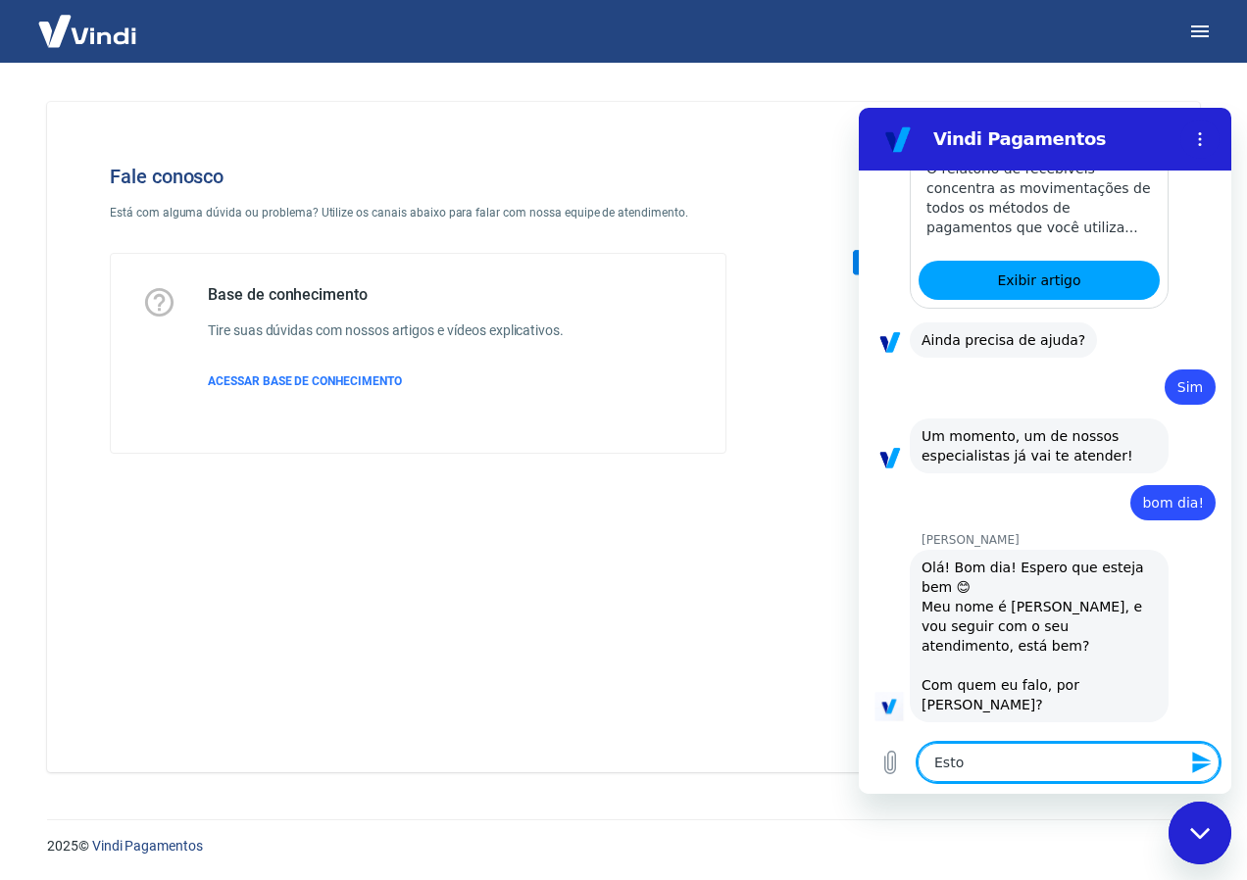
type textarea "Esto u"
type textarea "x"
type textarea "Esto ut"
type textarea "x"
type textarea "Esto ute"
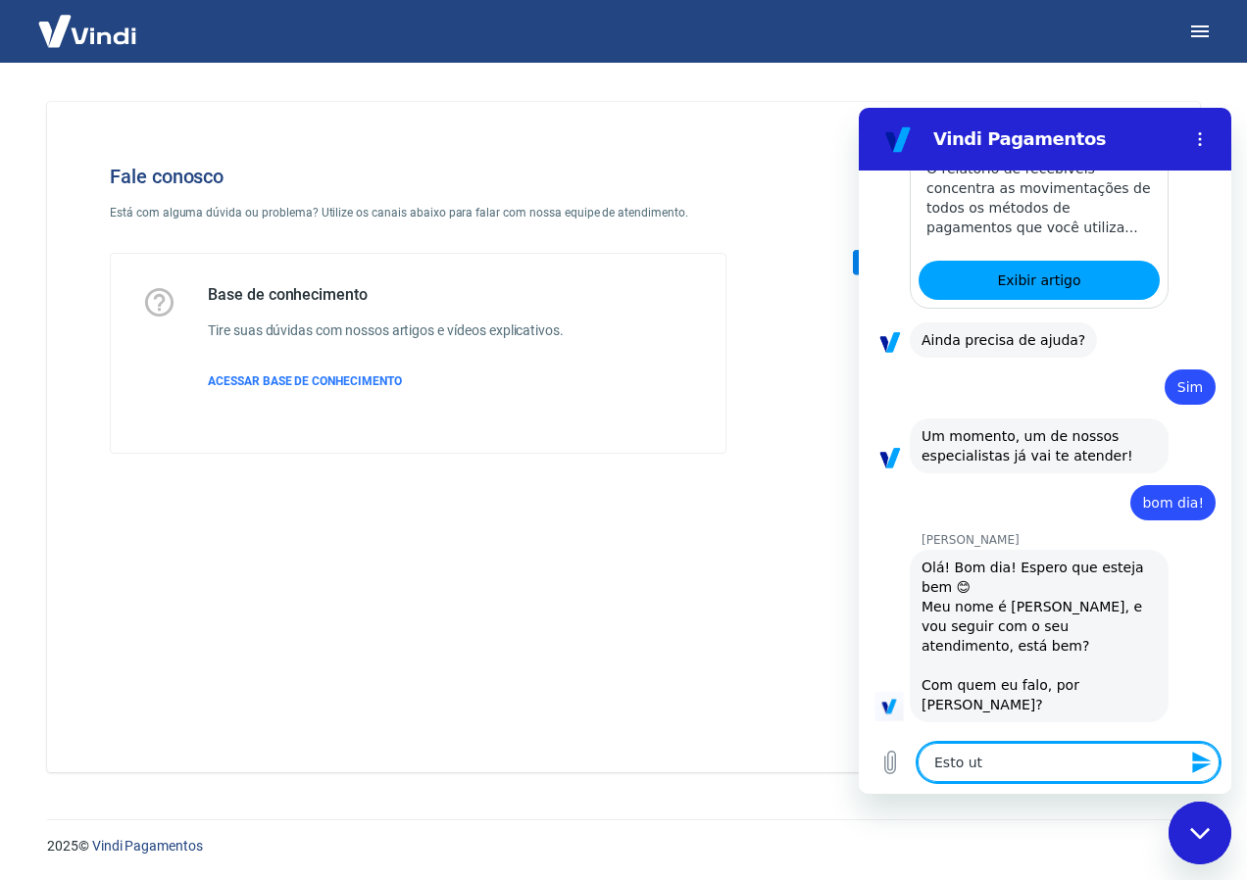
type textarea "x"
type textarea "Esto uten"
type textarea "x"
type textarea "Esto utent"
type textarea "x"
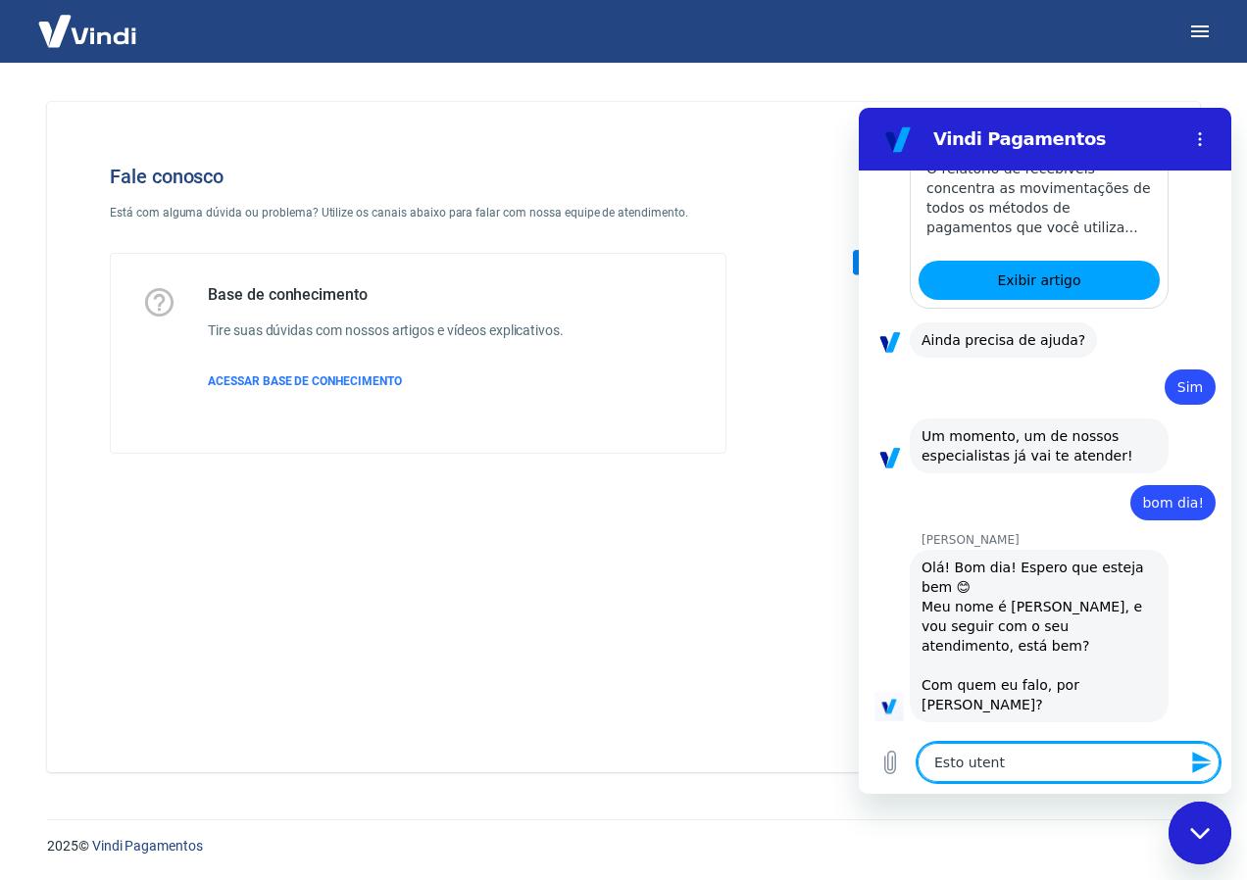
type textarea "Esto utenta"
type textarea "x"
type textarea "Esto utentan"
type textarea "x"
type textarea "Esto utentand"
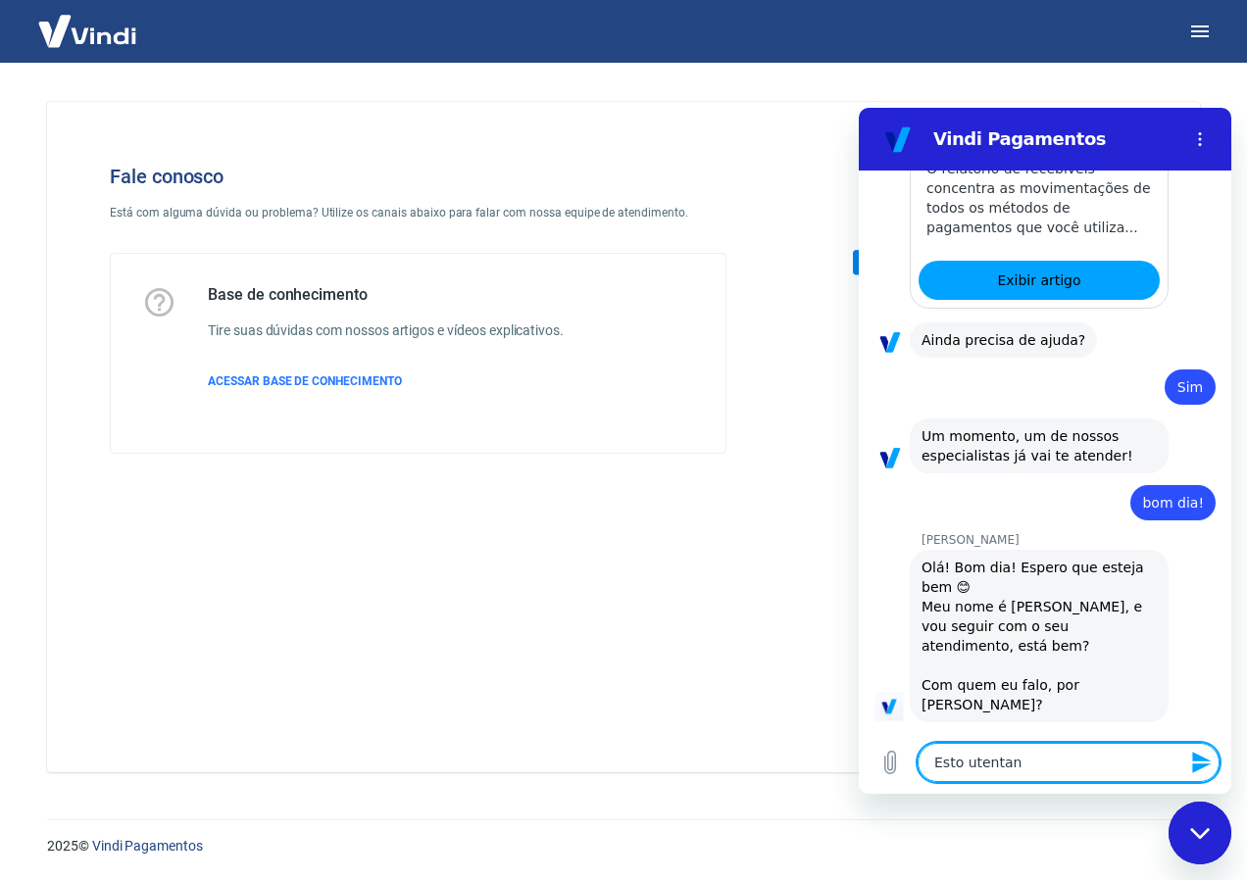
type textarea "x"
type textarea "Esto utentando"
type textarea "x"
type textarea "Esto utentando"
type textarea "x"
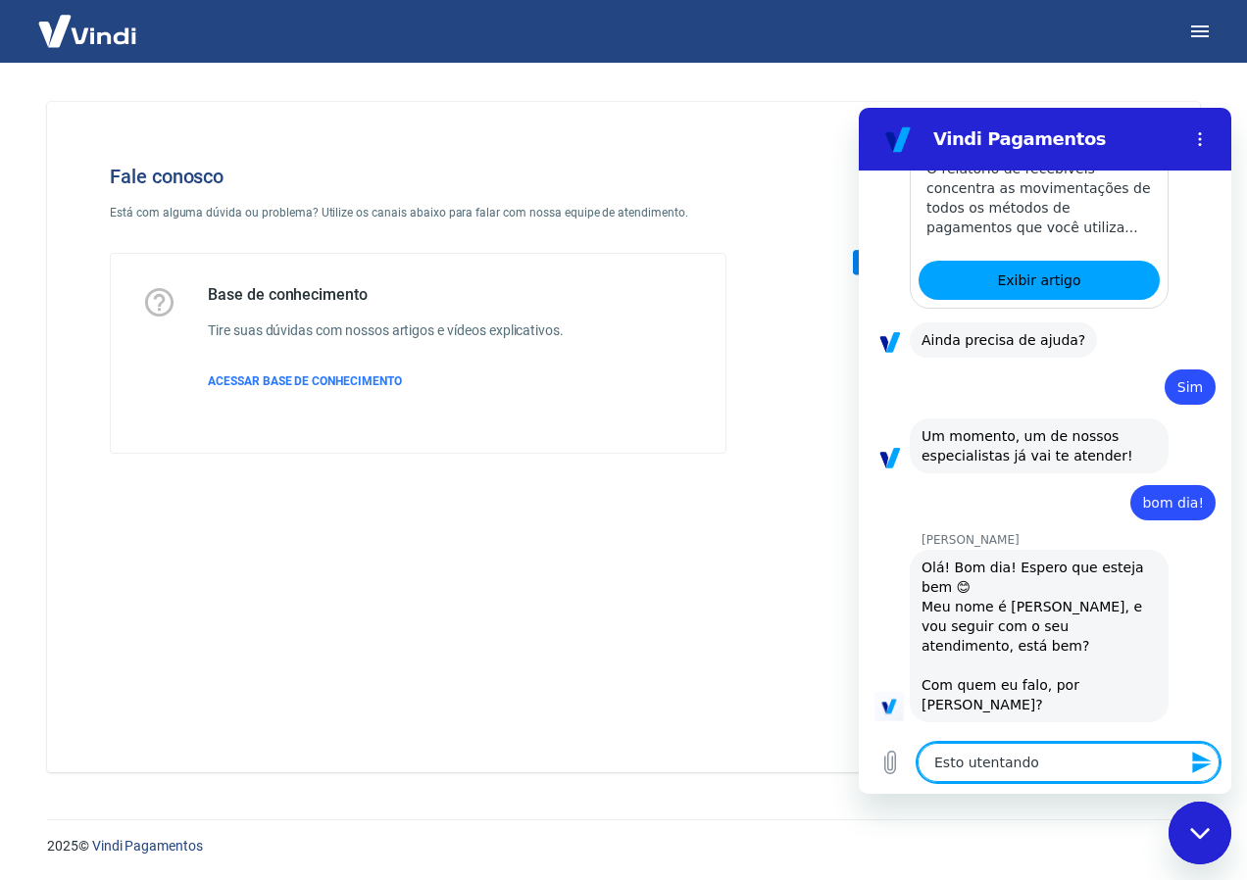
type textarea "Esto utentando"
type textarea "x"
type textarea "Esto utentando s"
type textarea "x"
type textarea "Esto utentando sa"
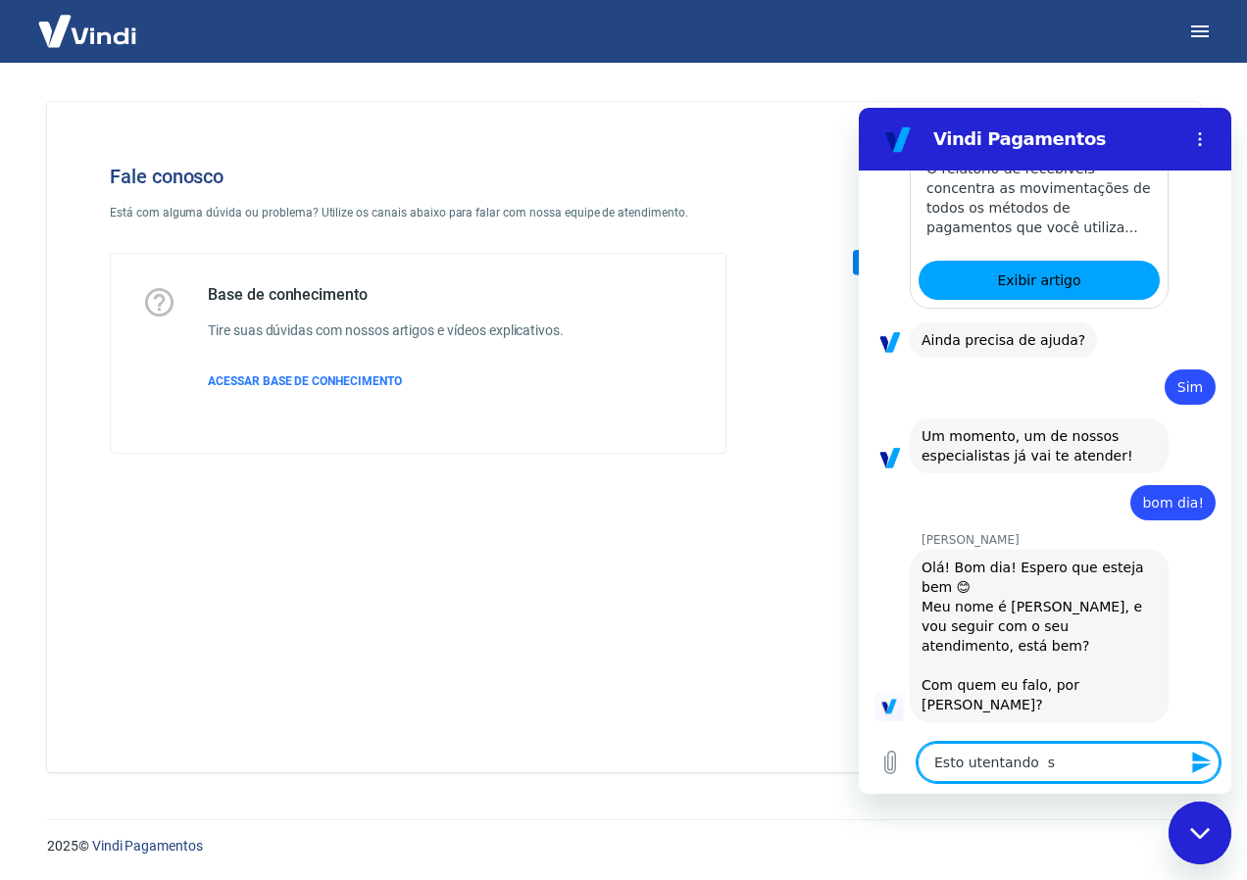
type textarea "x"
type textarea "Esto utentando sac"
type textarea "x"
type textarea "Esto utentando saca"
type textarea "x"
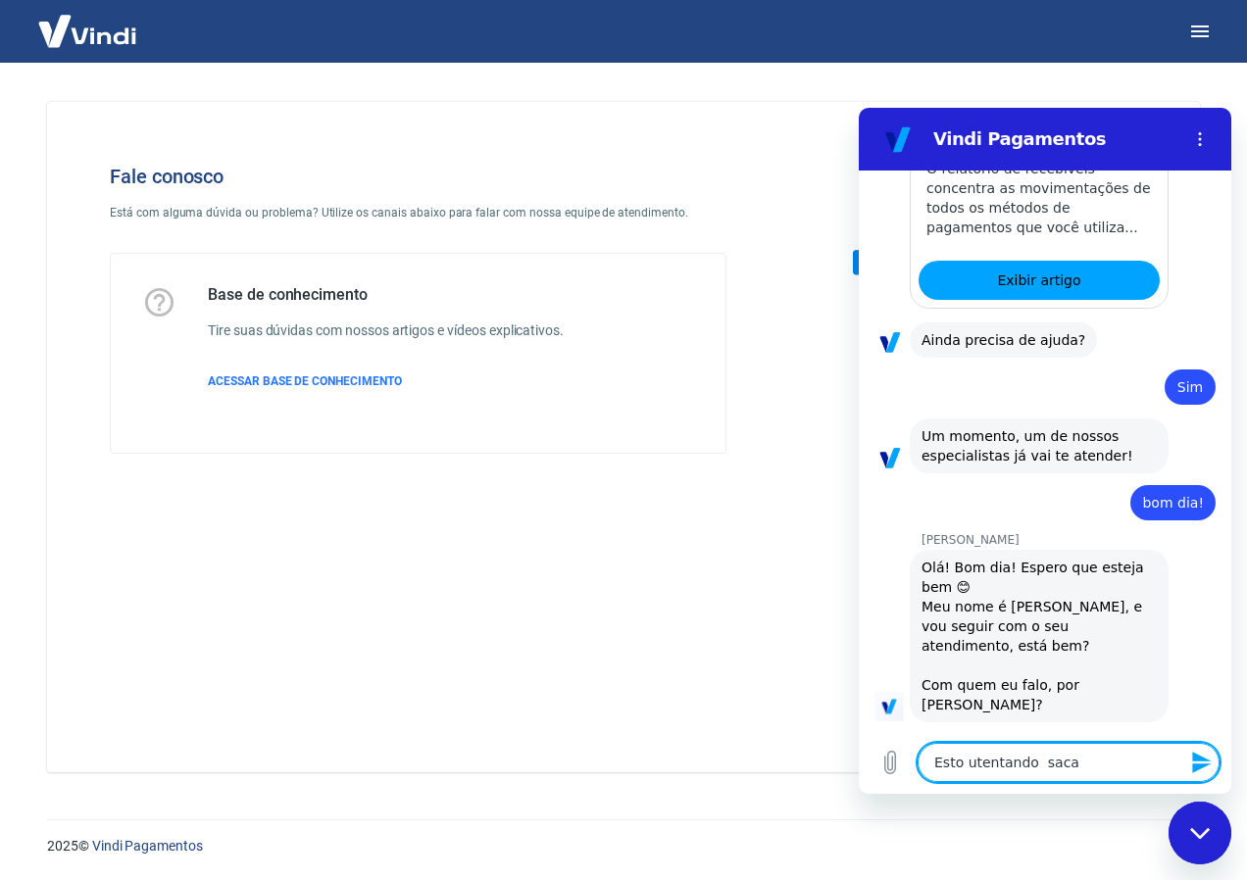
type textarea "Esto utentando sacar"
type textarea "x"
type textarea "Esto utentando sacar"
type textarea "x"
type textarea "Esto utentando sacar u"
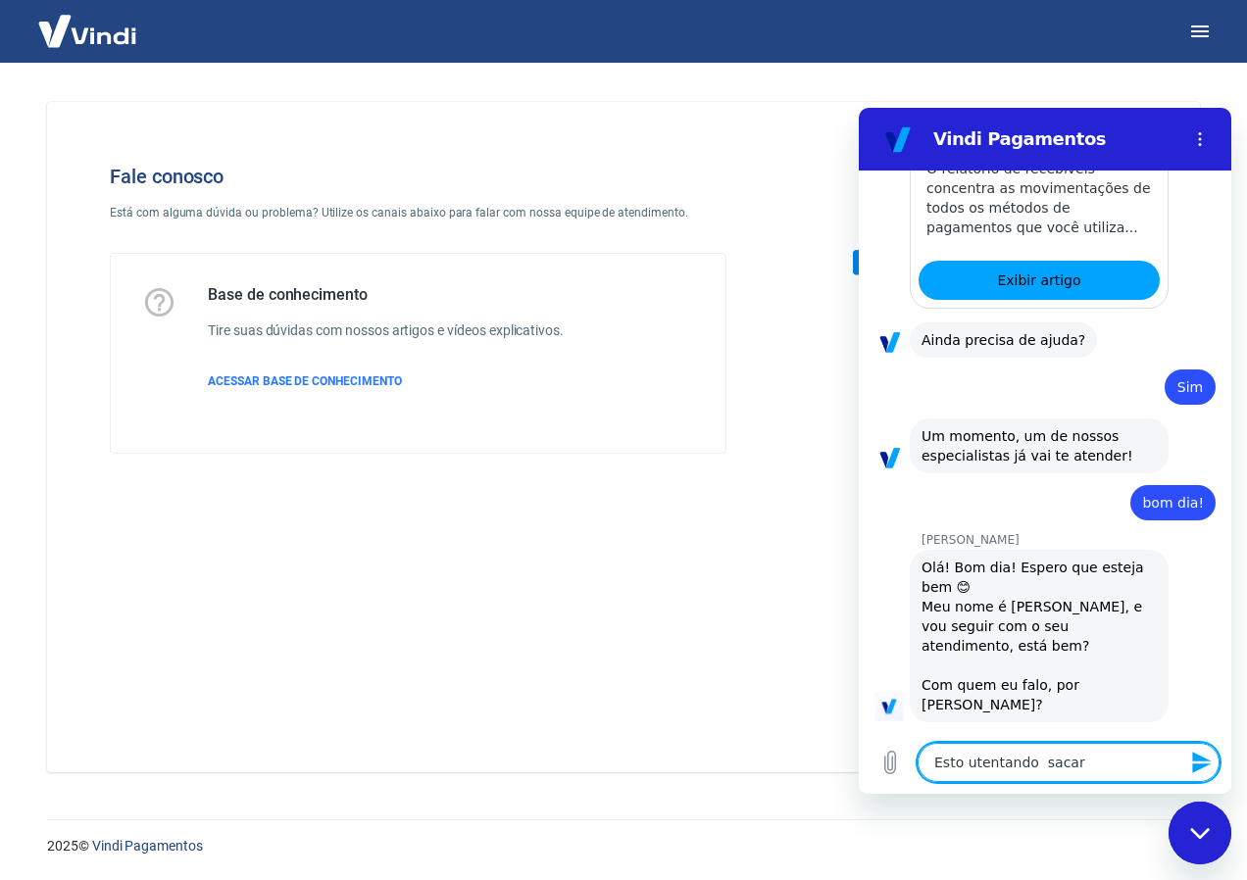
type textarea "x"
type textarea "Esto utentando sacar um"
type textarea "x"
type textarea "Esto utentando sacar um"
type textarea "x"
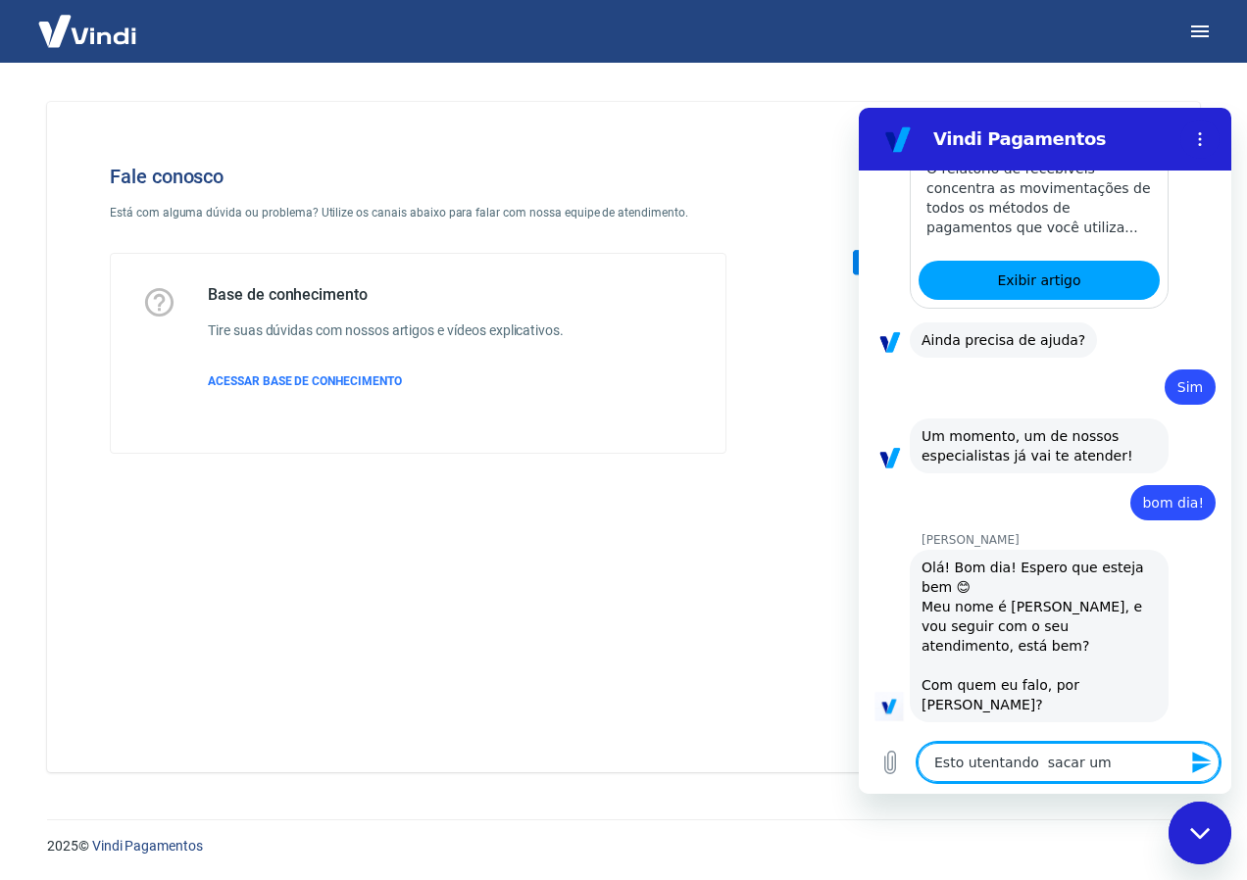
type textarea "Esto utentando sacar um v"
type textarea "x"
type textarea "Esto utentando sacar um va"
type textarea "x"
type textarea "Esto utentando sacar um val"
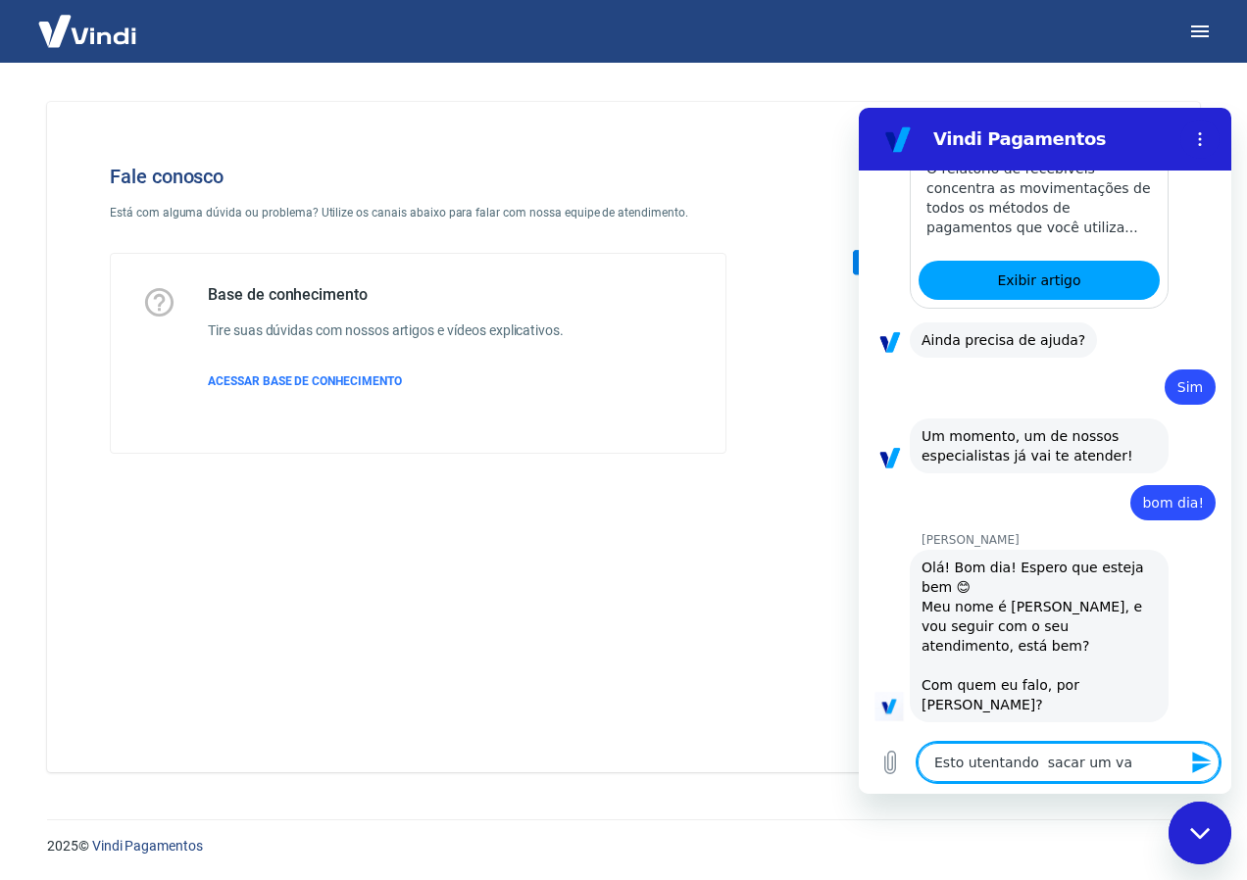
type textarea "x"
type textarea "Esto utentando sacar um valo"
type textarea "x"
type textarea "Esto utentando sacar um valor"
type textarea "x"
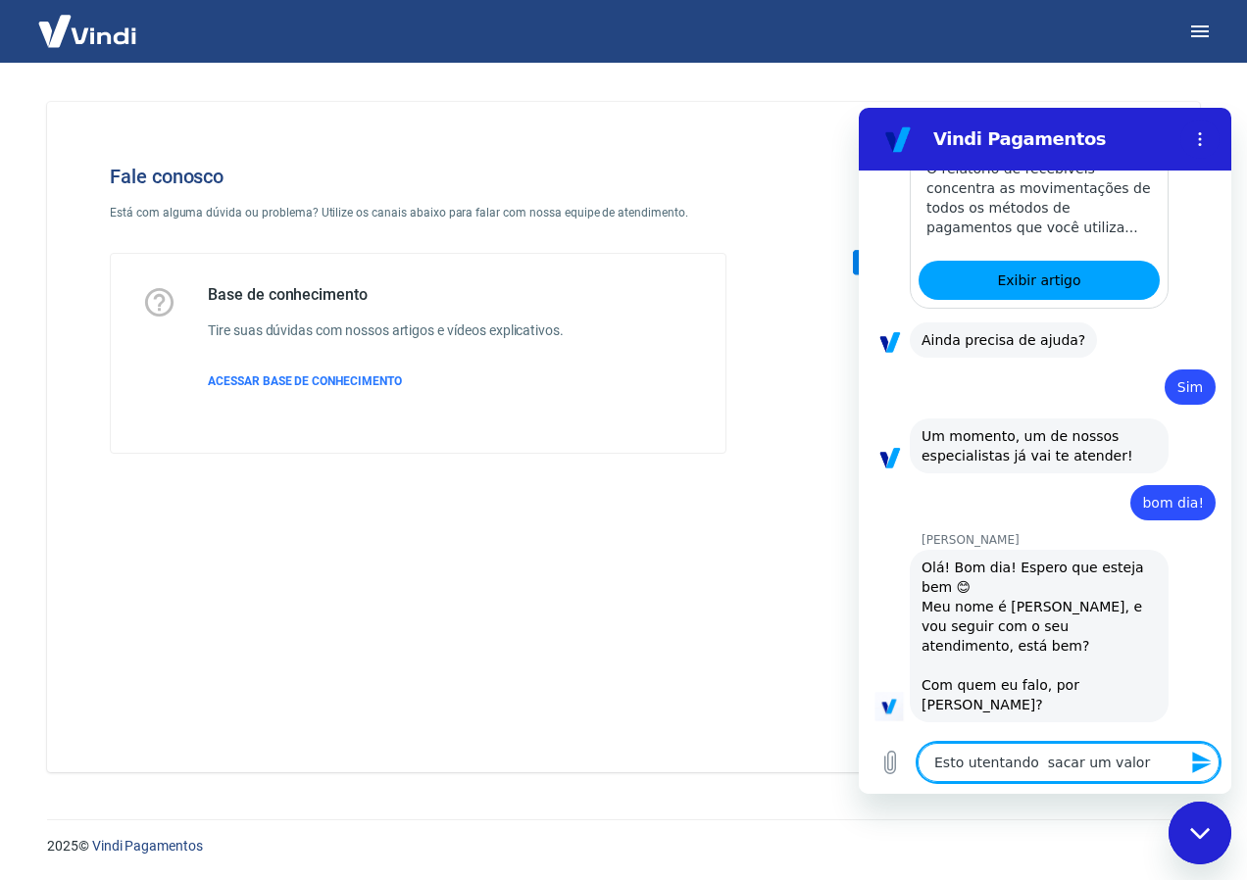
type textarea "Esto utentando sacar um valor"
type textarea "x"
type textarea "Esto utentando sacar um valor p"
type textarea "x"
type textarea "Esto utentando sacar um valor po"
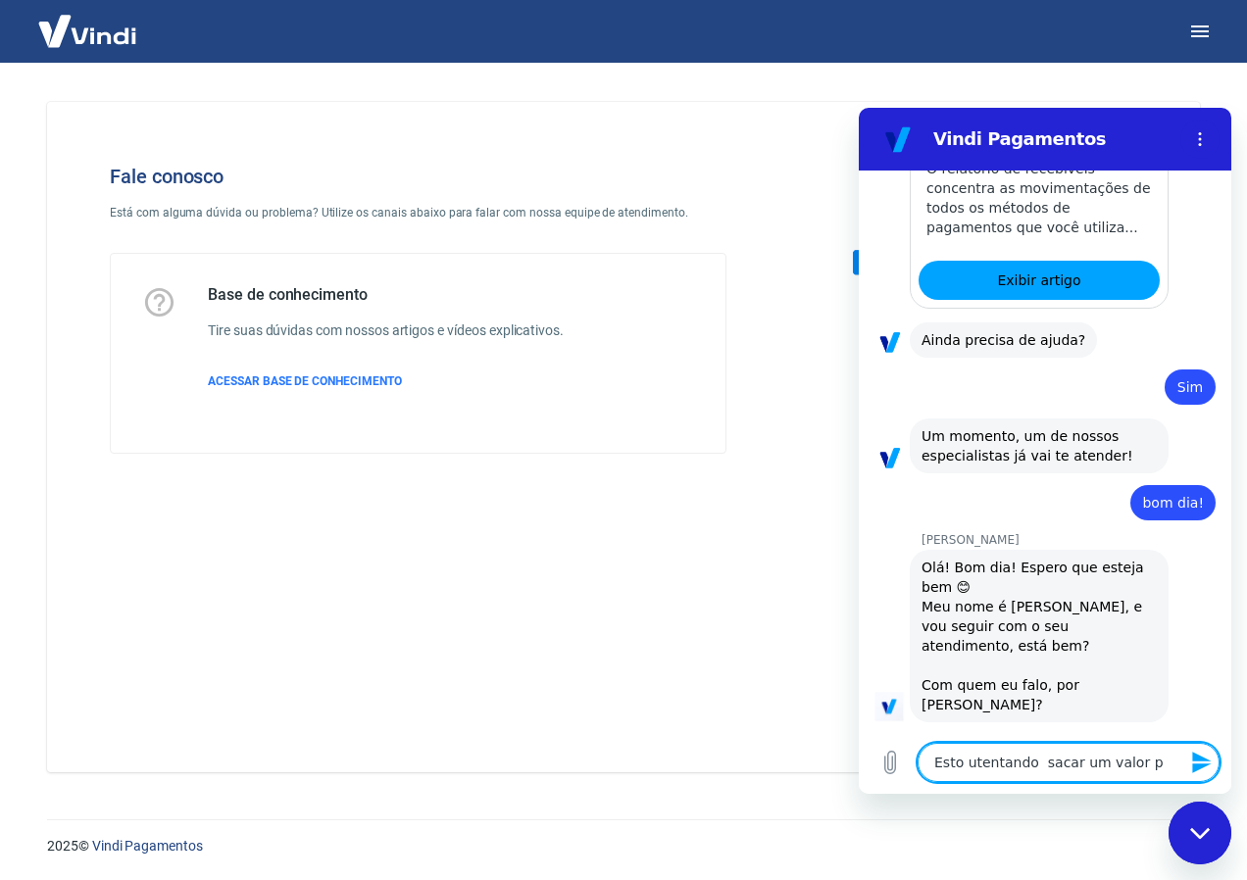
type textarea "x"
type textarea "Esto utentando sacar um valor por"
type textarea "x"
type textarea "Esto utentando sacar um valor pore"
type textarea "x"
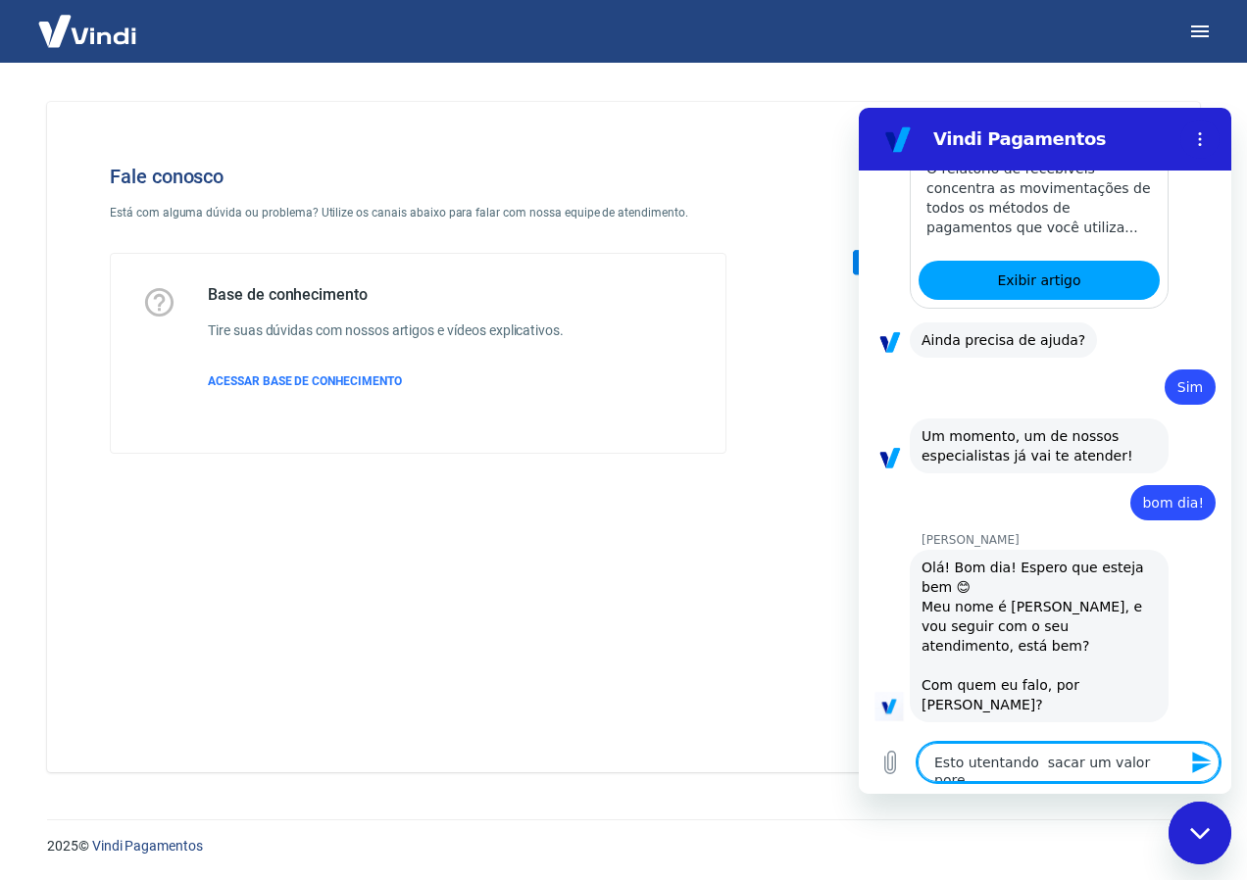
type textarea "Esto utentando sacar um valor porem"
type textarea "x"
type textarea "Esto utentando sacar um valor porem"
type textarea "x"
type textarea "Esto utentando sacar um valor porem a"
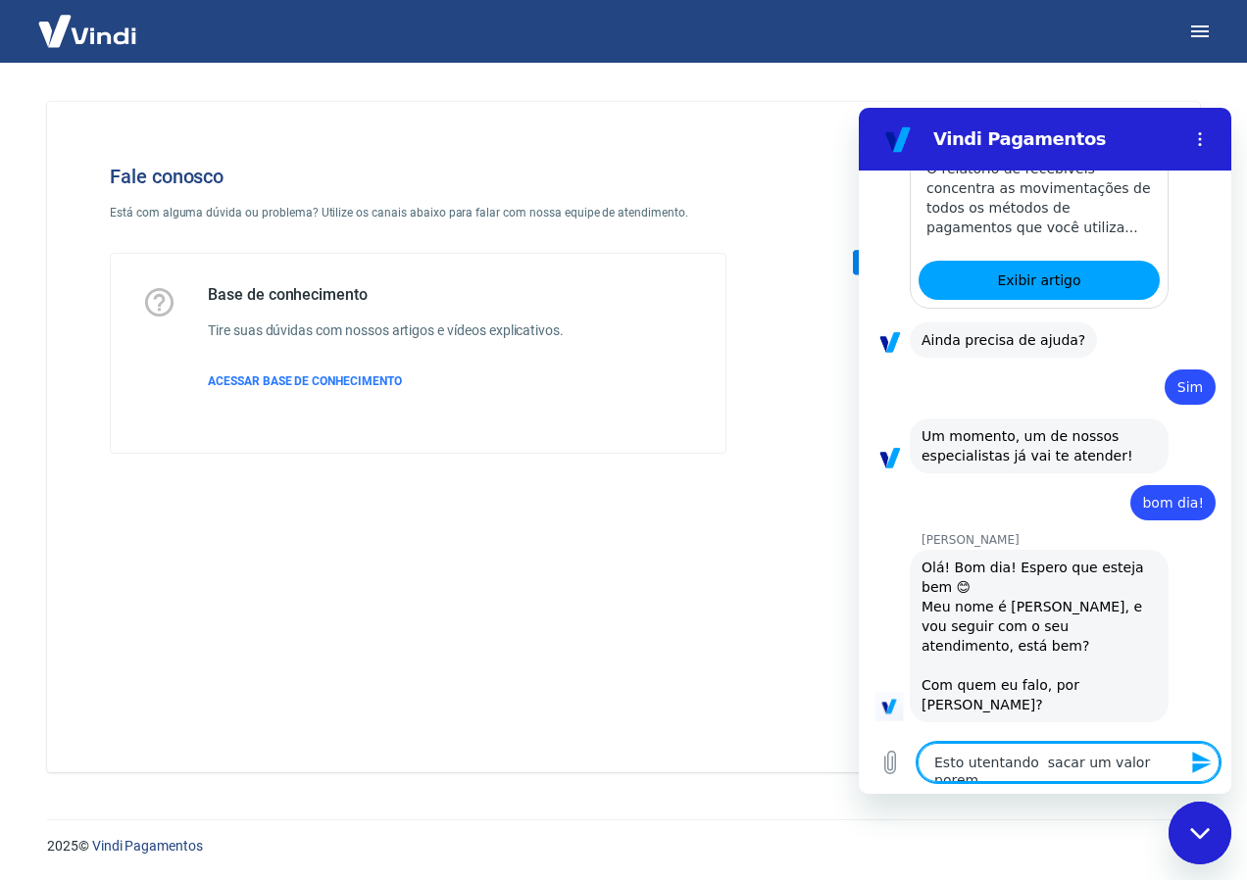
type textarea "x"
type textarea "Esto utentando sacar um valor porem ap"
type textarea "x"
type textarea "Esto utentando sacar um valor porem apa"
type textarea "x"
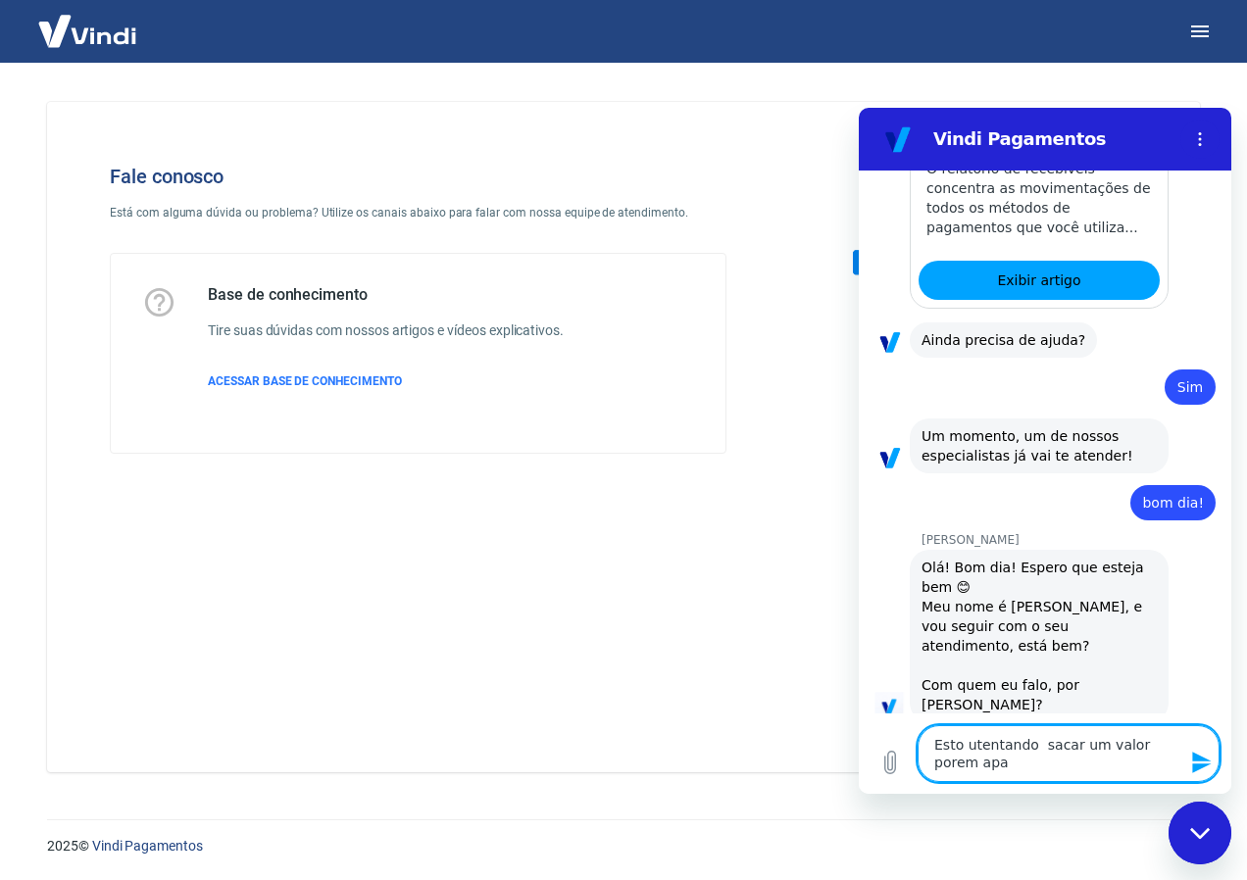
type textarea "Esto utentando sacar um valor porem apar"
type textarea "x"
type textarea "Esto utentando sacar um valor porem apare"
type textarea "x"
type textarea "Esto utentando sacar um valor porem aparec"
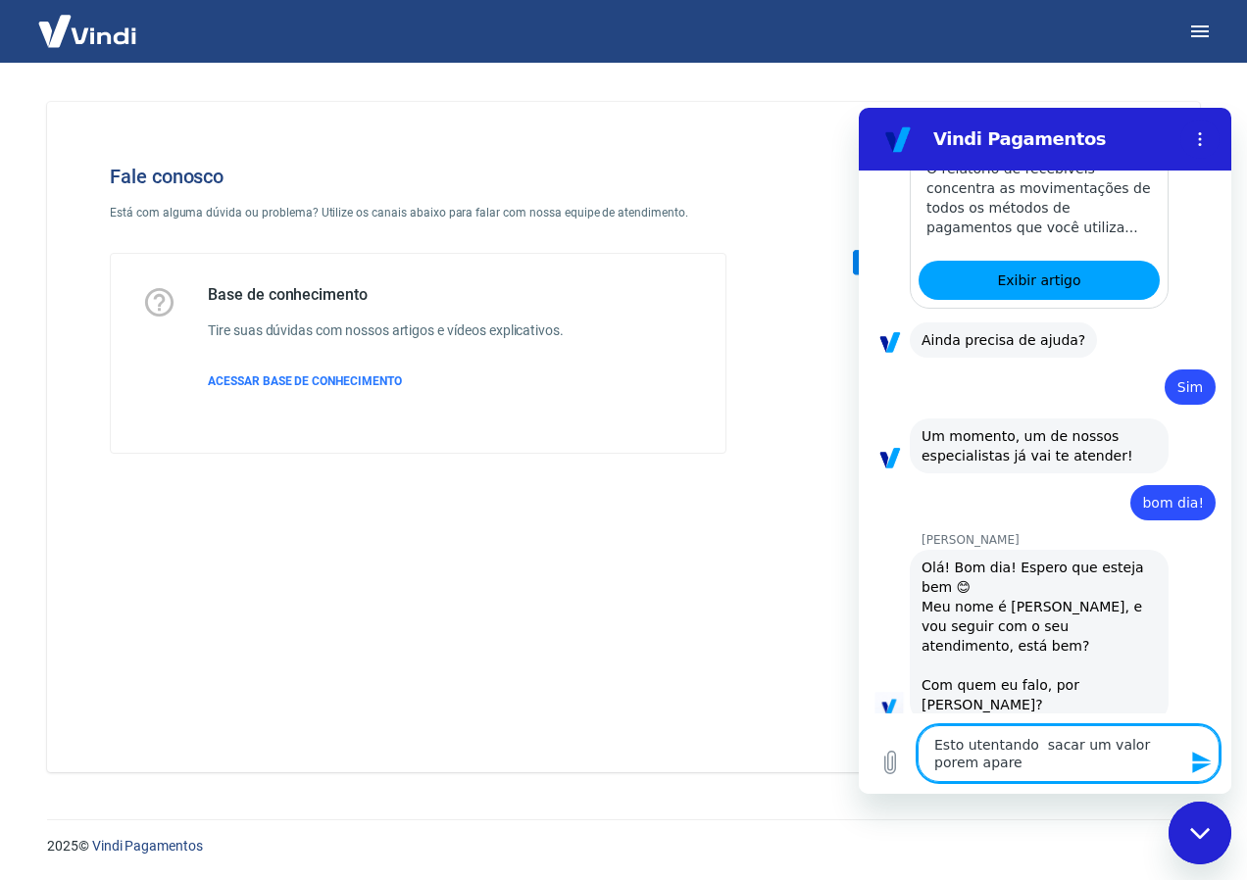
type textarea "x"
type textarea "Esto utentando sacar um valor porem aparece"
type textarea "x"
type textarea "Esto utentando sacar um valor porem apareceu"
type textarea "x"
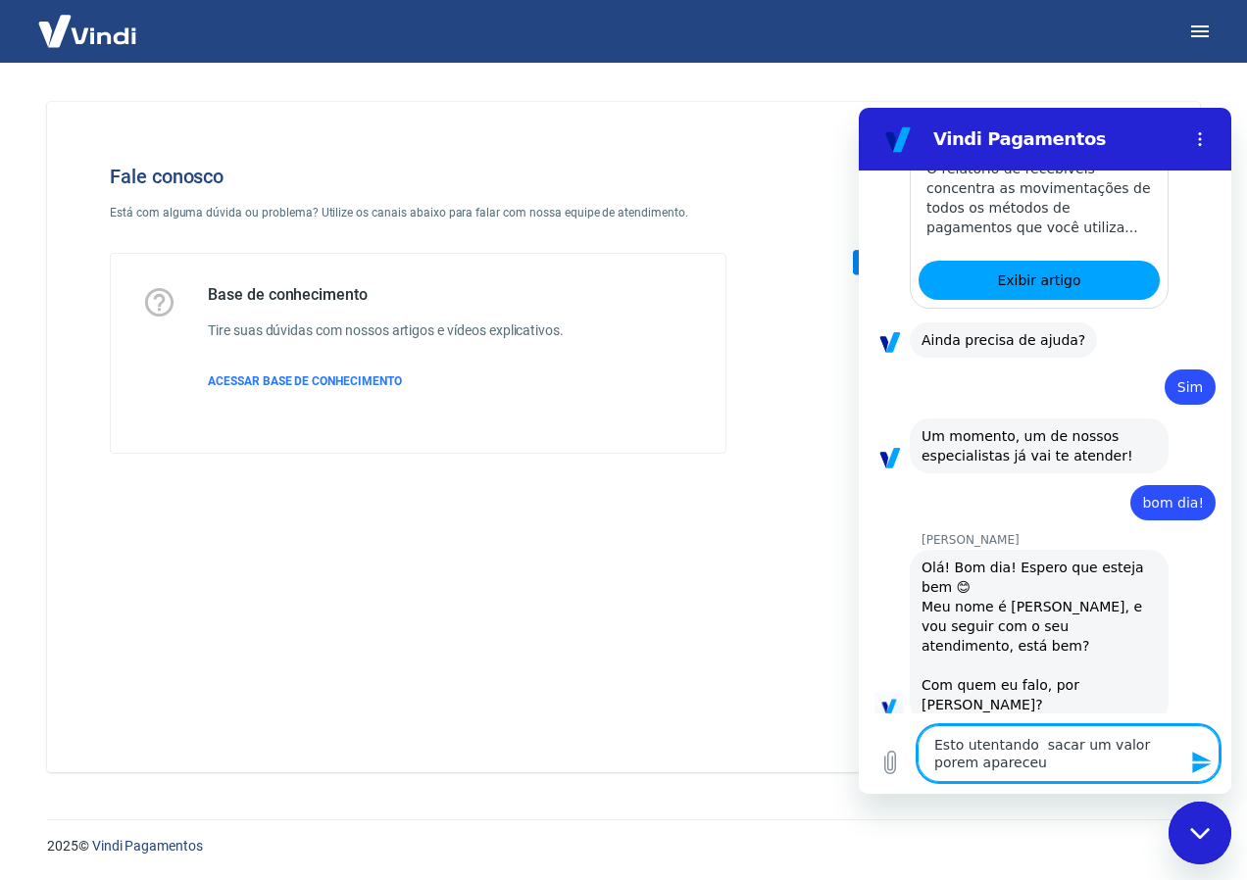
type textarea "Esto utentando sacar um valor porem apareceu"
type textarea "x"
type textarea "Esto utentando sacar um valor porem apareceu a"
type textarea "x"
type textarea "Esto utentando sacar um valor porem apareceu a"
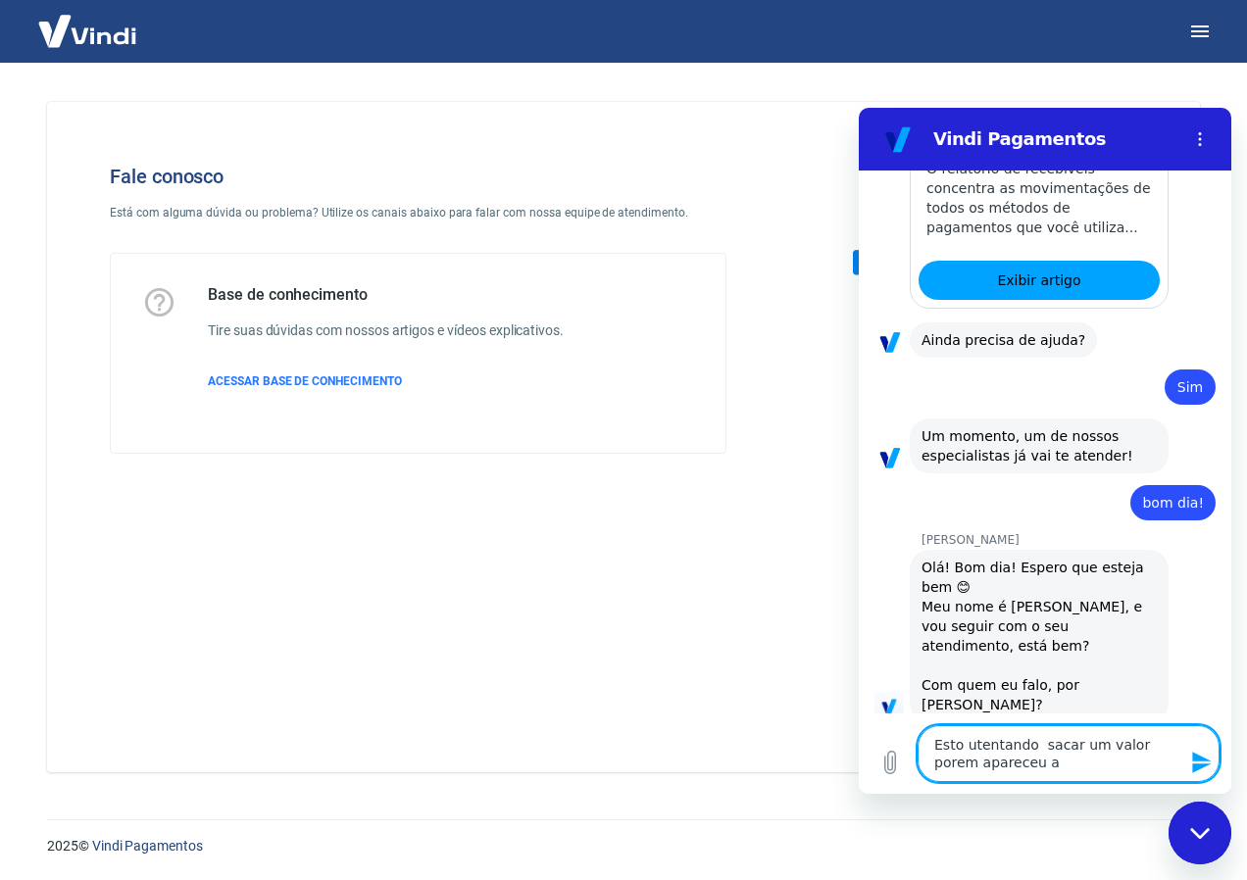
type textarea "x"
type textarea "Esto utentando sacar um valor porem apareceu a s"
type textarea "x"
type textarea "Esto utentando sacar um valor porem apareceu a se"
type textarea "x"
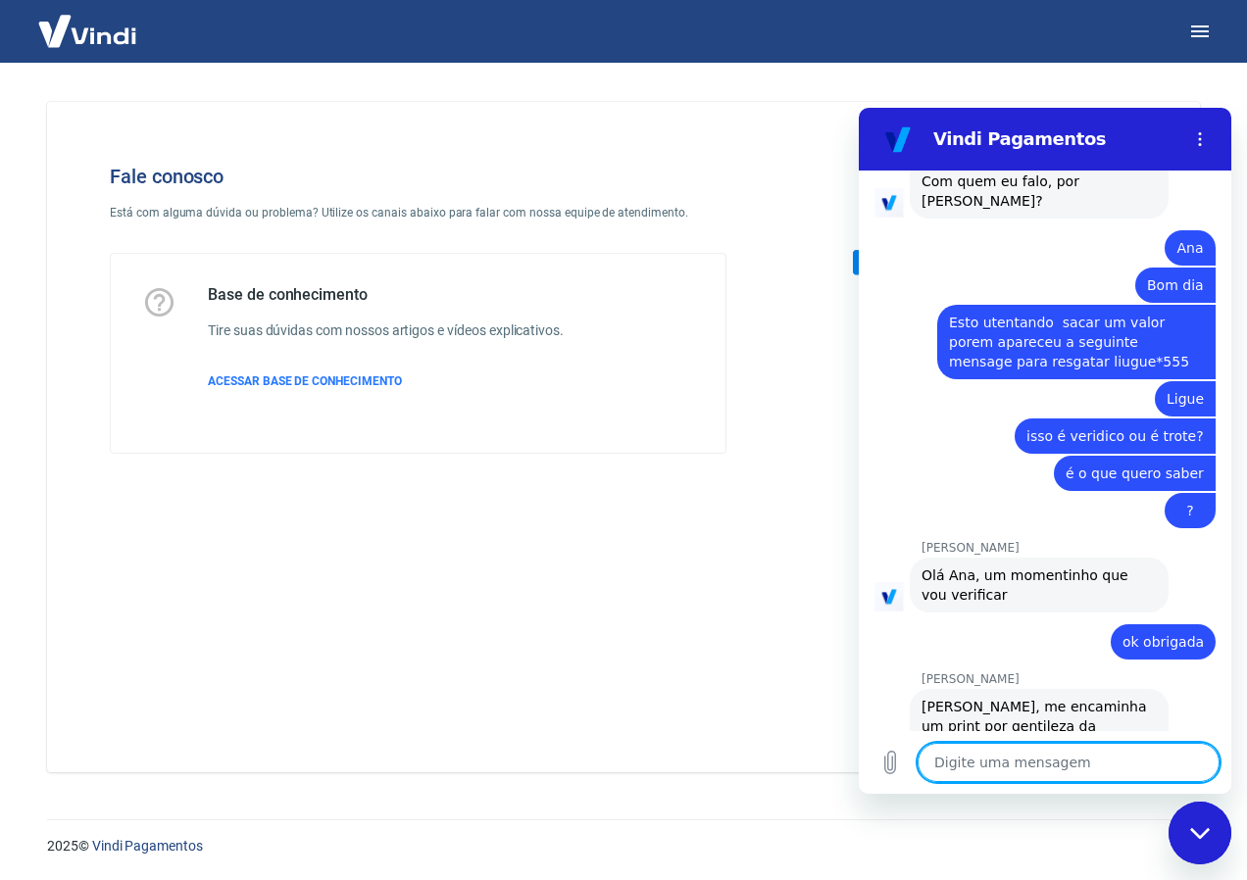
scroll to position [2466, 0]
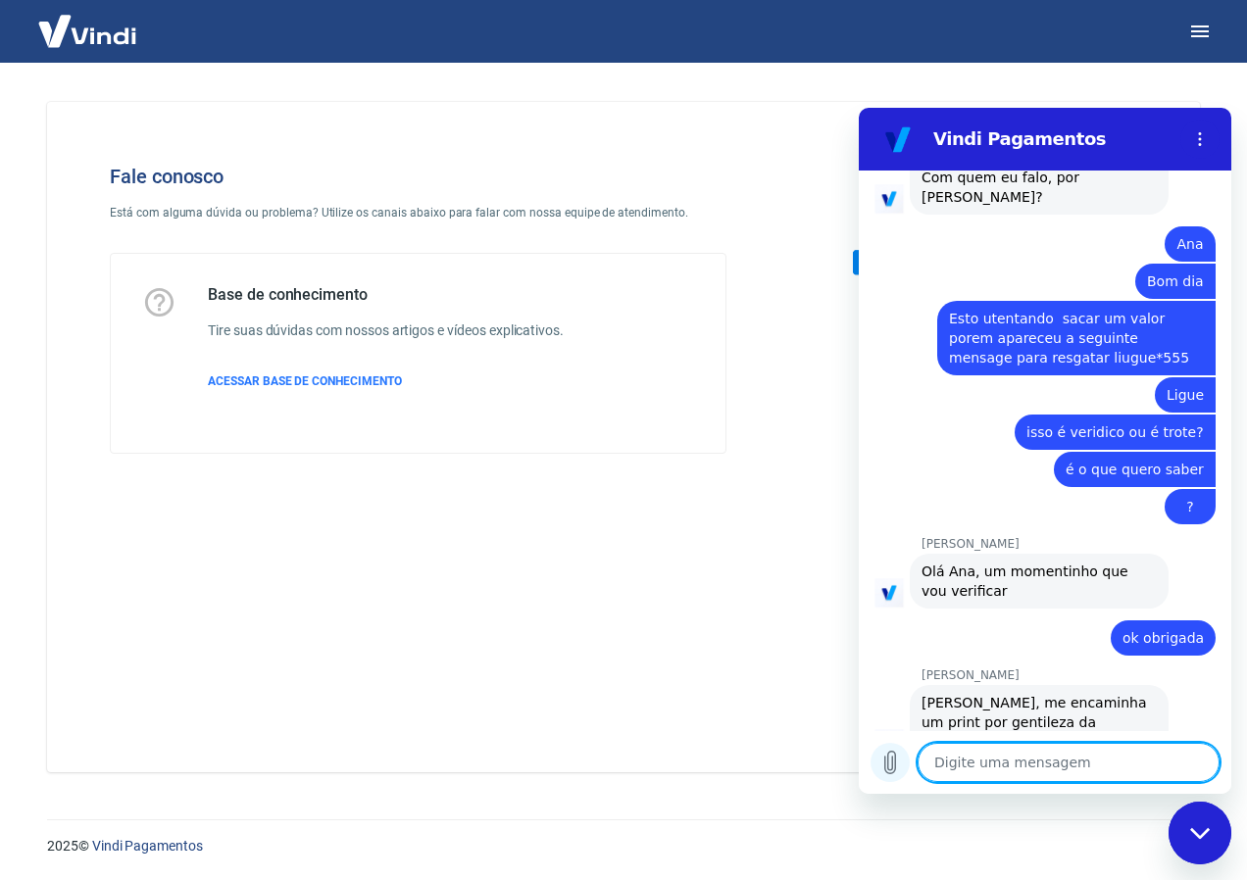
click at [897, 771] on icon "Carregar arquivo" at bounding box center [890, 763] width 24 height 24
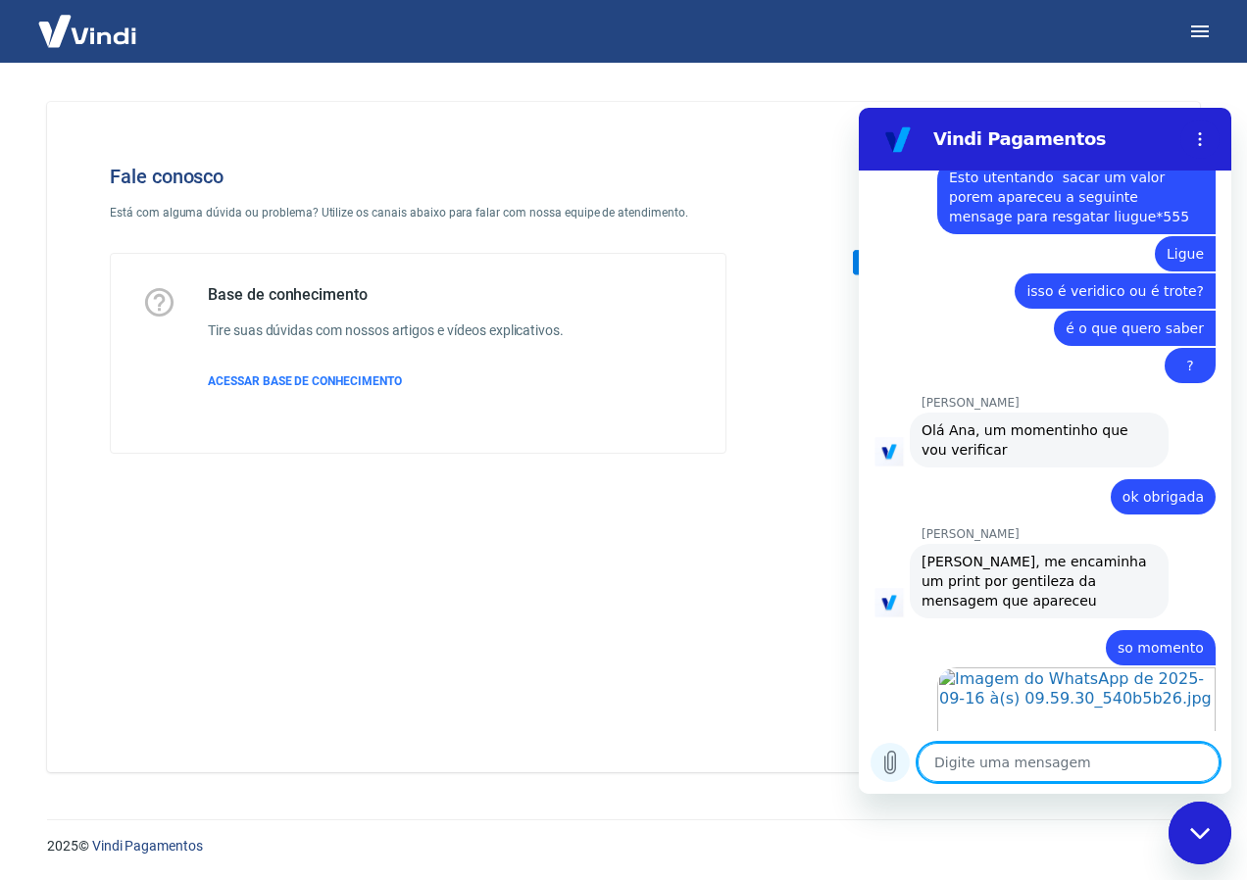
scroll to position [2611, 0]
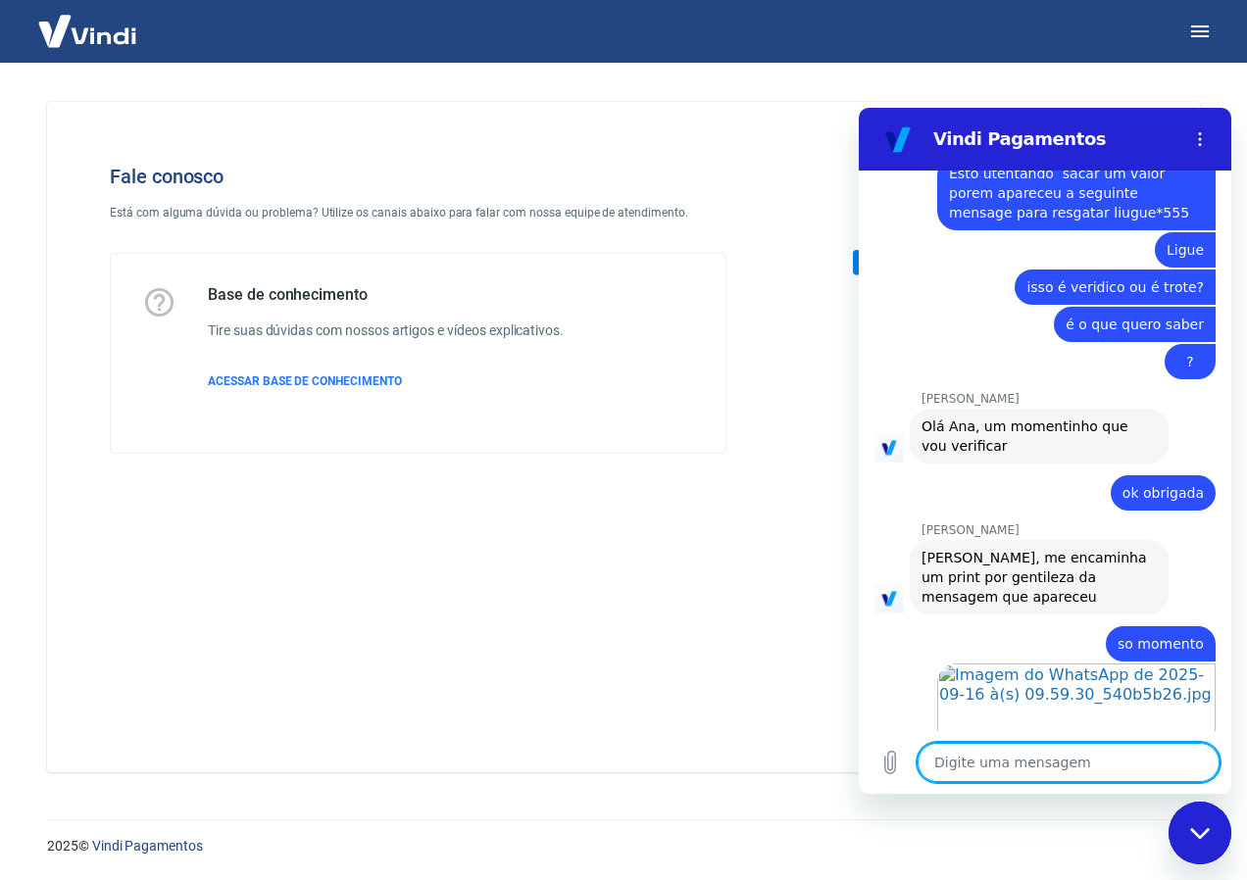
click at [996, 754] on textarea at bounding box center [1069, 762] width 302 height 39
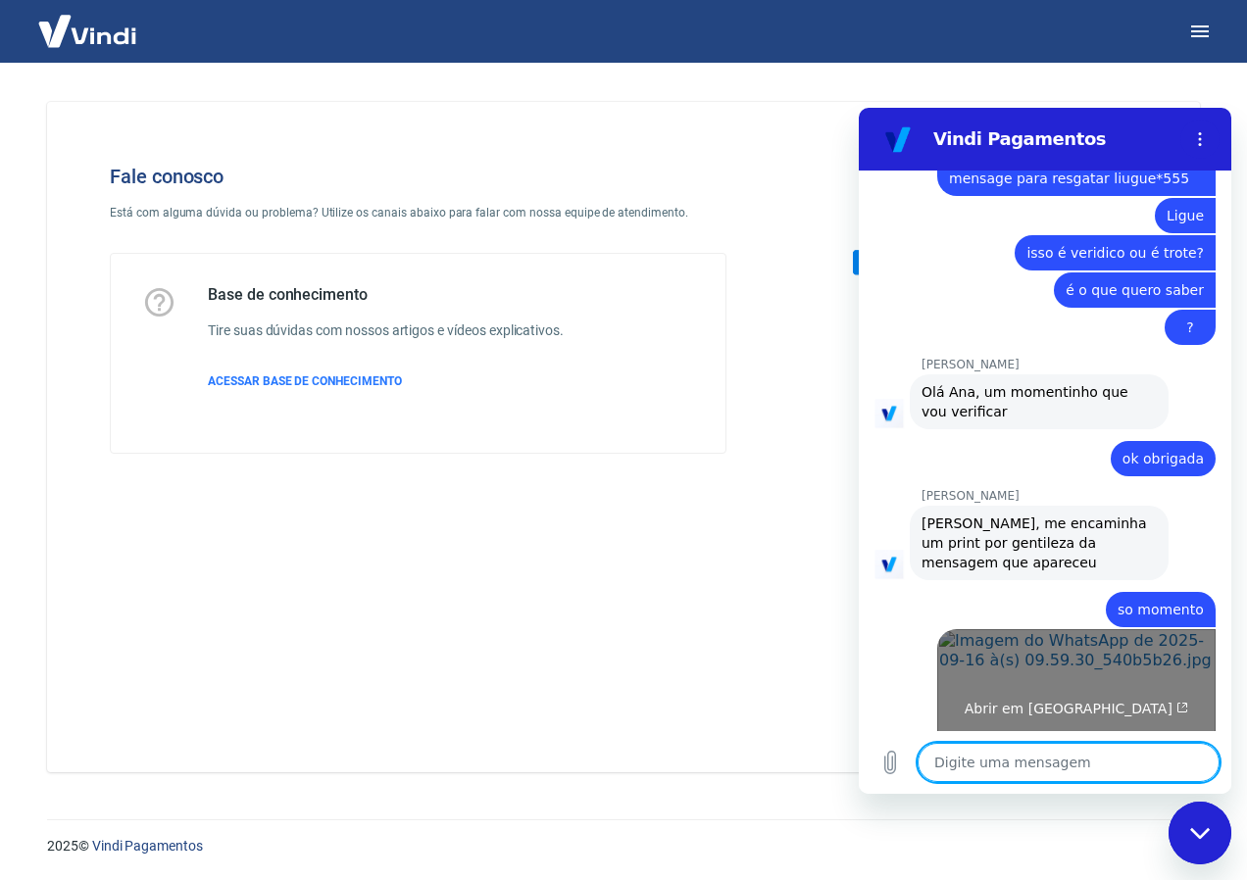
scroll to position [2648, 0]
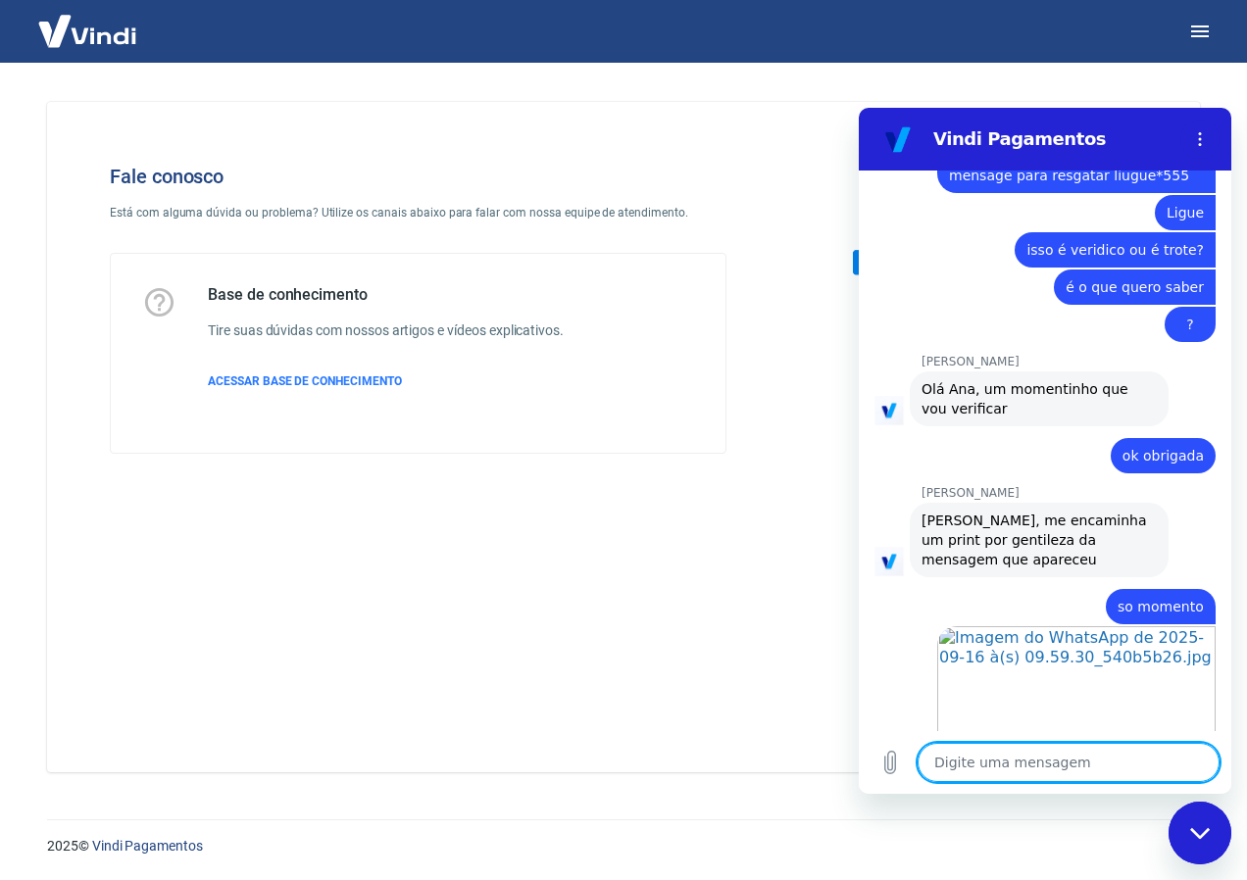
click at [981, 761] on textarea at bounding box center [1069, 762] width 302 height 39
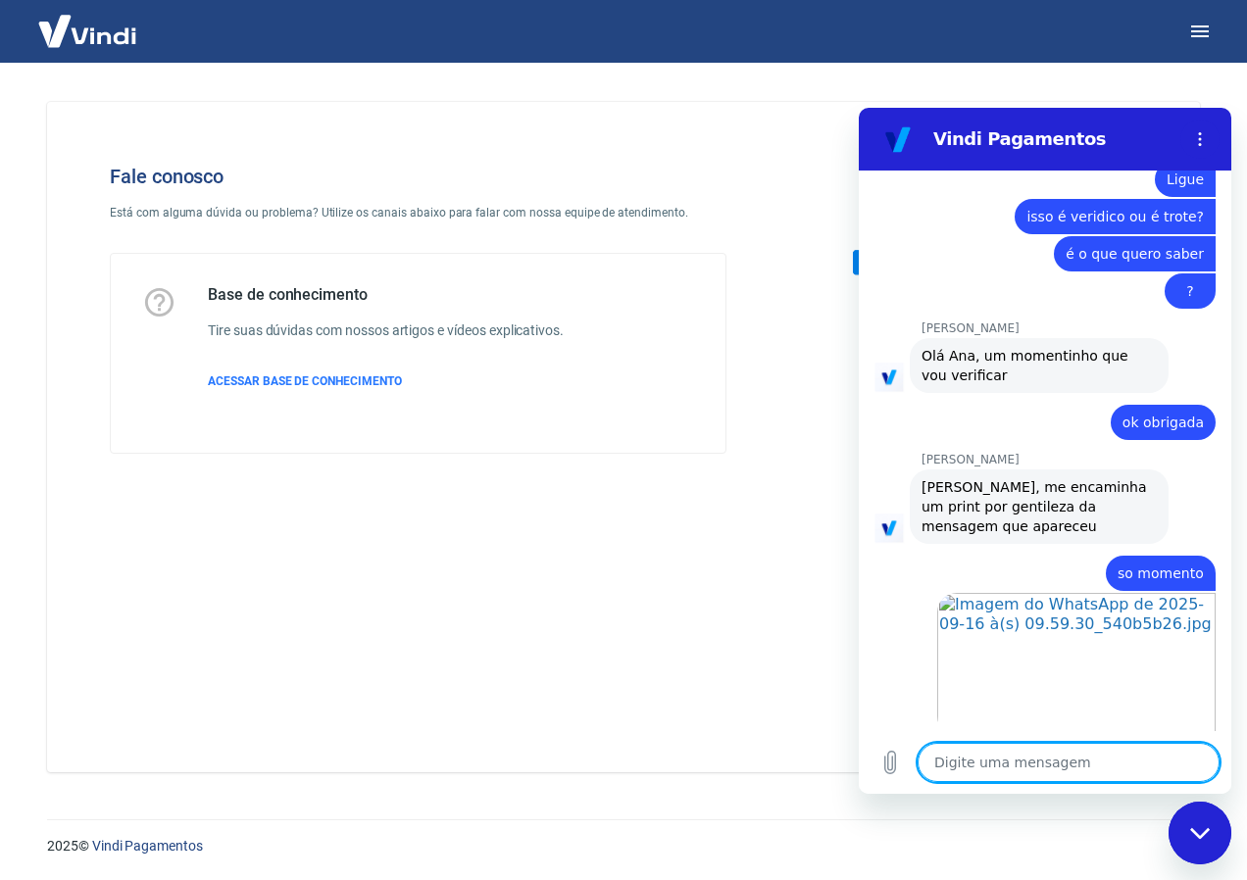
scroll to position [2685, 0]
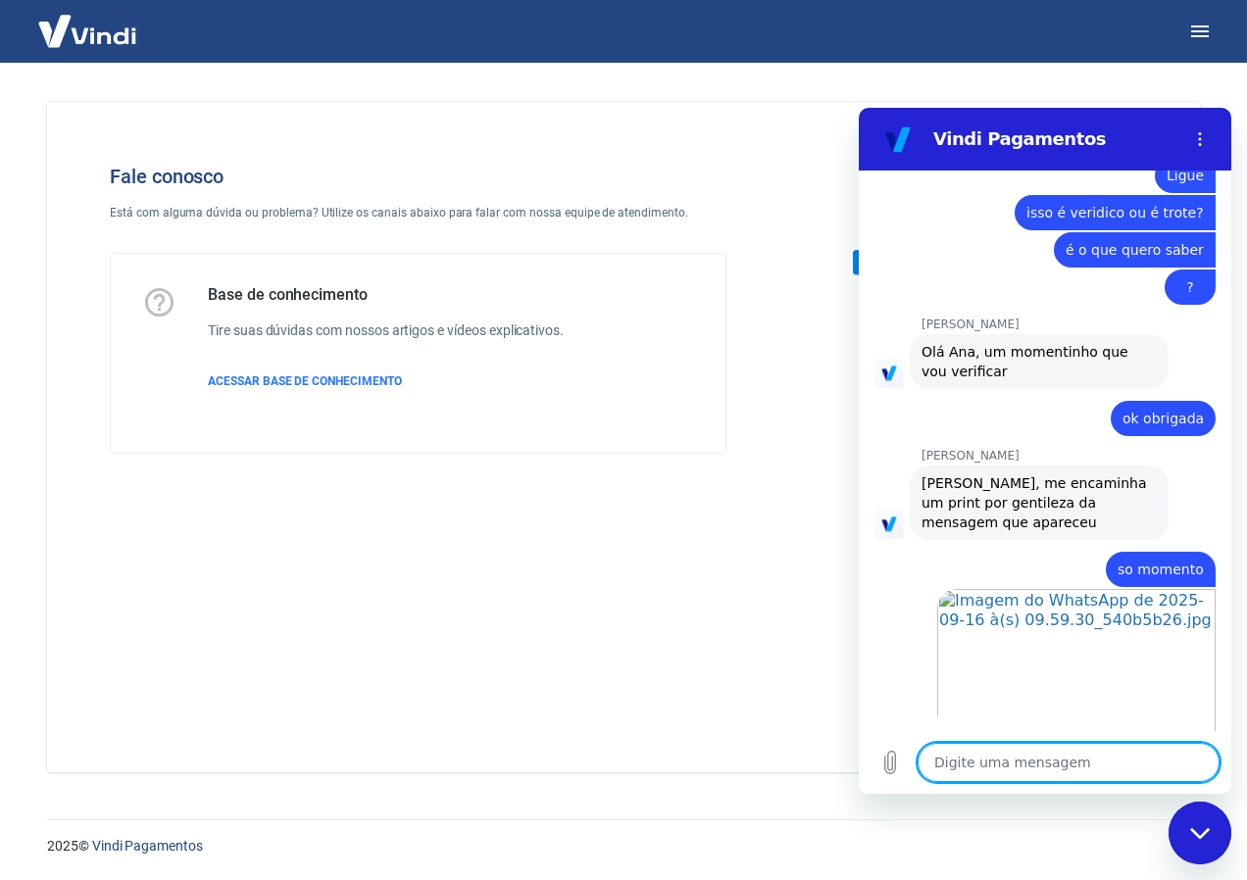
click at [1032, 778] on textarea at bounding box center [1069, 762] width 302 height 39
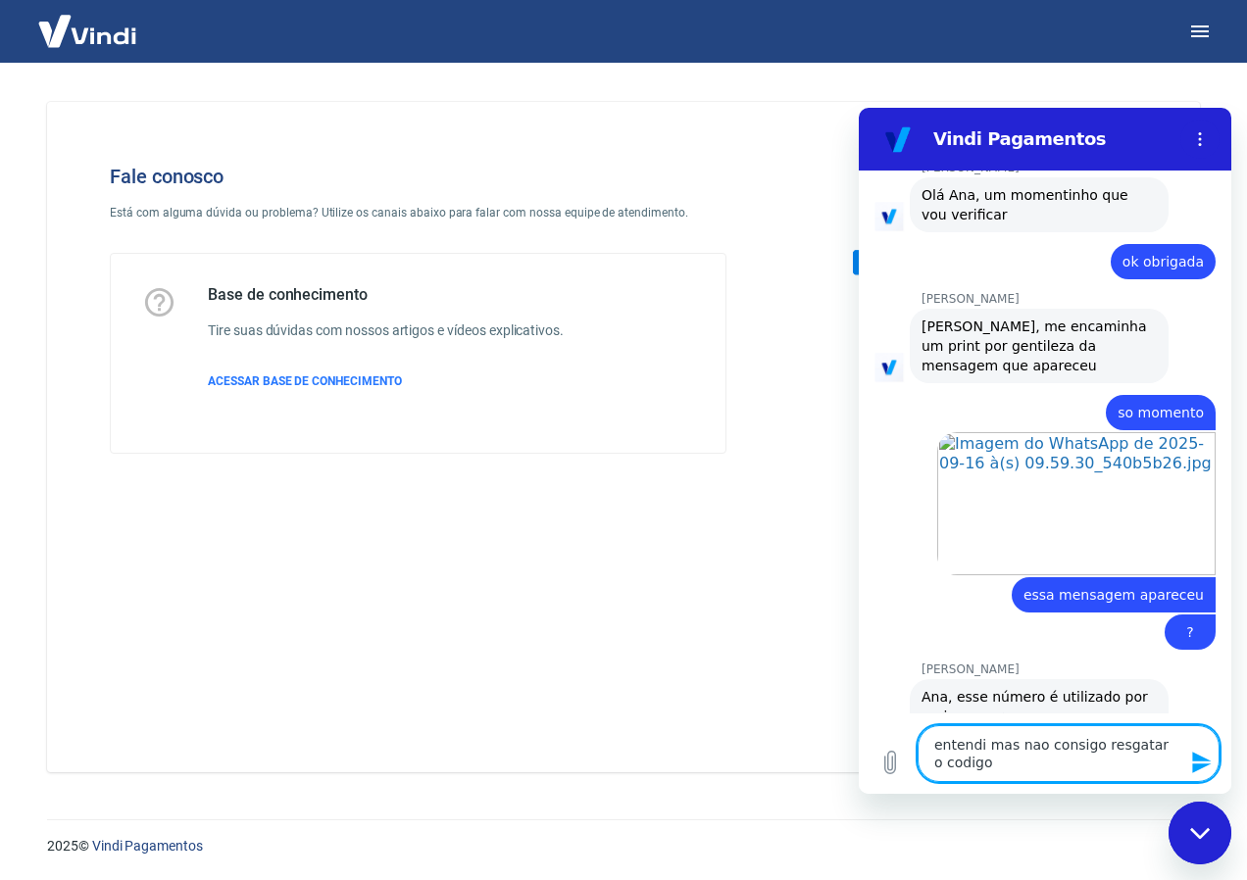
scroll to position [2864, 0]
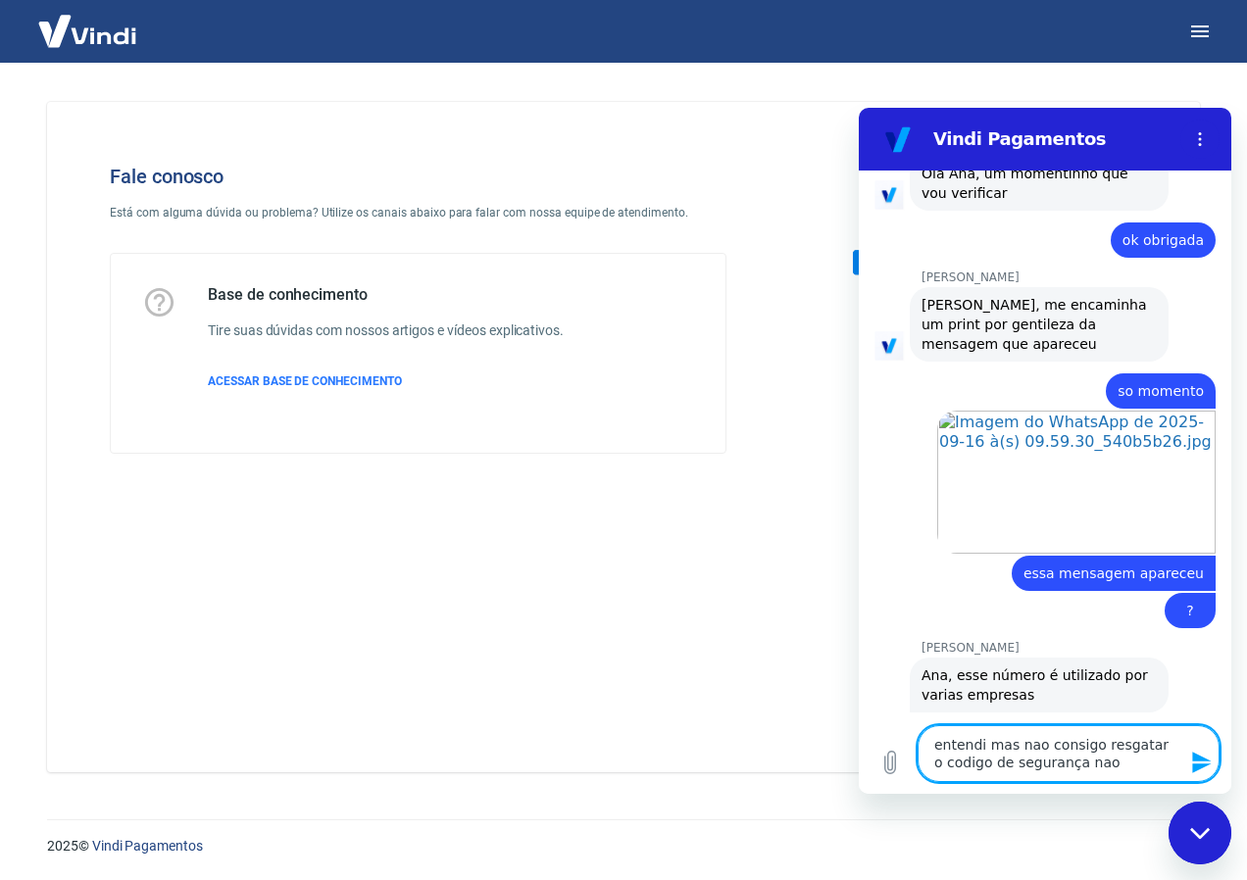
click at [1151, 744] on textarea "entendi mas nao consigo resgatar o codigo de segurança nao" at bounding box center [1069, 753] width 302 height 57
drag, startPoint x: 1140, startPoint y: 745, endPoint x: 1158, endPoint y: 746, distance: 17.7
click at [1158, 746] on textarea "entendi mas nao consigo resgatar o codigo de segurança nao" at bounding box center [1069, 753] width 302 height 57
drag, startPoint x: 1116, startPoint y: 763, endPoint x: 1145, endPoint y: 764, distance: 29.4
click at [1145, 764] on textarea "entendi mas nao consigo resgatar nao recebo ocodigo de segurança nao" at bounding box center [1069, 753] width 302 height 57
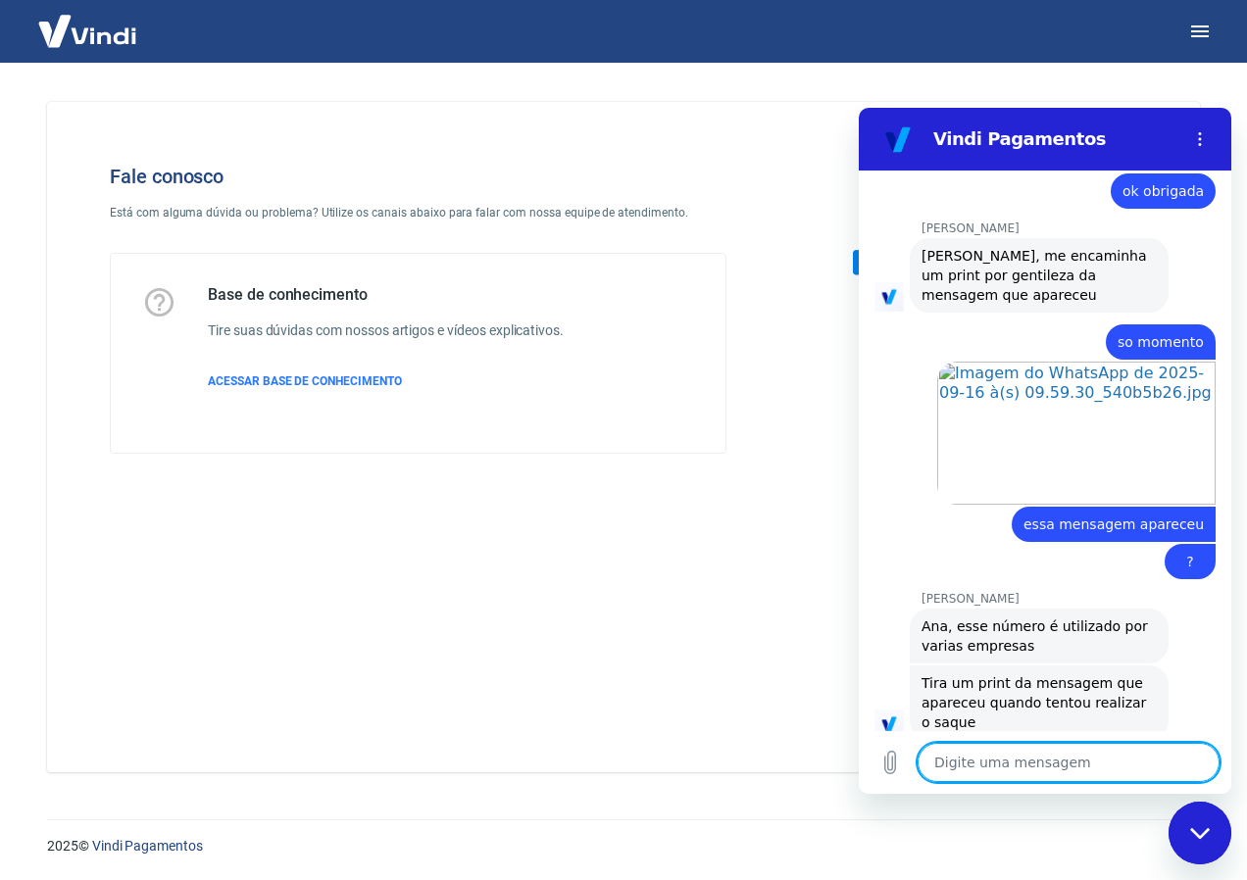
scroll to position [3115, 0]
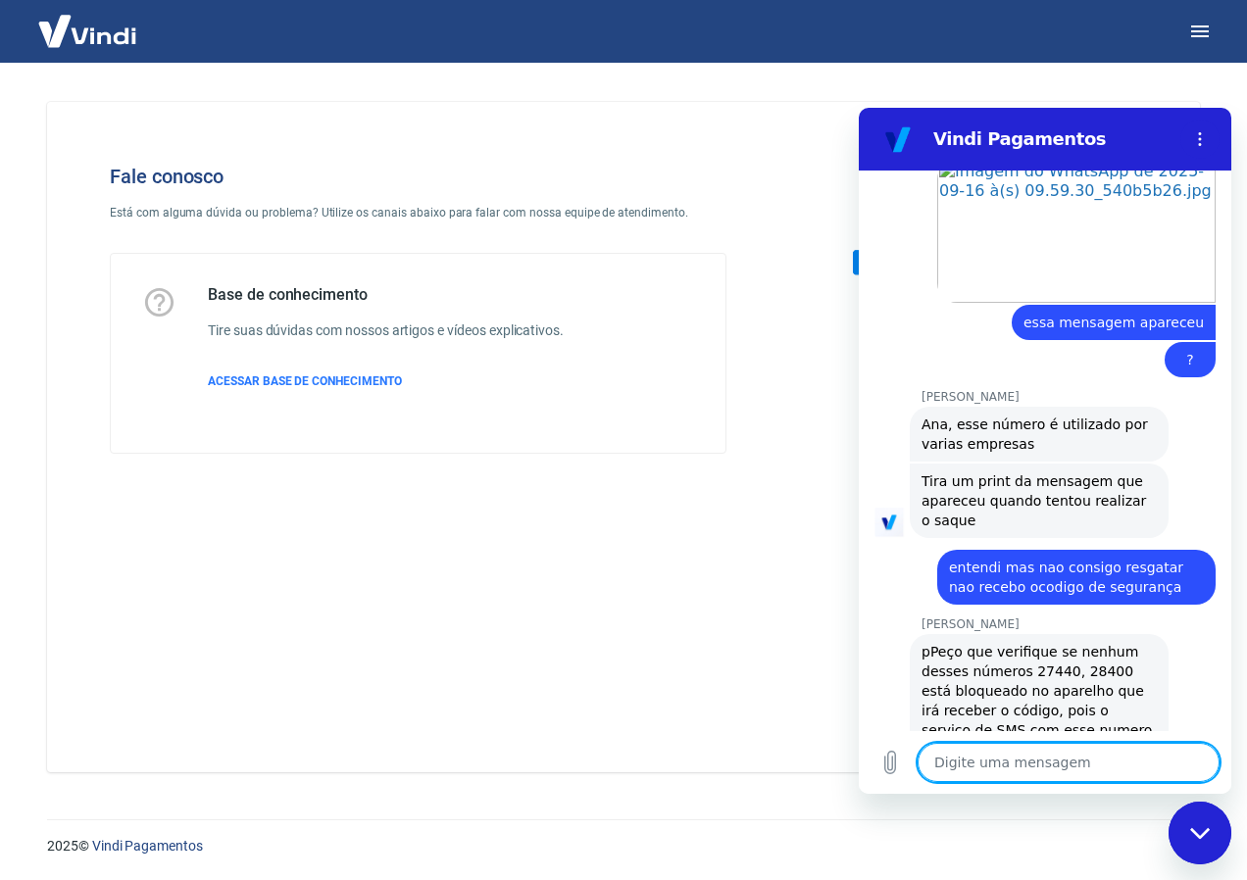
click at [1001, 767] on textarea at bounding box center [1069, 762] width 302 height 39
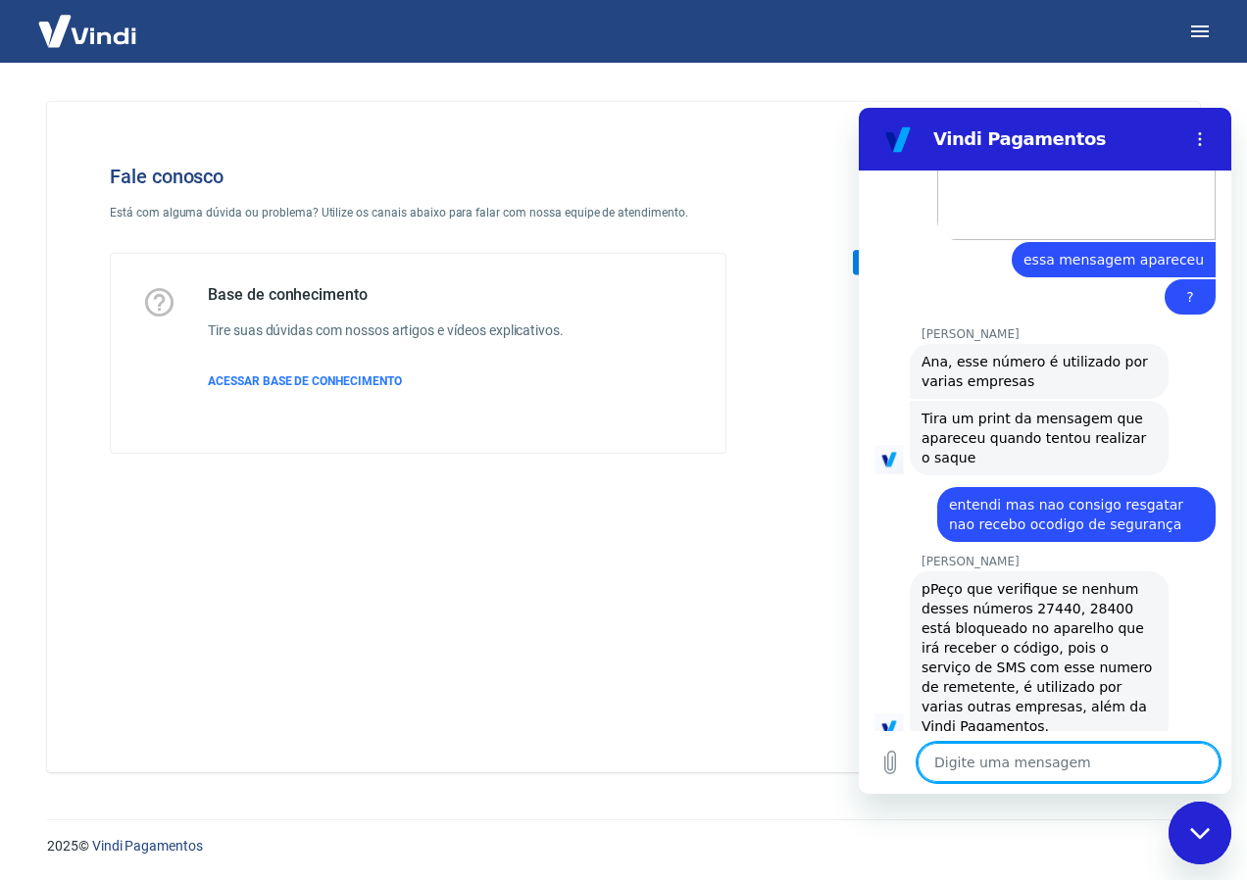
scroll to position [3181, 0]
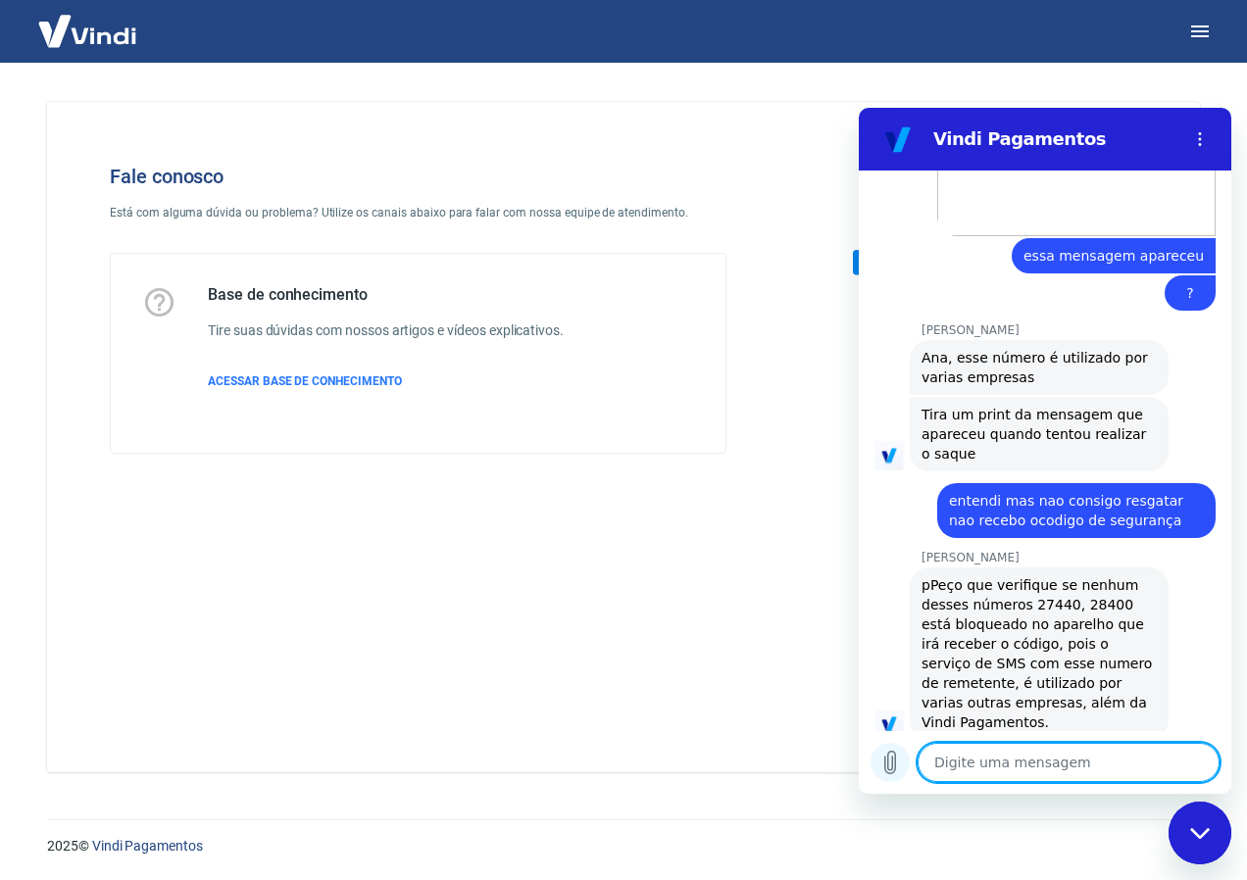
click at [887, 765] on icon "Carregar arquivo" at bounding box center [890, 763] width 11 height 23
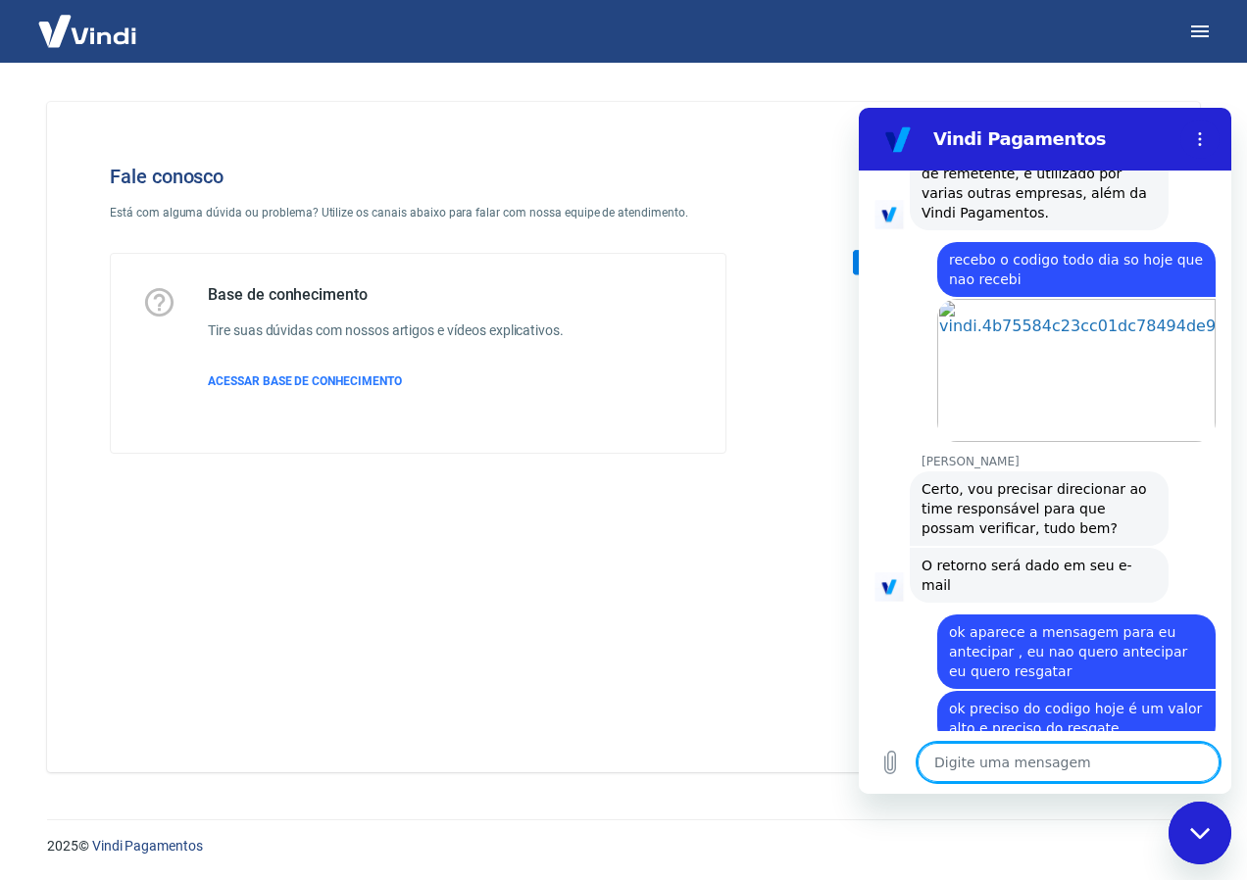
scroll to position [3695, 0]
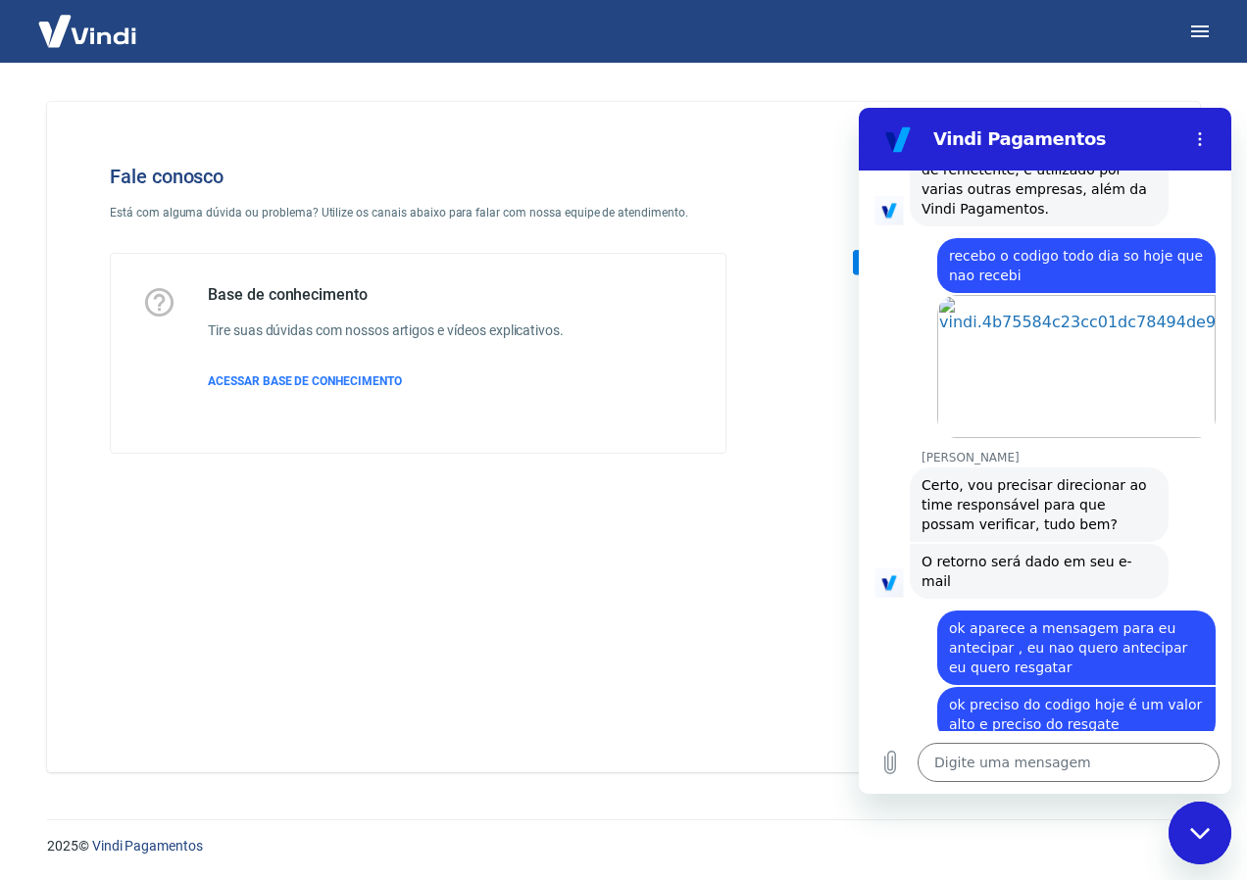
drag, startPoint x: 180, startPoint y: 658, endPoint x: 715, endPoint y: 686, distance: 535.1
click at [715, 686] on div "Fale conosco Está com alguma dúvida ou problema? Utilize os canais abaixo para …" at bounding box center [623, 437] width 1153 height 671
click at [982, 761] on textarea at bounding box center [1069, 762] width 302 height 39
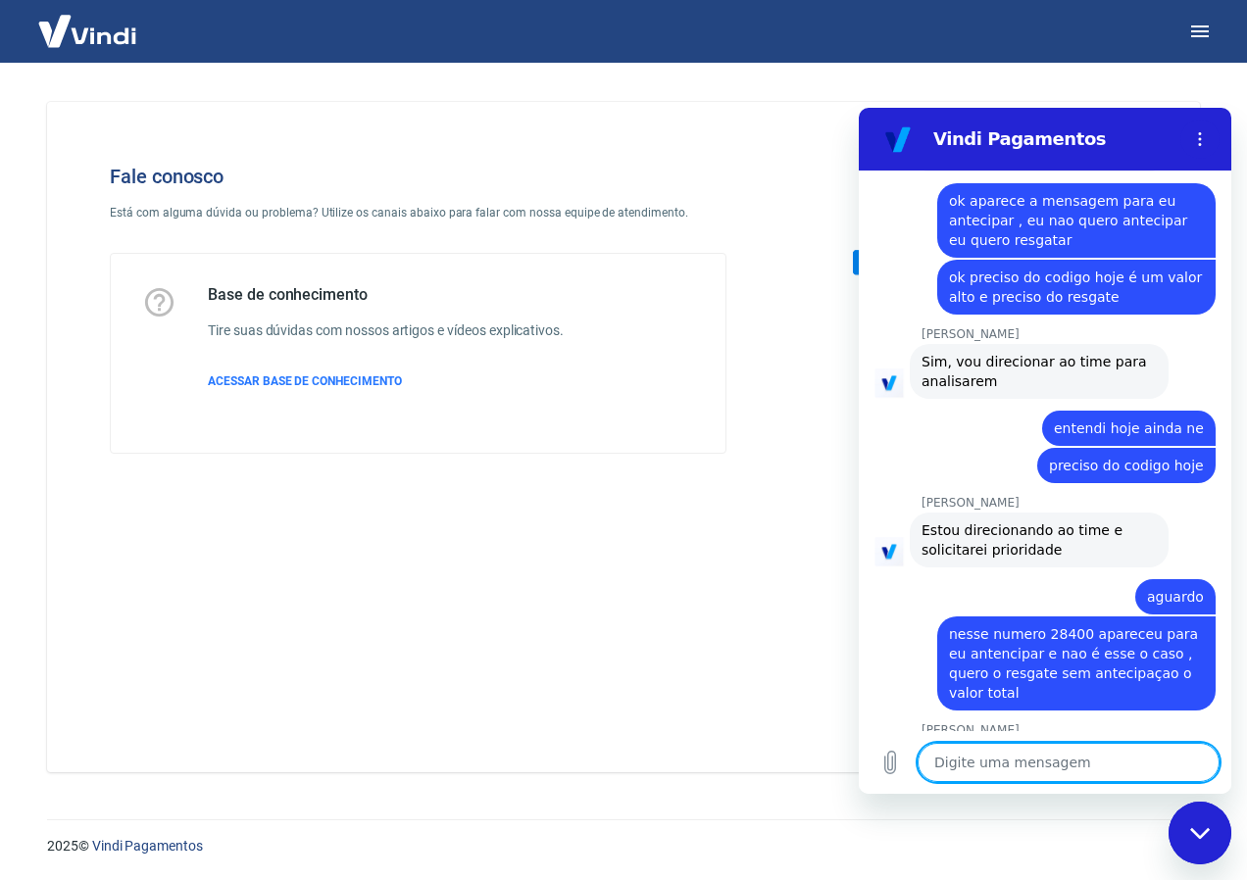
scroll to position [4121, 0]
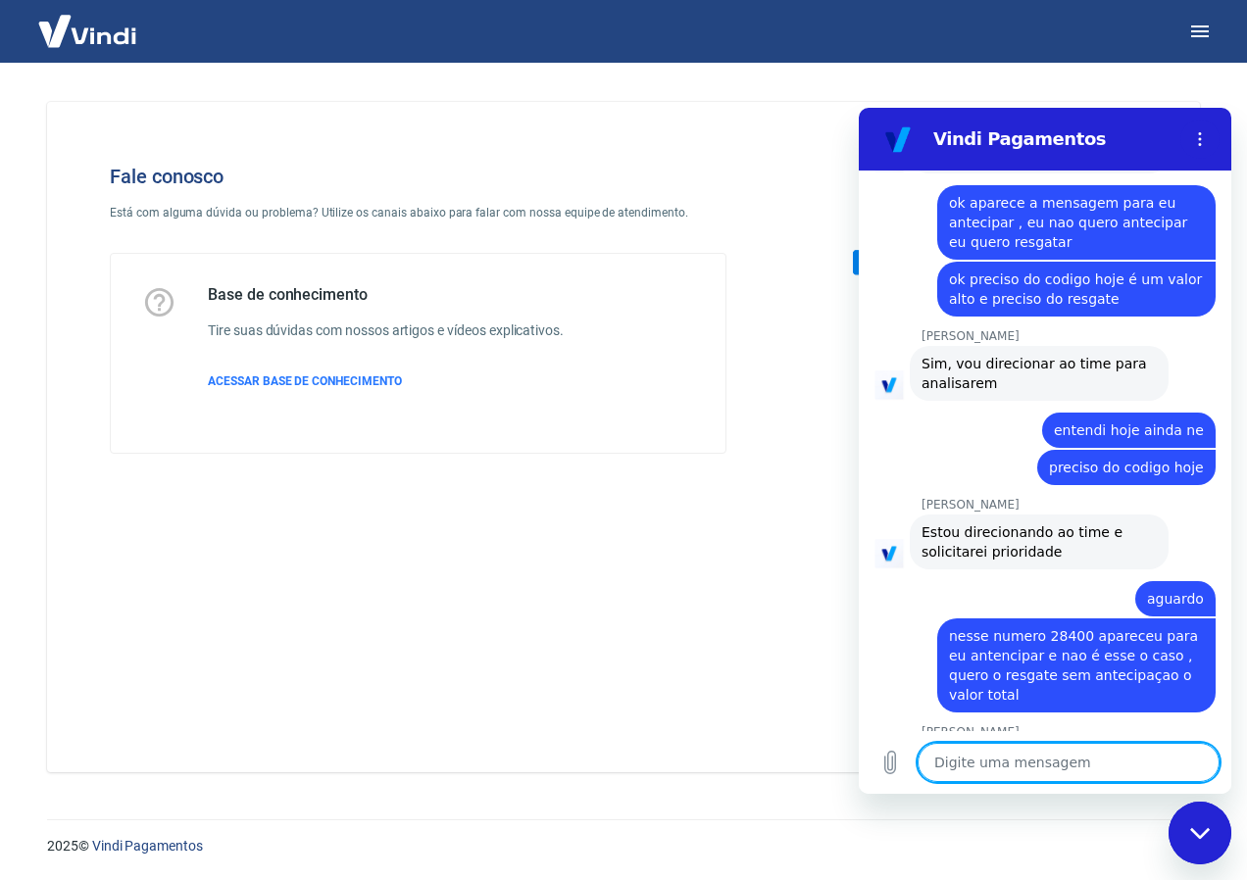
click at [978, 768] on textarea at bounding box center [1069, 762] width 302 height 39
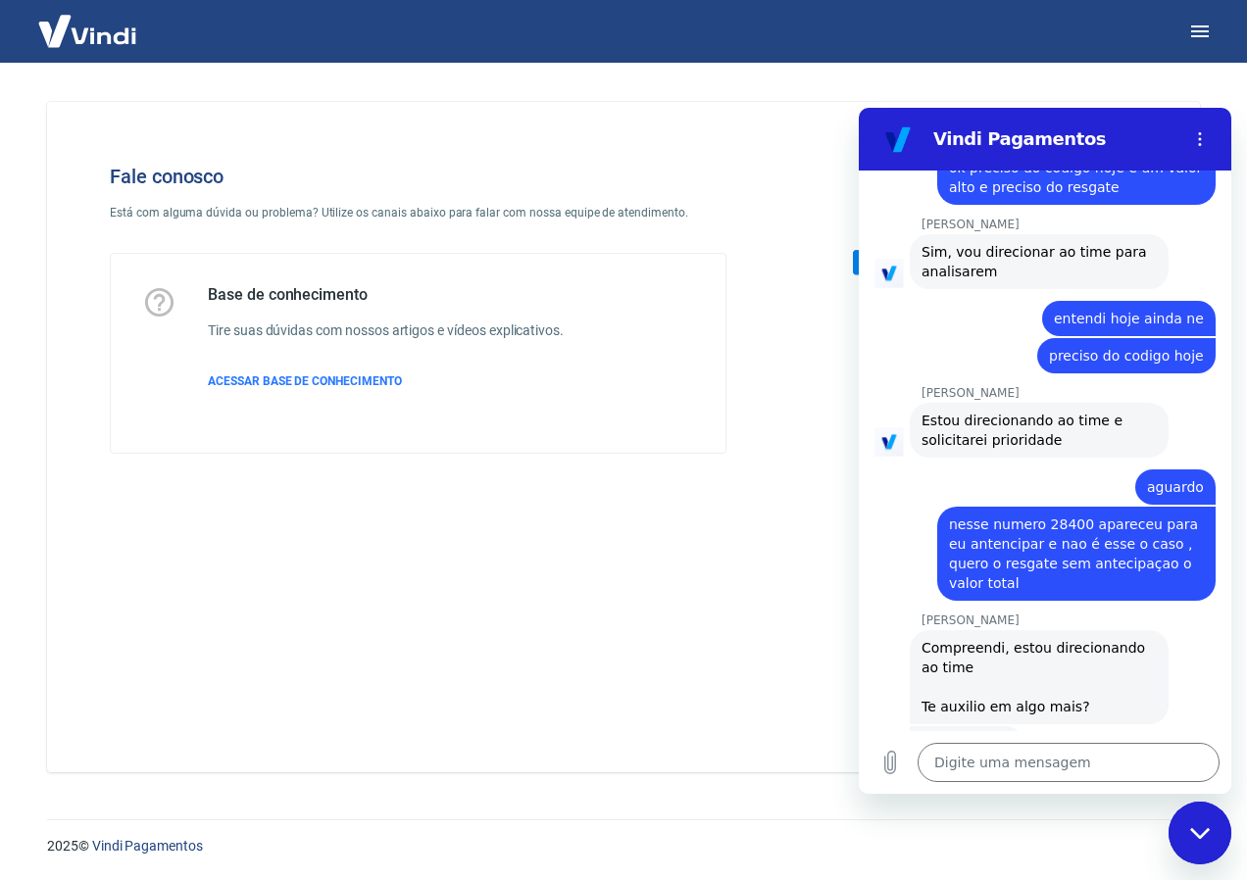
scroll to position [4297, 0]
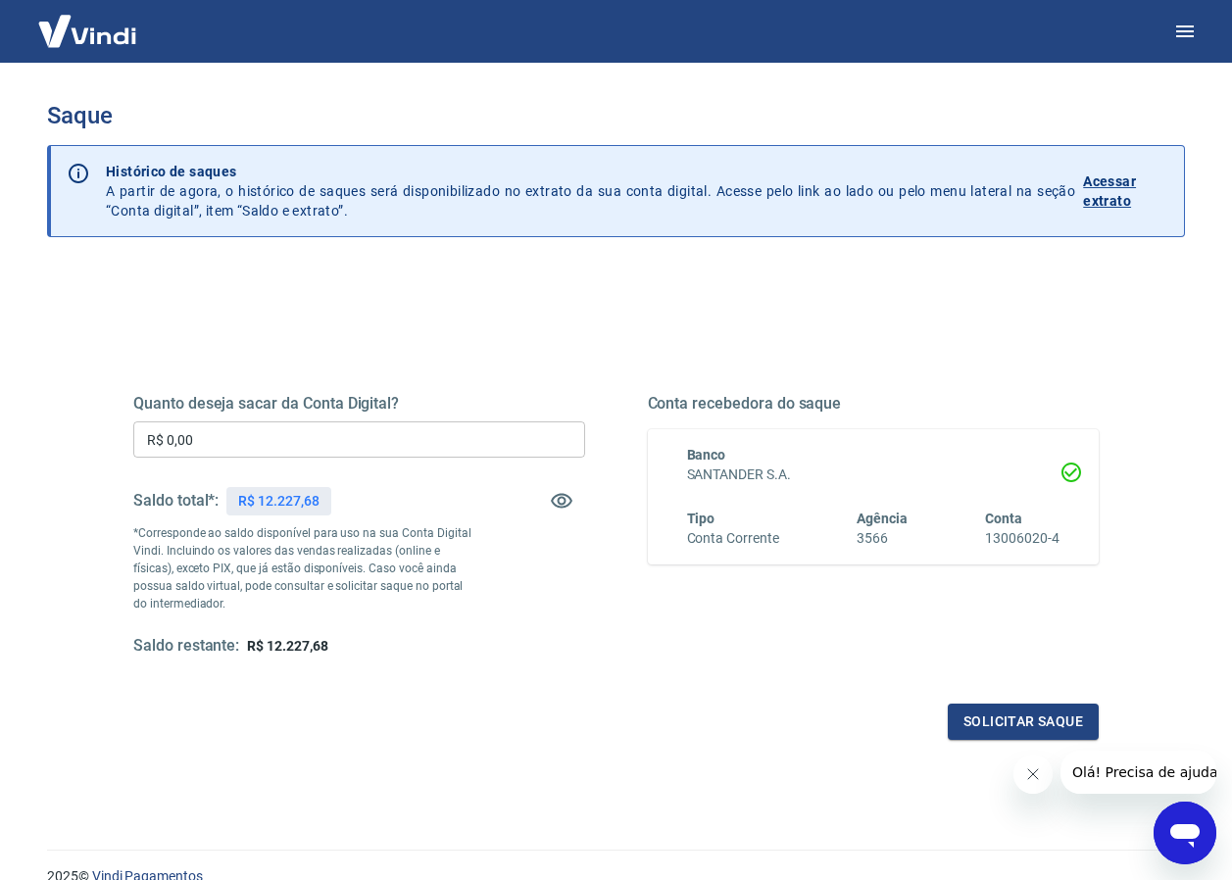
click at [208, 446] on input "R$ 0,00" at bounding box center [359, 440] width 452 height 36
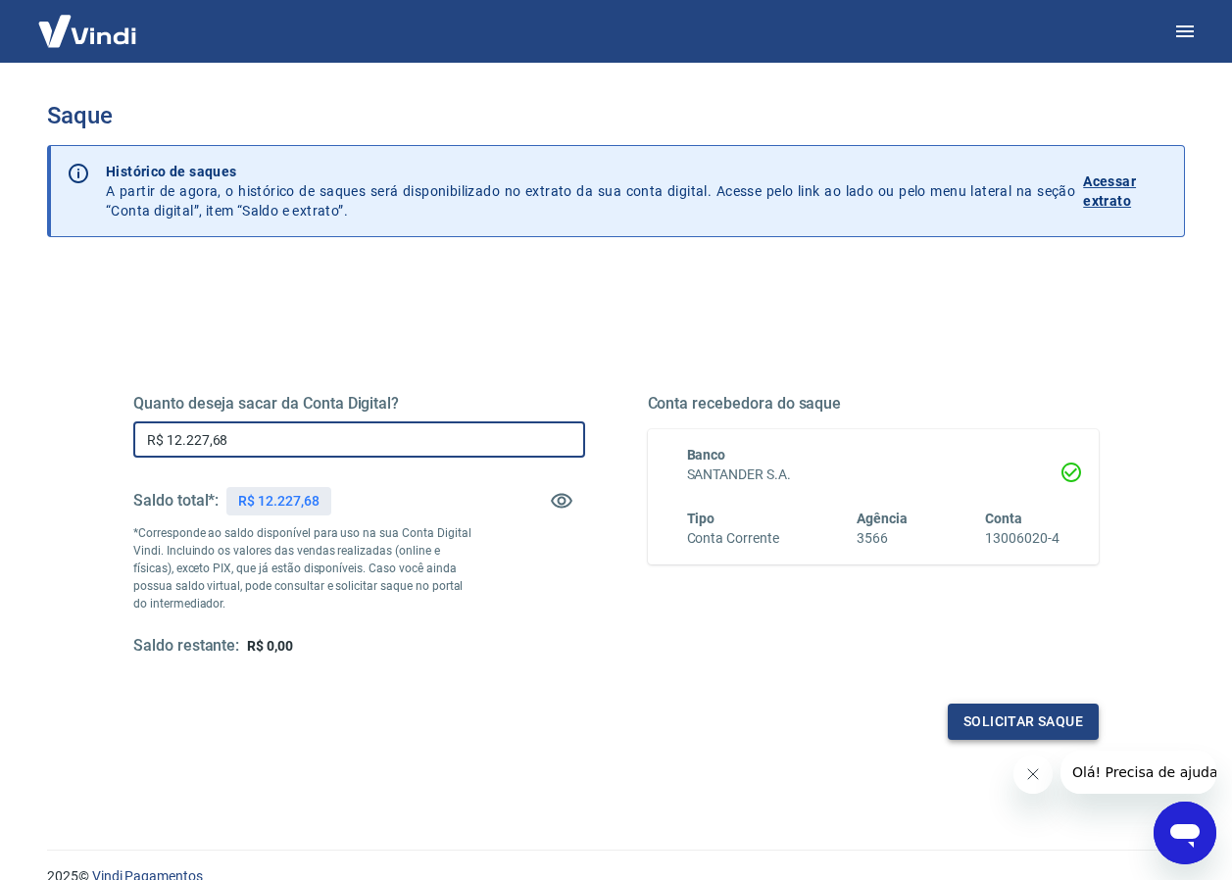
type input "R$ 12.227,68"
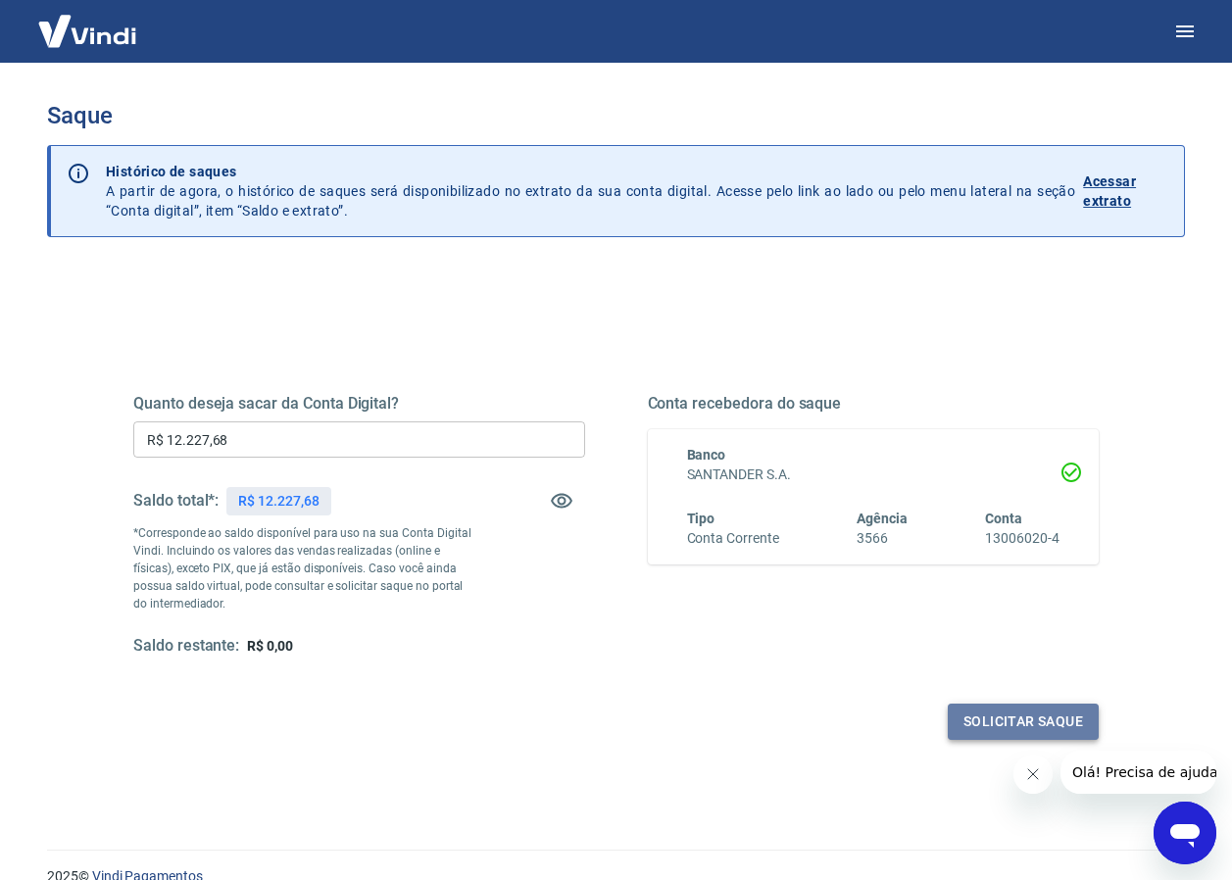
click at [975, 708] on button "Solicitar saque" at bounding box center [1023, 722] width 151 height 36
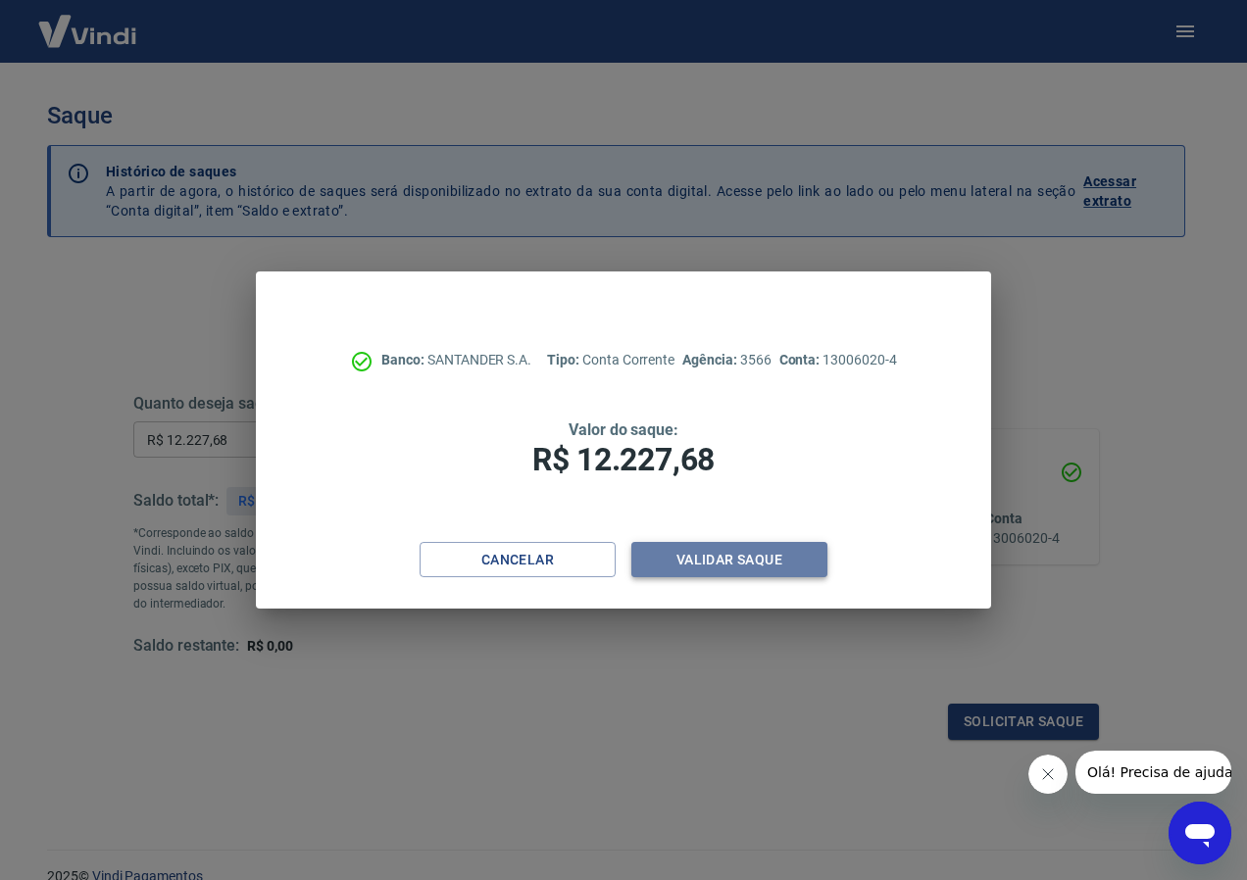
click at [731, 555] on button "Validar saque" at bounding box center [729, 560] width 196 height 36
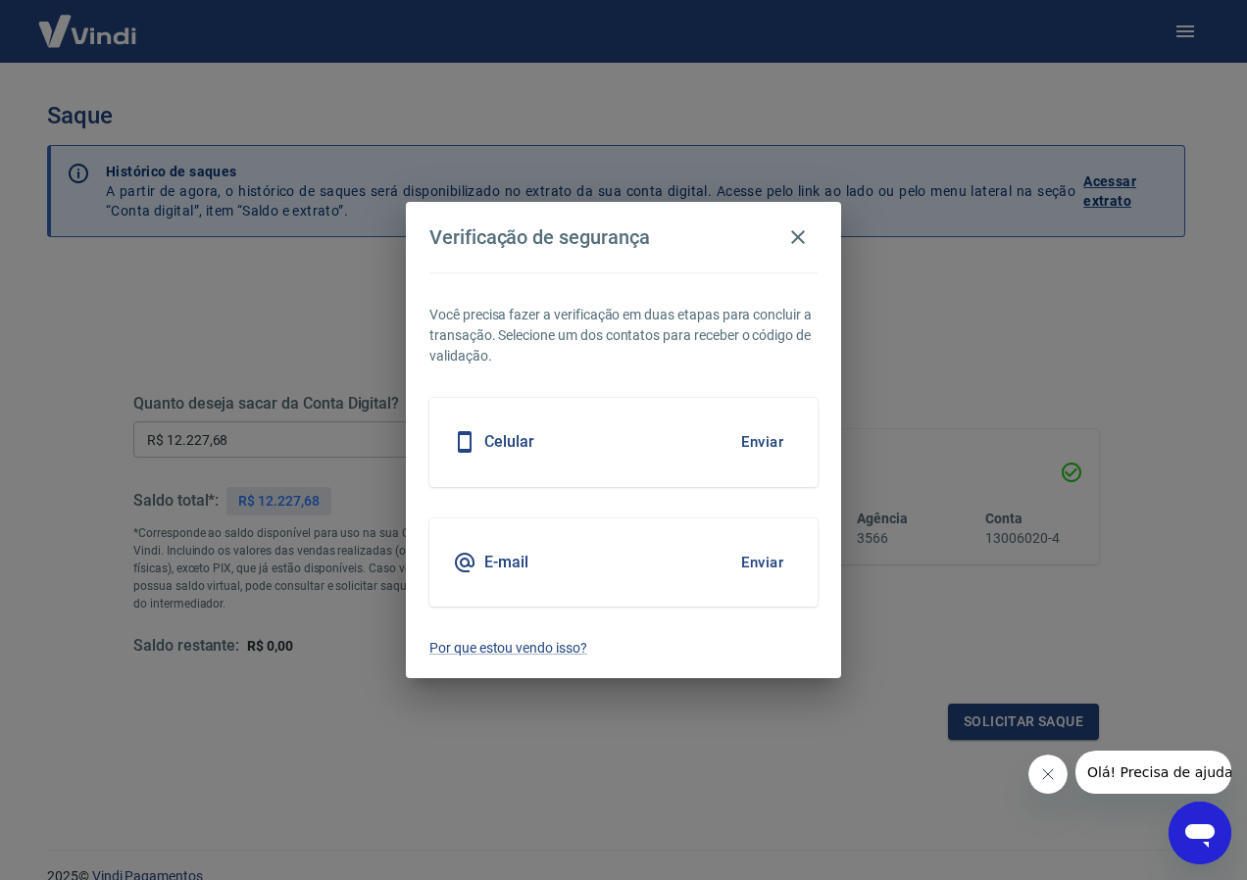
click at [773, 568] on button "Enviar" at bounding box center [762, 562] width 64 height 41
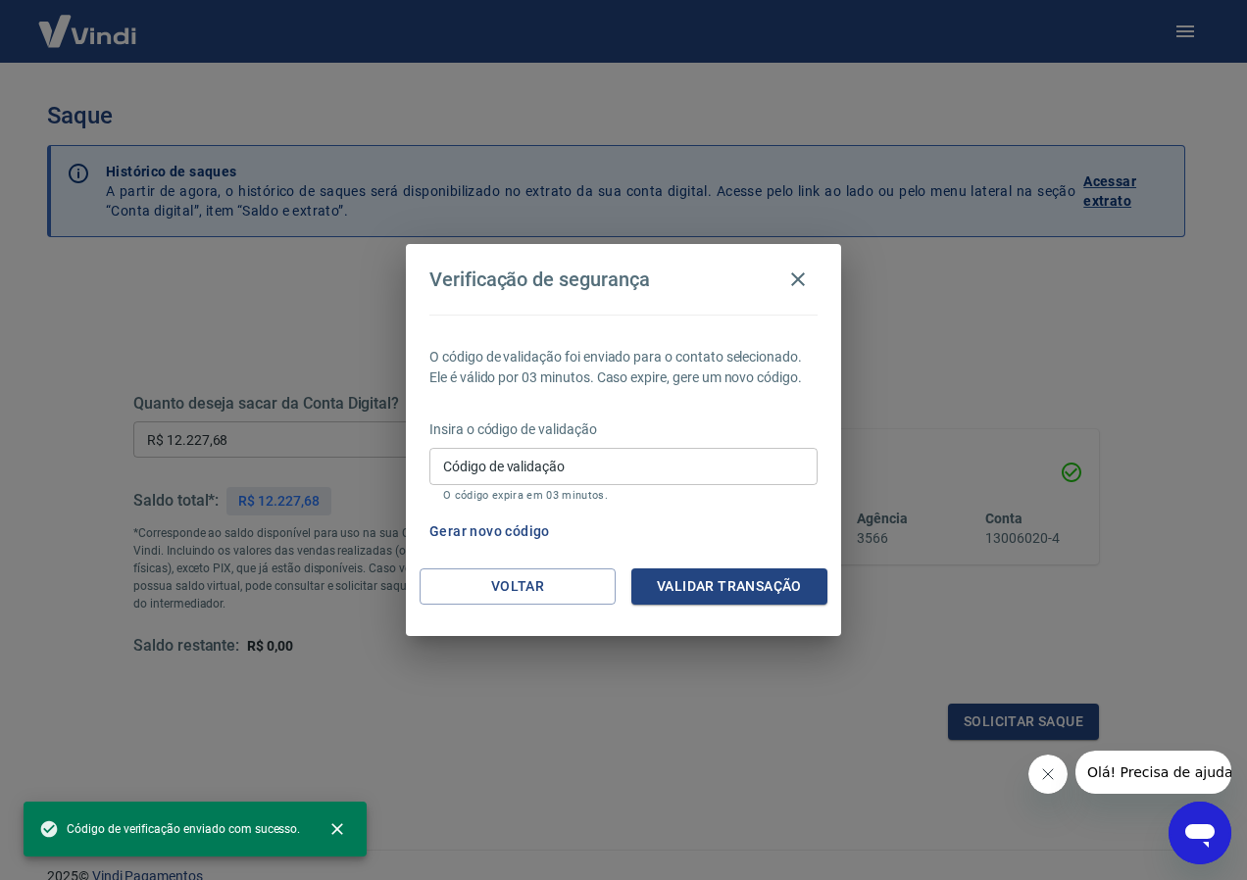
click at [470, 455] on input "Código de validação" at bounding box center [623, 466] width 388 height 36
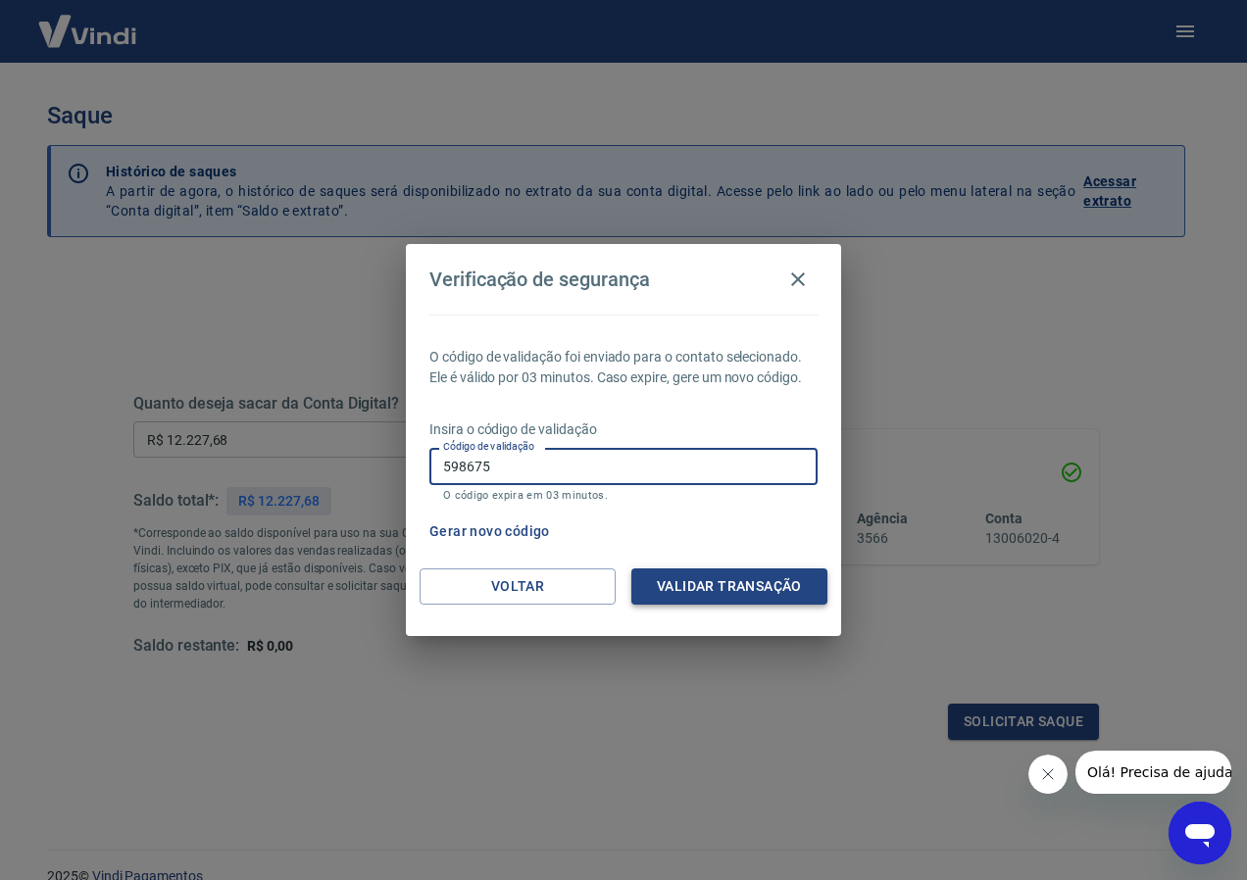
type input "598675"
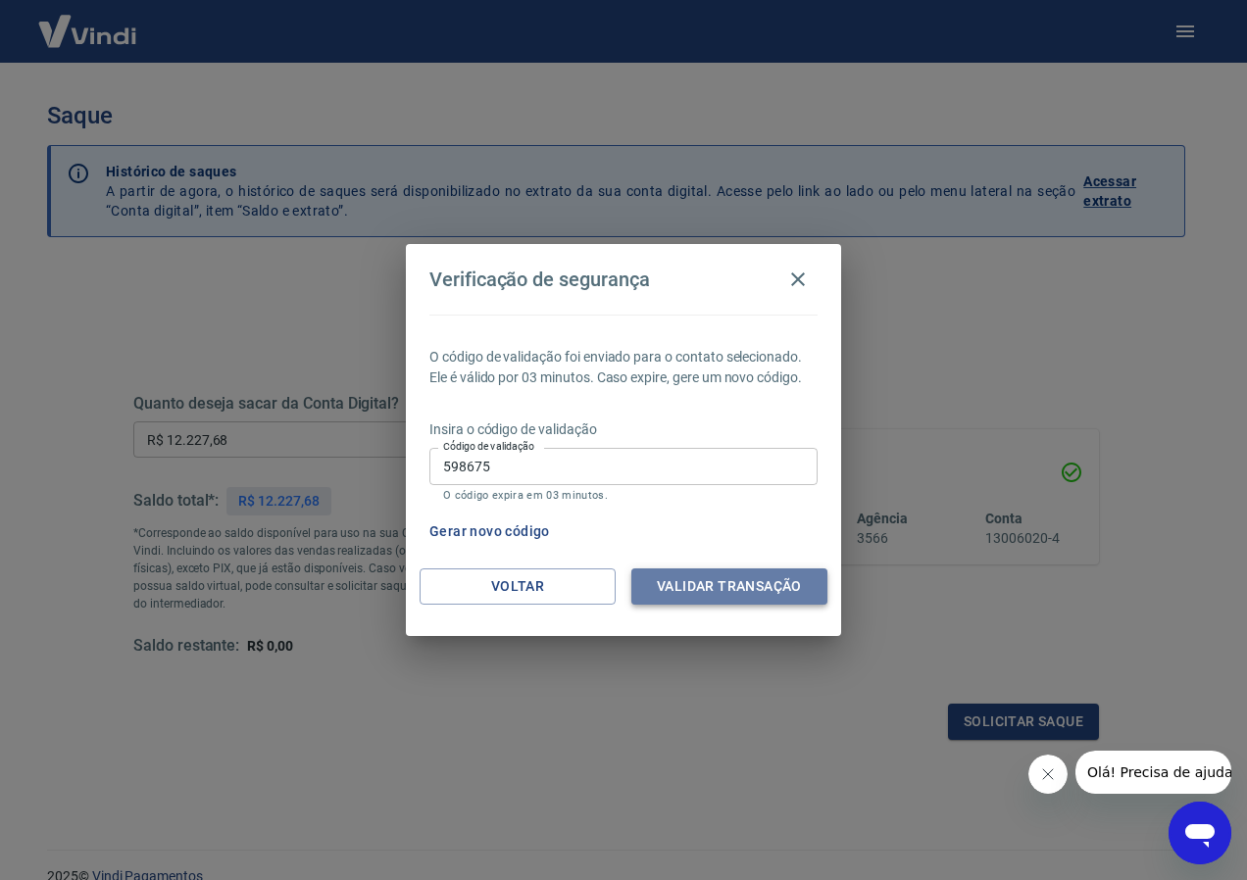
click at [720, 587] on button "Validar transação" at bounding box center [729, 587] width 196 height 36
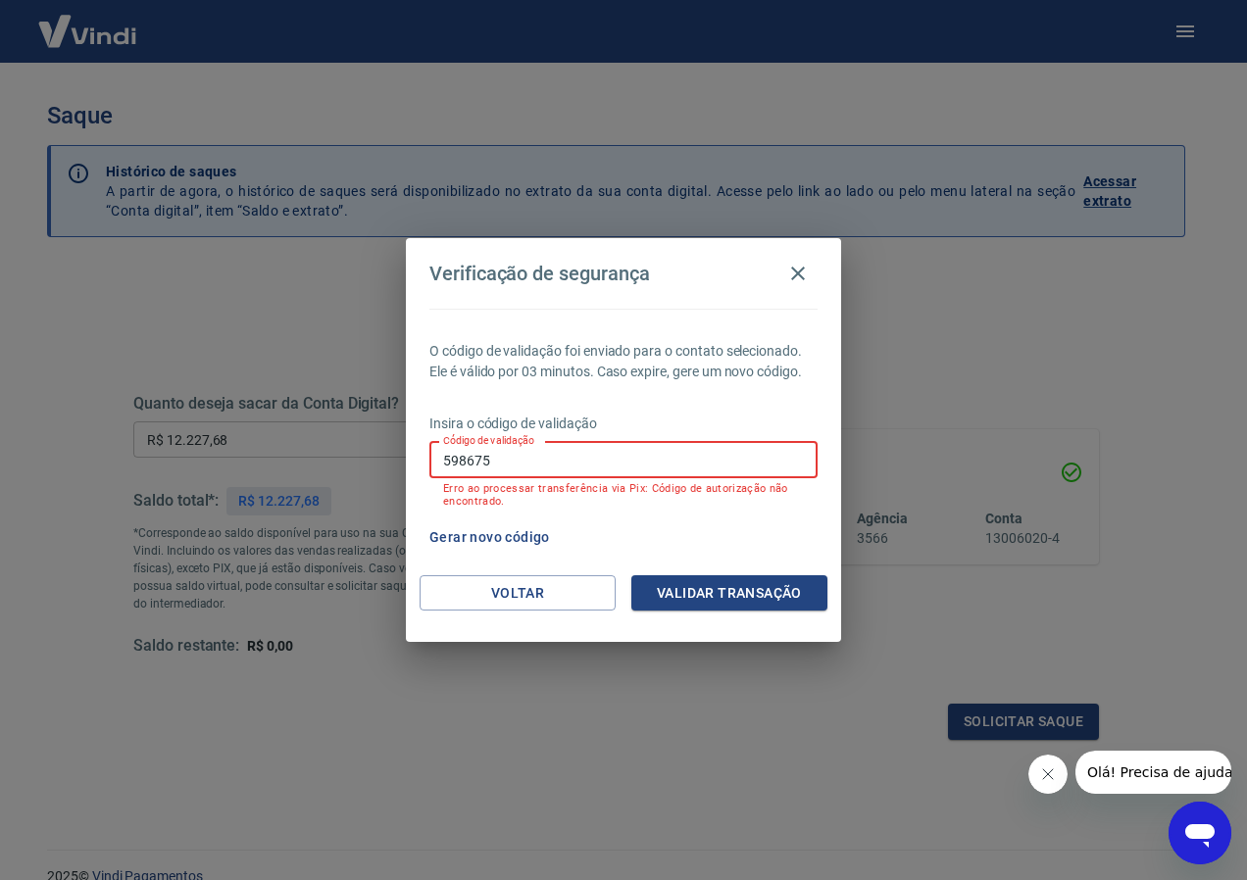
drag, startPoint x: 576, startPoint y: 469, endPoint x: 375, endPoint y: 458, distance: 202.3
click at [375, 458] on div "Verificação de segurança O código de validação foi enviado para o contato selec…" at bounding box center [623, 440] width 1247 height 880
click at [672, 580] on button "Validar transação" at bounding box center [729, 593] width 196 height 36
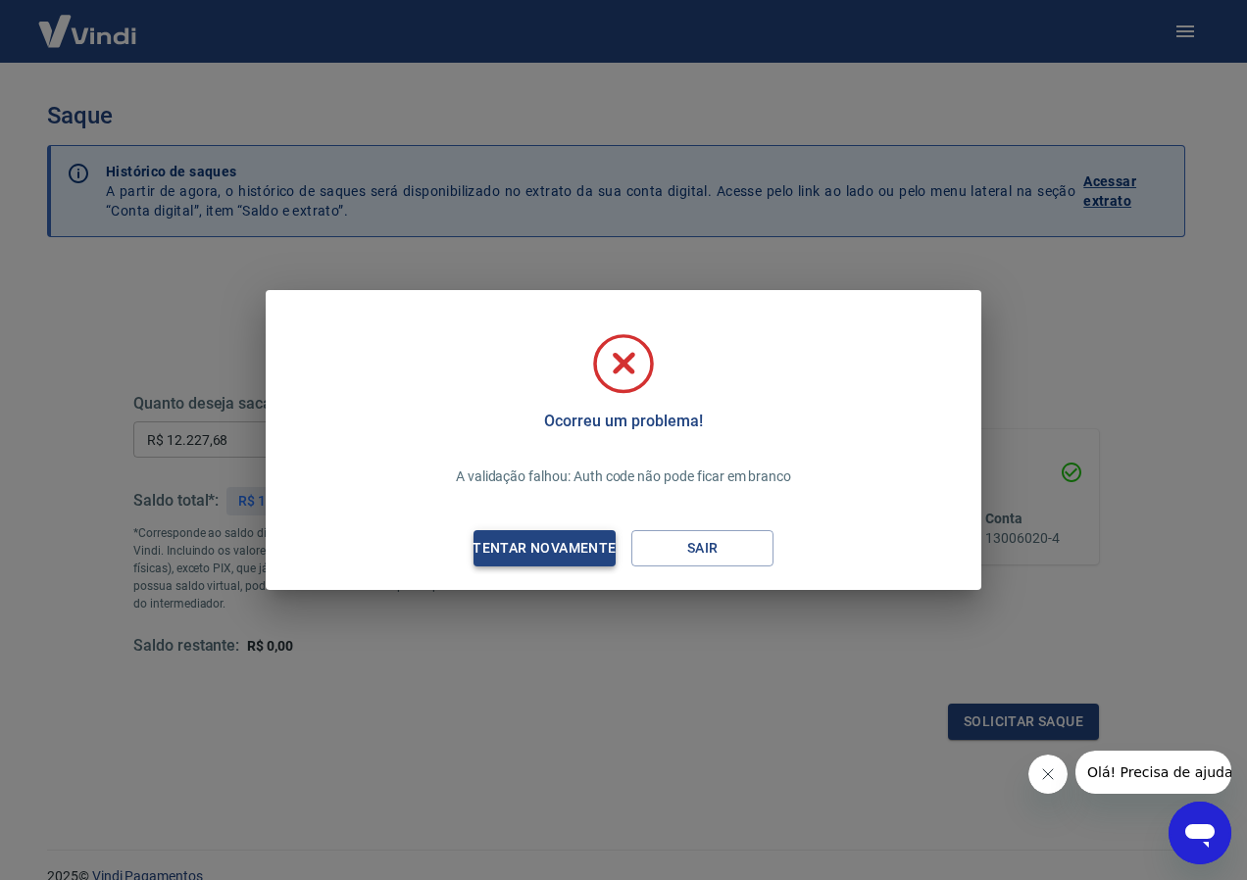
click at [524, 537] on div "Tentar novamente" at bounding box center [544, 548] width 190 height 25
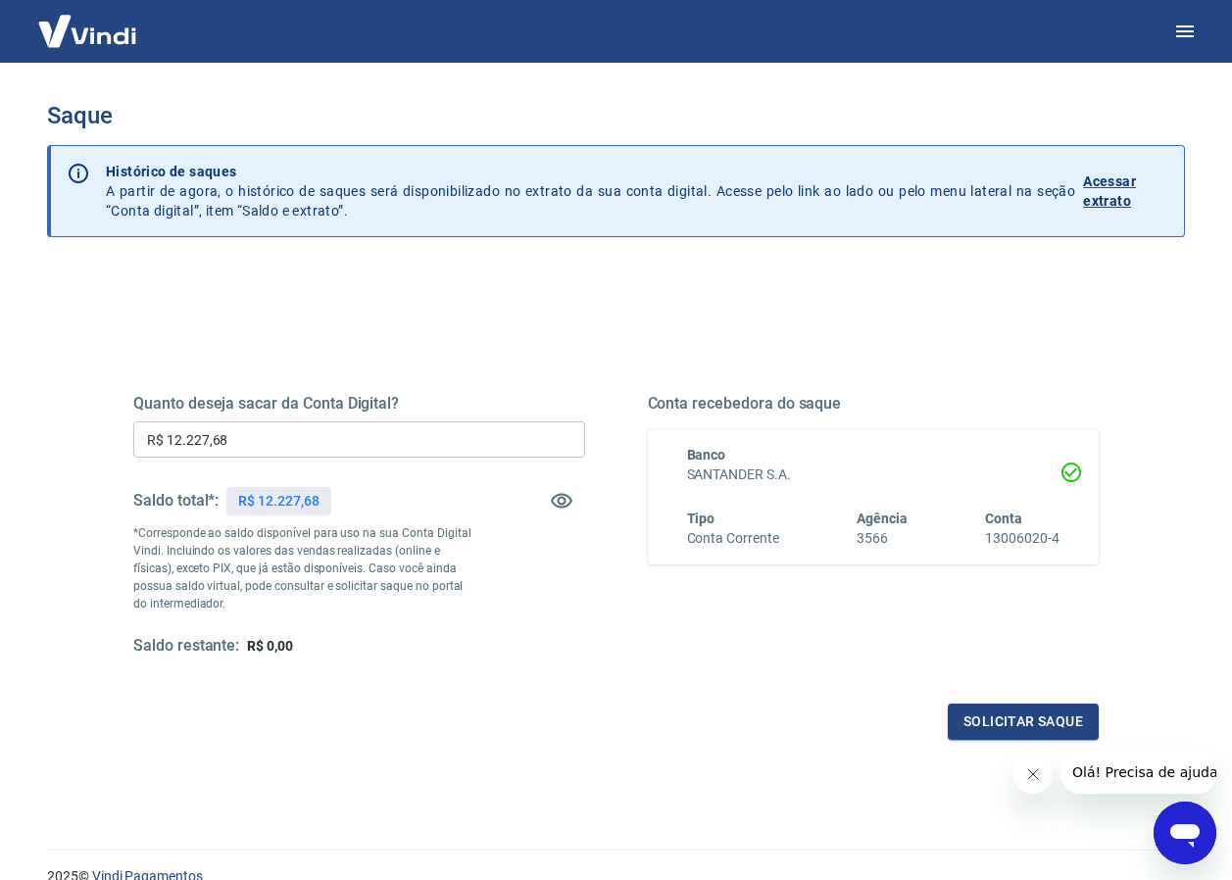
click at [962, 702] on div "Quanto deseja sacar da Conta Digital? R$ 12.227,68 ​ Saldo total*: R$ 12.227,68…" at bounding box center [616, 543] width 966 height 393
click at [975, 713] on button "Solicitar saque" at bounding box center [1023, 722] width 151 height 36
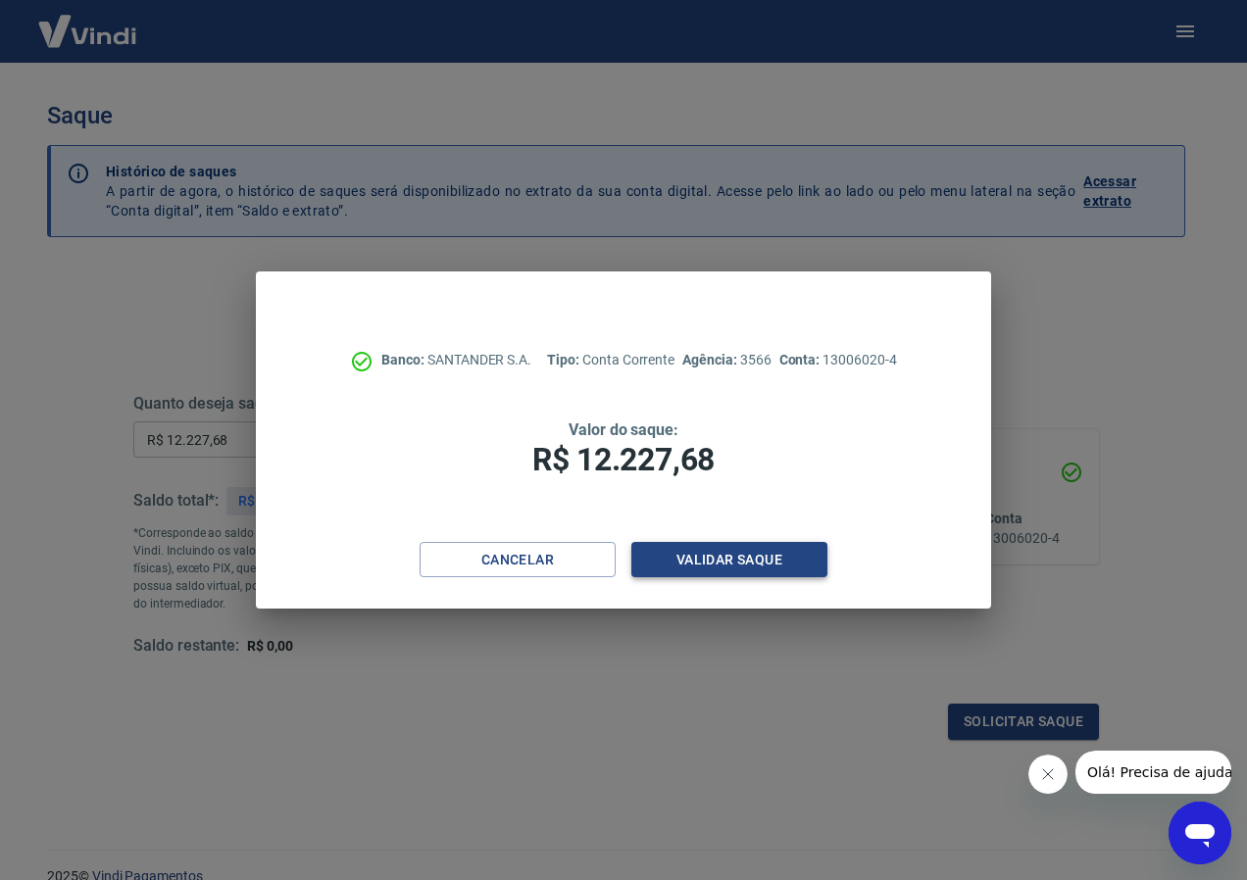
click at [712, 574] on button "Validar saque" at bounding box center [729, 560] width 196 height 36
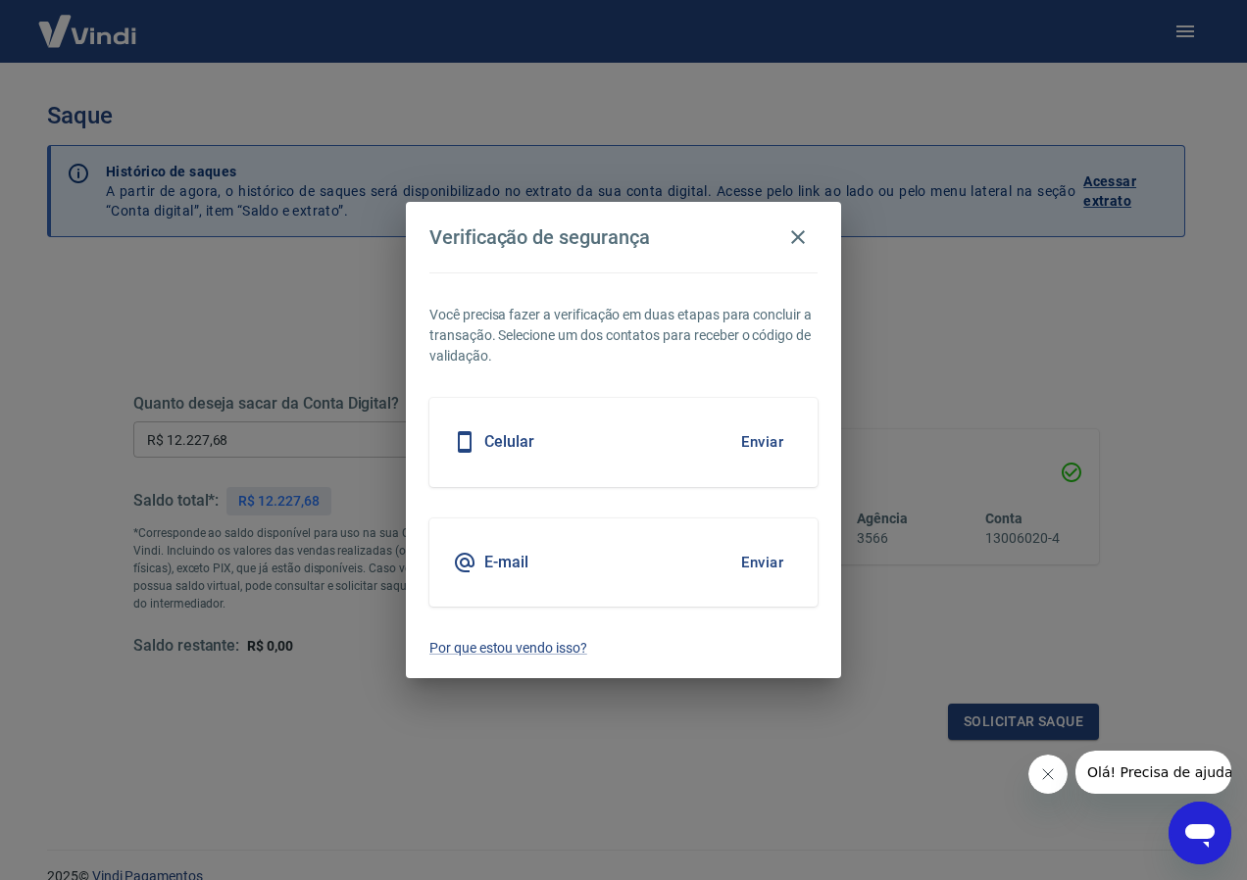
click at [508, 568] on h5 "E-mail" at bounding box center [506, 563] width 44 height 20
click at [748, 561] on button "Enviar" at bounding box center [762, 562] width 64 height 41
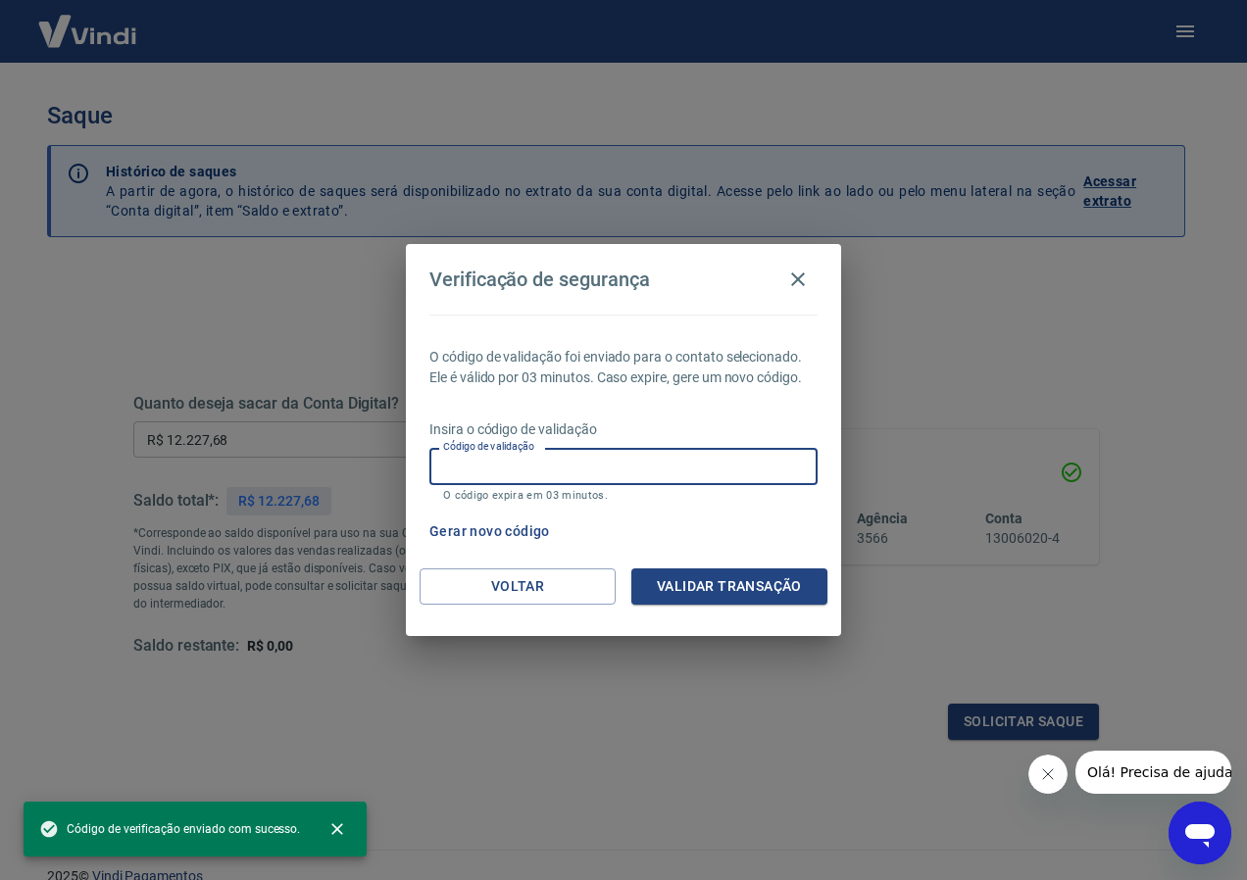
click at [586, 475] on input "Código de validação" at bounding box center [623, 466] width 388 height 36
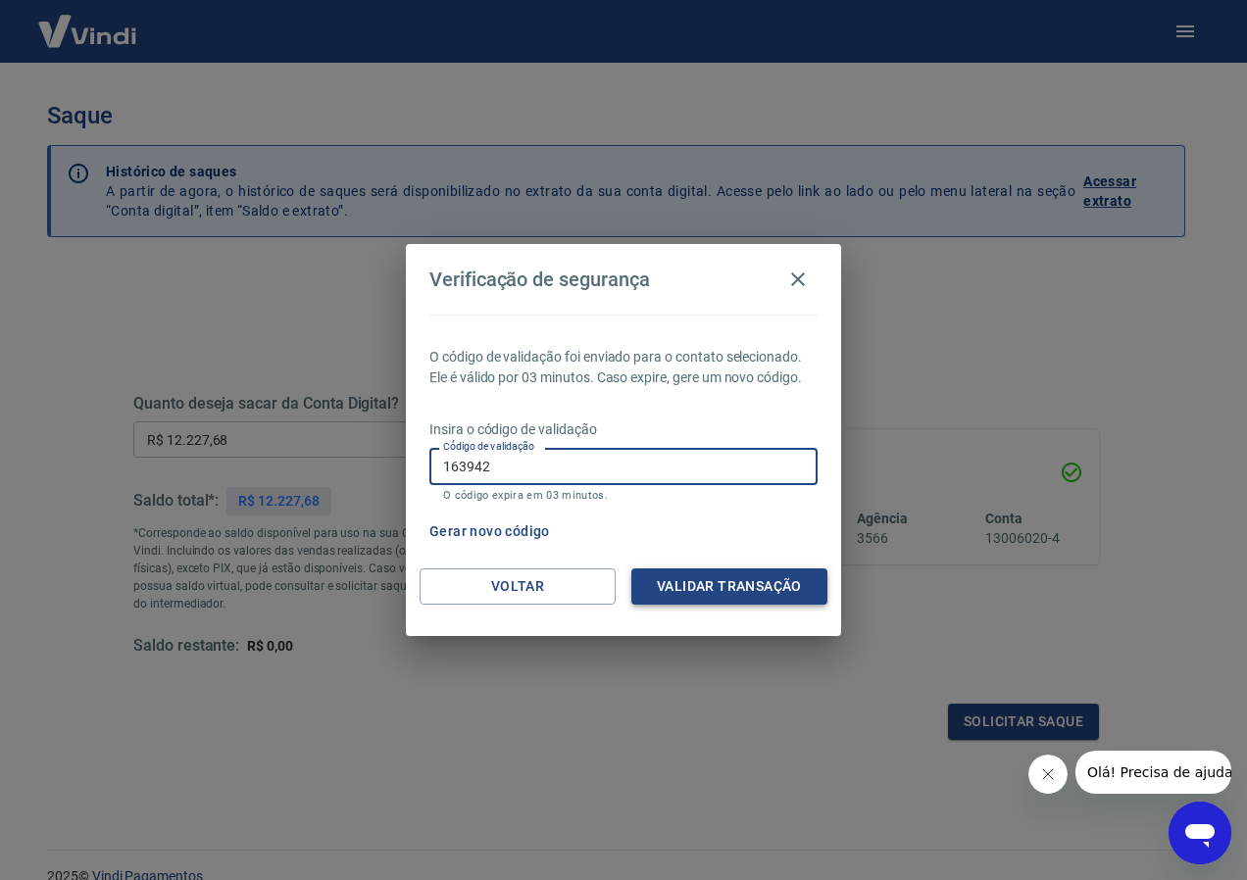
type input "163942"
click at [726, 587] on button "Validar transação" at bounding box center [729, 587] width 196 height 36
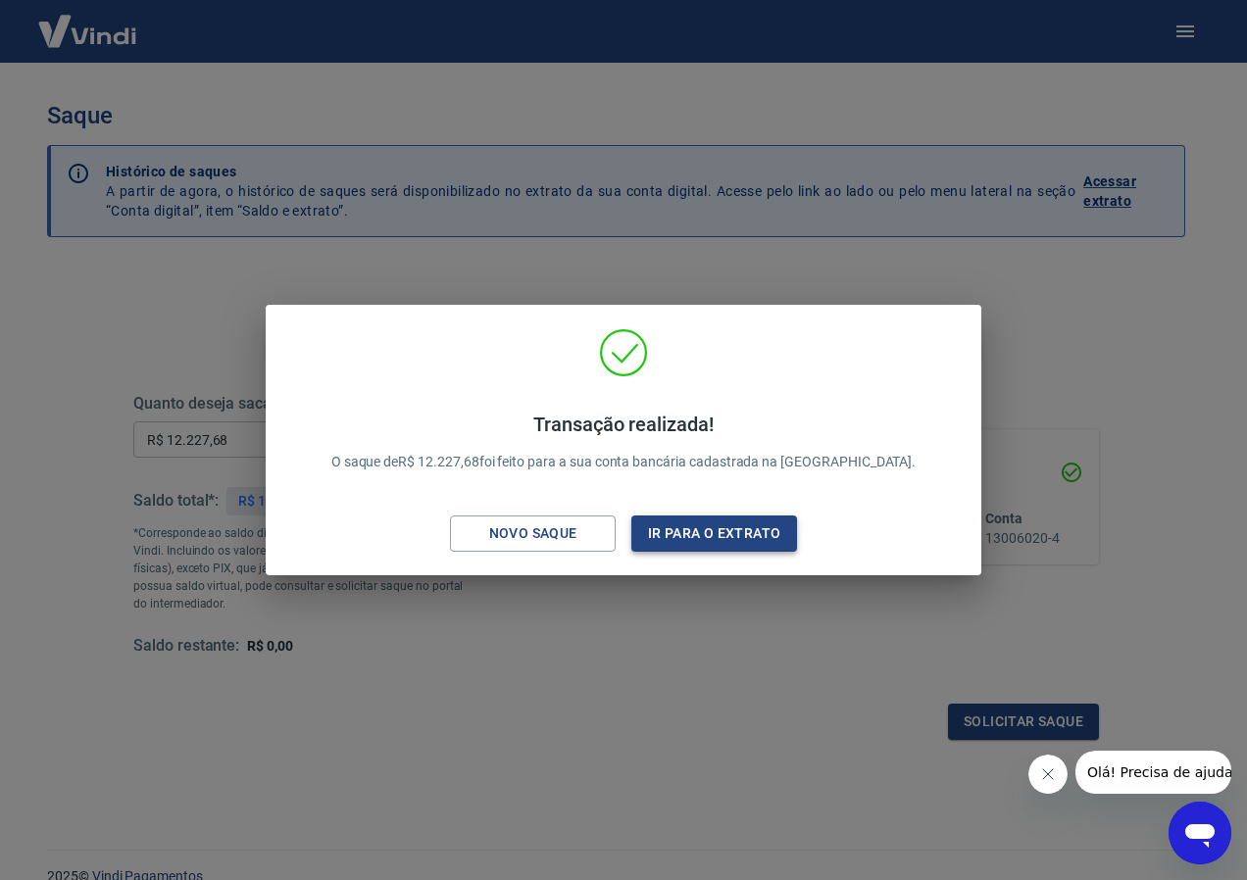
click at [704, 527] on button "Ir para o extrato" at bounding box center [714, 534] width 166 height 36
